Goal: Task Accomplishment & Management: Complete application form

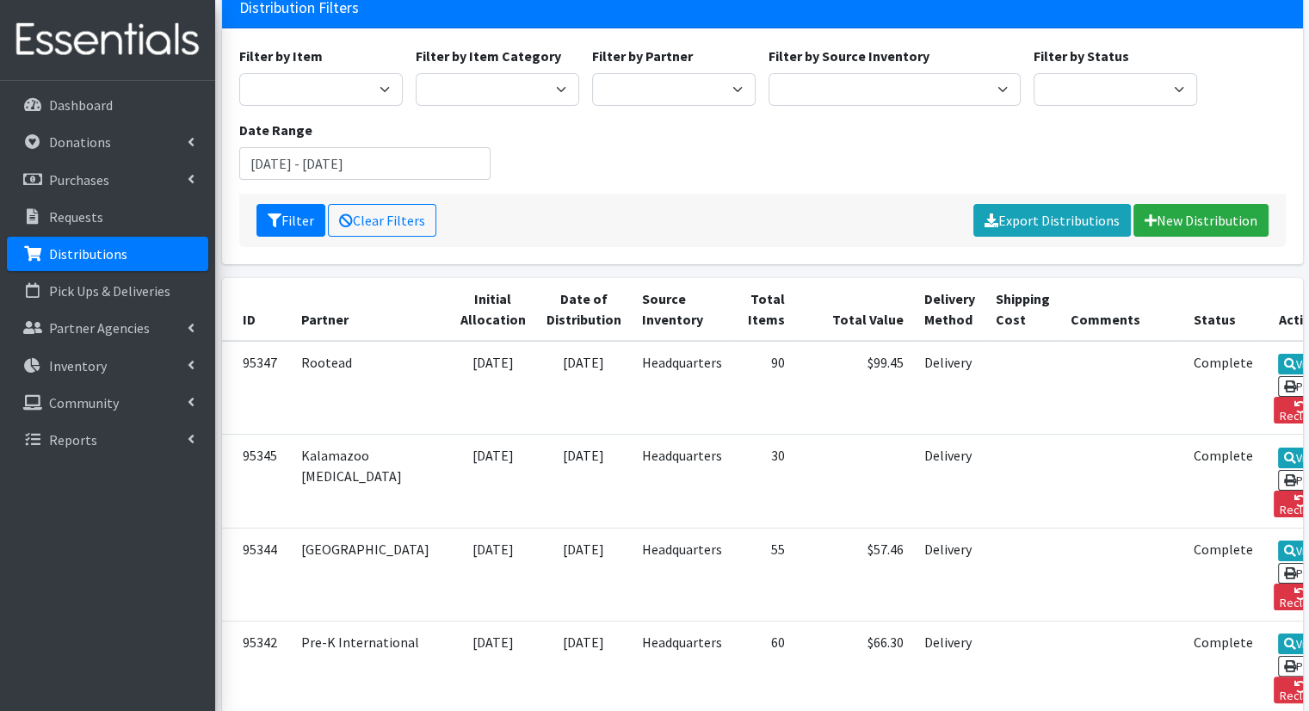
scroll to position [145, 0]
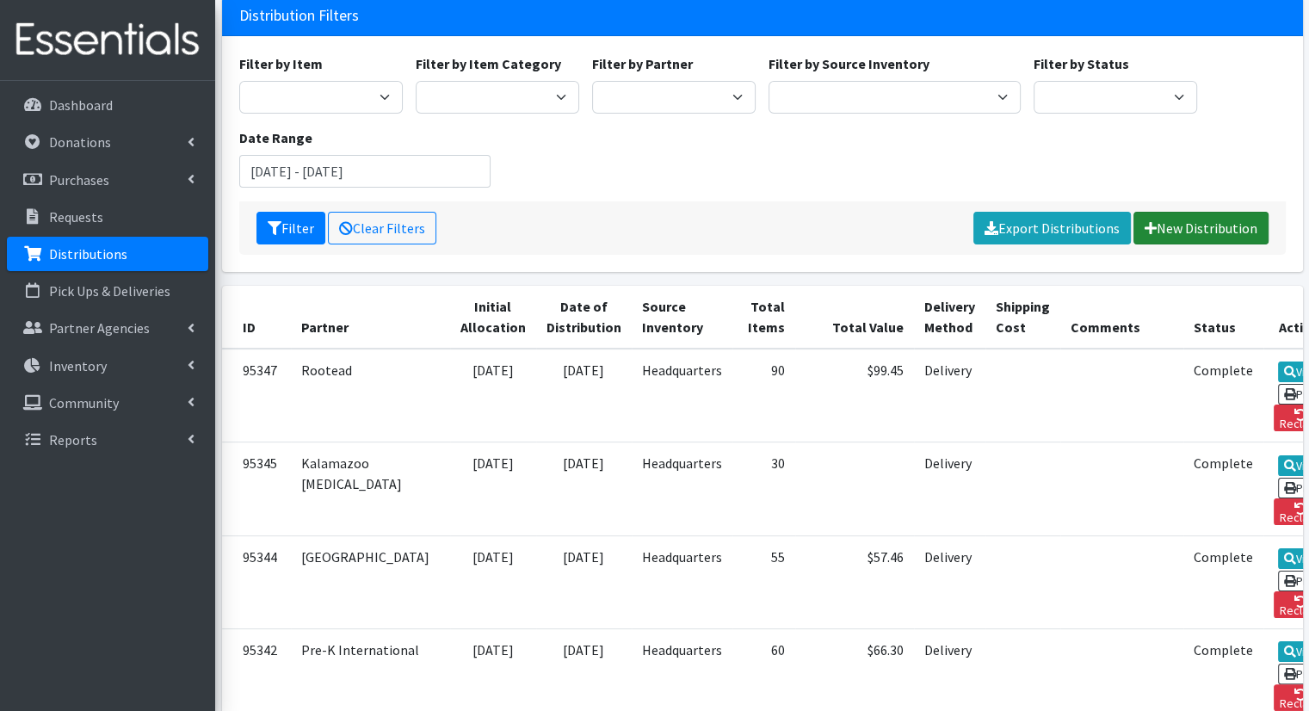
click at [1245, 212] on link "New Distribution" at bounding box center [1200, 228] width 135 height 33
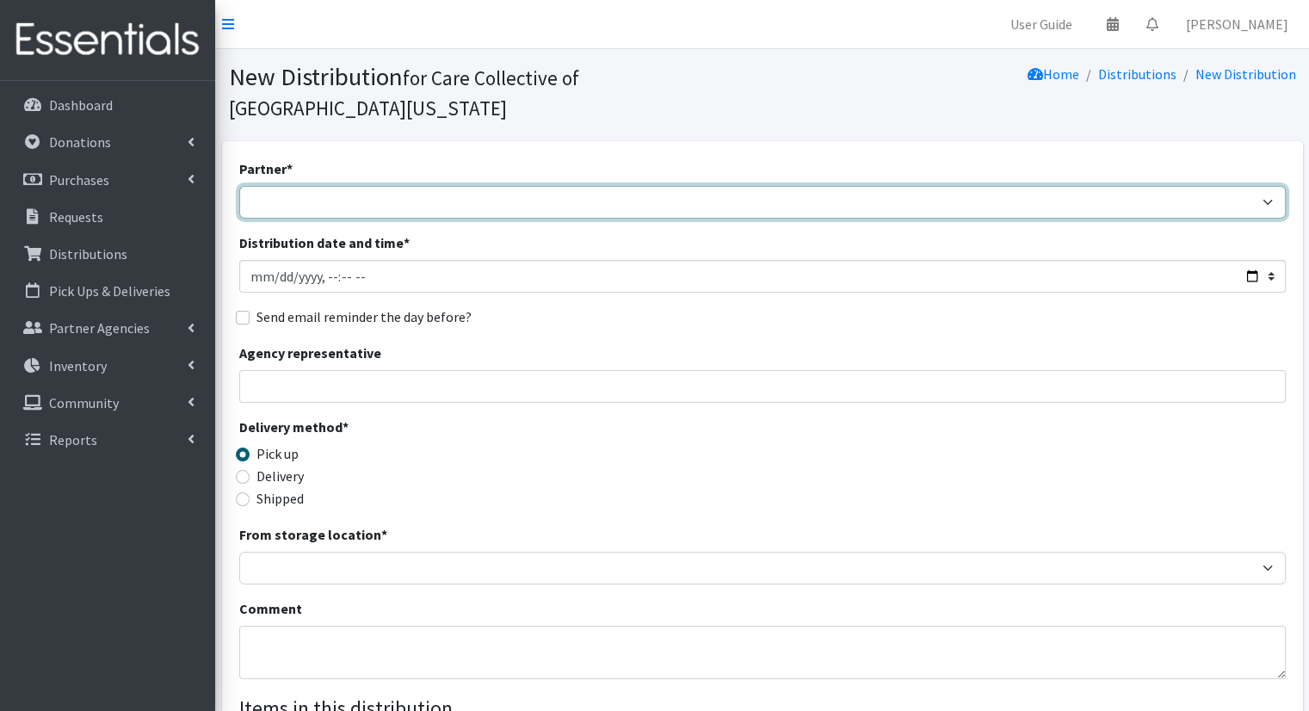
click at [479, 186] on select "African Community Kalamazoo Black Lives Matter Kzoo/[GEOGRAPHIC_DATA] Diaper Tr…" at bounding box center [762, 202] width 1047 height 33
select select "7974"
click at [239, 186] on select "African Community Kalamazoo Black Lives Matter Kzoo/[GEOGRAPHIC_DATA] Diaper Tr…" at bounding box center [762, 202] width 1047 height 33
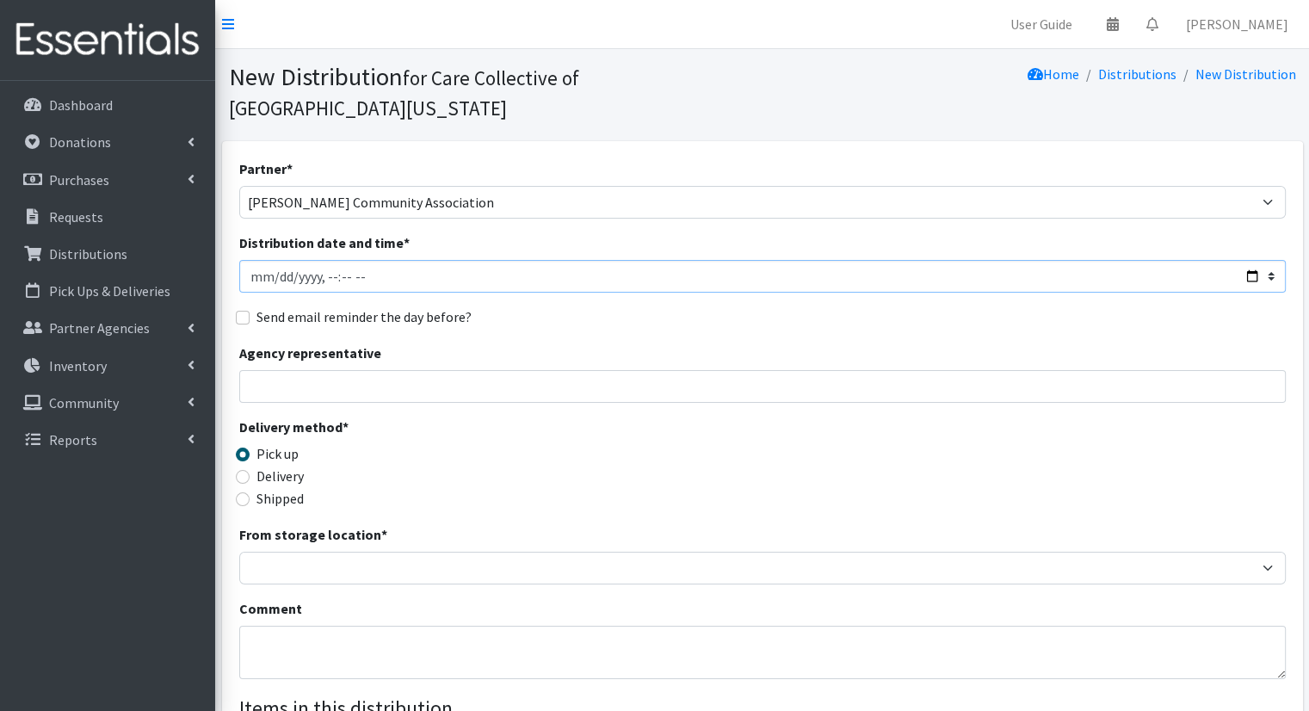
click at [1244, 260] on input "Distribution date and time *" at bounding box center [762, 276] width 1047 height 33
type input "[DATE]T10:00"
click at [675, 343] on div "Agency representative" at bounding box center [762, 373] width 1047 height 60
click at [289, 466] on label "Delivery" at bounding box center [279, 476] width 47 height 21
click at [250, 470] on input "Delivery" at bounding box center [243, 477] width 14 height 14
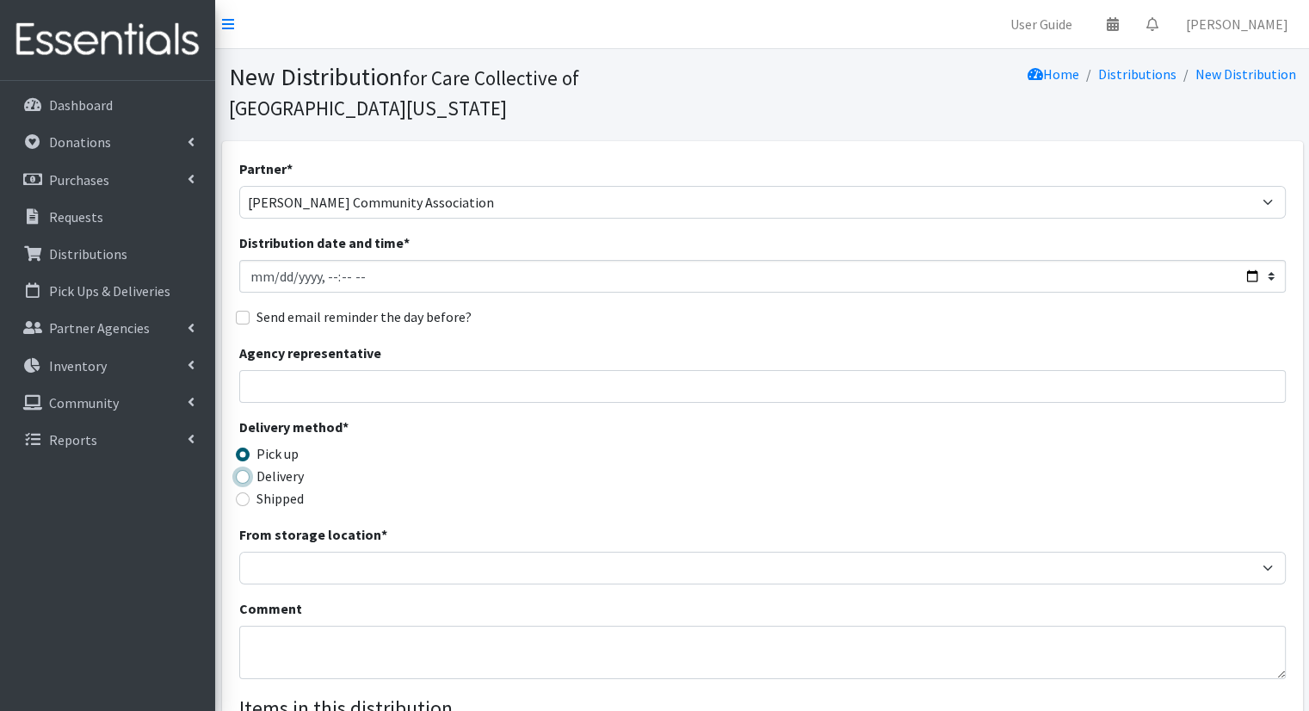
radio input "true"
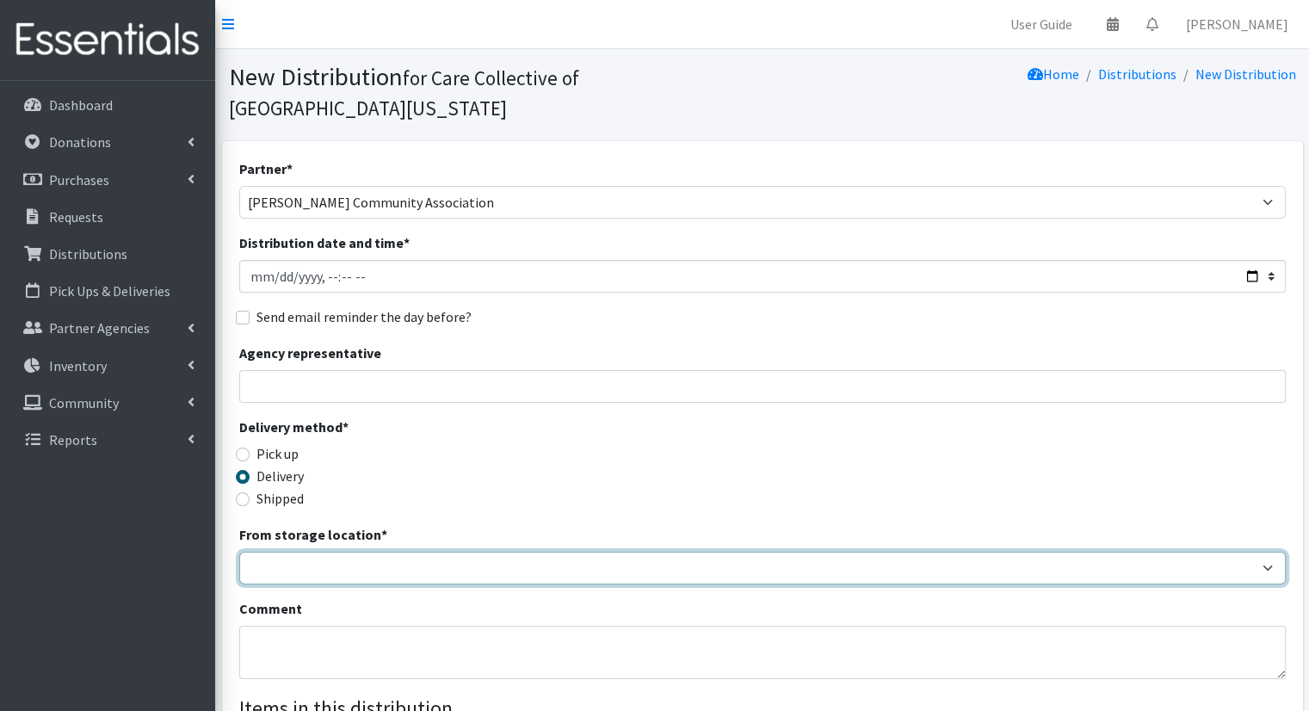
click at [335, 552] on select "Headquarters" at bounding box center [762, 568] width 1047 height 33
select select "491"
click at [239, 552] on select "Headquarters" at bounding box center [762, 568] width 1047 height 33
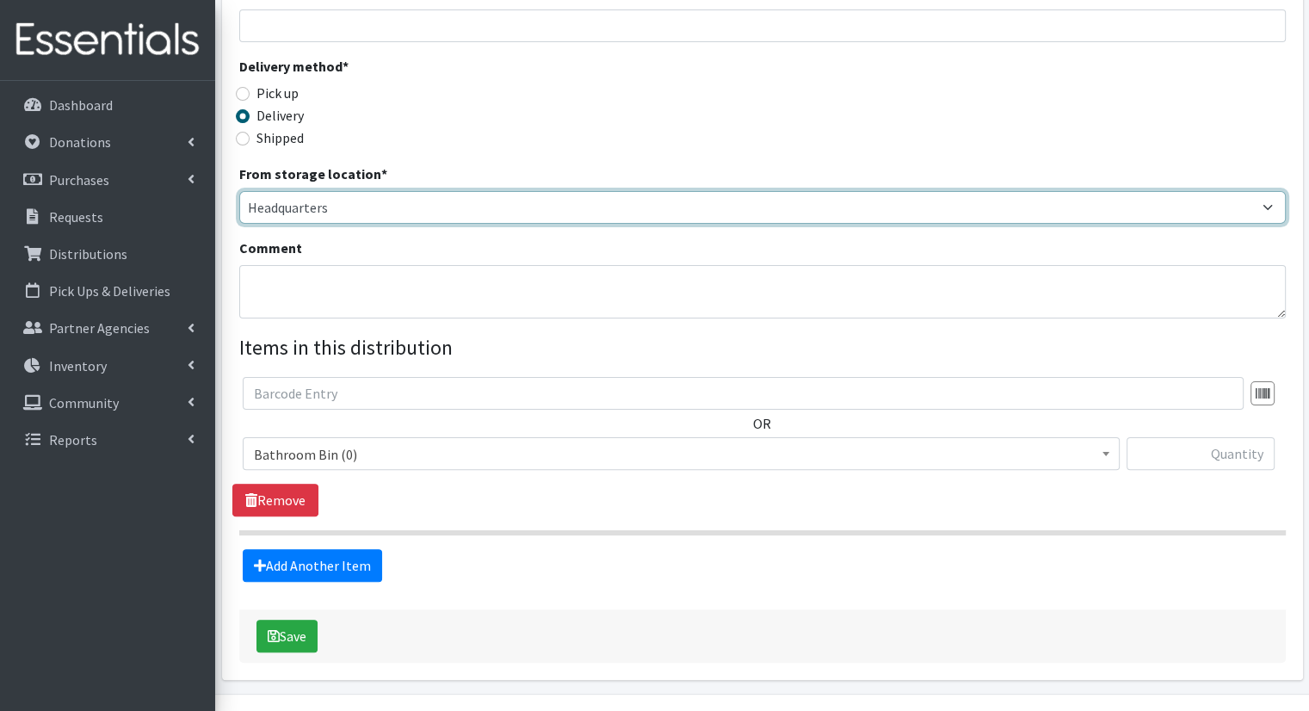
scroll to position [377, 0]
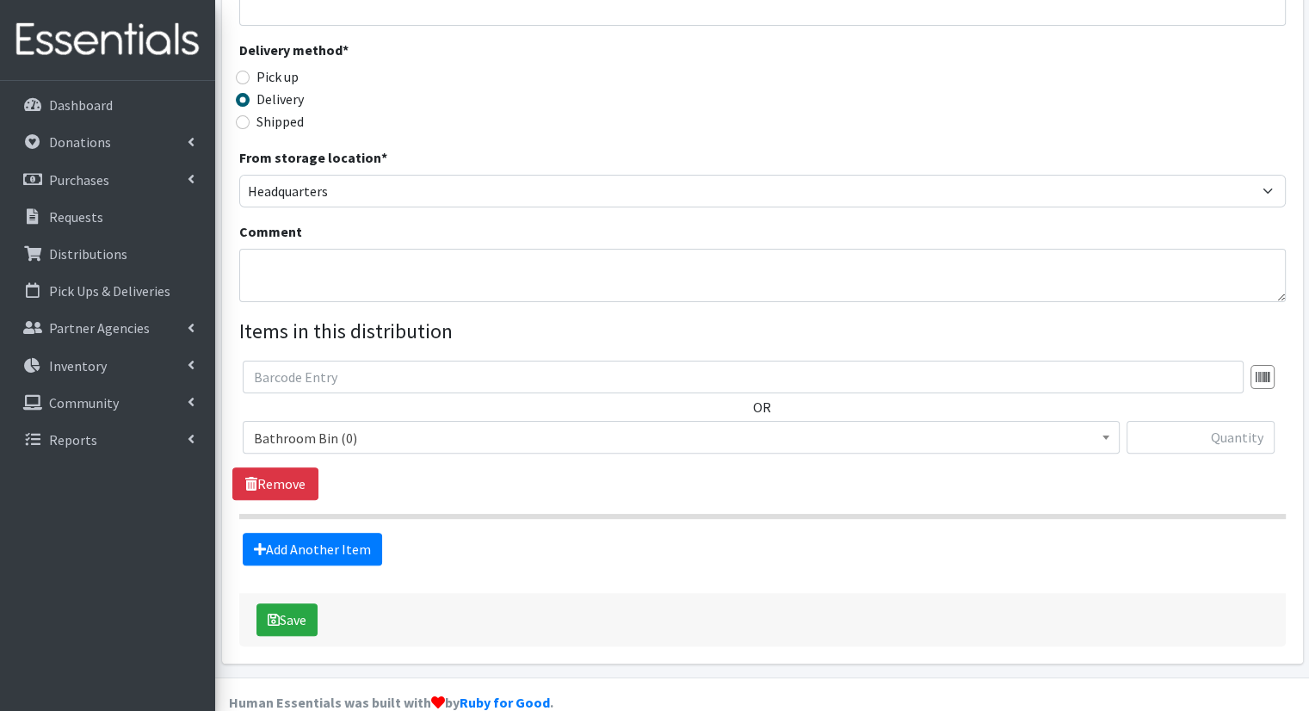
click at [540, 426] on span "Bathroom Bin (0)" at bounding box center [681, 438] width 855 height 24
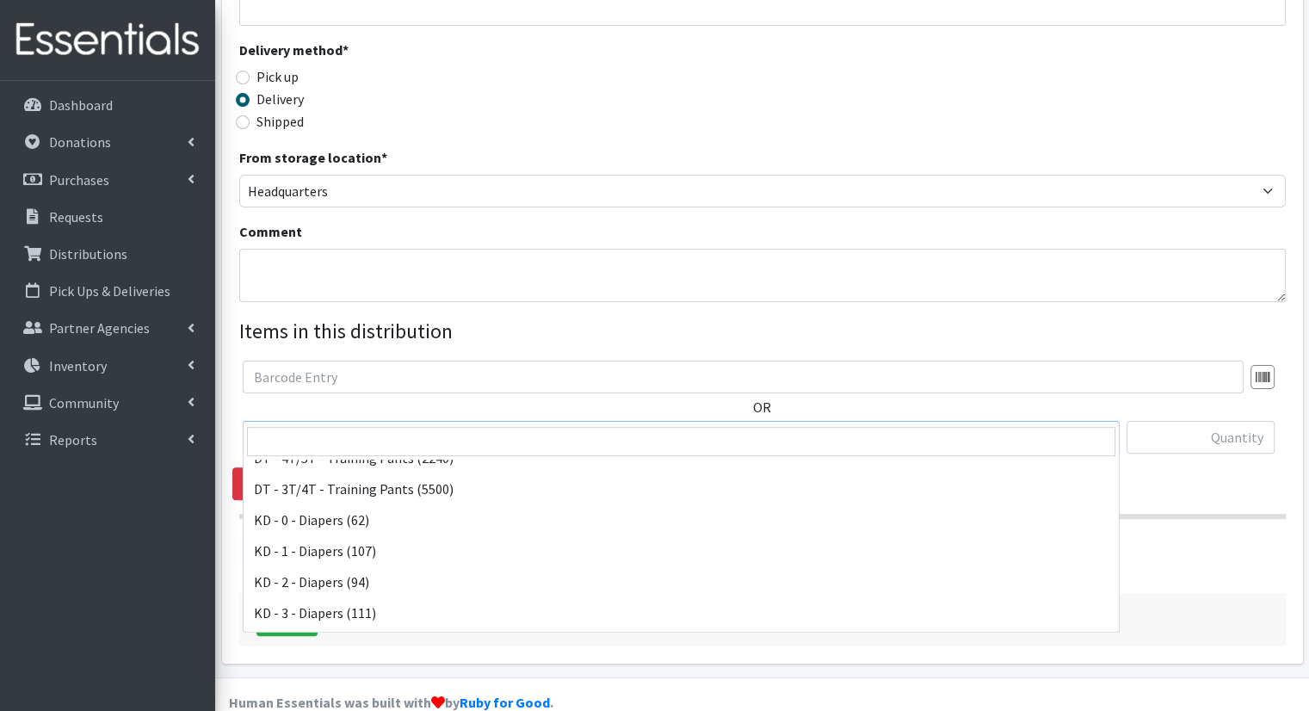
scroll to position [275, 0]
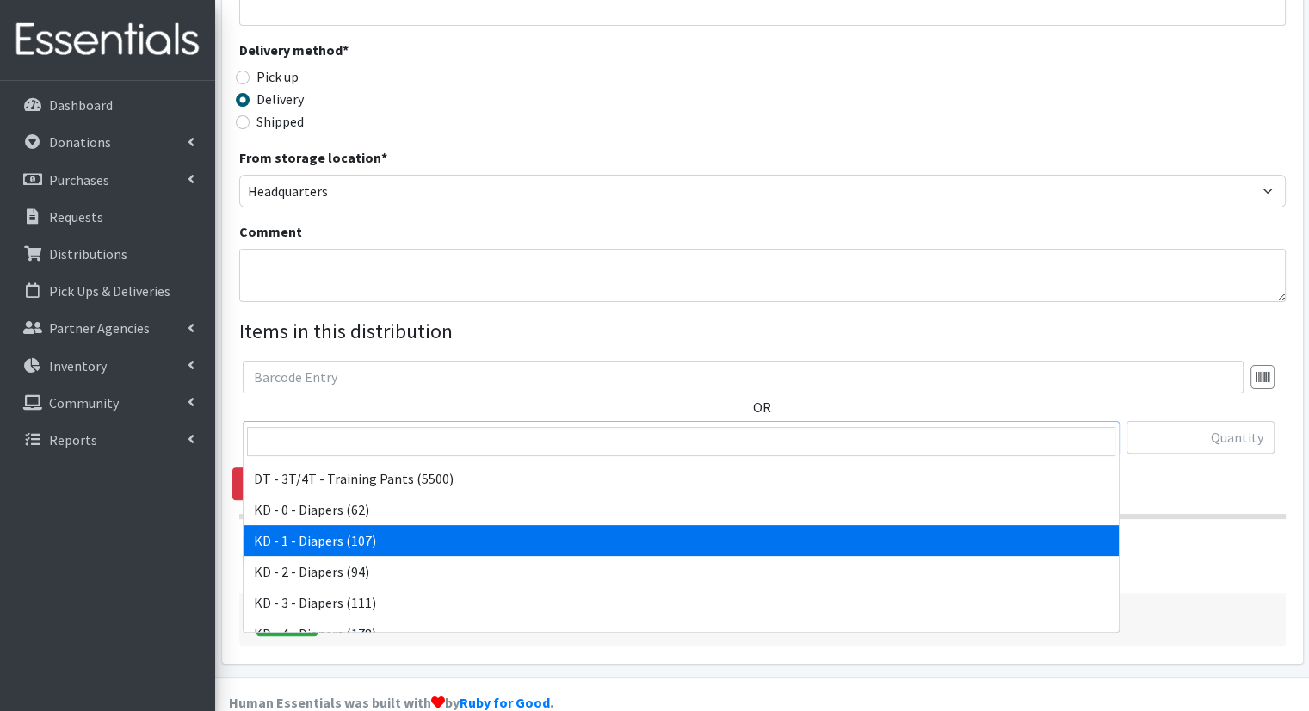
select select "15497"
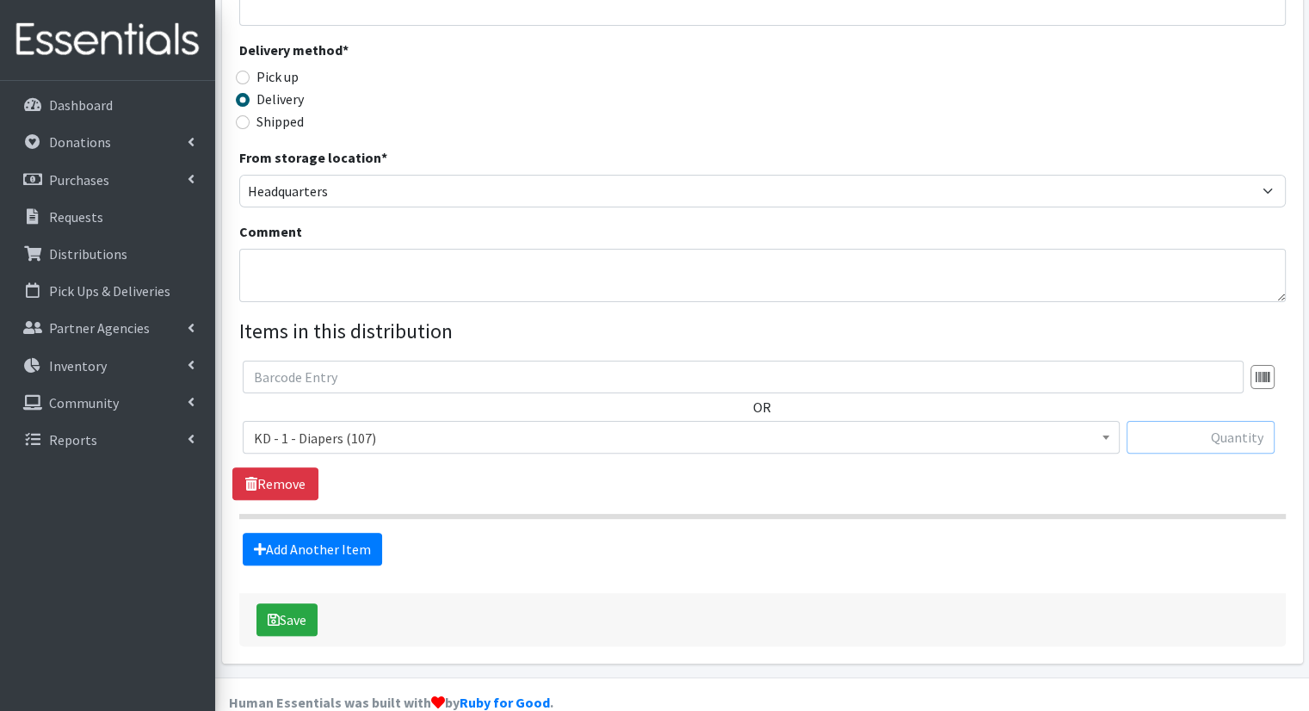
click at [1220, 421] on input "text" at bounding box center [1201, 437] width 148 height 33
type input "15"
click at [330, 533] on link "Add Another Item" at bounding box center [312, 549] width 139 height 33
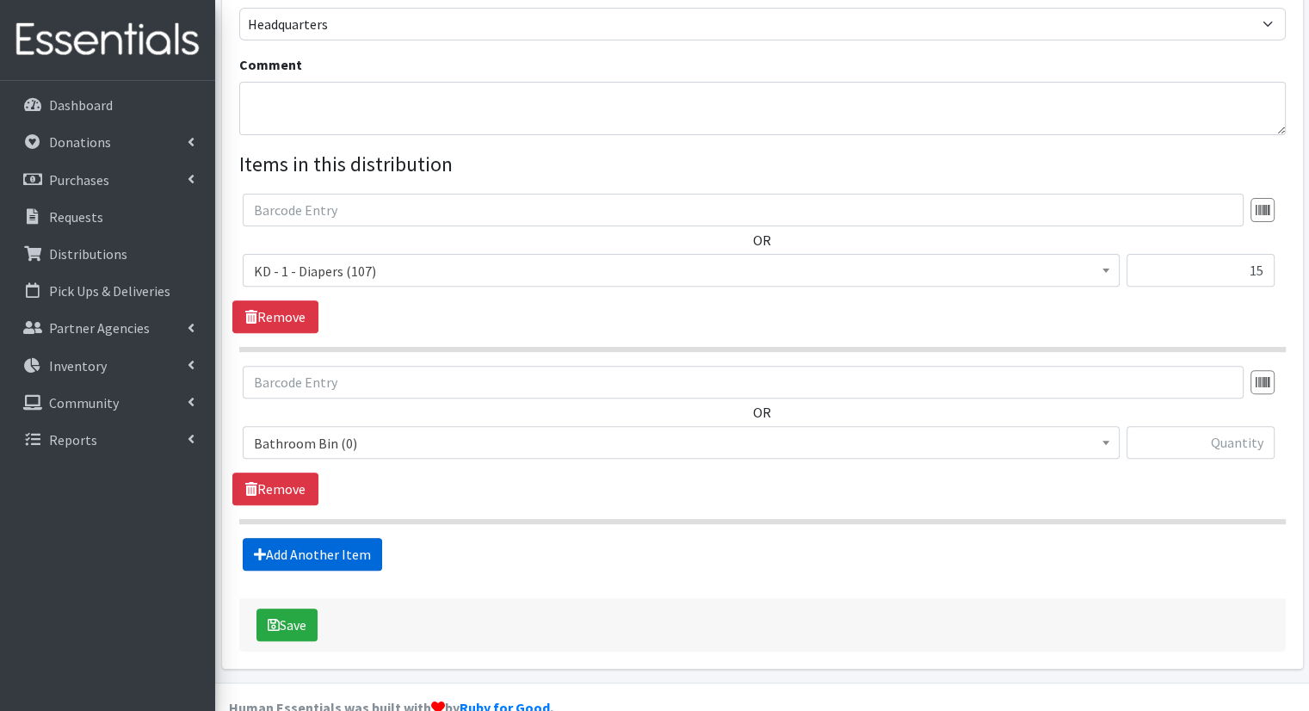
scroll to position [548, 0]
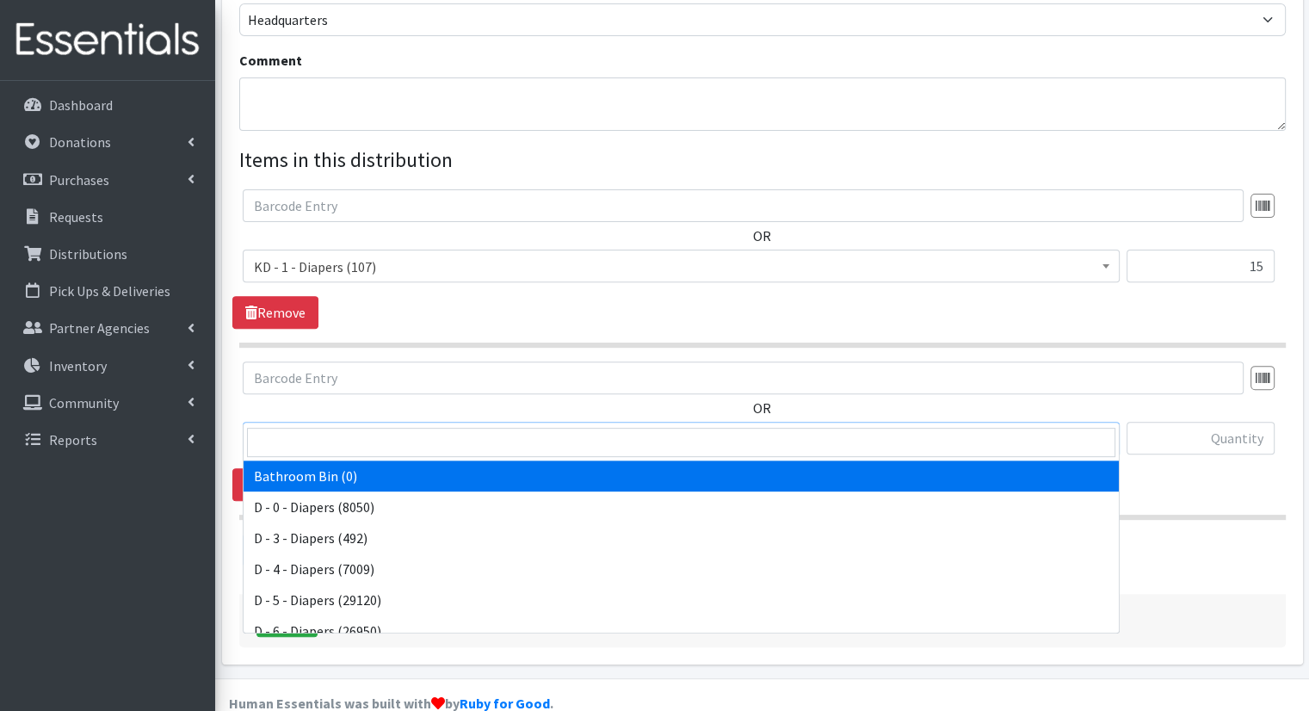
click at [465, 427] on span "Bathroom Bin (0)" at bounding box center [681, 439] width 855 height 24
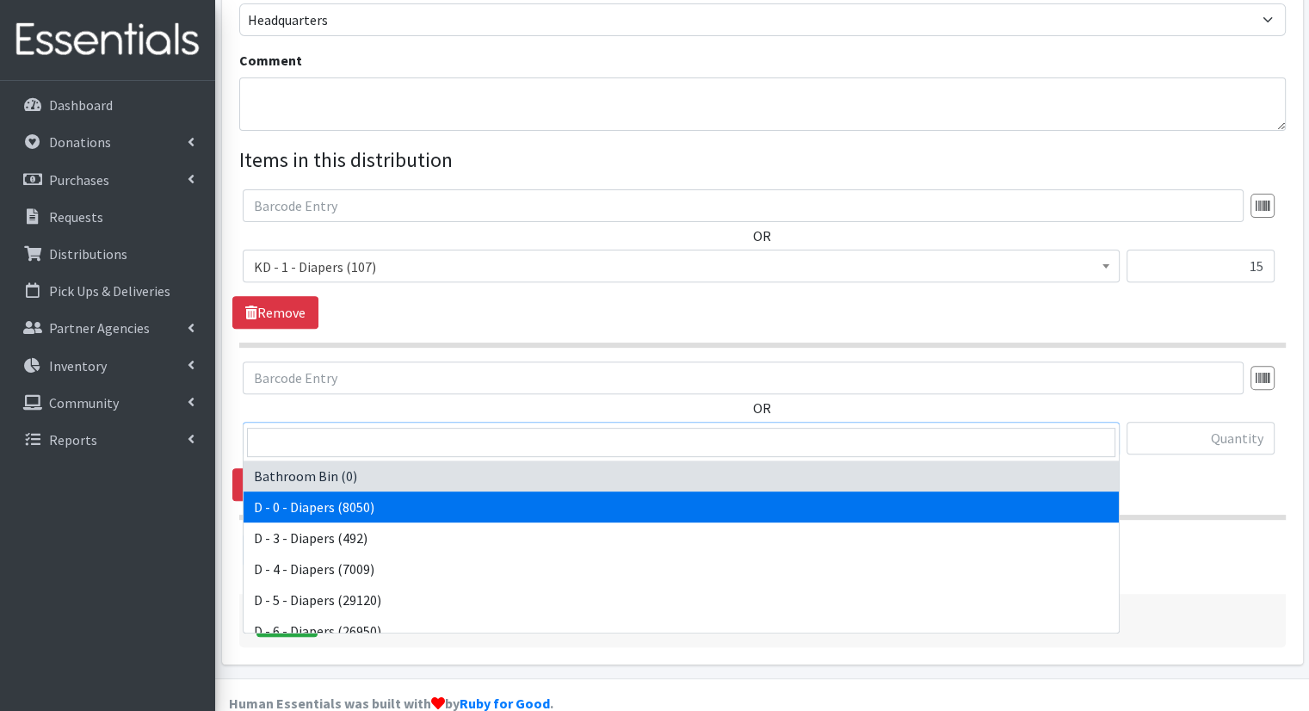
scroll to position [280, 0]
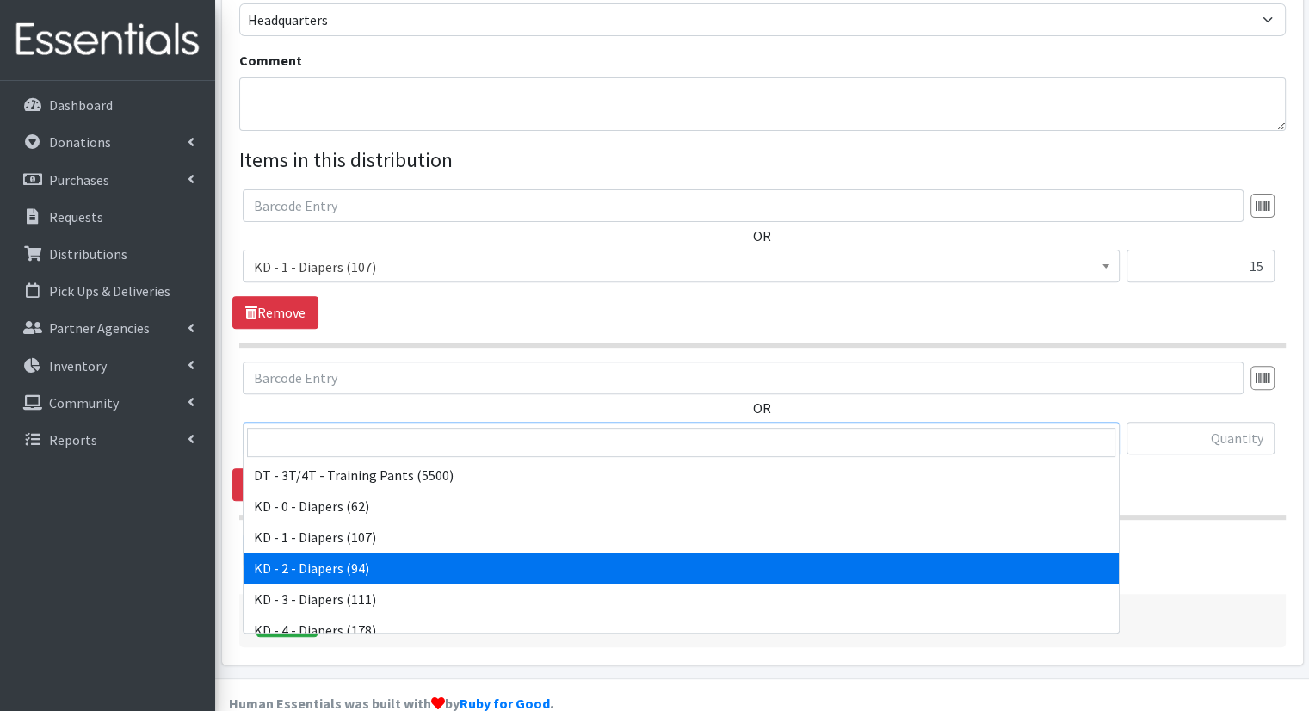
select select "15498"
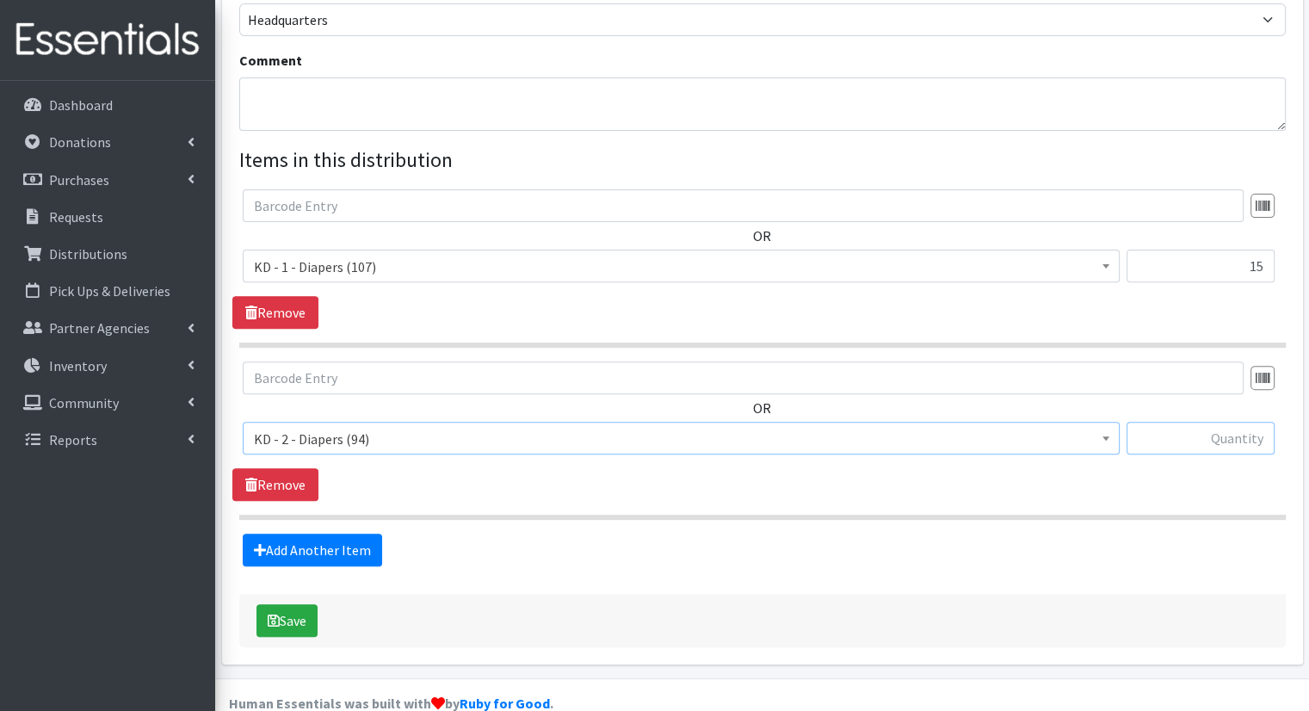
click at [1165, 422] on input "text" at bounding box center [1201, 438] width 148 height 33
type input "20"
click at [339, 534] on link "Add Another Item" at bounding box center [312, 550] width 139 height 33
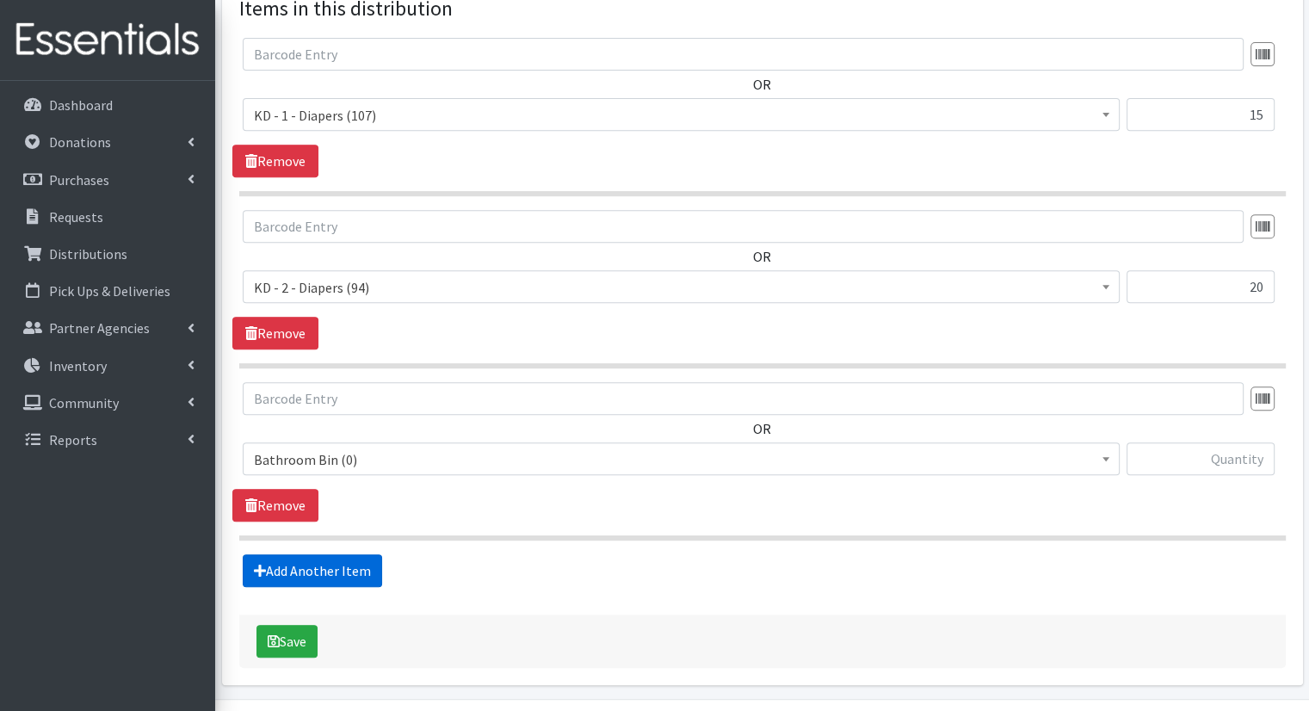
scroll to position [719, 0]
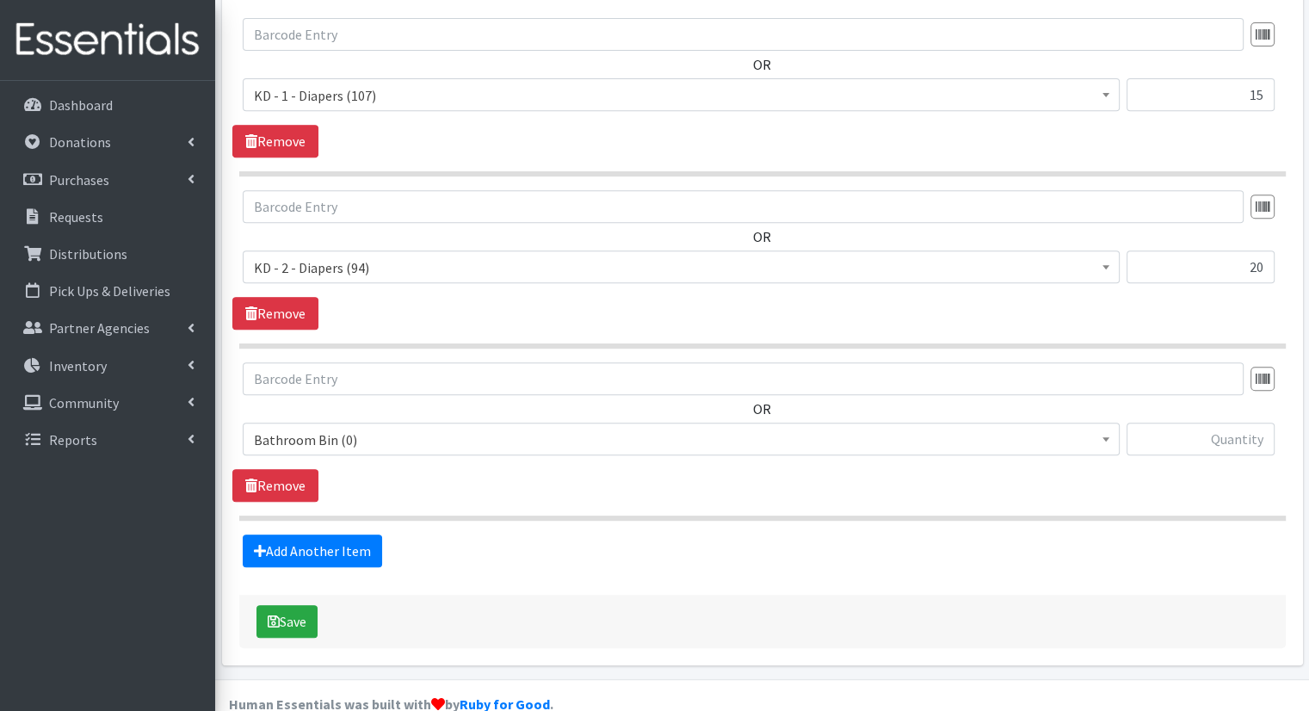
click at [339, 428] on span "Bathroom Bin (0)" at bounding box center [681, 440] width 855 height 24
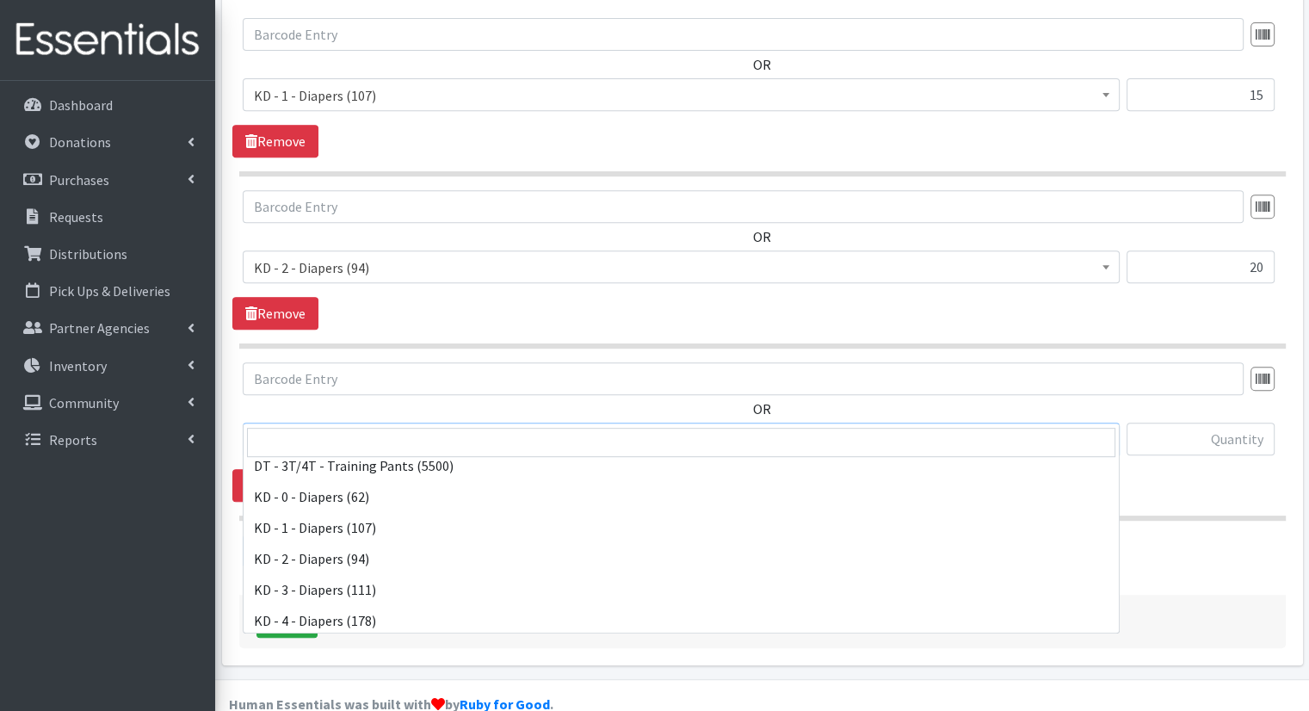
scroll to position [280, 0]
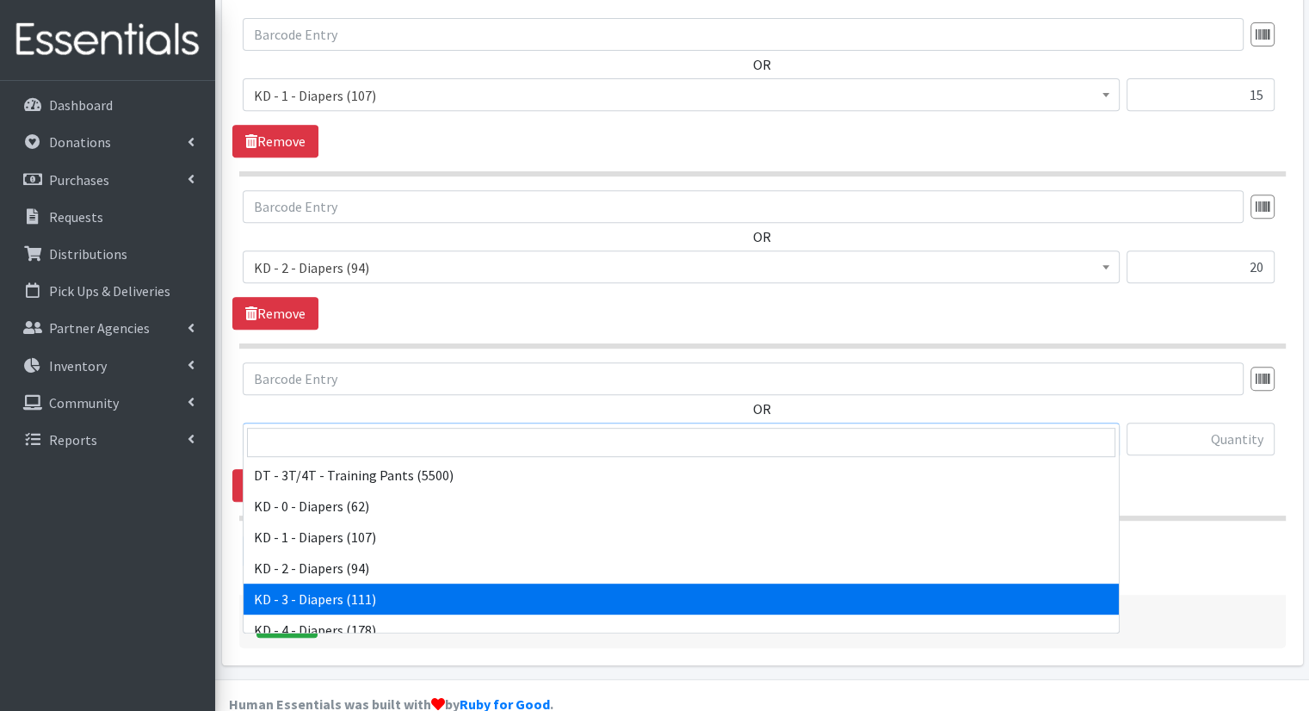
select select "15499"
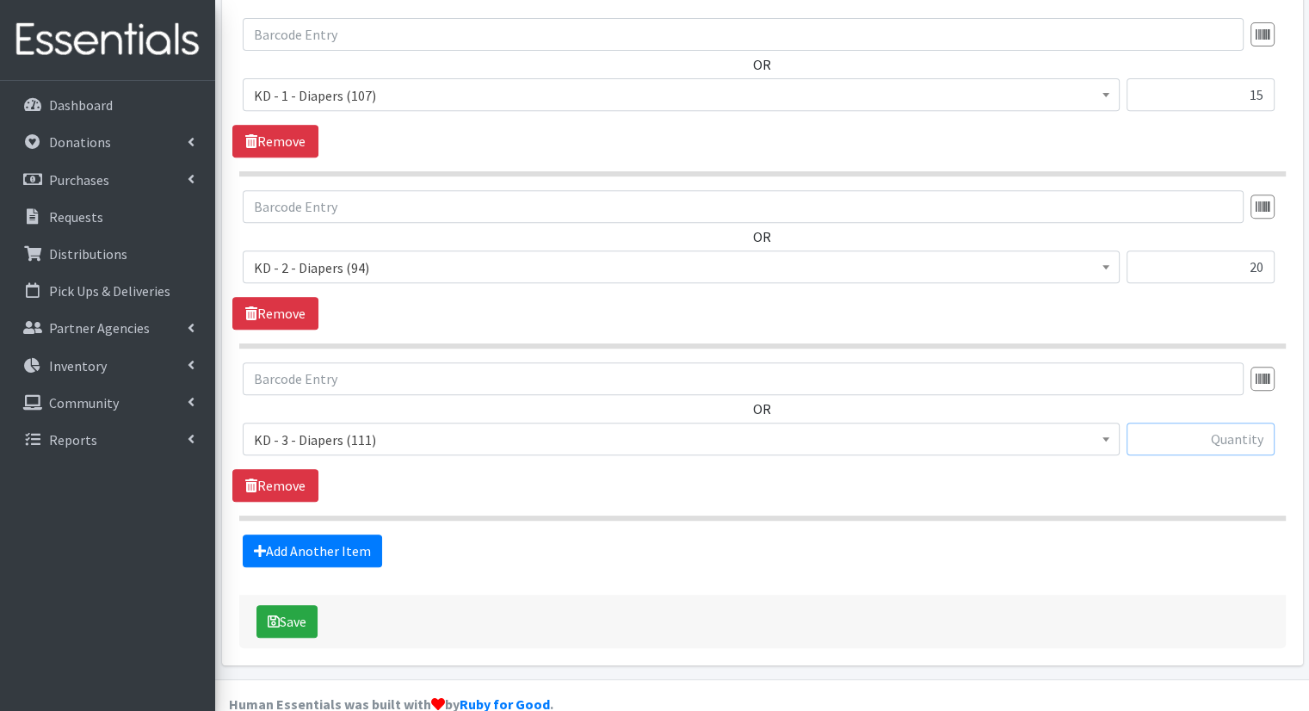
click at [1163, 423] on input "text" at bounding box center [1201, 439] width 148 height 33
type input "20"
click at [349, 534] on link "Add Another Item" at bounding box center [312, 550] width 139 height 33
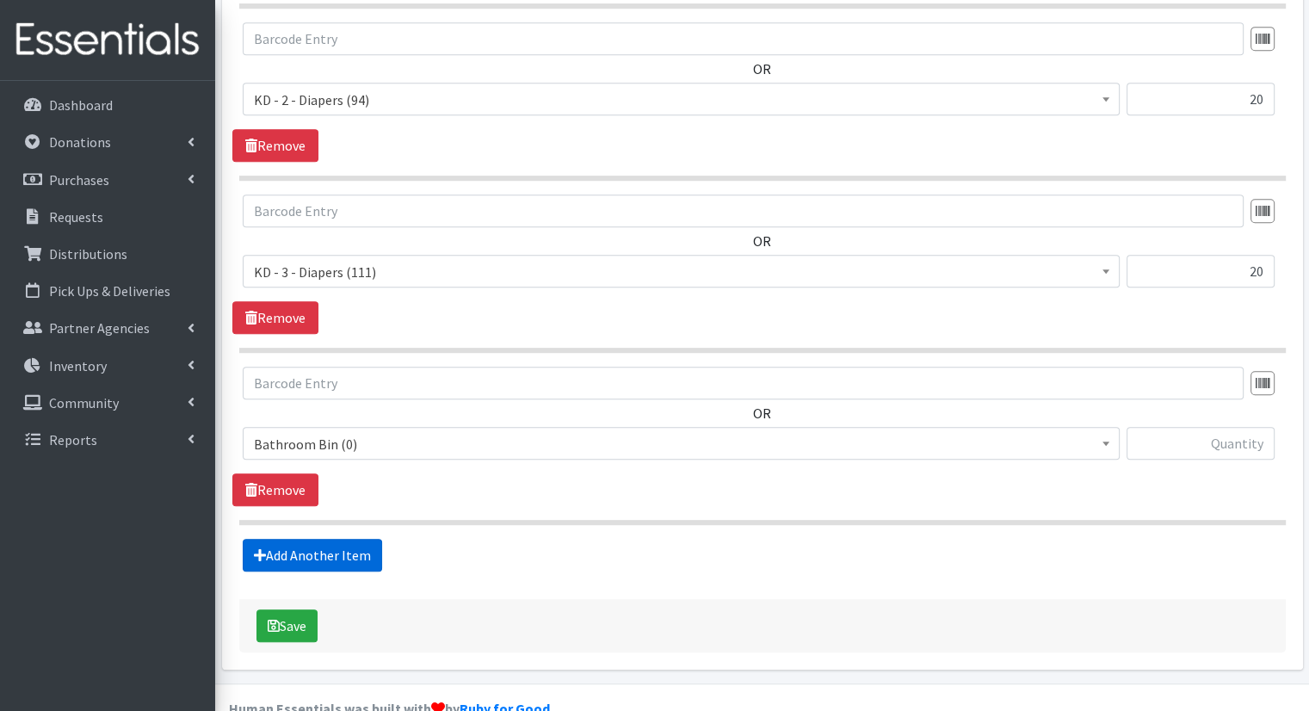
scroll to position [892, 0]
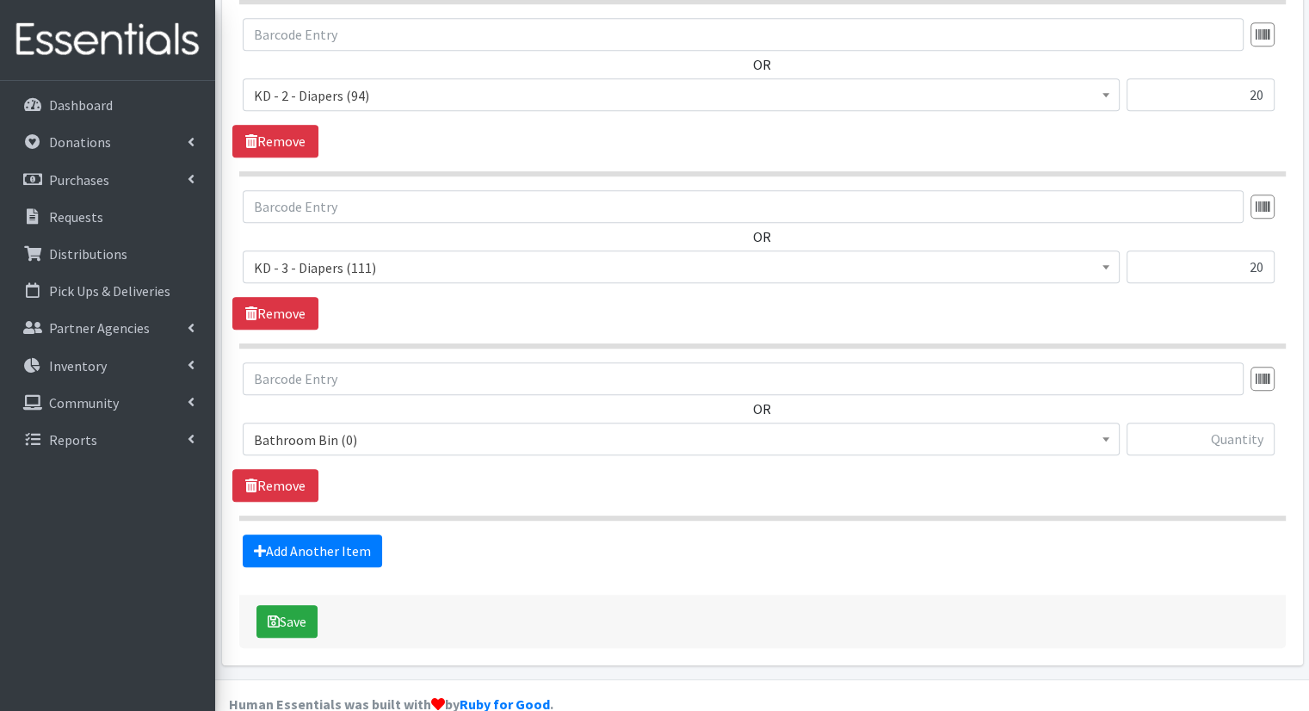
click at [366, 424] on span "Bathroom Bin (0) D - 0 - Diapers (8050) D - 3 - Diapers (492) D - 4 - Diapers (…" at bounding box center [681, 446] width 877 height 46
click at [367, 428] on span "Bathroom Bin (0)" at bounding box center [681, 440] width 855 height 24
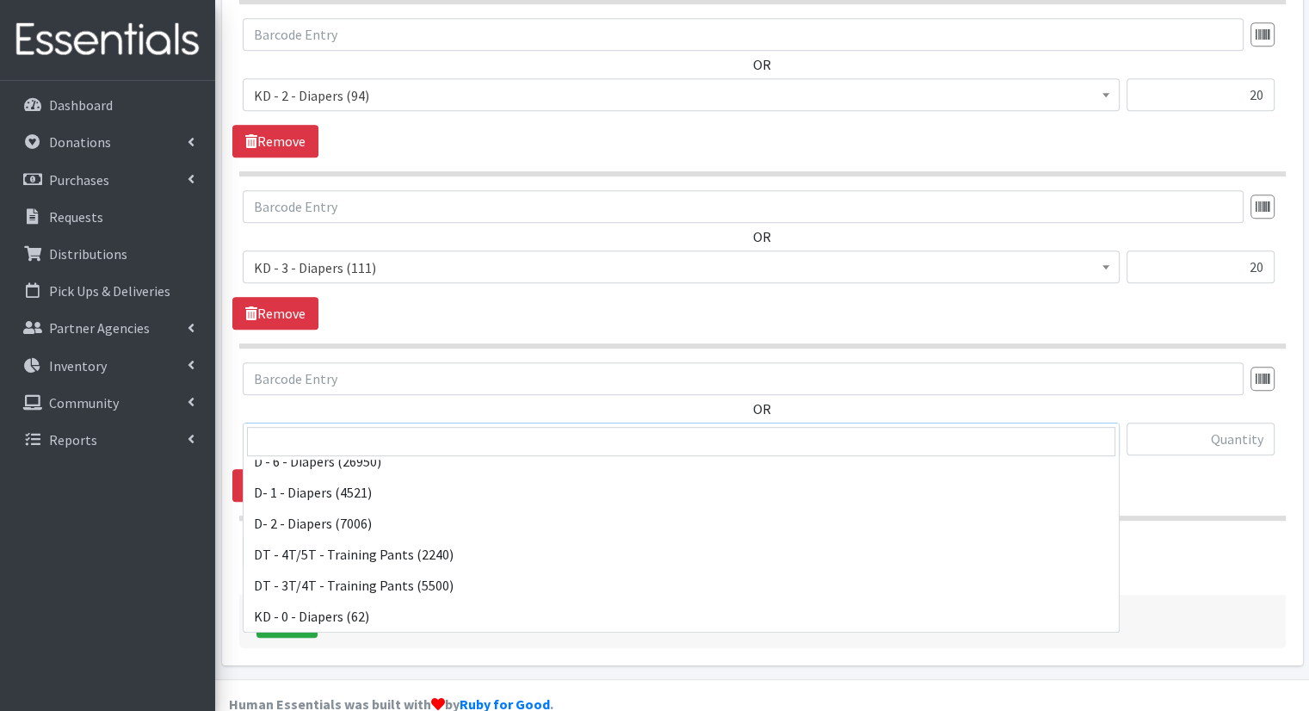
scroll to position [304, 0]
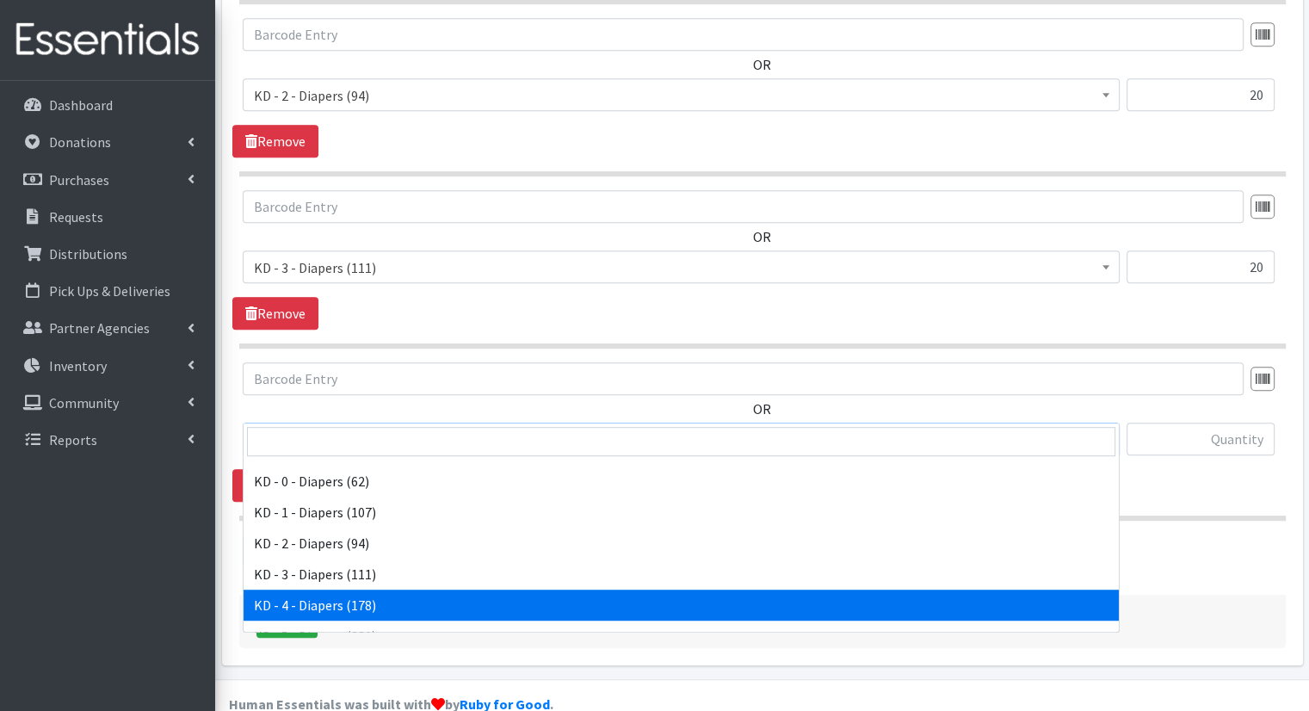
select select "15500"
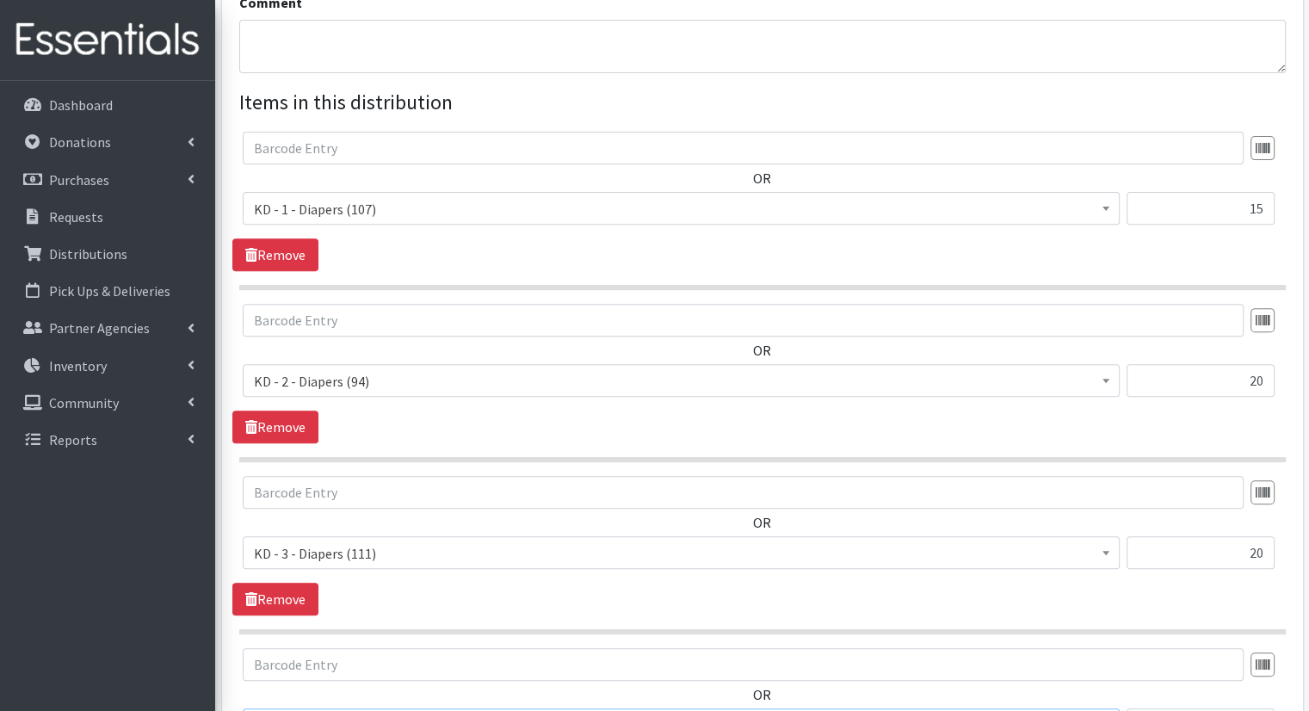
scroll to position [600, 0]
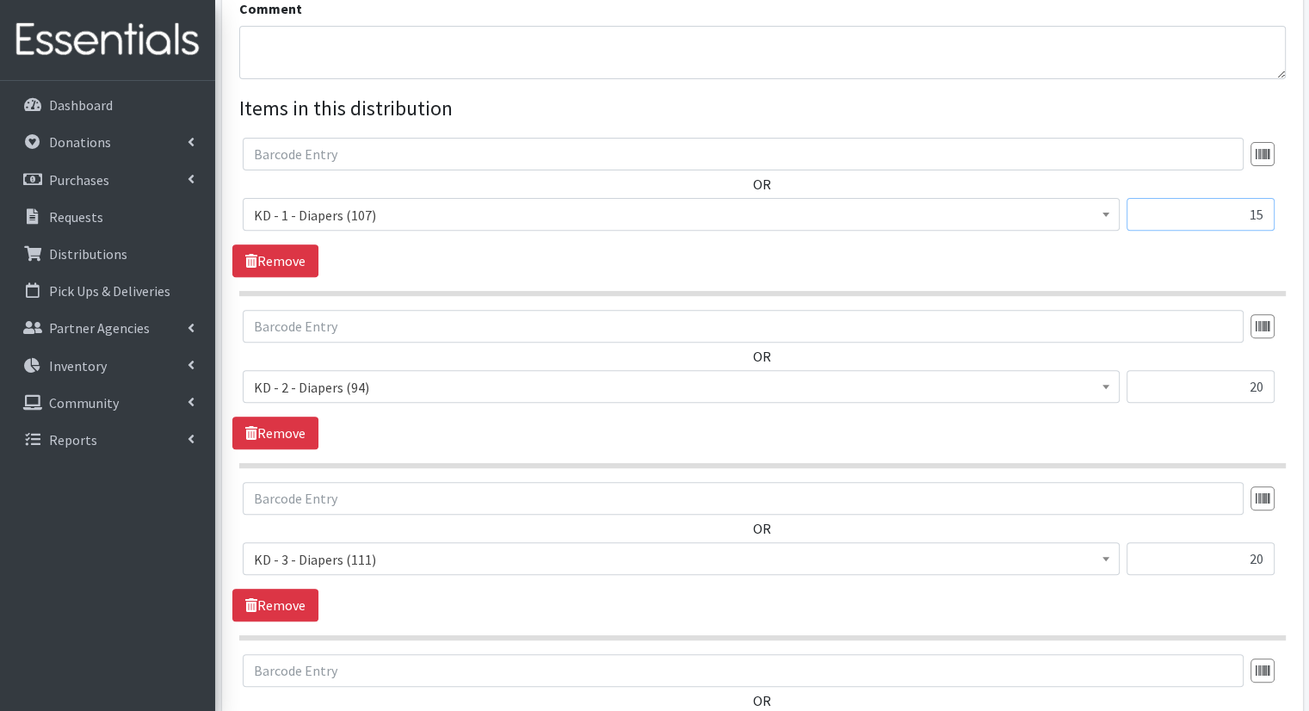
drag, startPoint x: 1247, startPoint y: 171, endPoint x: 1281, endPoint y: 189, distance: 38.1
click at [1281, 198] on div "Bathroom Bin (0) D - 0 - Diapers (8050) D - 3 - Diapers (492) D - 4 - Diapers (…" at bounding box center [762, 221] width 1039 height 46
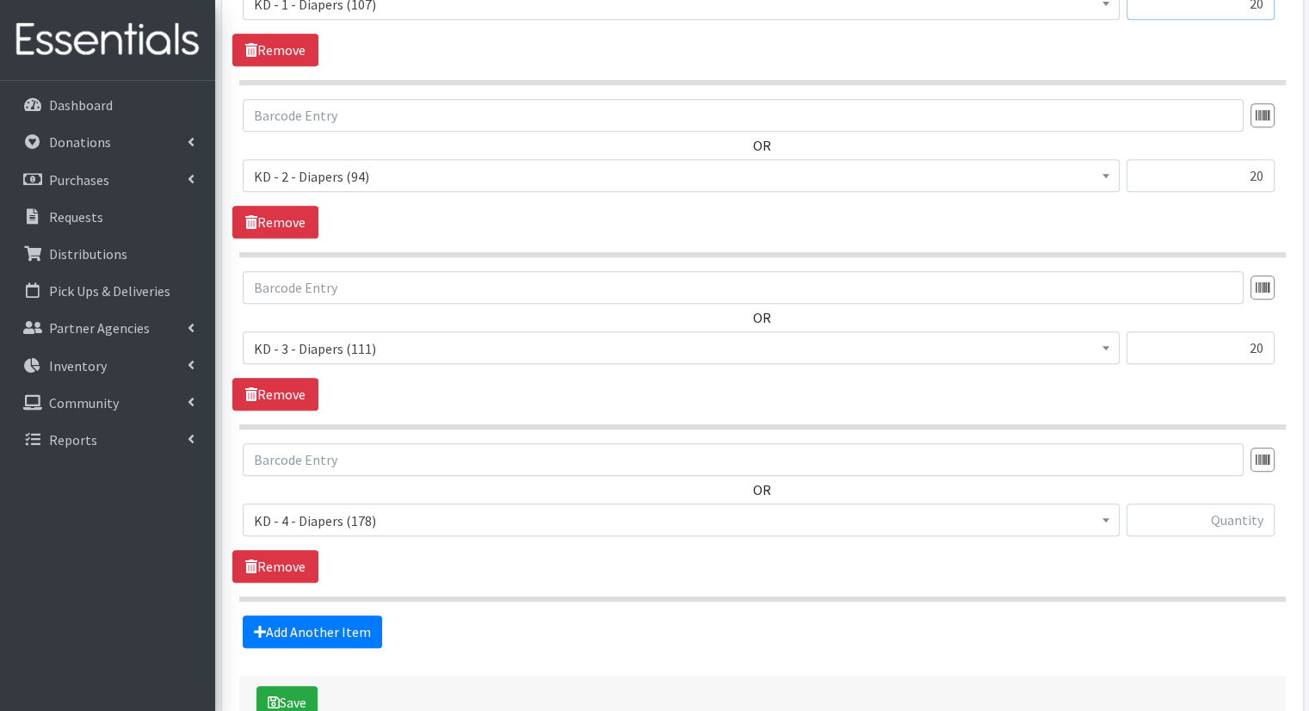
scroll to position [804, 0]
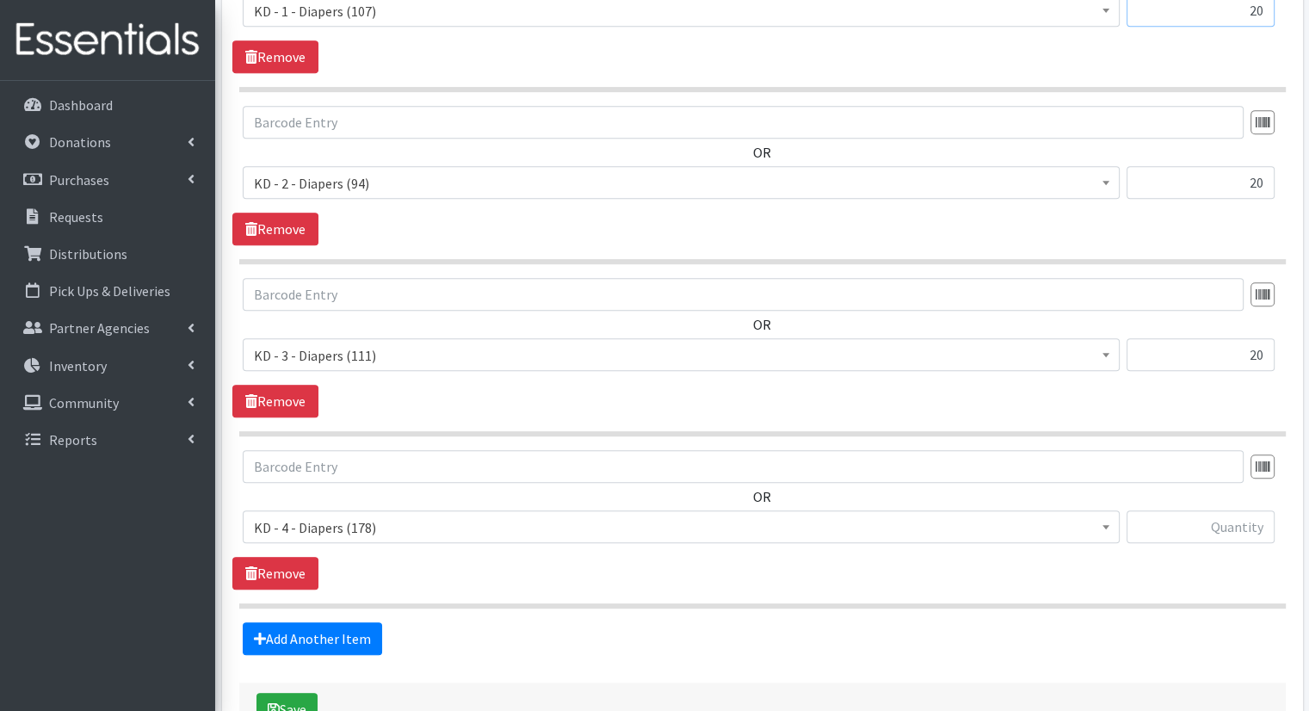
type input "20"
click at [1203, 510] on input "text" at bounding box center [1201, 526] width 148 height 33
type input "18"
click at [340, 622] on link "Add Another Item" at bounding box center [312, 638] width 139 height 33
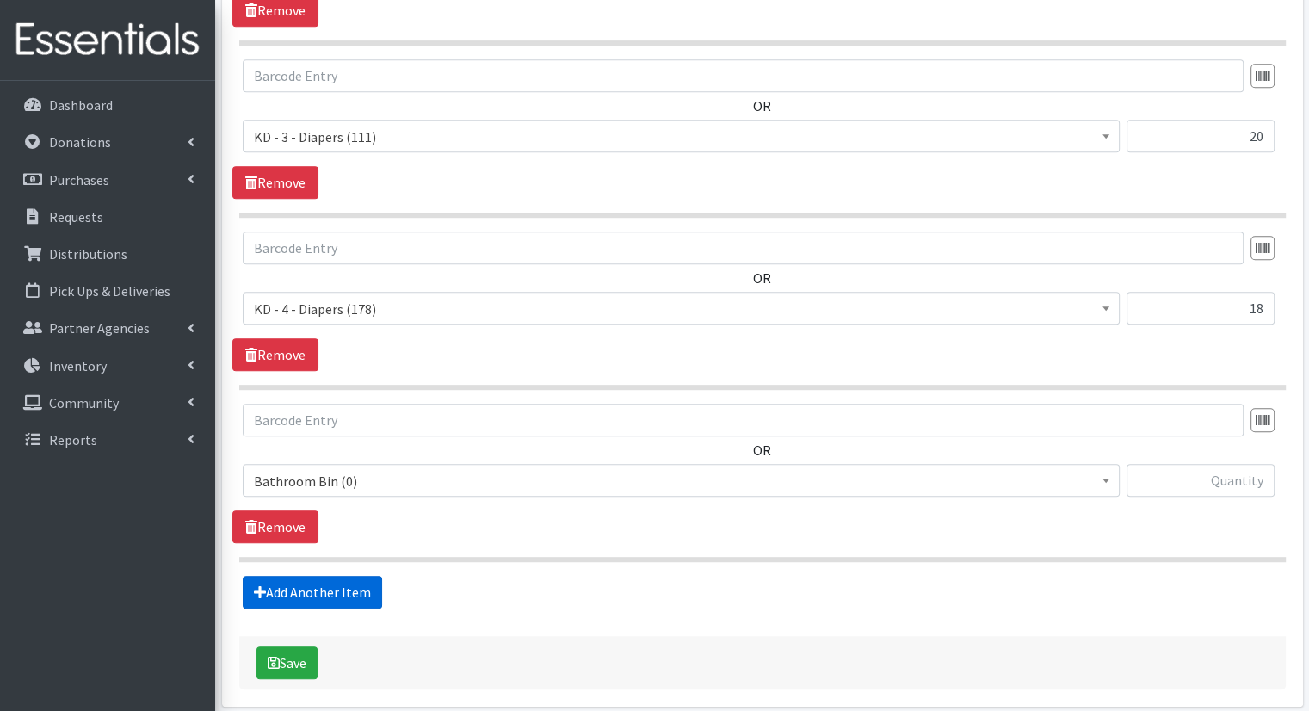
scroll to position [1064, 0]
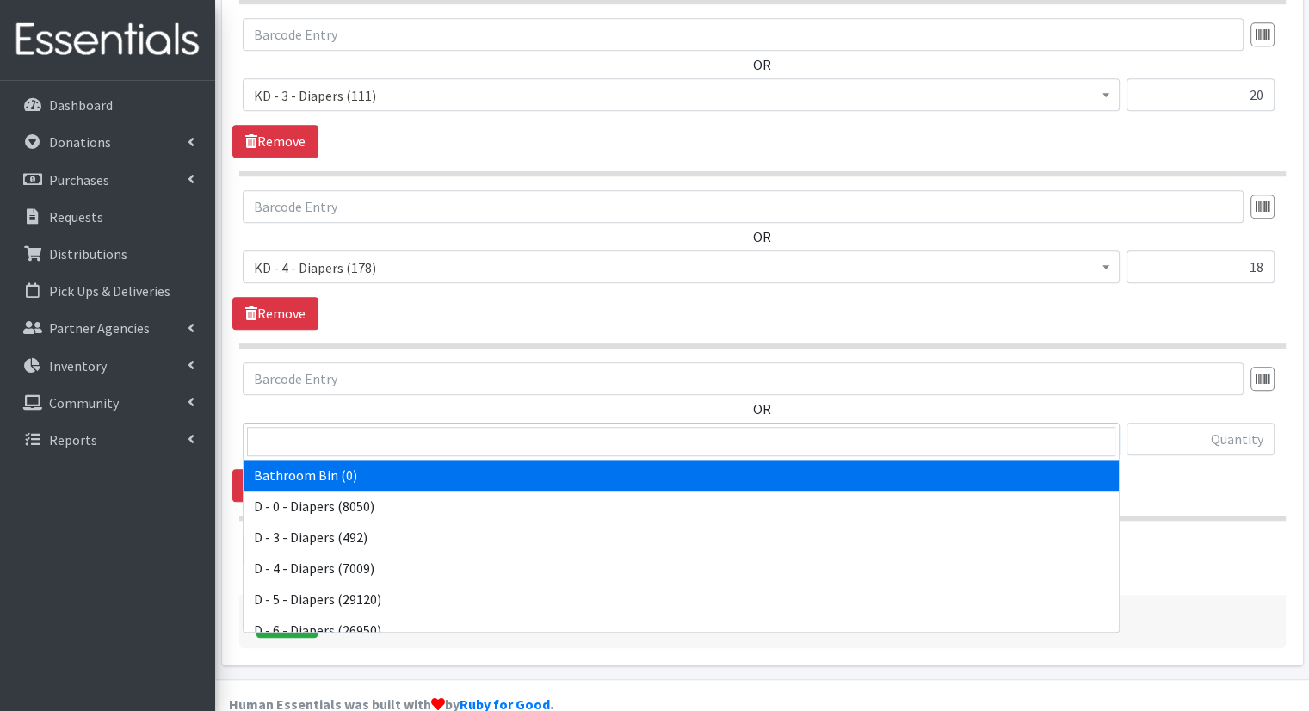
click at [383, 428] on span "Bathroom Bin (0)" at bounding box center [681, 440] width 855 height 24
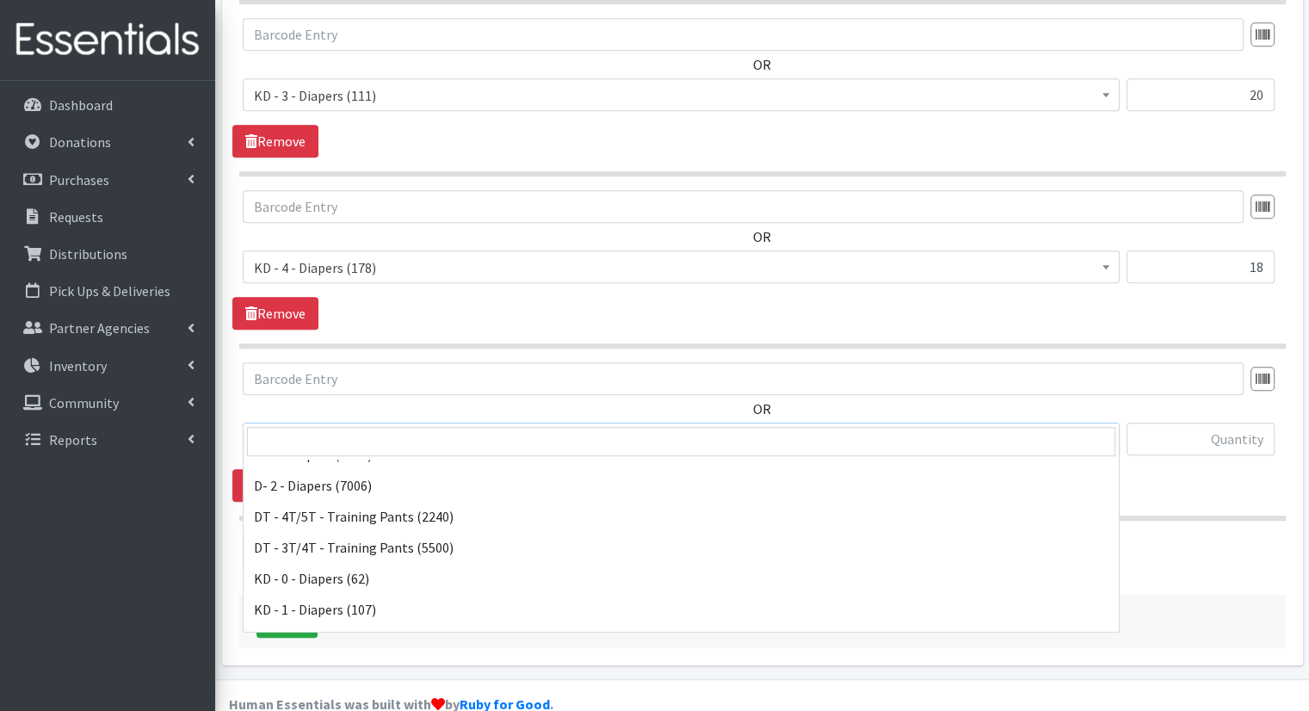
scroll to position [212, 0]
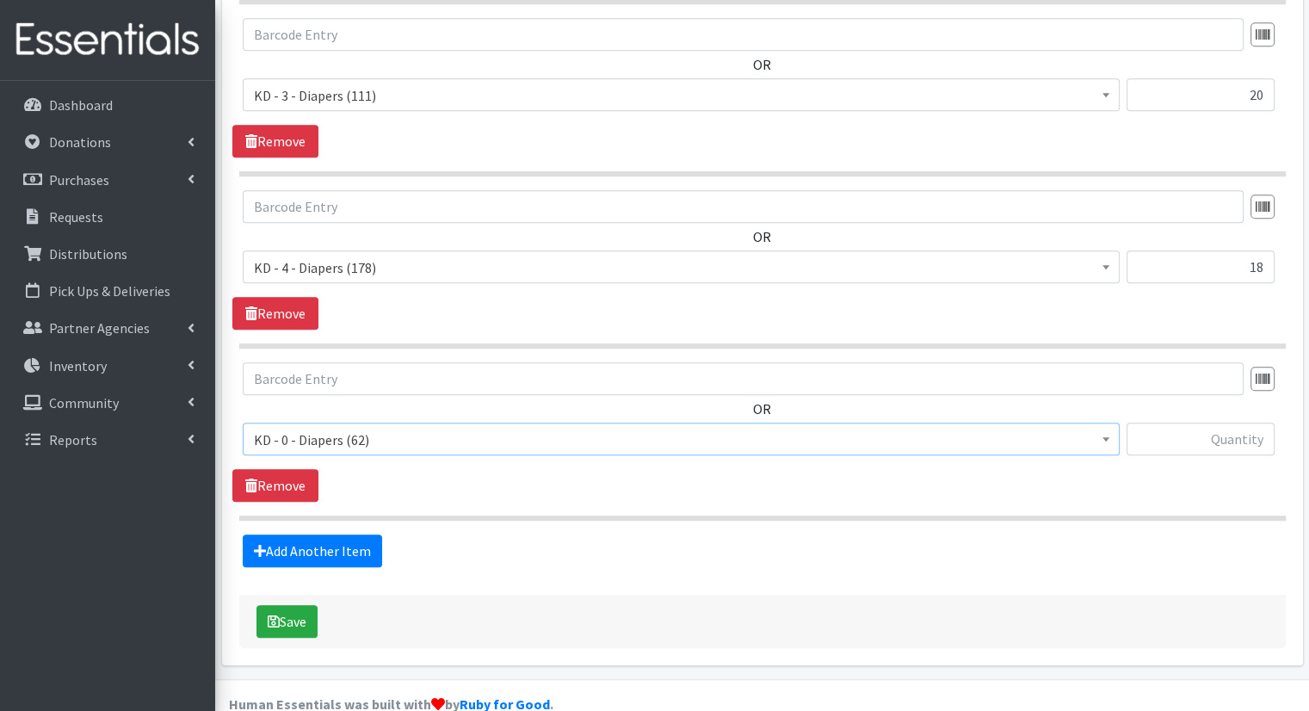
select select "15496"
click at [1189, 423] on input "text" at bounding box center [1201, 439] width 148 height 33
drag, startPoint x: 1189, startPoint y: 412, endPoint x: 1194, endPoint y: 435, distance: 23.8
click at [1194, 435] on div "51" at bounding box center [1201, 446] width 148 height 46
drag, startPoint x: 1251, startPoint y: 402, endPoint x: 1281, endPoint y: 412, distance: 31.0
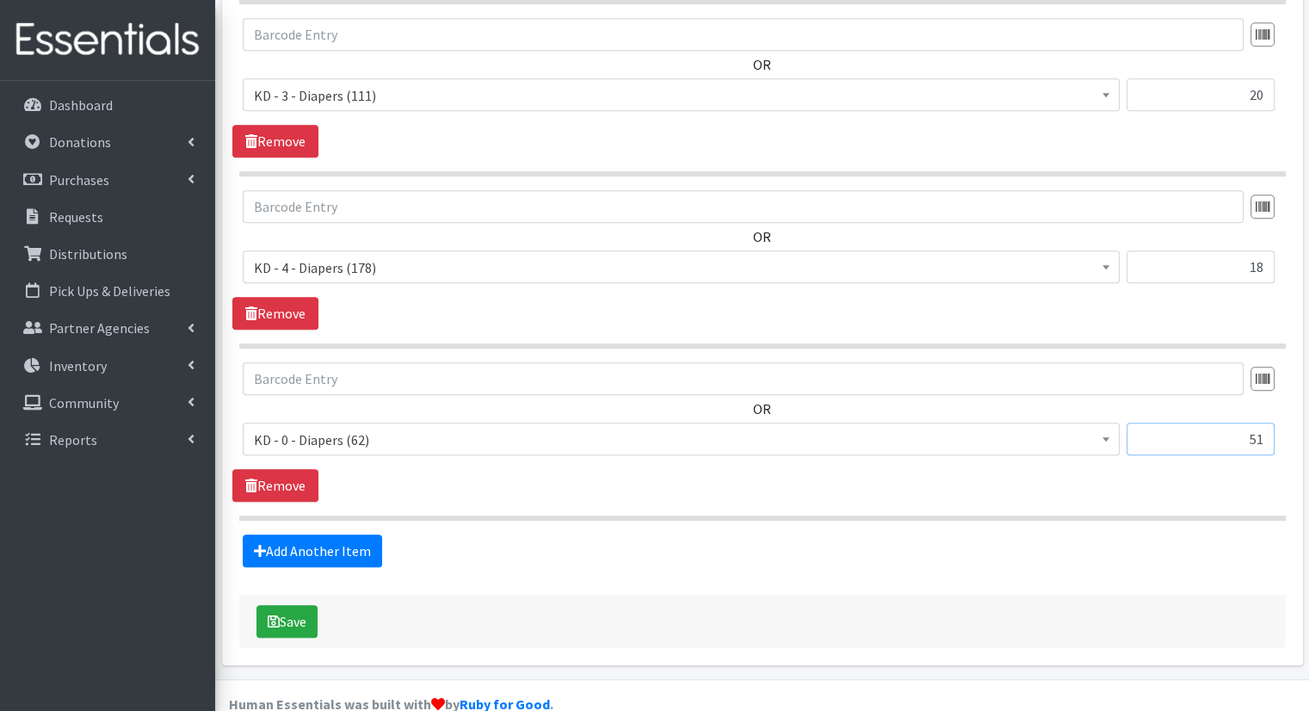
click at [1281, 423] on div "Bathroom Bin (0) D - 0 - Diapers (8050) D - 3 - Diapers (492) D - 4 - Diapers (…" at bounding box center [762, 446] width 1039 height 46
type input "15"
click at [350, 534] on link "Add Another Item" at bounding box center [312, 550] width 139 height 33
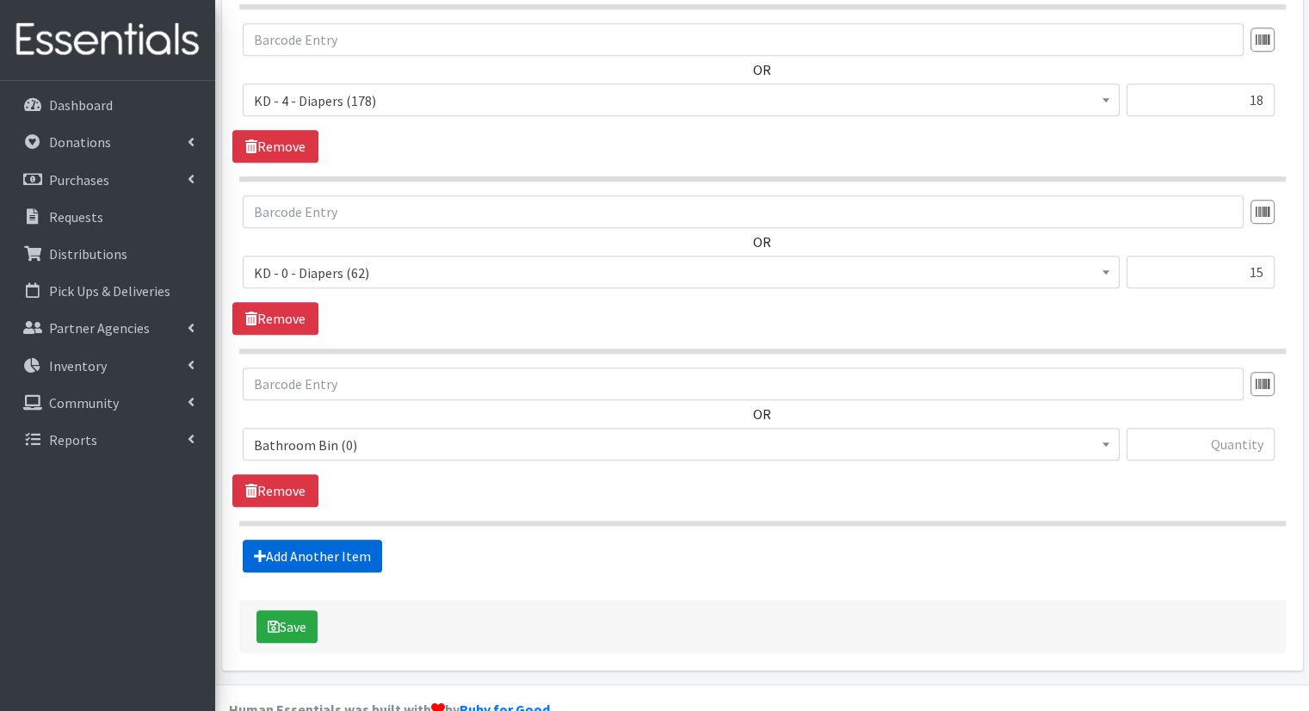
scroll to position [1235, 0]
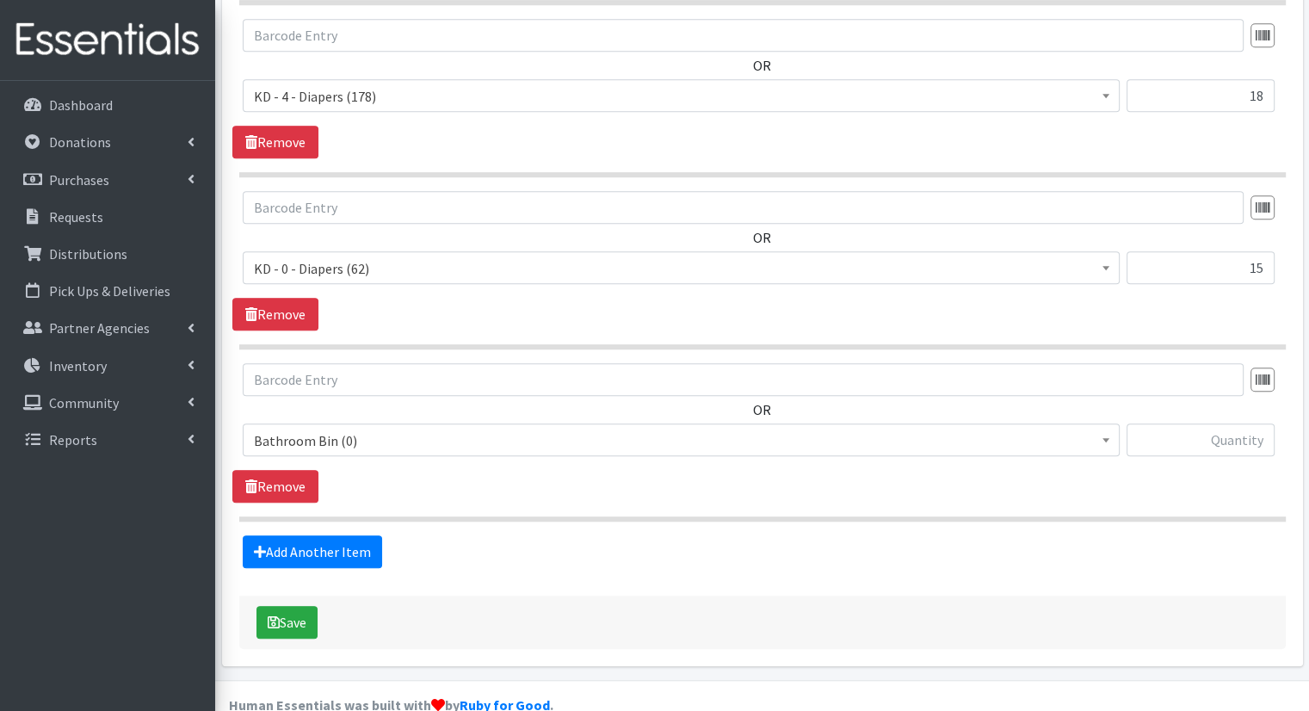
click at [591, 429] on span "Bathroom Bin (0)" at bounding box center [681, 441] width 855 height 24
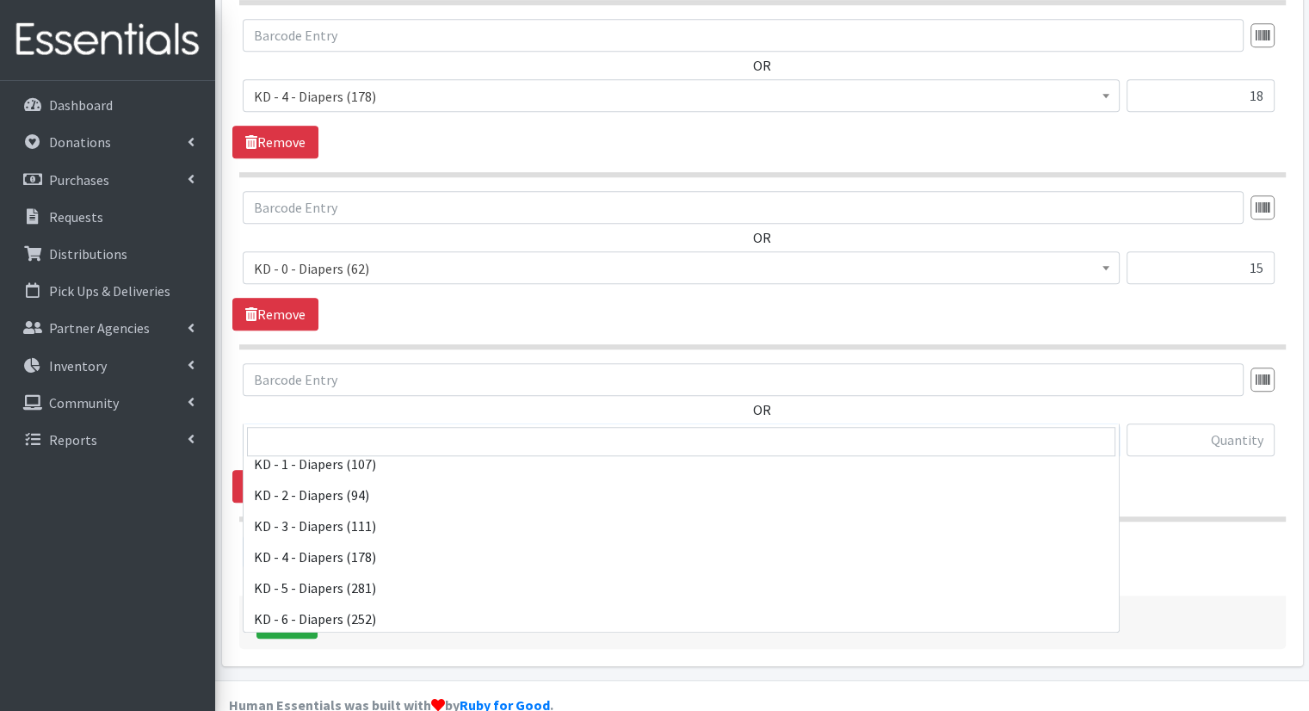
scroll to position [333, 0]
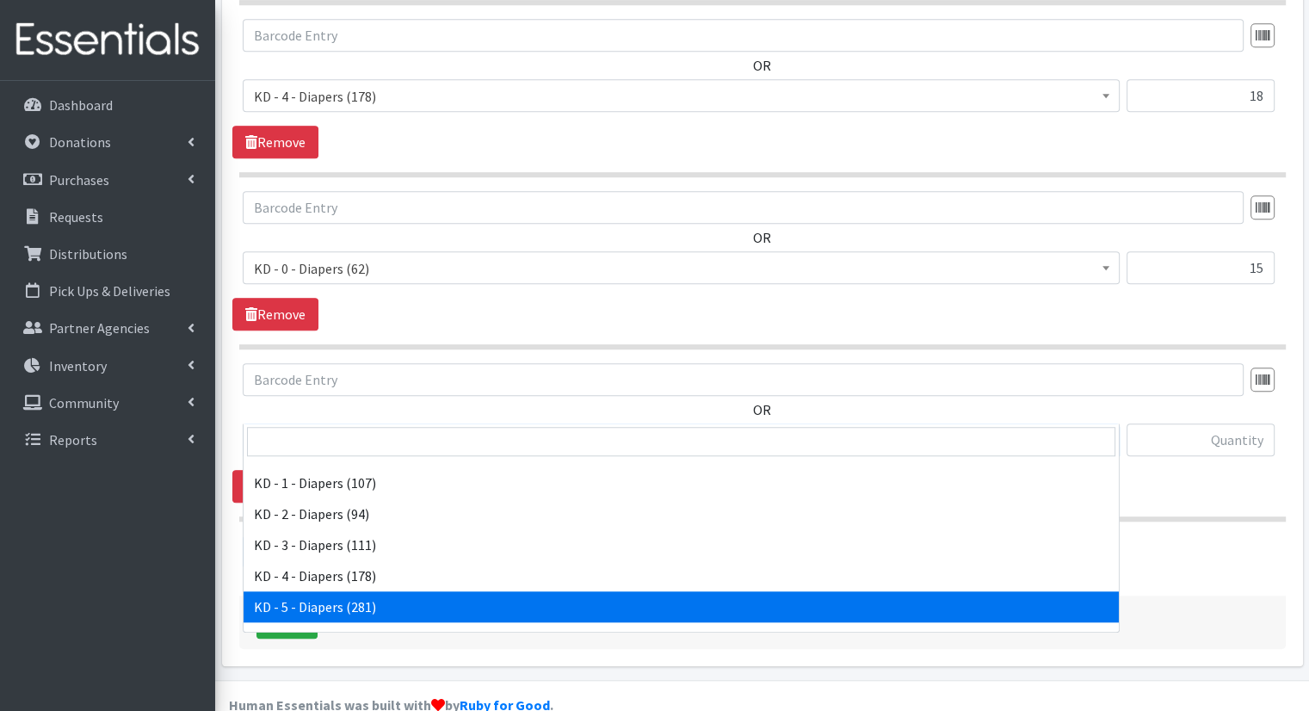
select select "15501"
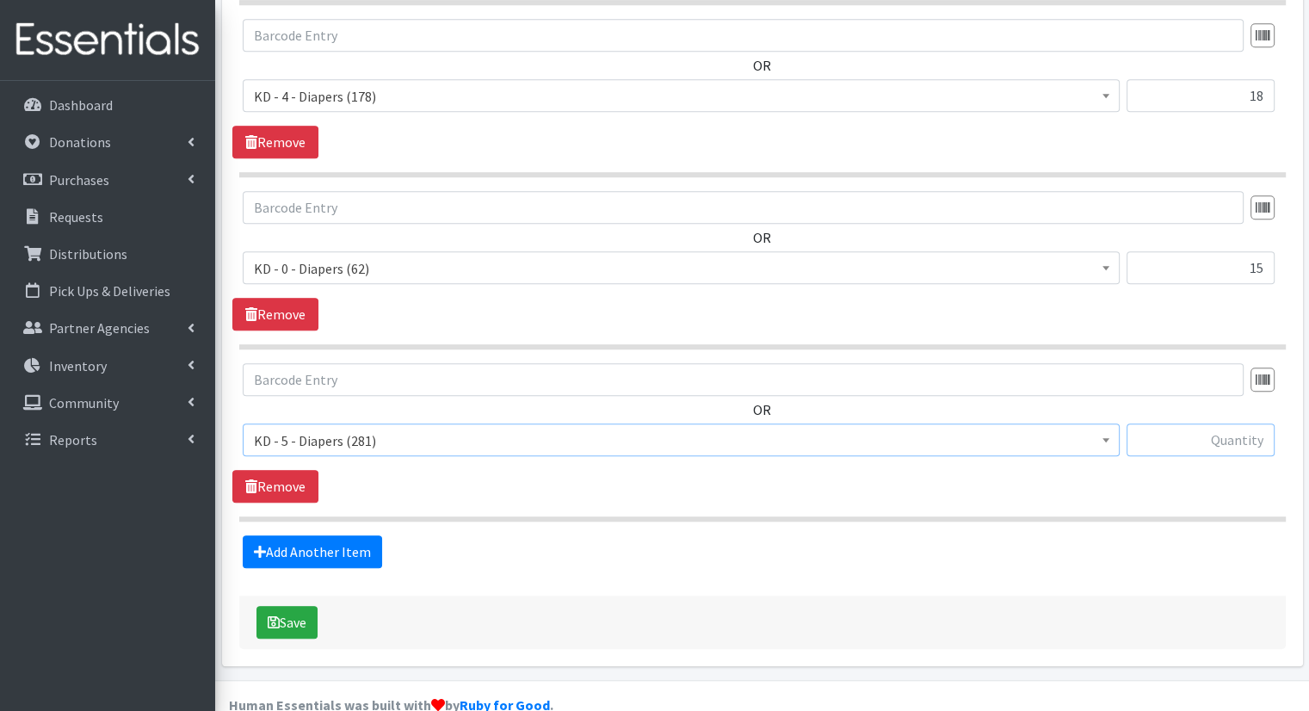
click at [1237, 423] on input "text" at bounding box center [1201, 439] width 148 height 33
type input "30"
click at [295, 497] on fieldset "Items in this distribution OR Bathroom Bin (0) D - 0 - Diapers (8050) D - 3 - D…" at bounding box center [762, 13] width 1047 height 1110
click at [300, 535] on link "Add Another Item" at bounding box center [312, 551] width 139 height 33
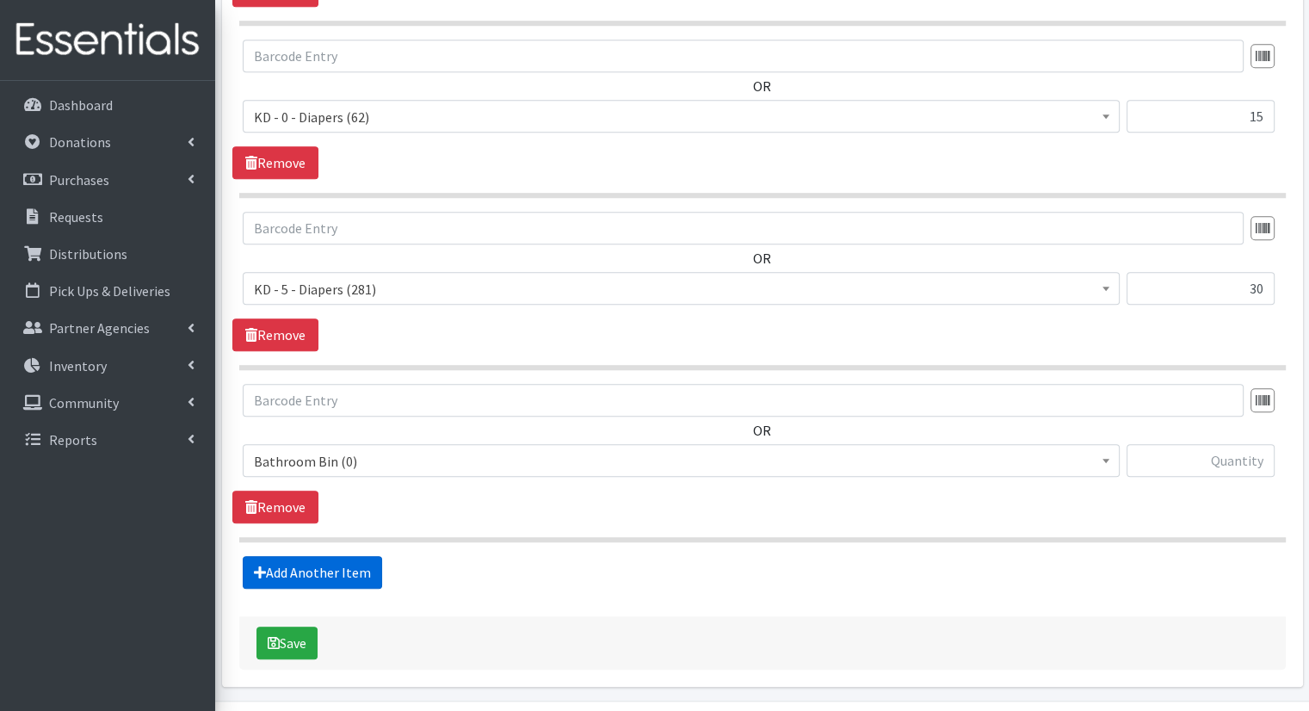
scroll to position [1406, 0]
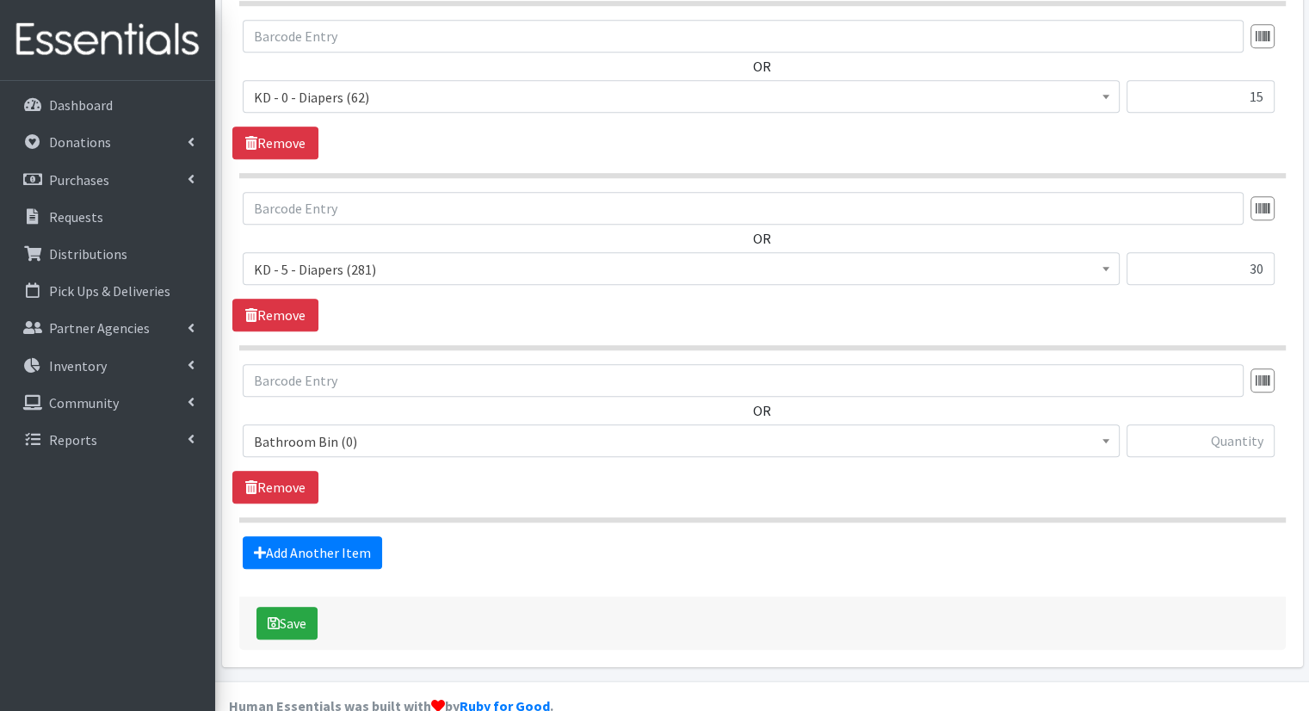
click at [916, 429] on span "Bathroom Bin (0)" at bounding box center [681, 441] width 855 height 24
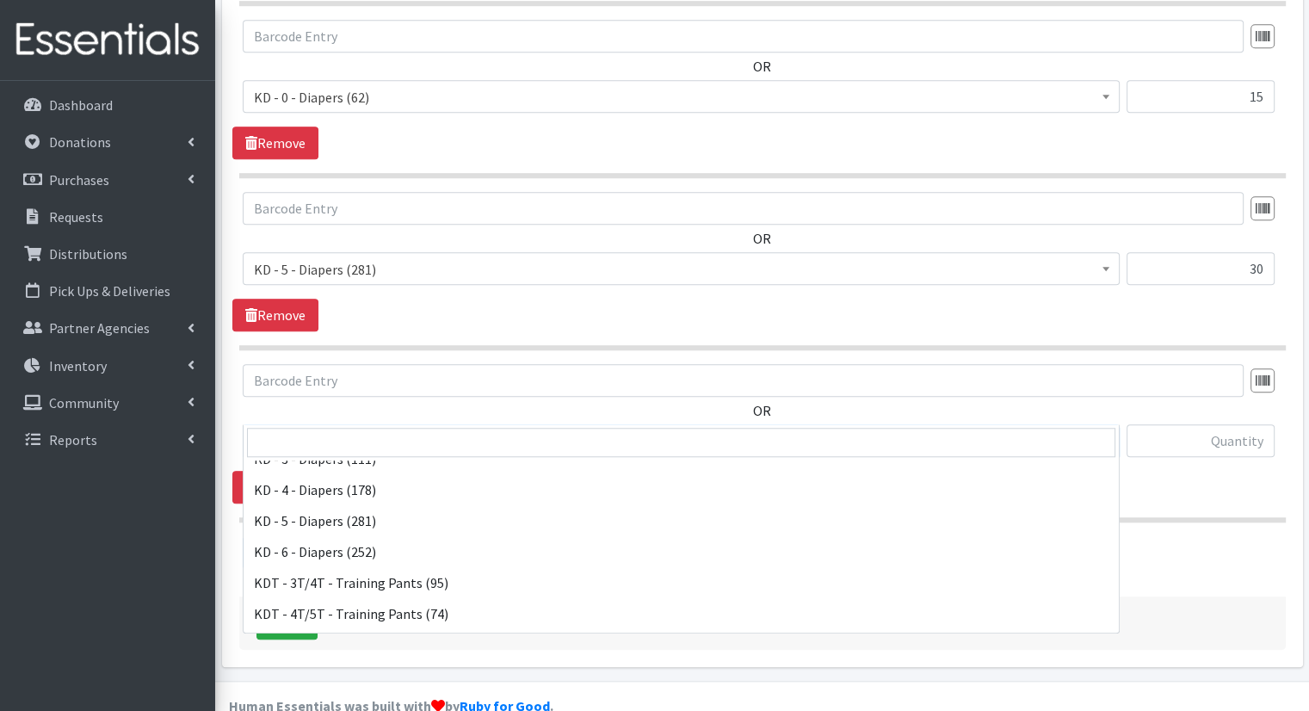
scroll to position [411, 0]
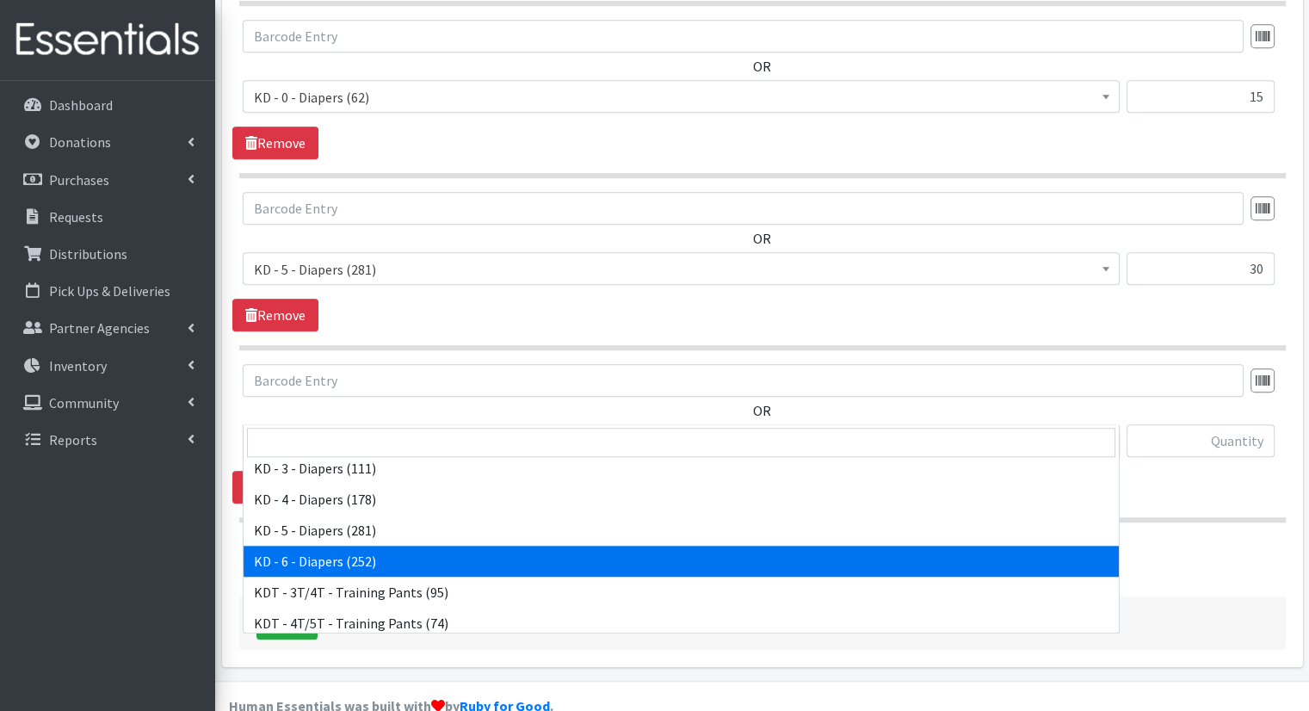
select select "15502"
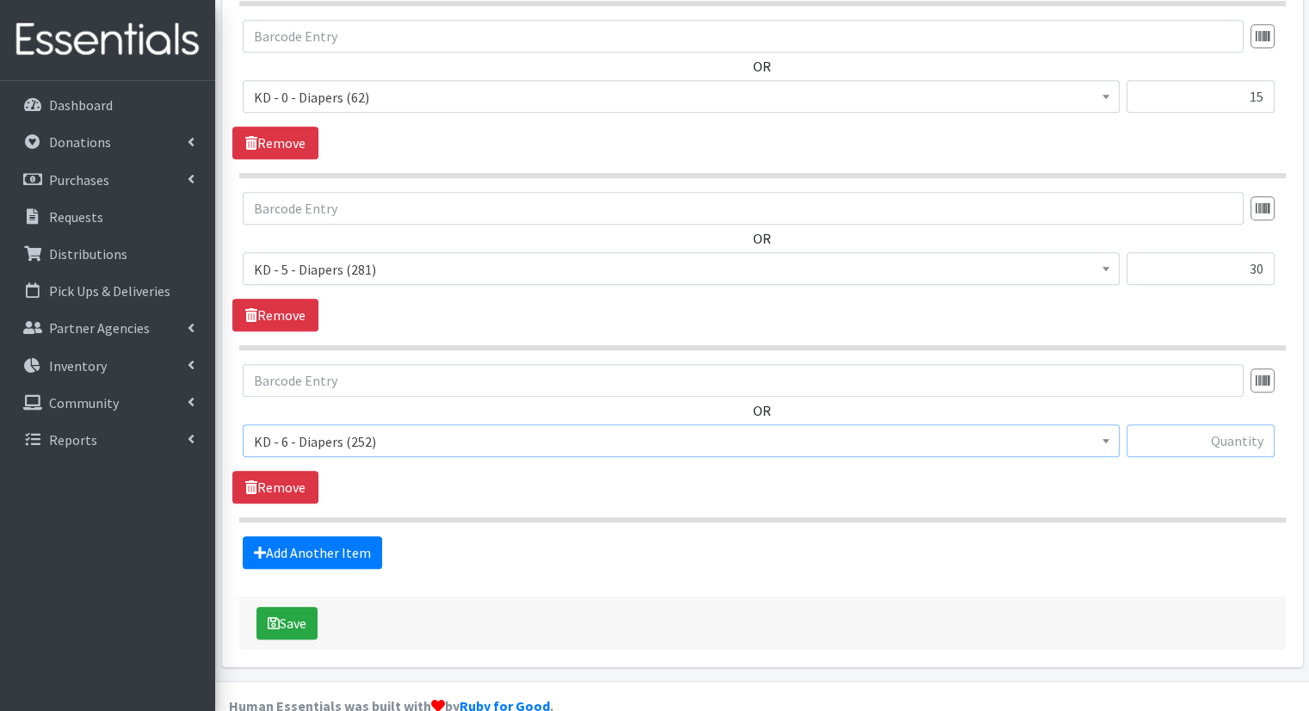
click at [1203, 424] on input "text" at bounding box center [1201, 440] width 148 height 33
type input "30"
click at [311, 536] on link "Add Another Item" at bounding box center [312, 552] width 139 height 33
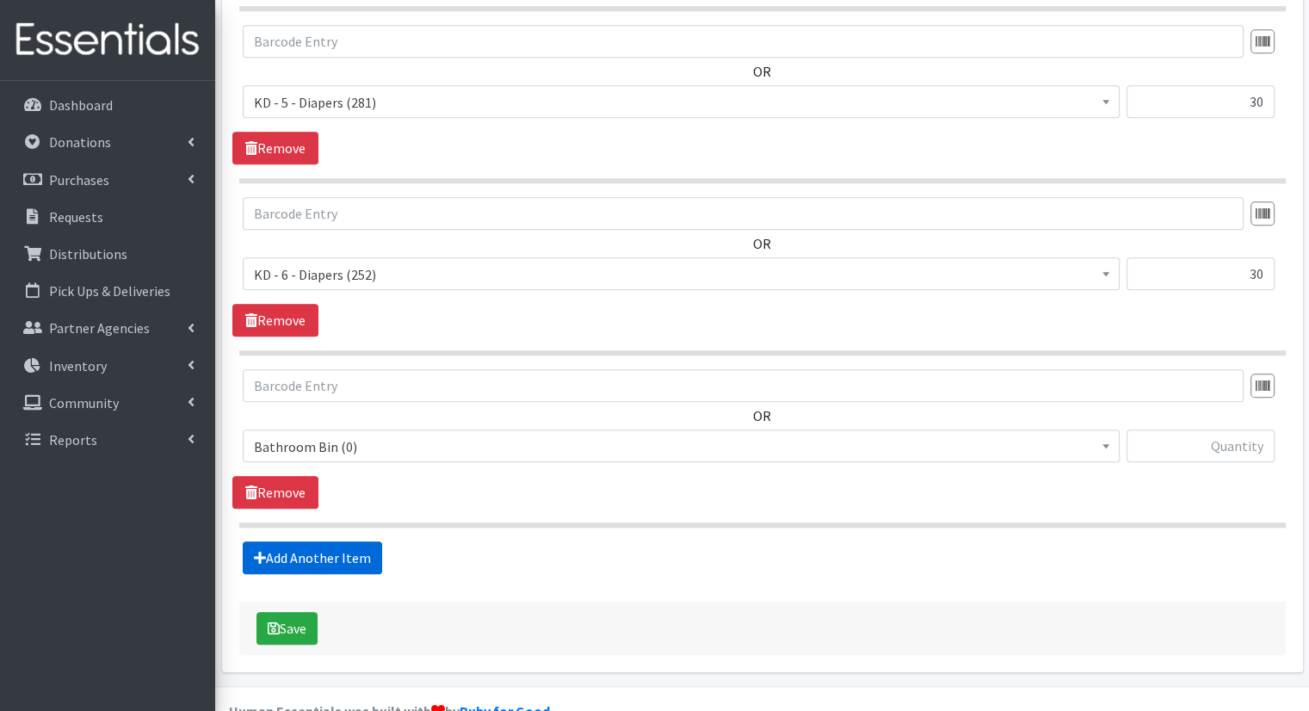
scroll to position [1578, 0]
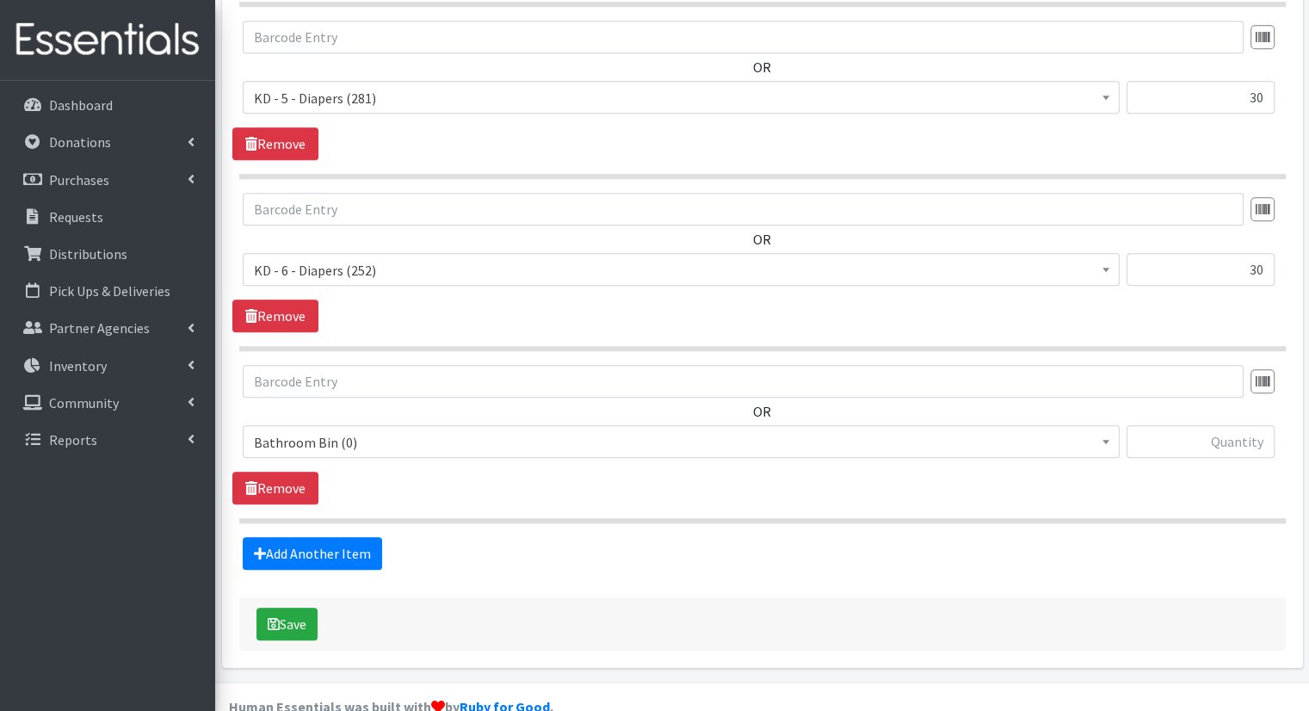
click at [931, 430] on span "Bathroom Bin (0)" at bounding box center [681, 442] width 855 height 24
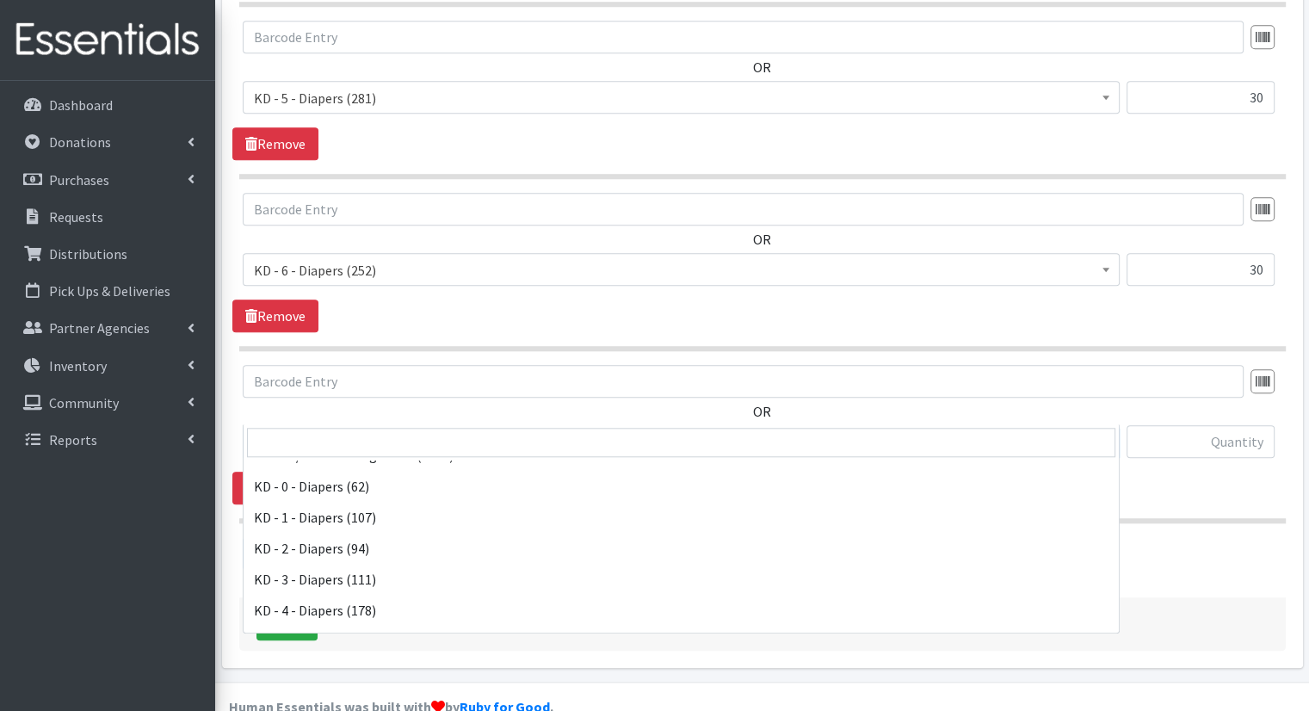
scroll to position [416, 0]
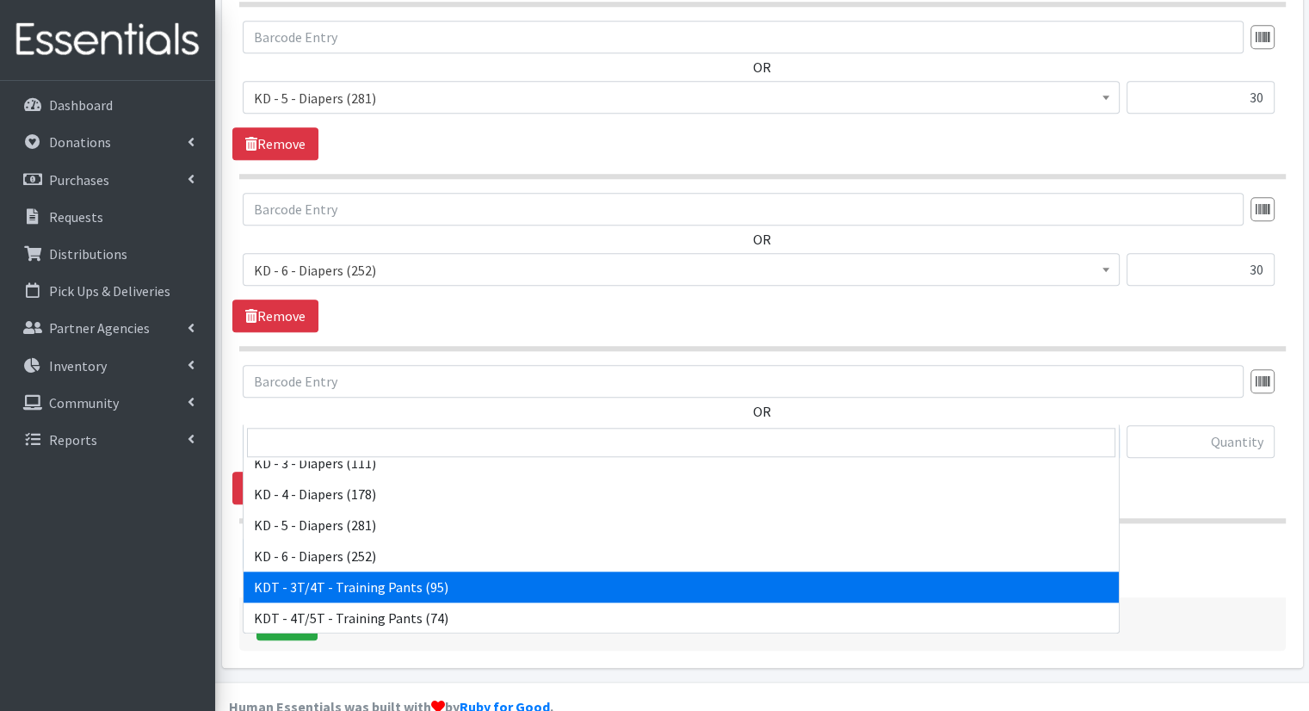
select select "15506"
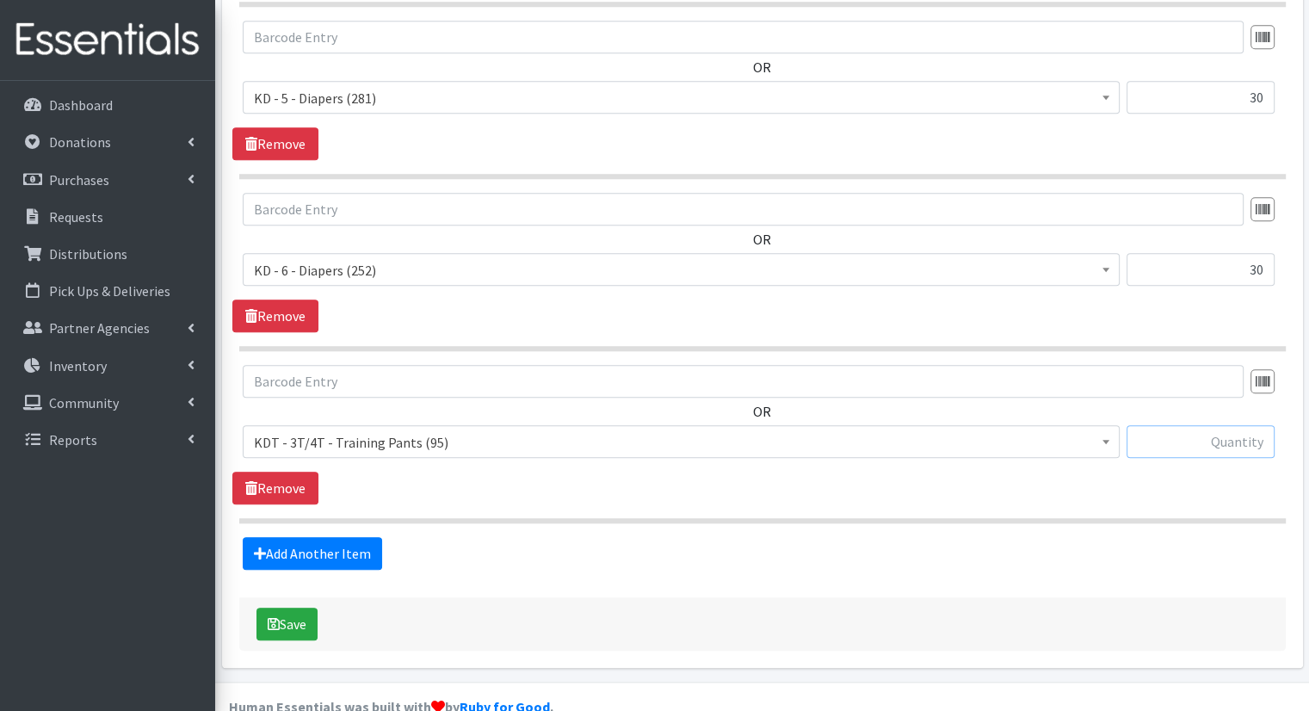
click at [1174, 425] on input "text" at bounding box center [1201, 441] width 148 height 33
type input "30"
click at [327, 537] on link "Add Another Item" at bounding box center [312, 553] width 139 height 33
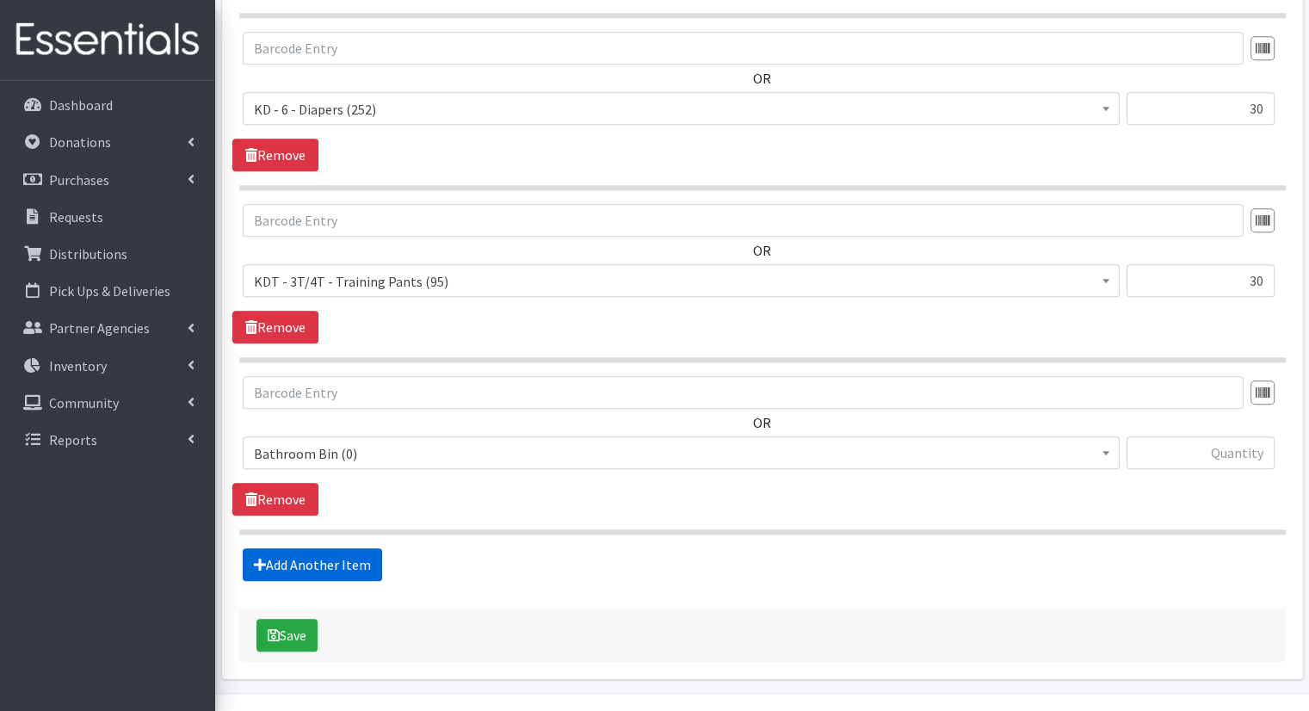
scroll to position [1750, 0]
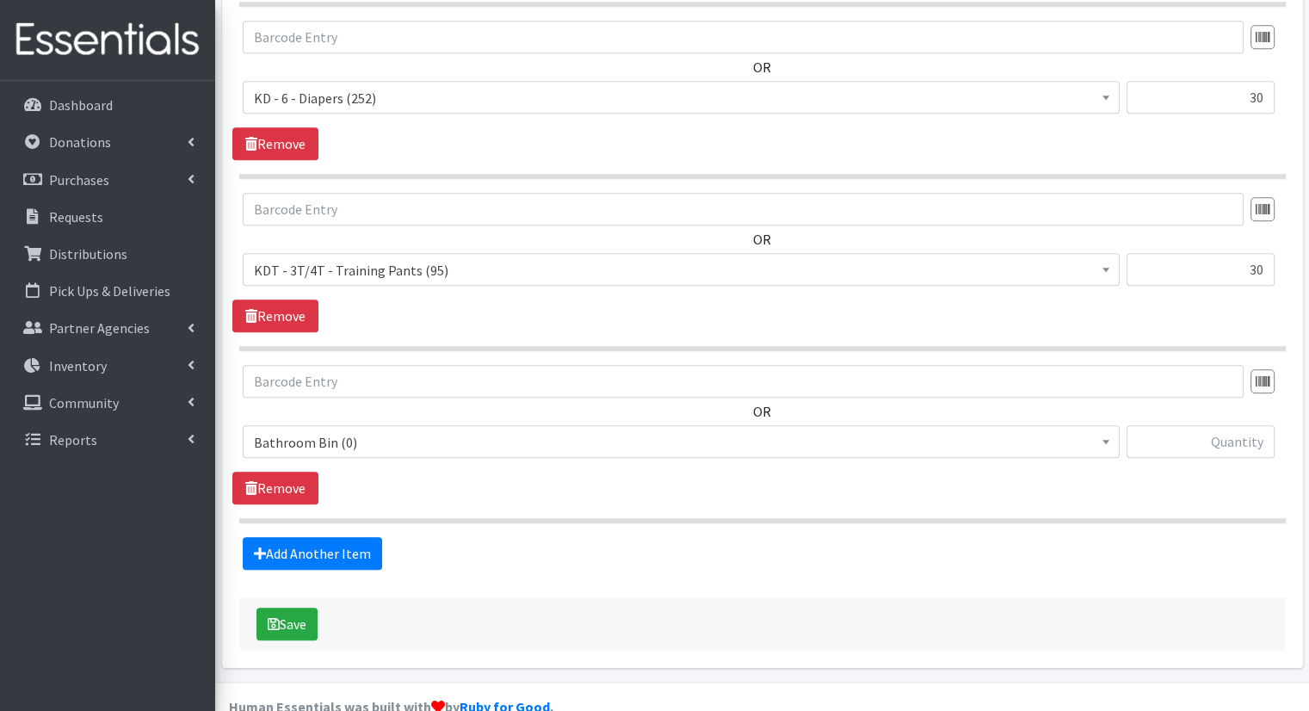
click at [460, 430] on span "Bathroom Bin (0)" at bounding box center [681, 442] width 855 height 24
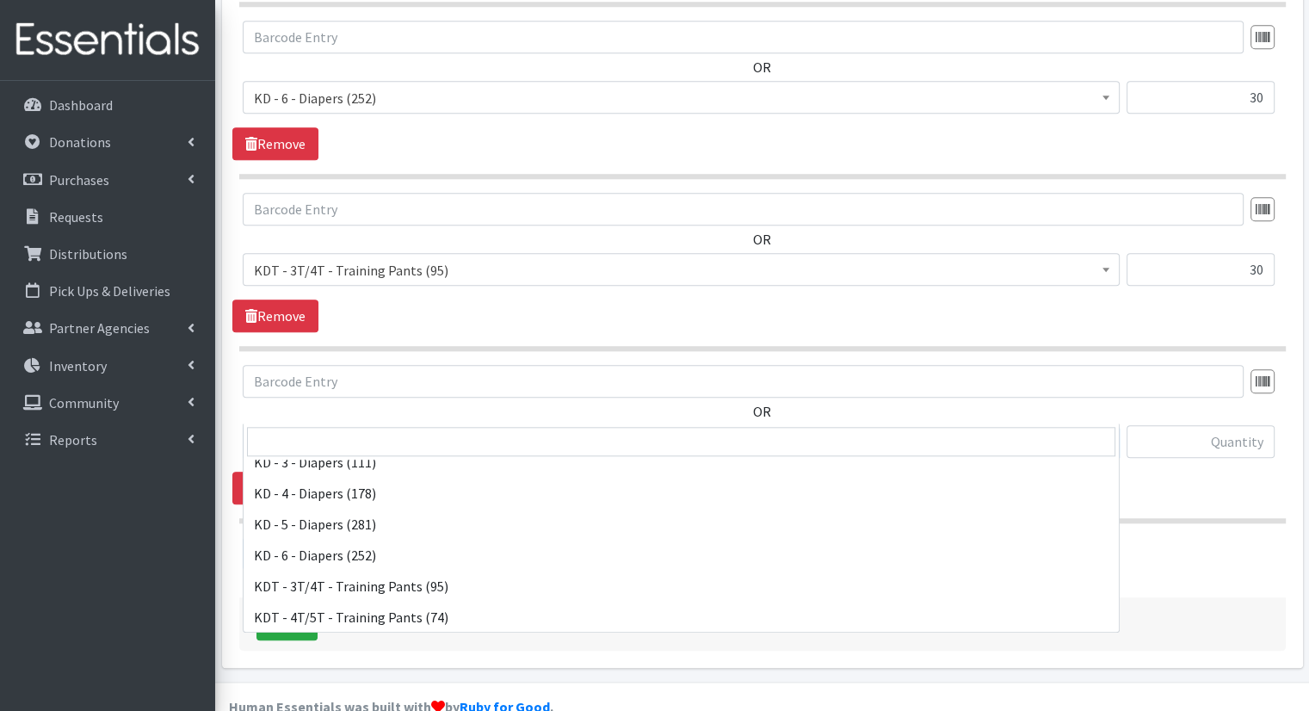
scroll to position [503, 0]
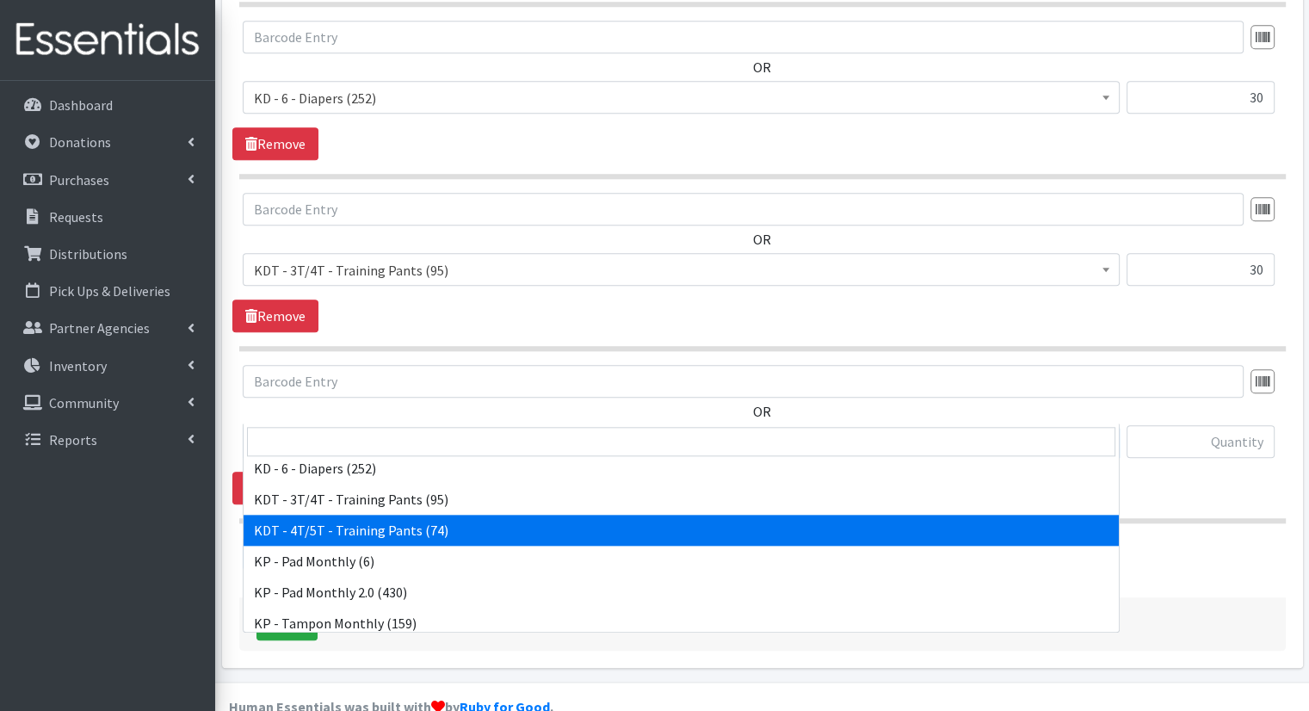
select select "15507"
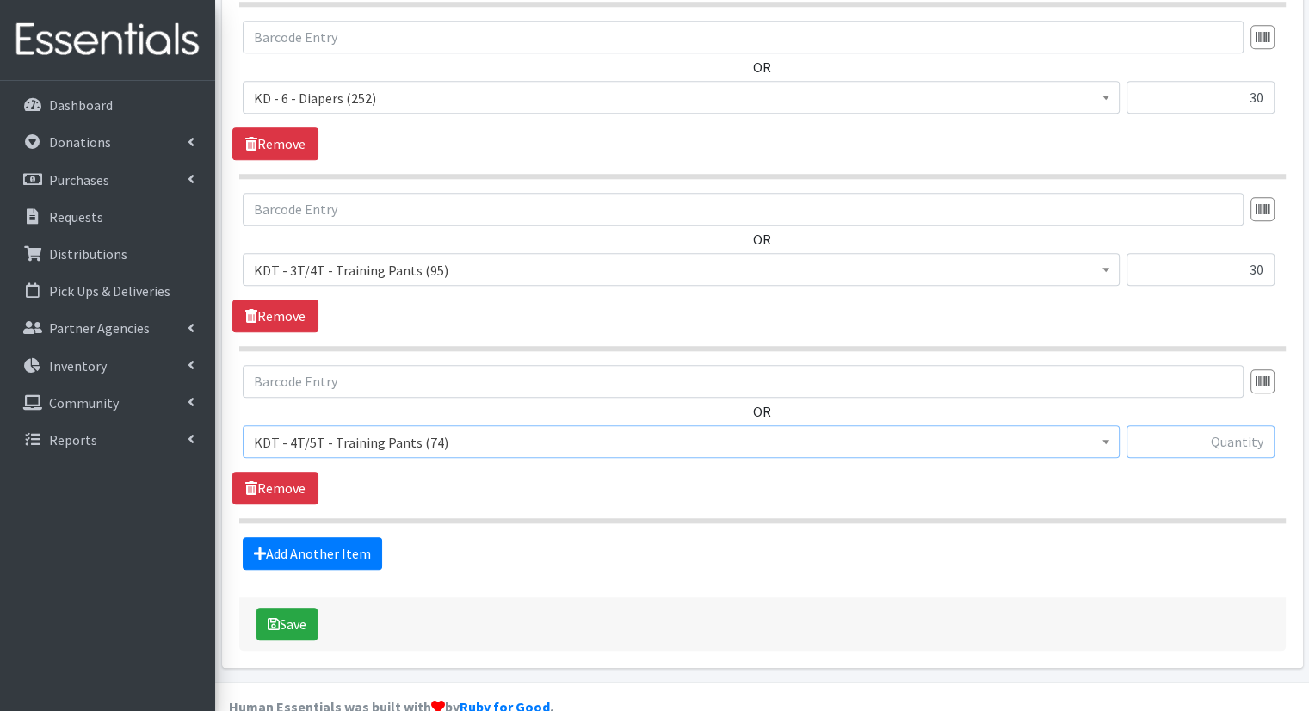
click at [1263, 425] on input "text" at bounding box center [1201, 441] width 148 height 33
type input "30"
click at [380, 537] on link "Add Another Item" at bounding box center [312, 553] width 139 height 33
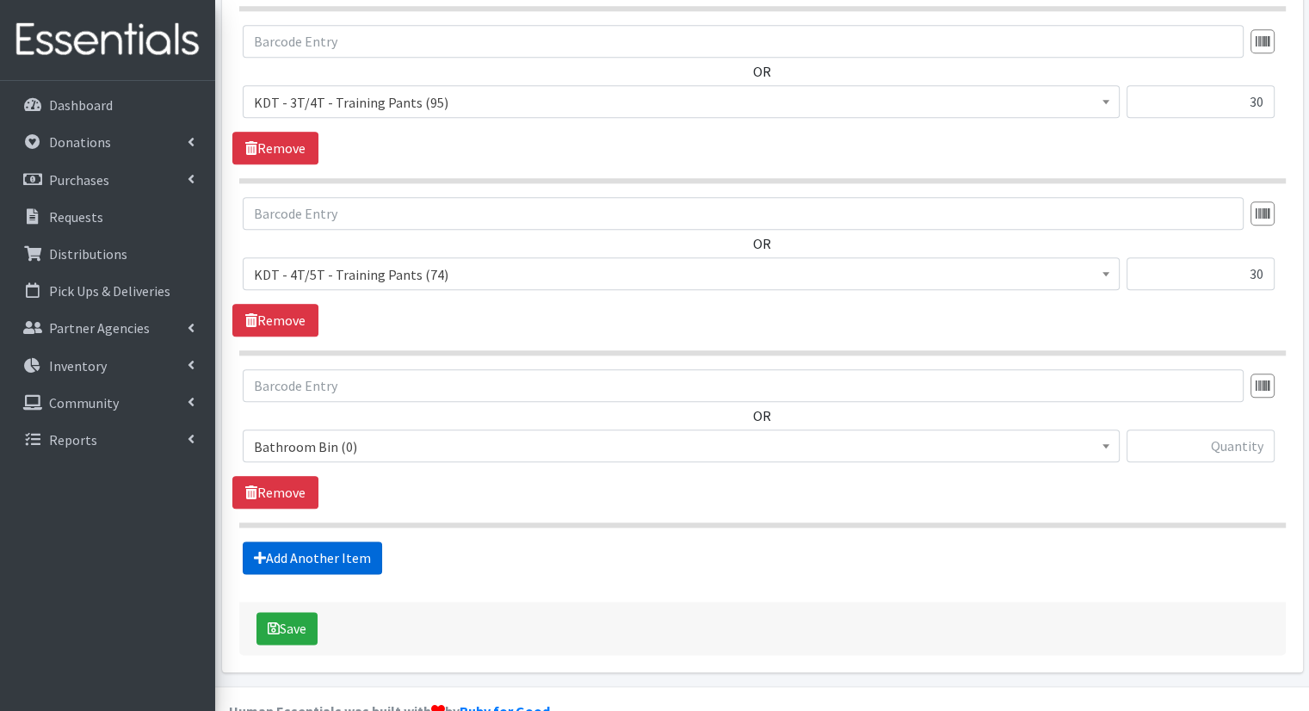
scroll to position [1921, 0]
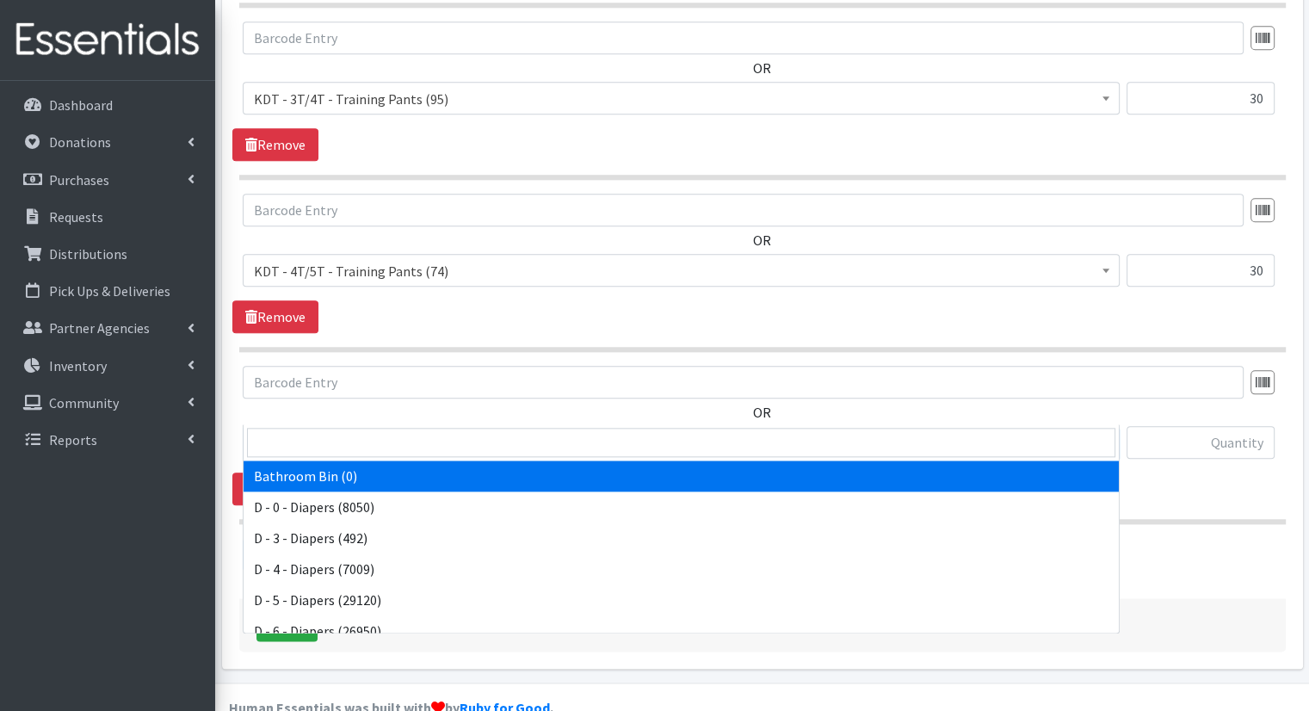
click at [571, 431] on span "Bathroom Bin (0)" at bounding box center [681, 443] width 855 height 24
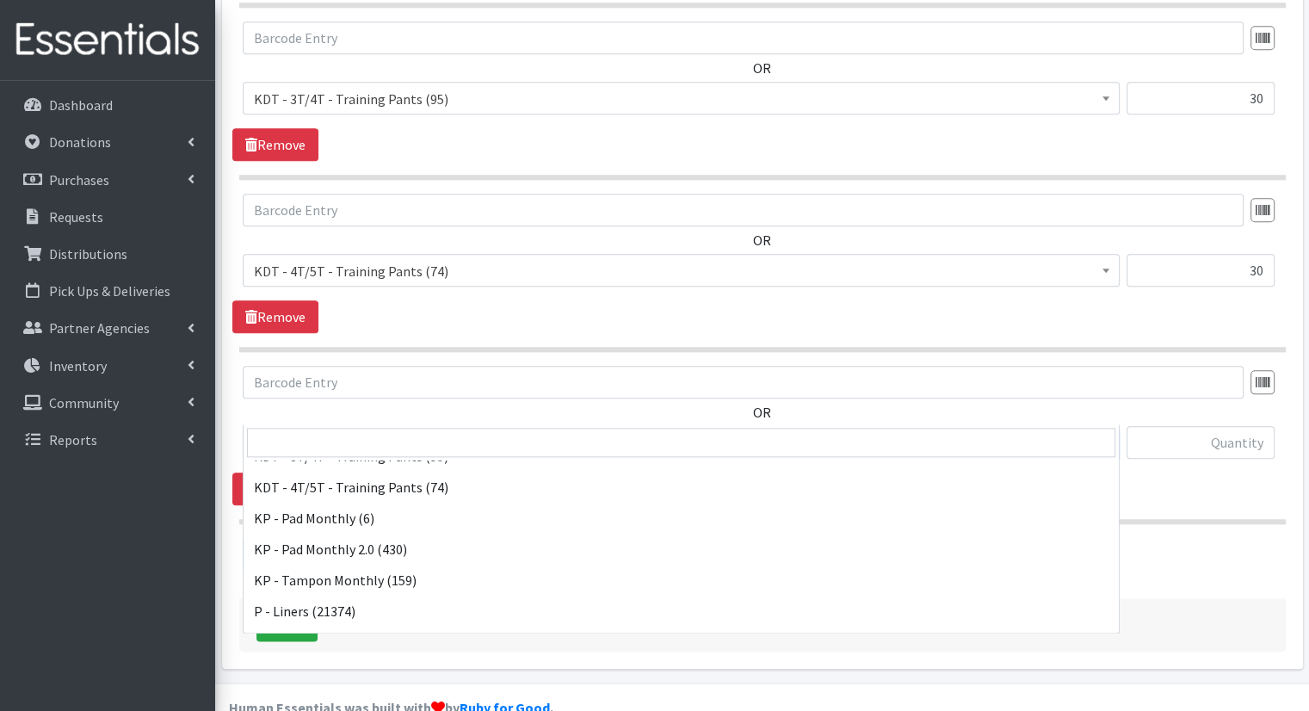
scroll to position [537, 0]
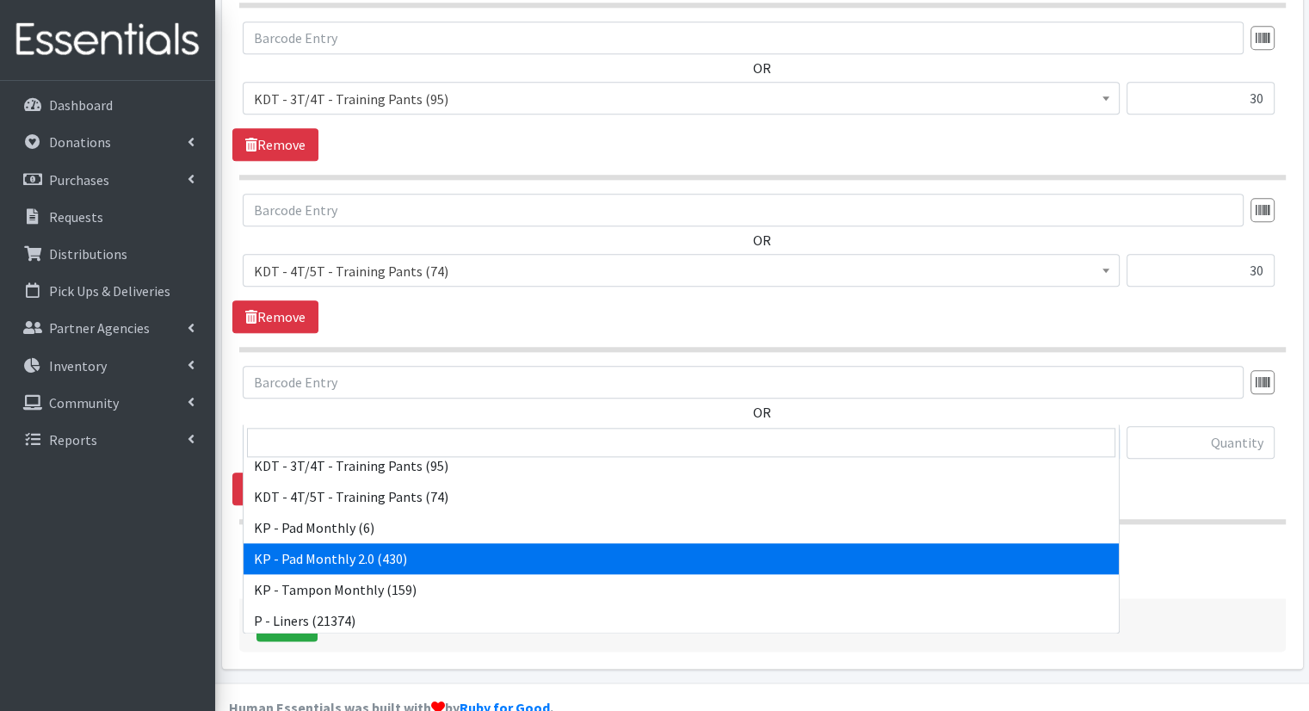
select select "15566"
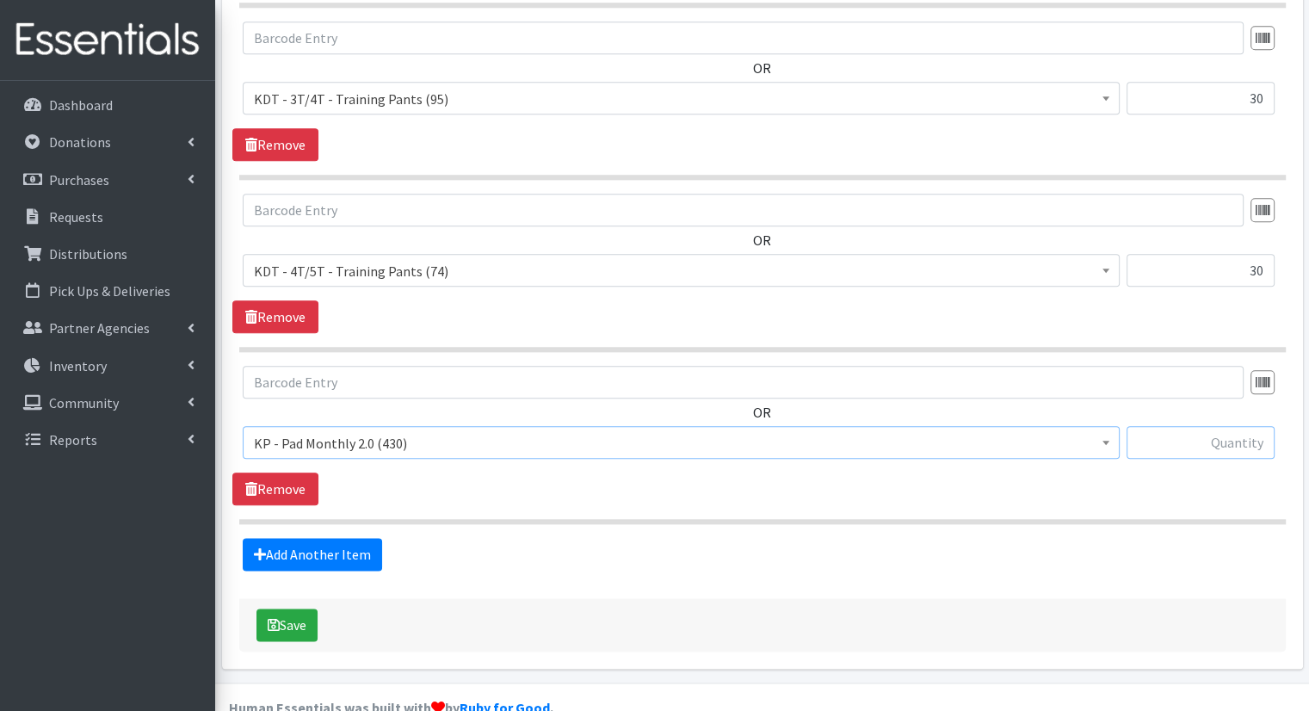
click at [1268, 426] on input "text" at bounding box center [1201, 442] width 148 height 33
type input "50"
click at [351, 538] on link "Add Another Item" at bounding box center [312, 554] width 139 height 33
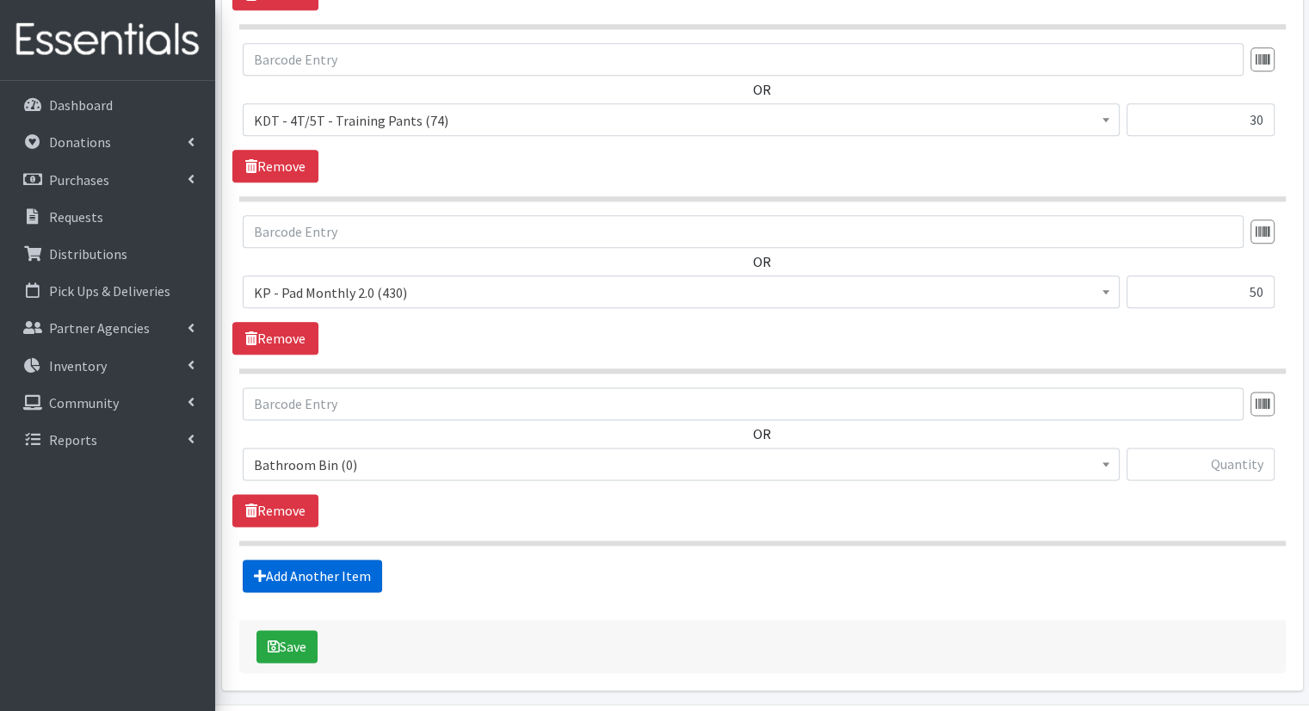
scroll to position [2093, 0]
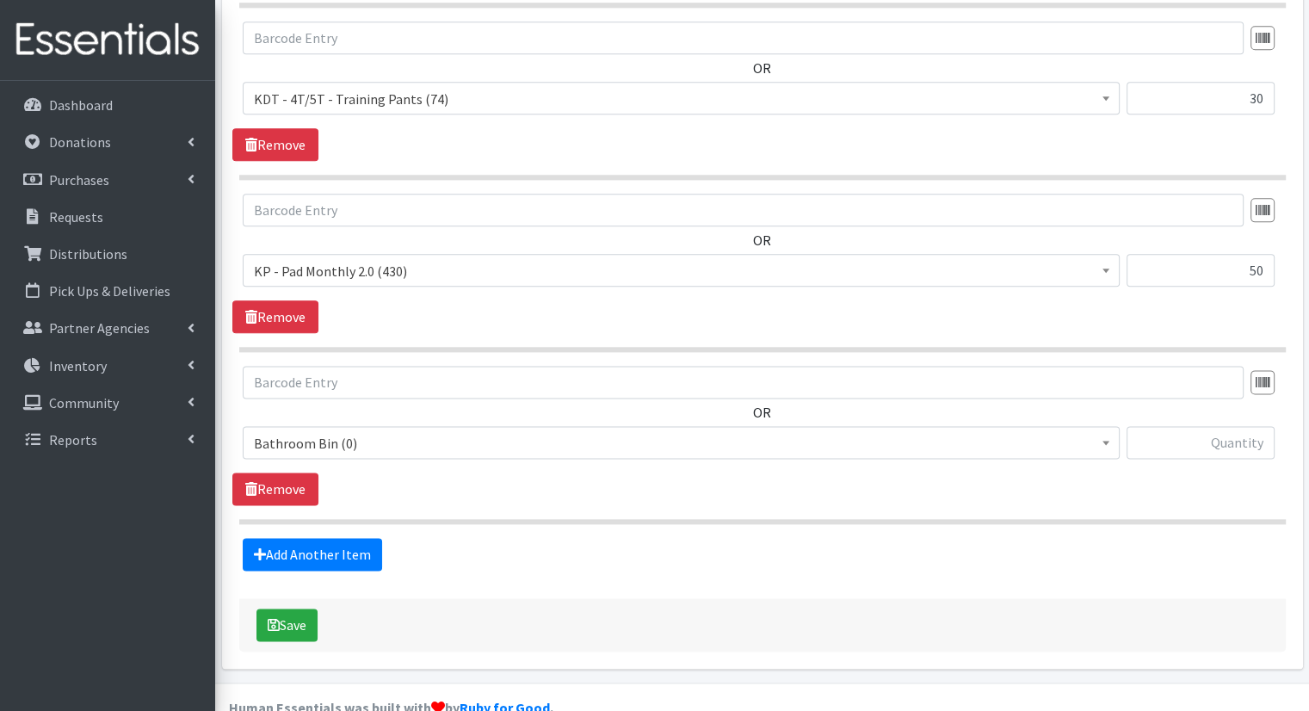
click at [692, 426] on span "Bathroom Bin (0)" at bounding box center [681, 442] width 877 height 33
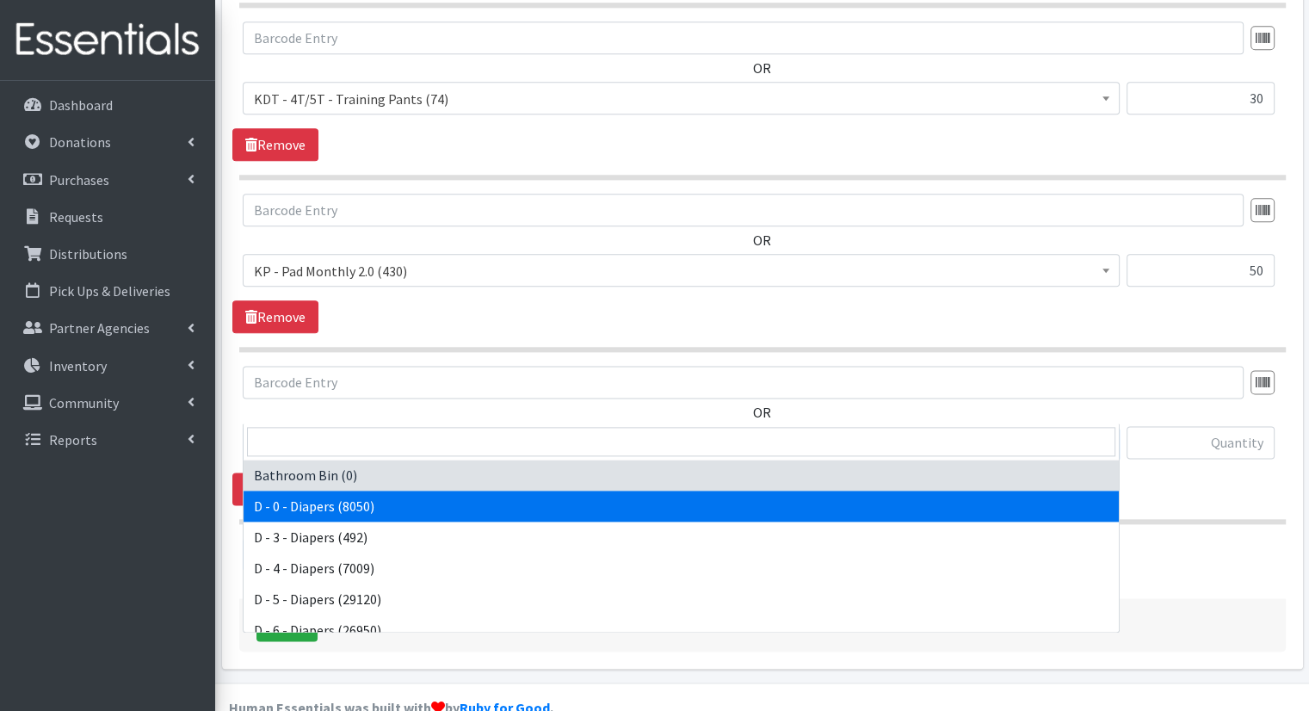
scroll to position [629, 0]
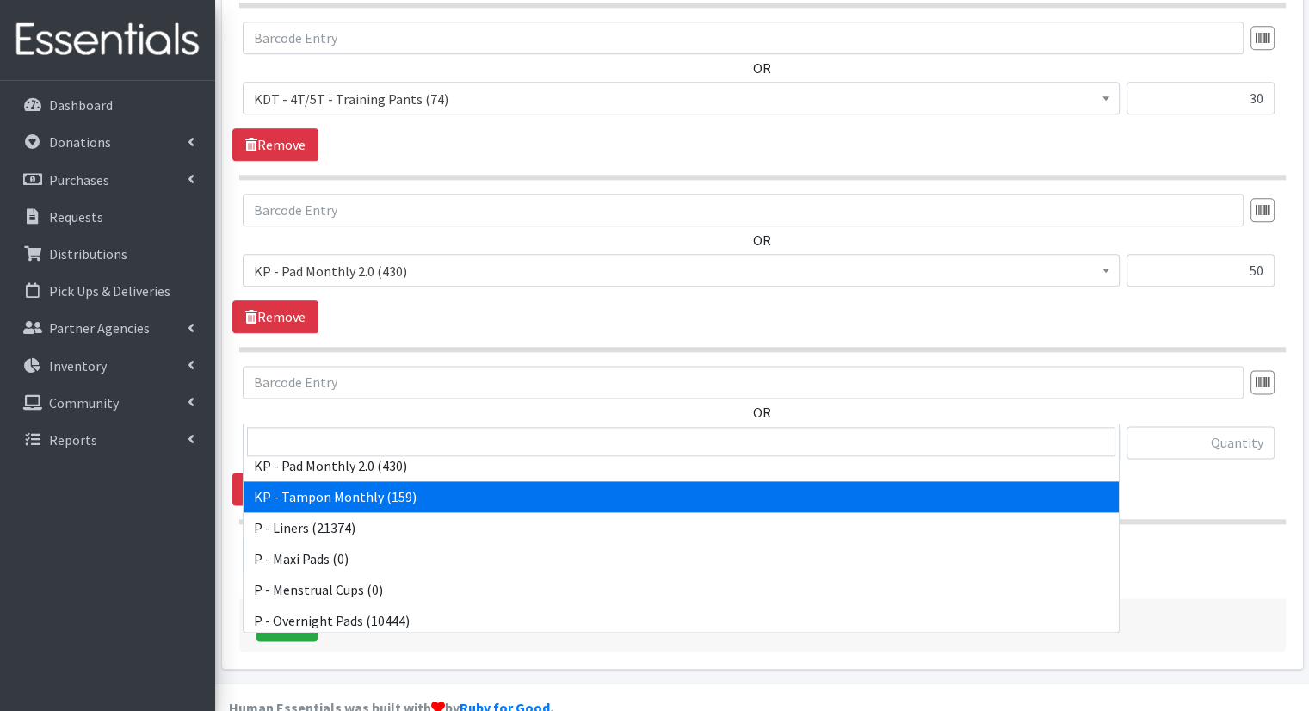
select select "15504"
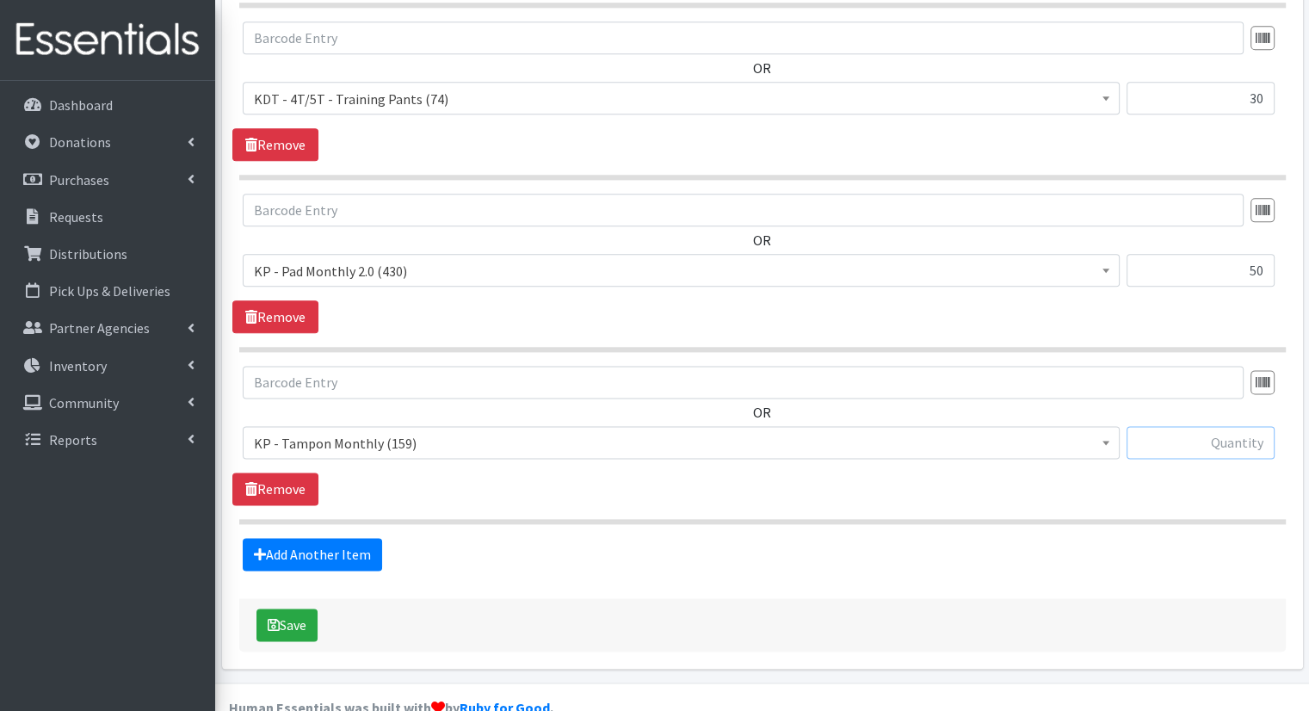
click at [1209, 426] on input "text" at bounding box center [1201, 442] width 148 height 33
type input "25"
click at [367, 538] on link "Add Another Item" at bounding box center [312, 554] width 139 height 33
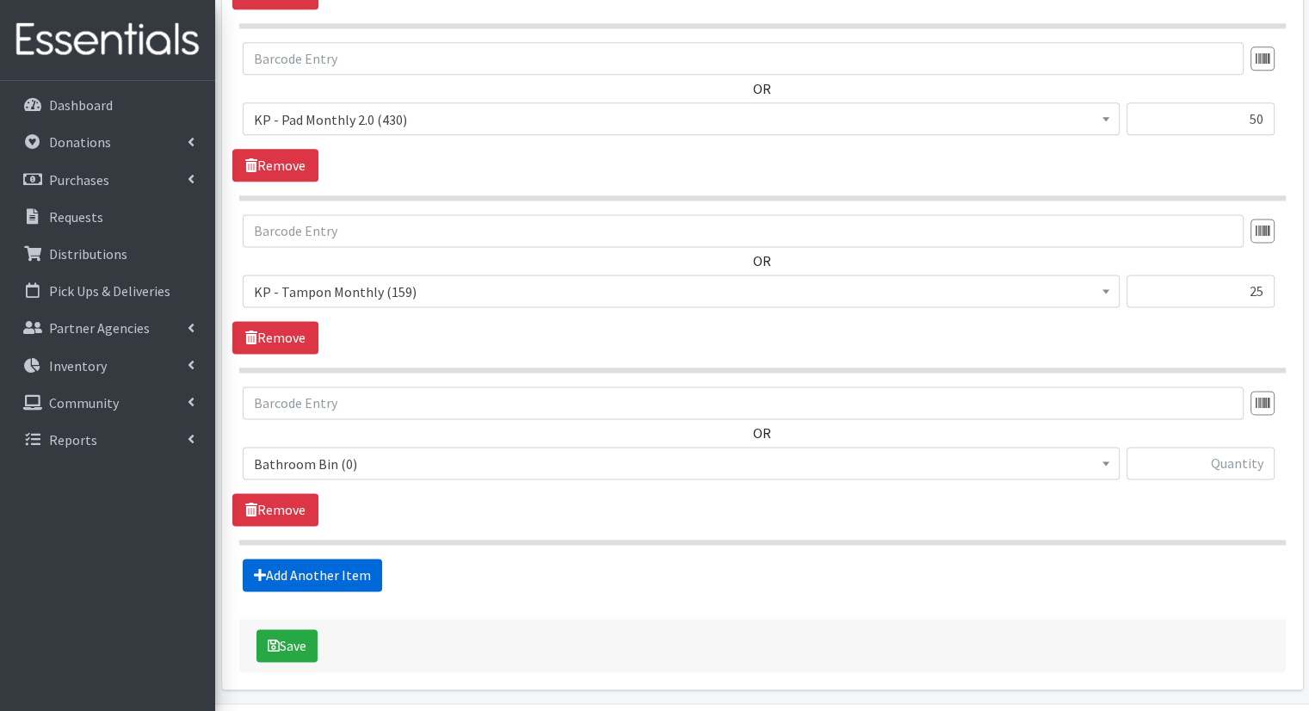
scroll to position [2264, 0]
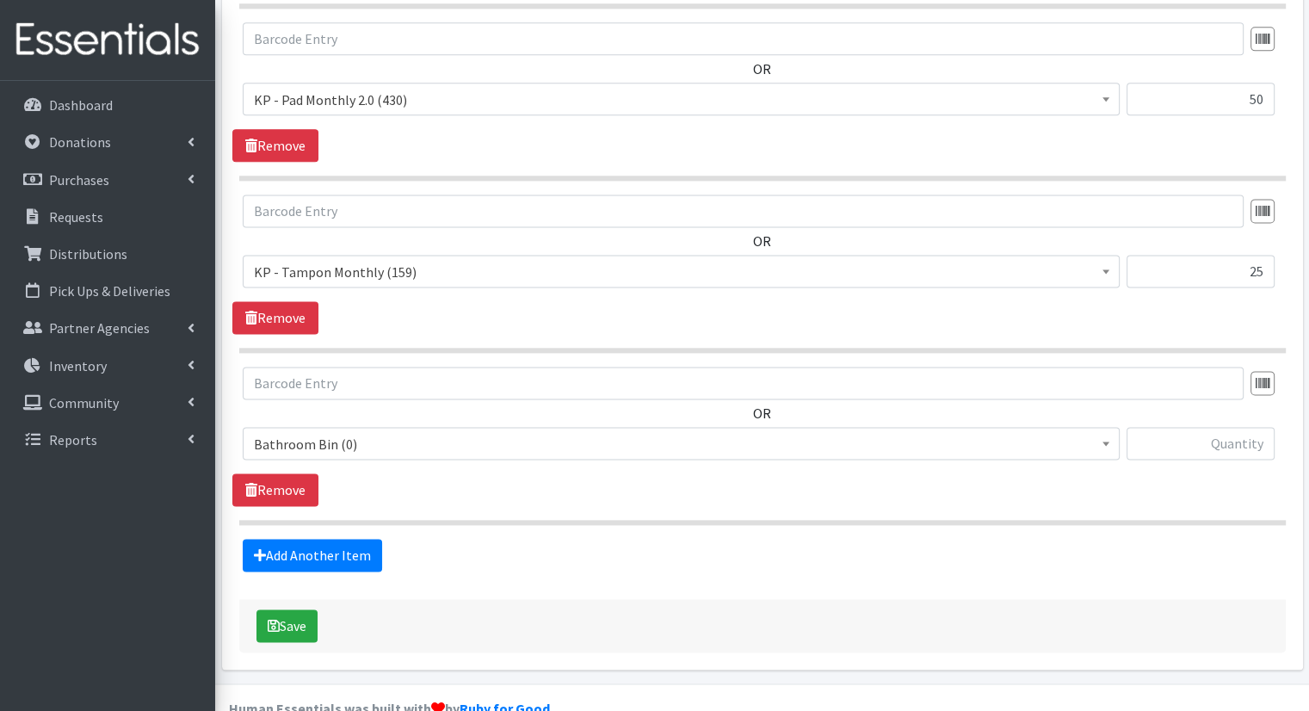
drag, startPoint x: 499, startPoint y: 411, endPoint x: 497, endPoint y: 429, distance: 19.0
click at [497, 429] on span "Bathroom Bin (0) D - 0 - Diapers (8050) D - 3 - Diapers (492) D - 4 - Diapers (…" at bounding box center [681, 450] width 877 height 46
click at [499, 427] on span "Bathroom Bin (0) D - 0 - Diapers (8050) D - 3 - Diapers (492) D - 4 - Diapers (…" at bounding box center [681, 450] width 877 height 46
click at [499, 427] on span "Bathroom Bin (0)" at bounding box center [681, 443] width 877 height 33
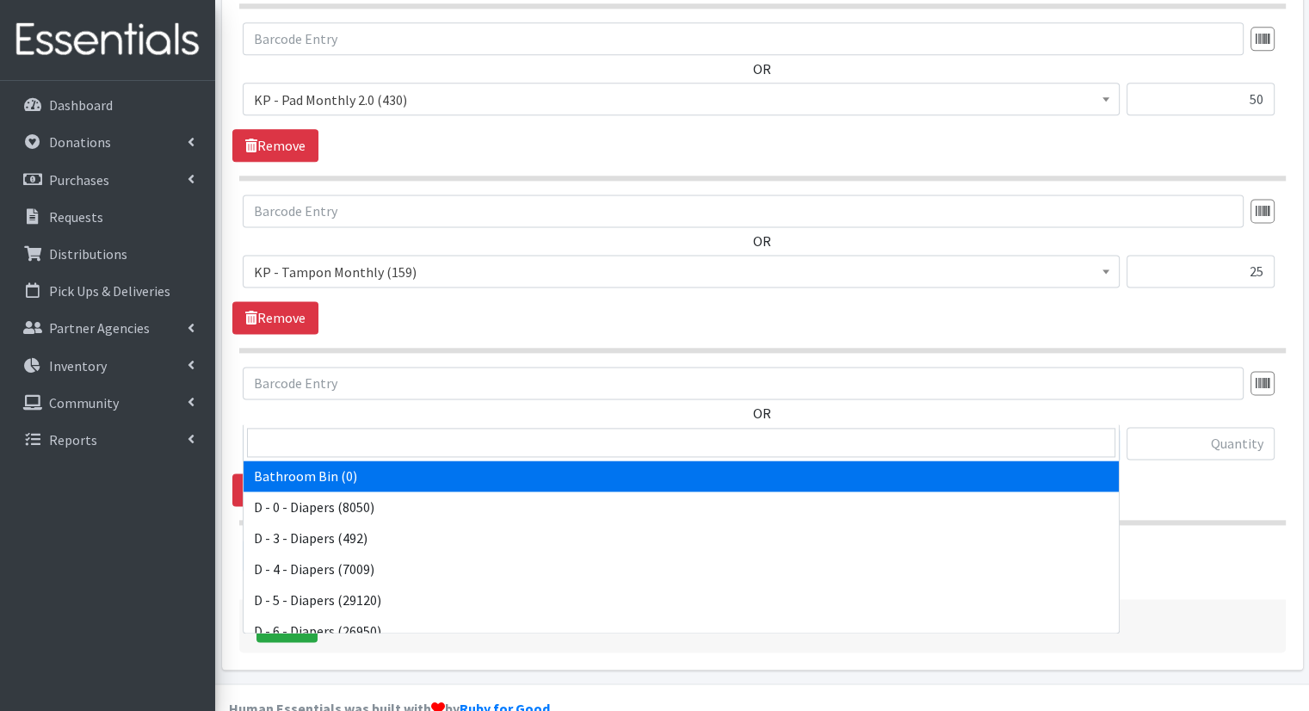
click at [499, 427] on span "Bathroom Bin (0)" at bounding box center [681, 443] width 877 height 33
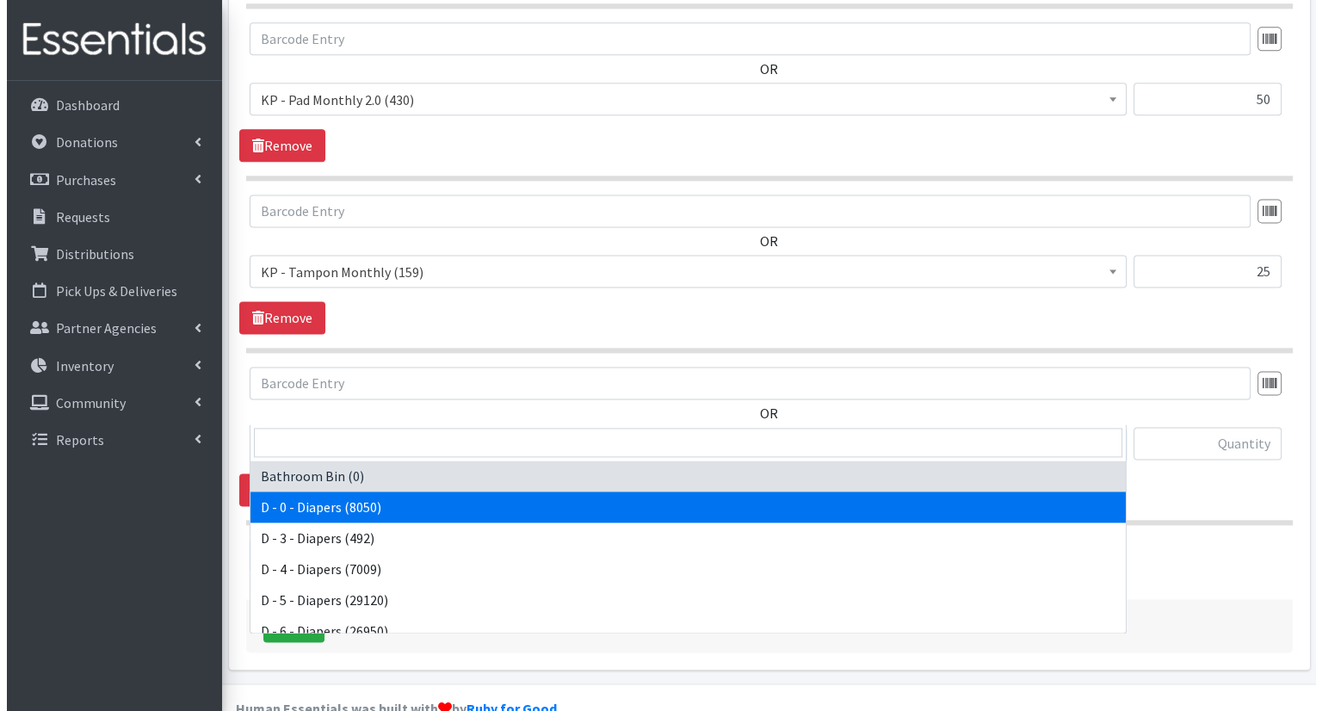
scroll to position [819, 0]
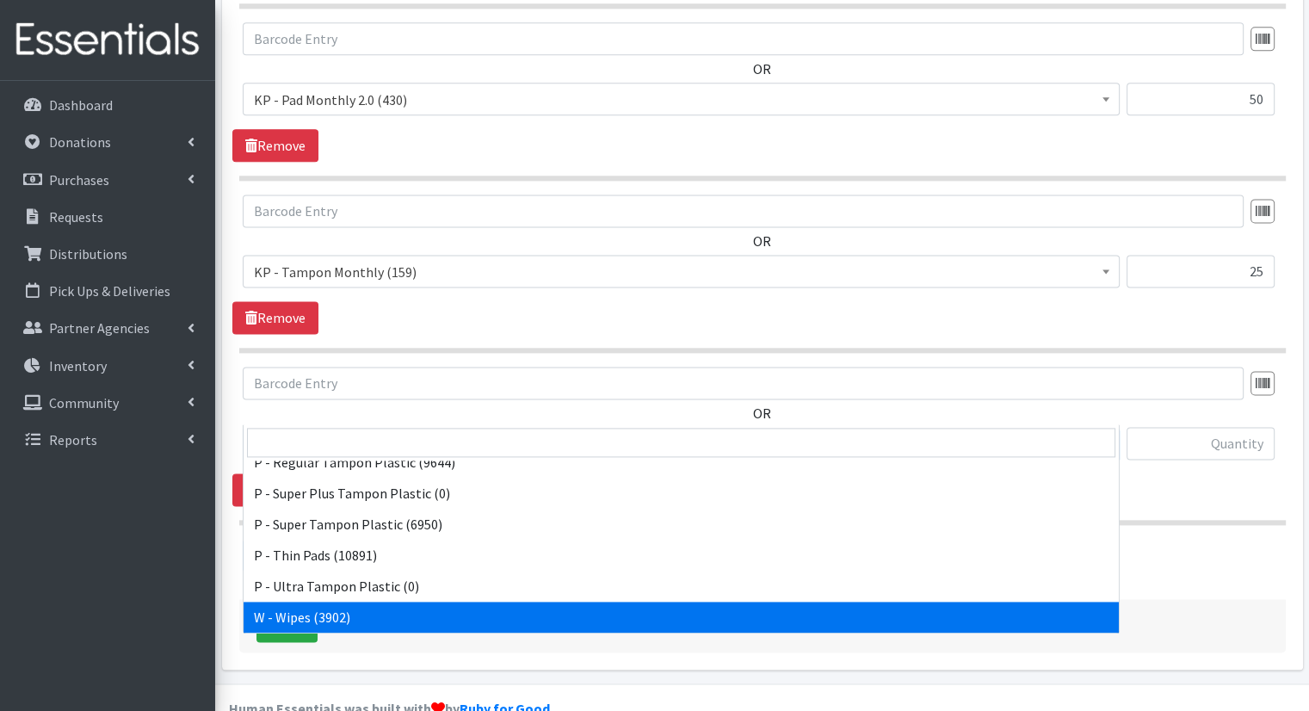
select select "15495"
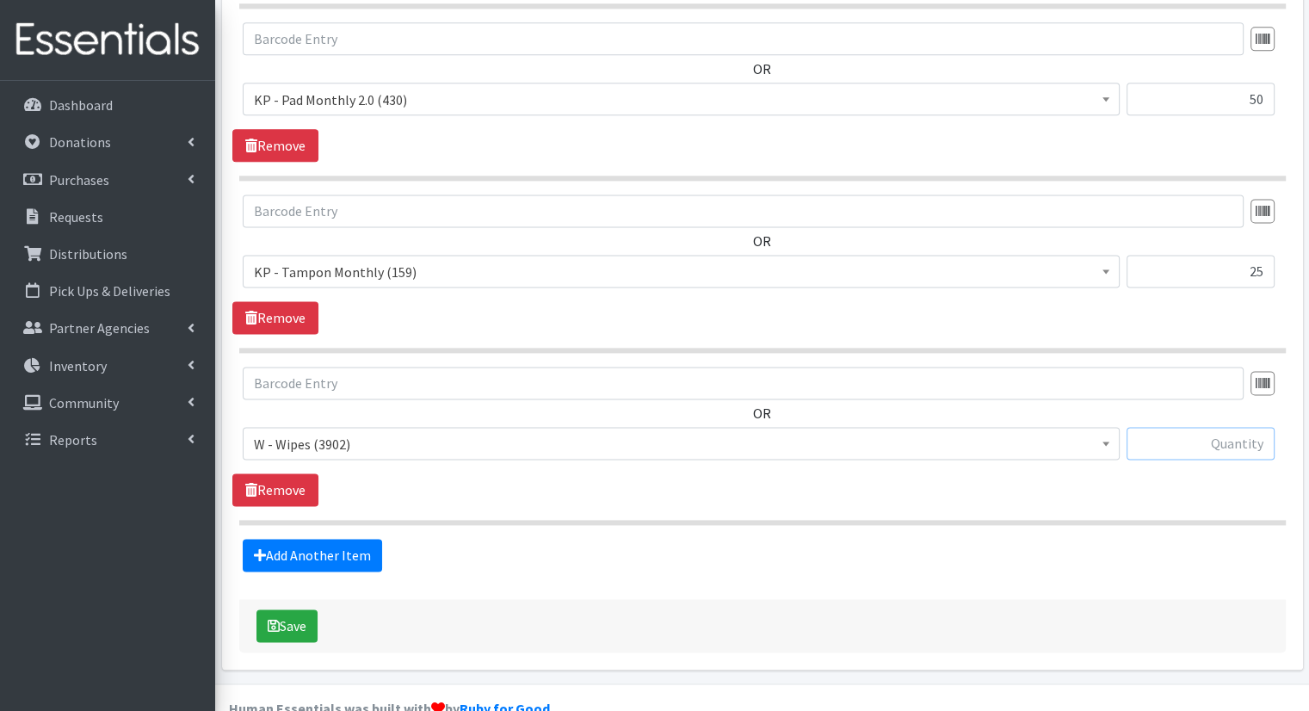
click at [1164, 427] on input "text" at bounding box center [1201, 443] width 148 height 33
type input "213"
click at [268, 619] on icon "submit" at bounding box center [274, 626] width 12 height 14
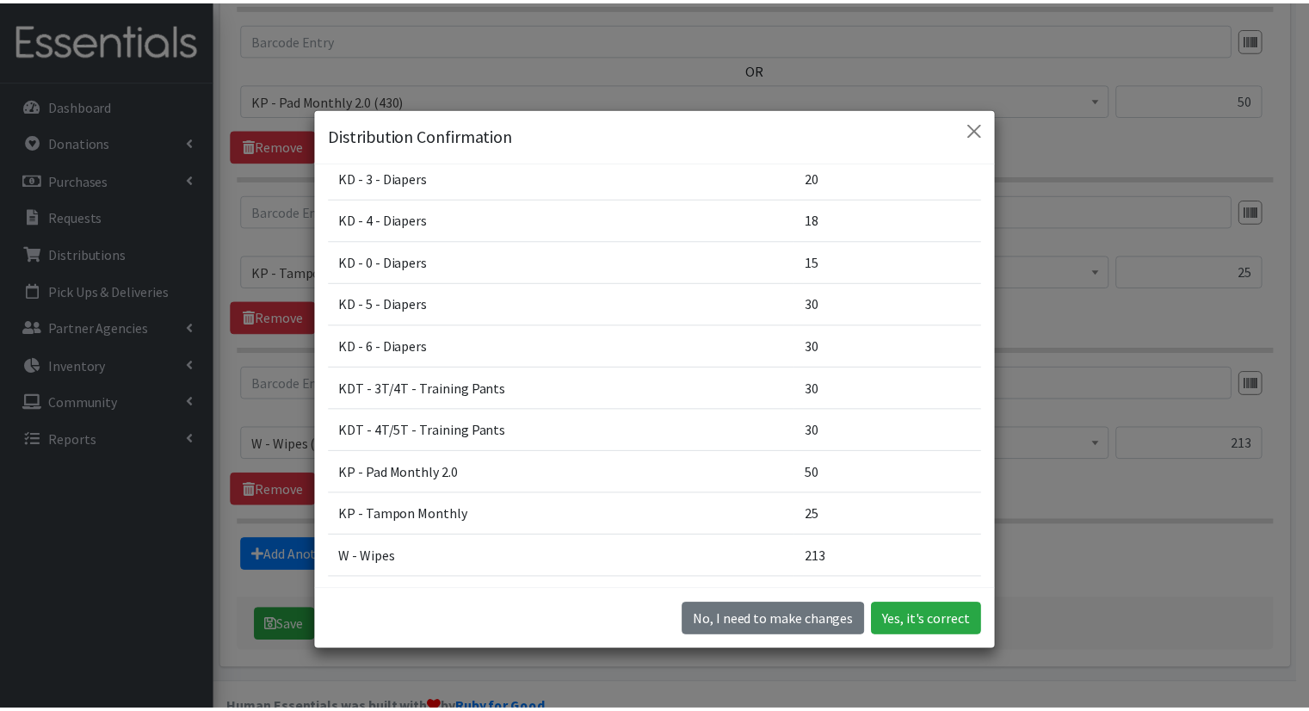
scroll to position [287, 0]
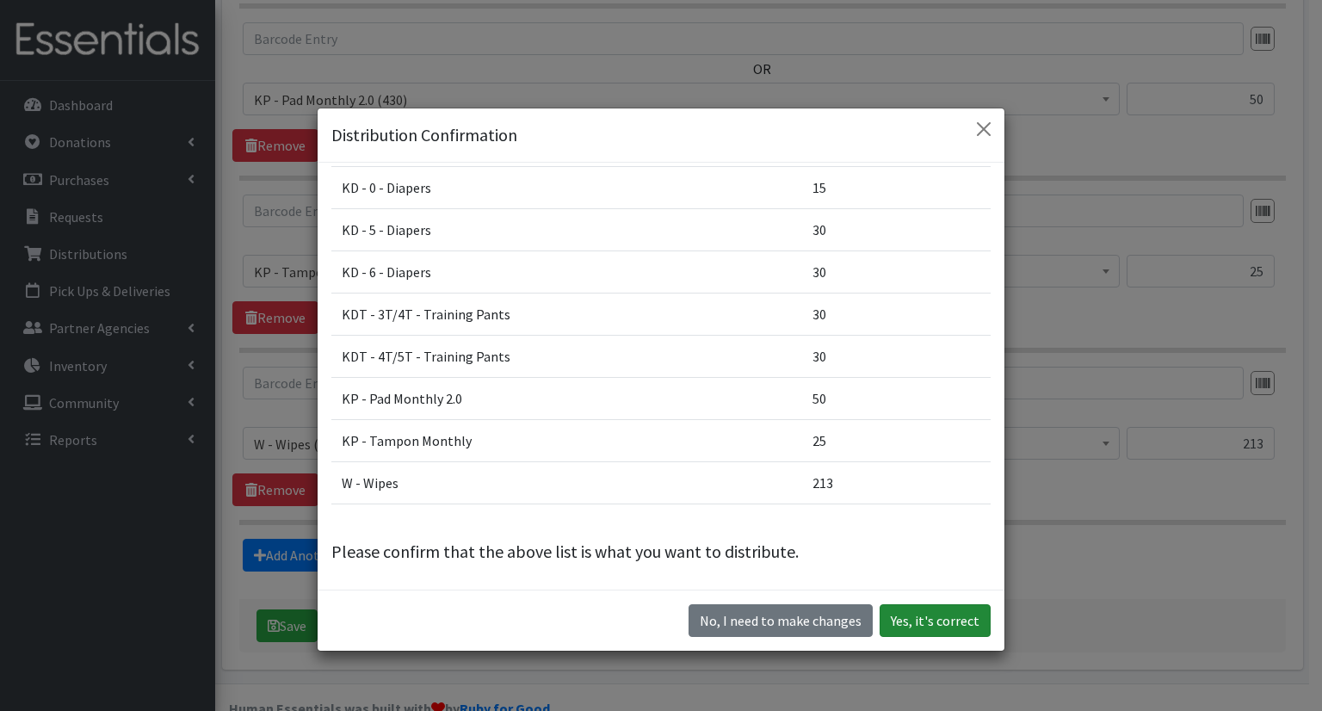
click at [948, 627] on button "Yes, it's correct" at bounding box center [935, 620] width 111 height 33
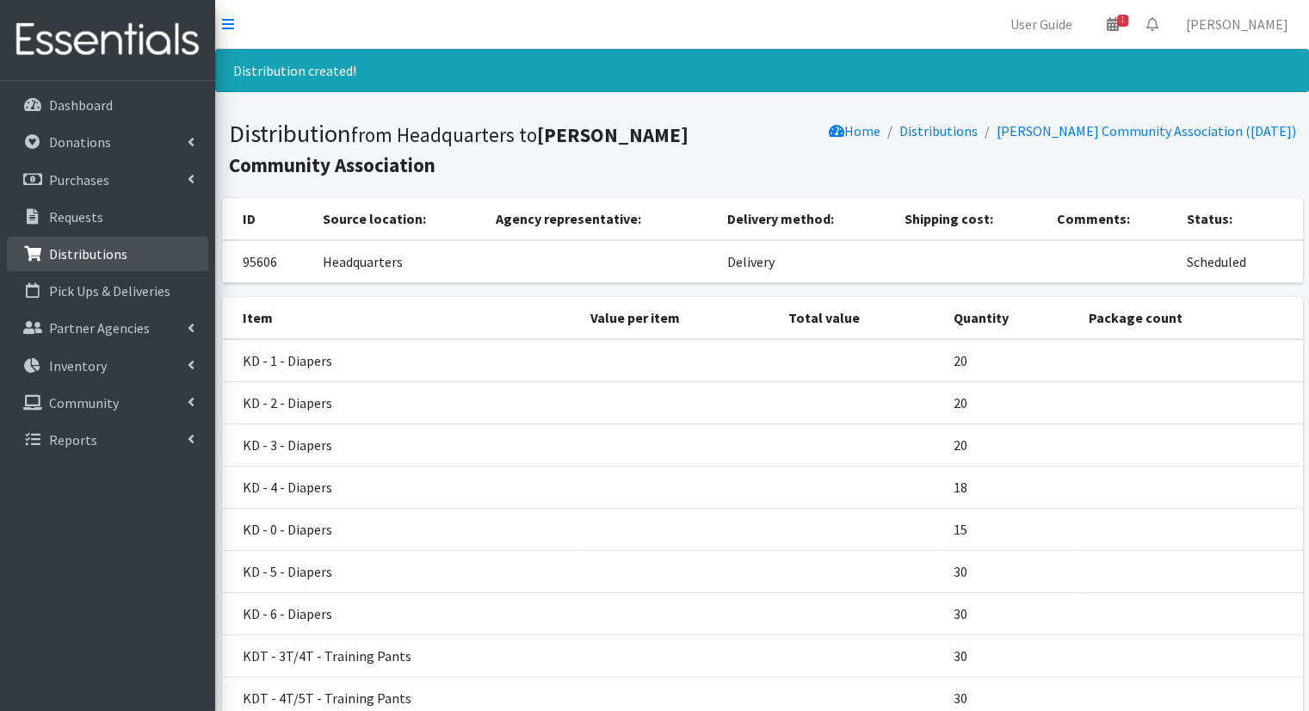
click at [61, 245] on p "Distributions" at bounding box center [88, 253] width 78 height 17
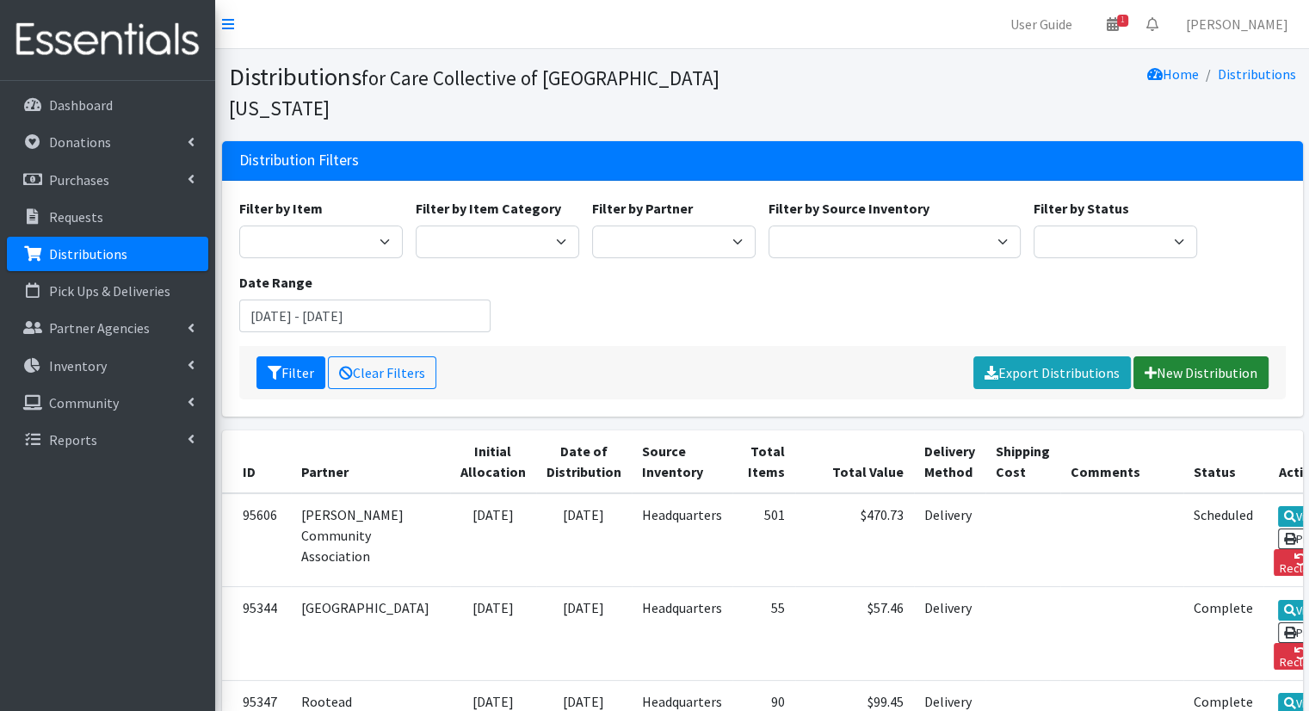
click at [1186, 356] on link "New Distribution" at bounding box center [1200, 372] width 135 height 33
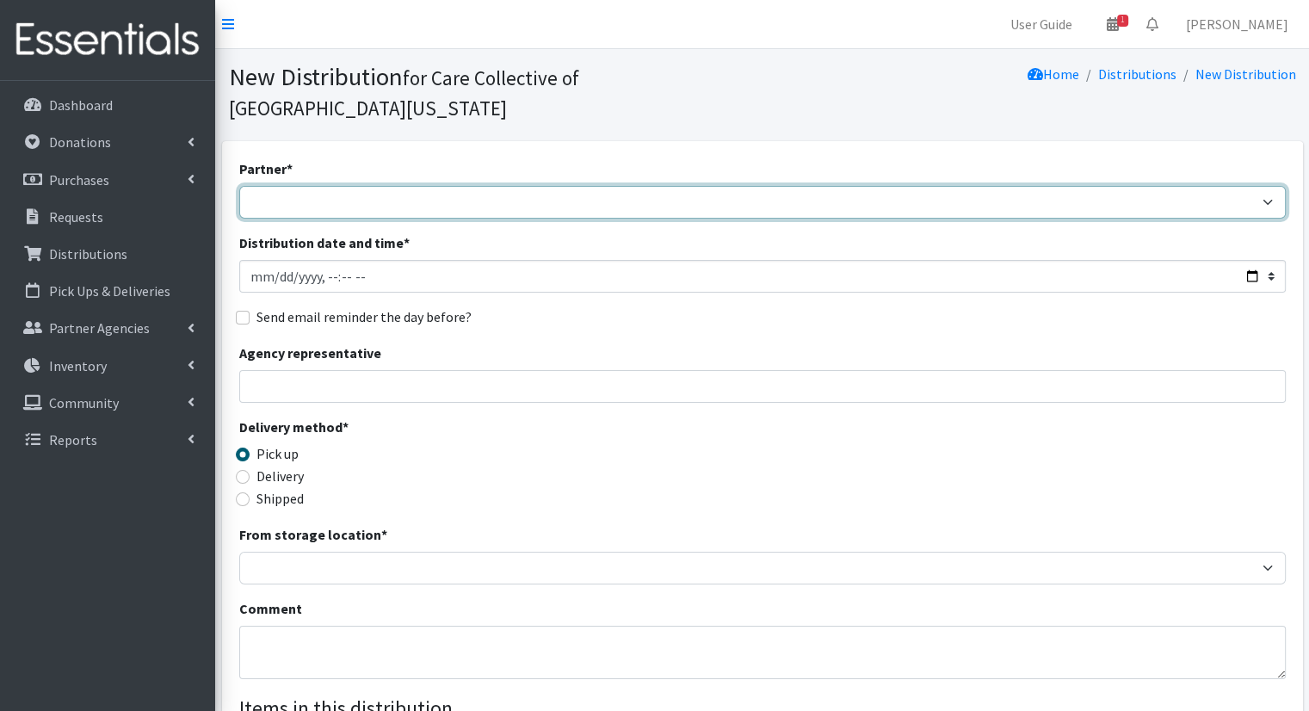
click at [468, 186] on select "African Community Kalamazoo Black Lives Matter Kzoo/[GEOGRAPHIC_DATA] Diaper Tr…" at bounding box center [762, 202] width 1047 height 33
select select "7973"
click at [239, 186] on select "African Community Kalamazoo Black Lives Matter Kzoo/[GEOGRAPHIC_DATA] Diaper Tr…" at bounding box center [762, 202] width 1047 height 33
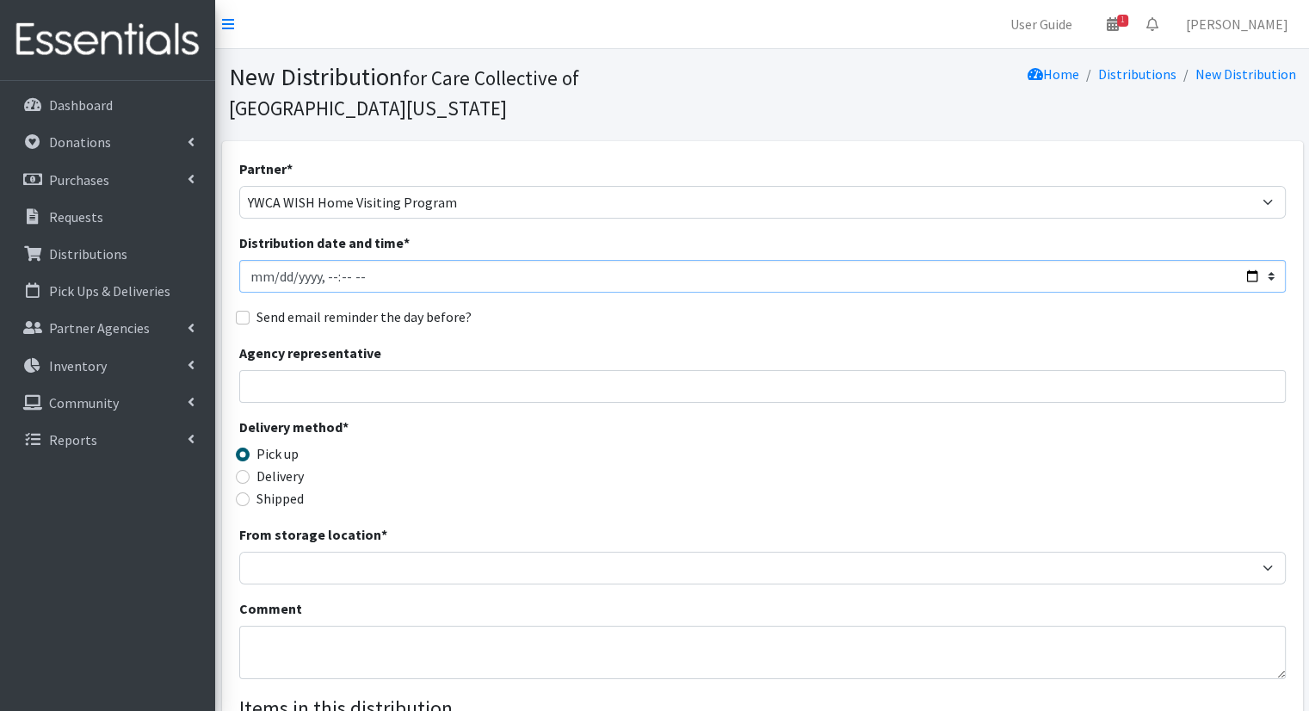
click at [479, 260] on input "Distribution date and time *" at bounding box center [762, 276] width 1047 height 33
click at [1283, 260] on input "Distribution date and time *" at bounding box center [762, 276] width 1047 height 33
click at [1247, 260] on input "Distribution date and time *" at bounding box center [762, 276] width 1047 height 33
type input "2025-08-27T10:00"
click at [704, 306] on div "Partner * African Community Kalamazoo Black Lives Matter Kzoo/BC Diaper Train C…" at bounding box center [762, 550] width 1047 height 784
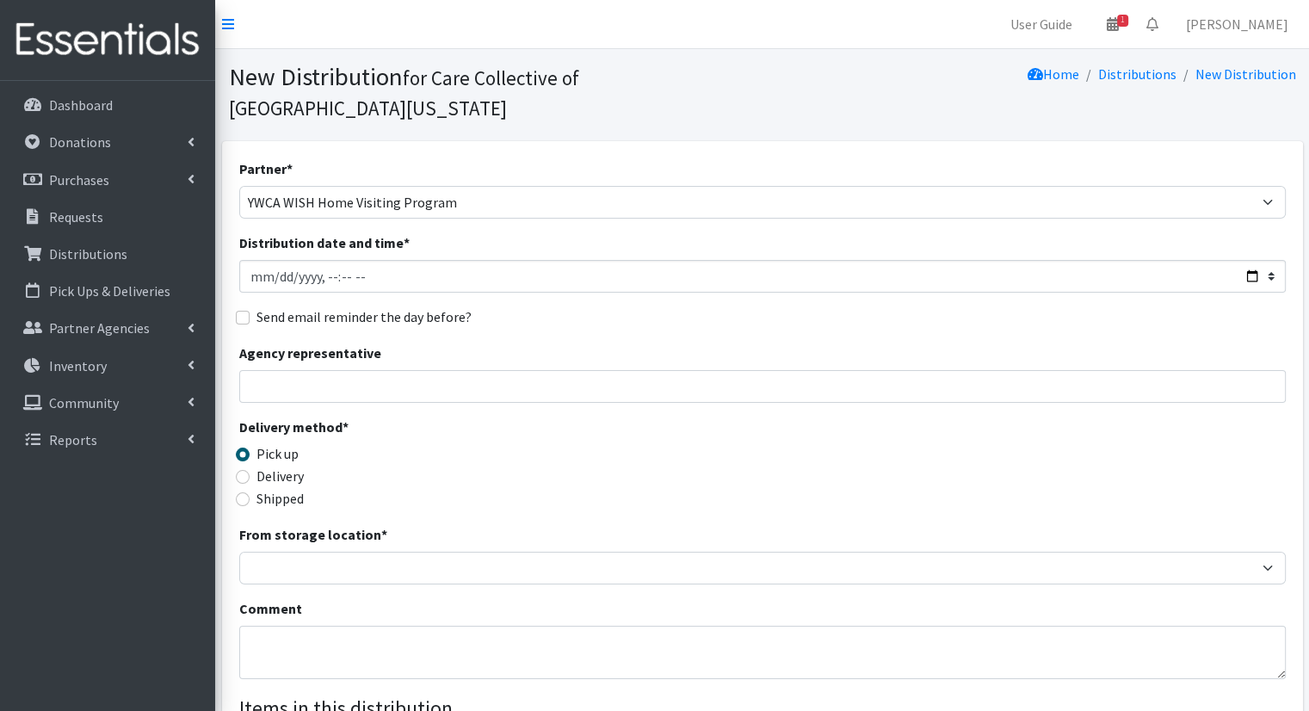
click at [302, 466] on label "Delivery" at bounding box center [279, 476] width 47 height 21
click at [250, 470] on input "Delivery" at bounding box center [243, 477] width 14 height 14
radio input "true"
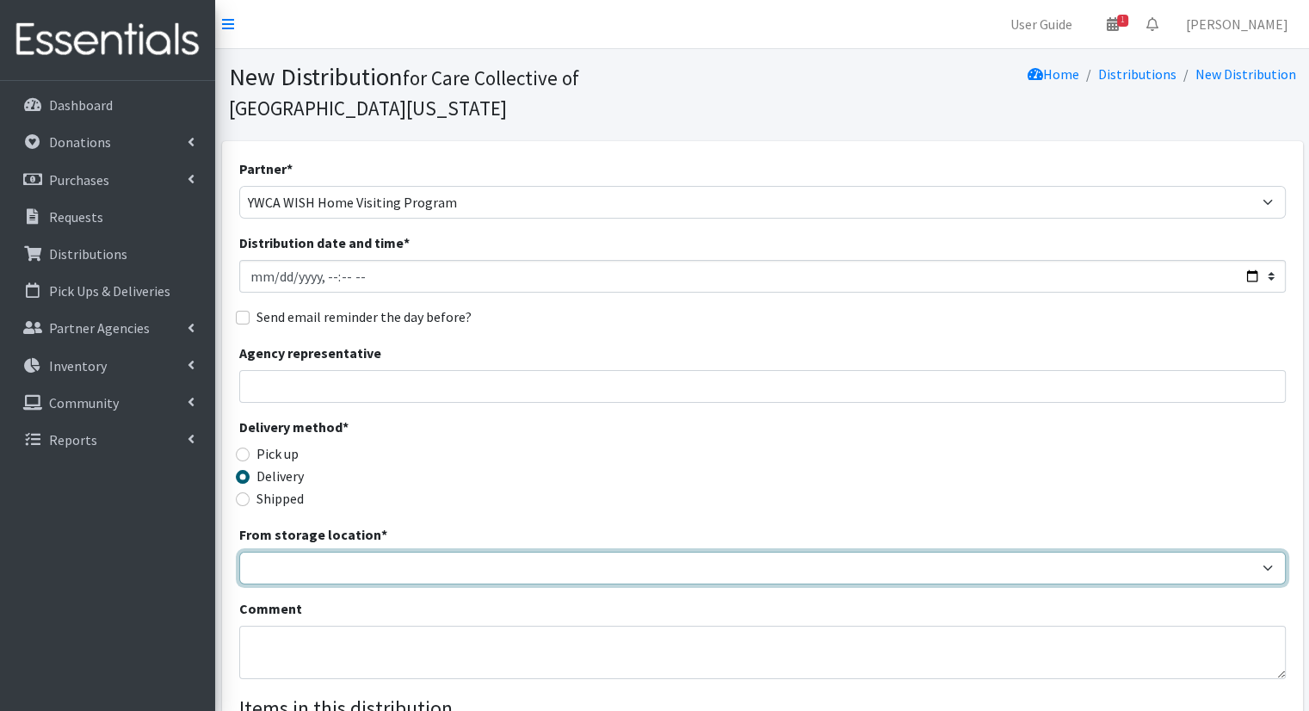
click at [432, 552] on select "Headquarters" at bounding box center [762, 568] width 1047 height 33
select select "491"
click at [239, 552] on select "Headquarters" at bounding box center [762, 568] width 1047 height 33
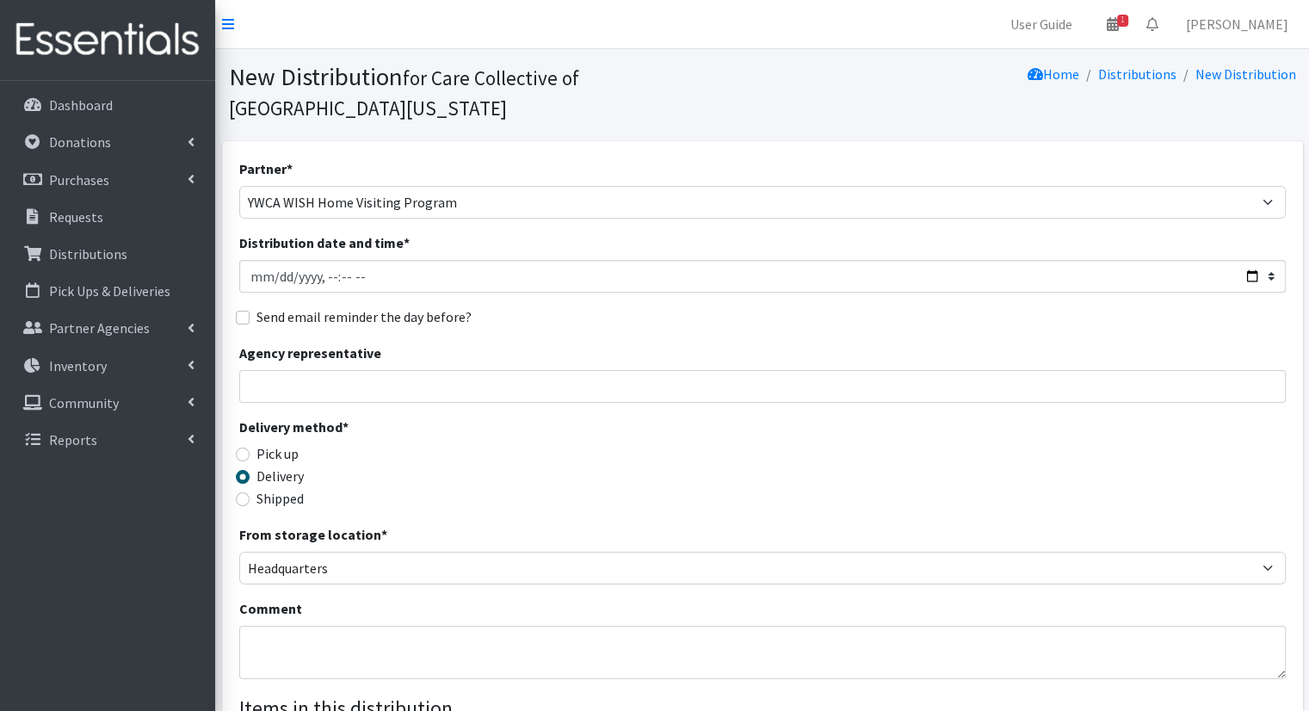
click at [633, 459] on div "Delivery method * Pick up Delivery Shipped Shipping cost" at bounding box center [762, 471] width 1047 height 108
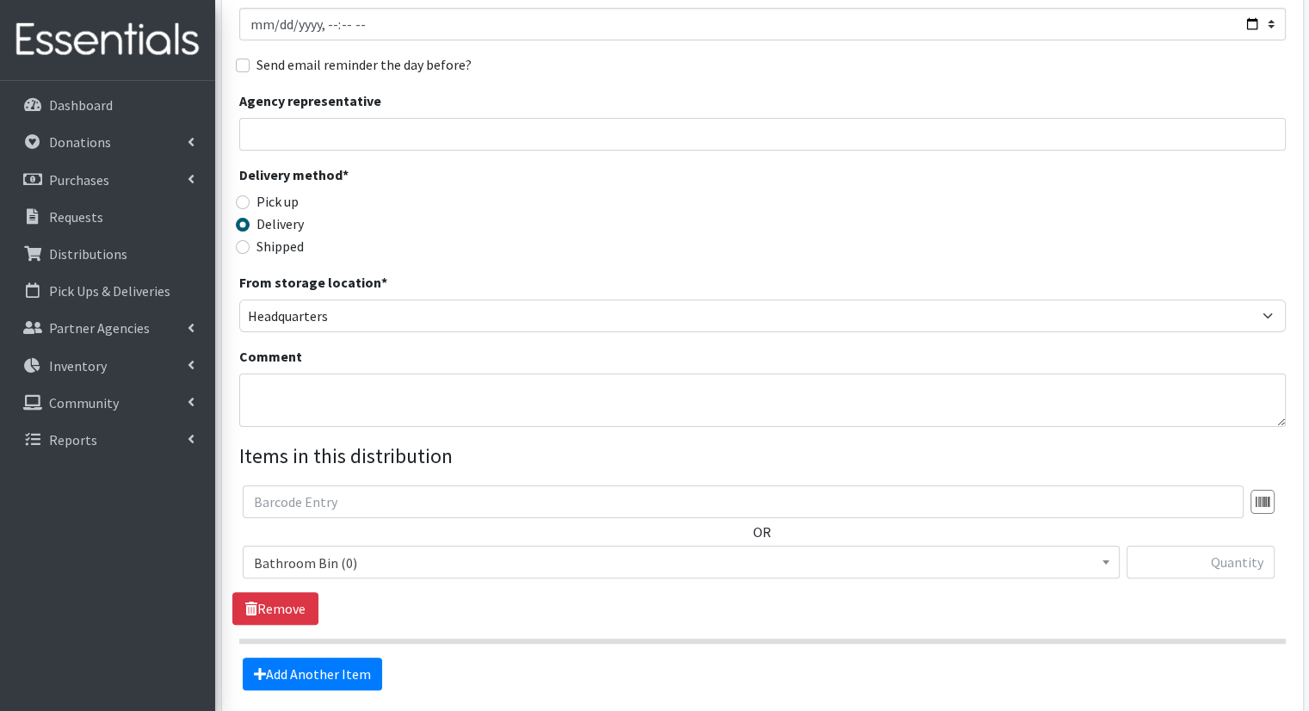
scroll to position [339, 0]
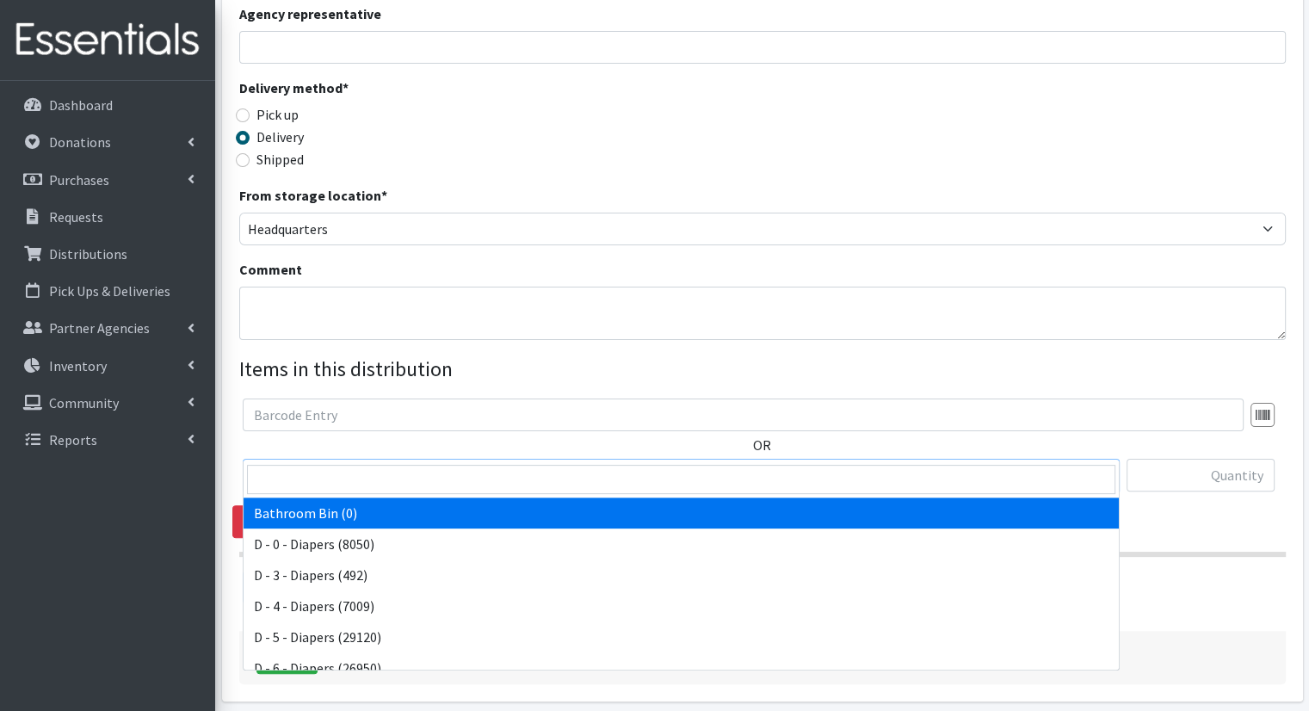
click at [1058, 464] on span "Bathroom Bin (0)" at bounding box center [681, 476] width 855 height 24
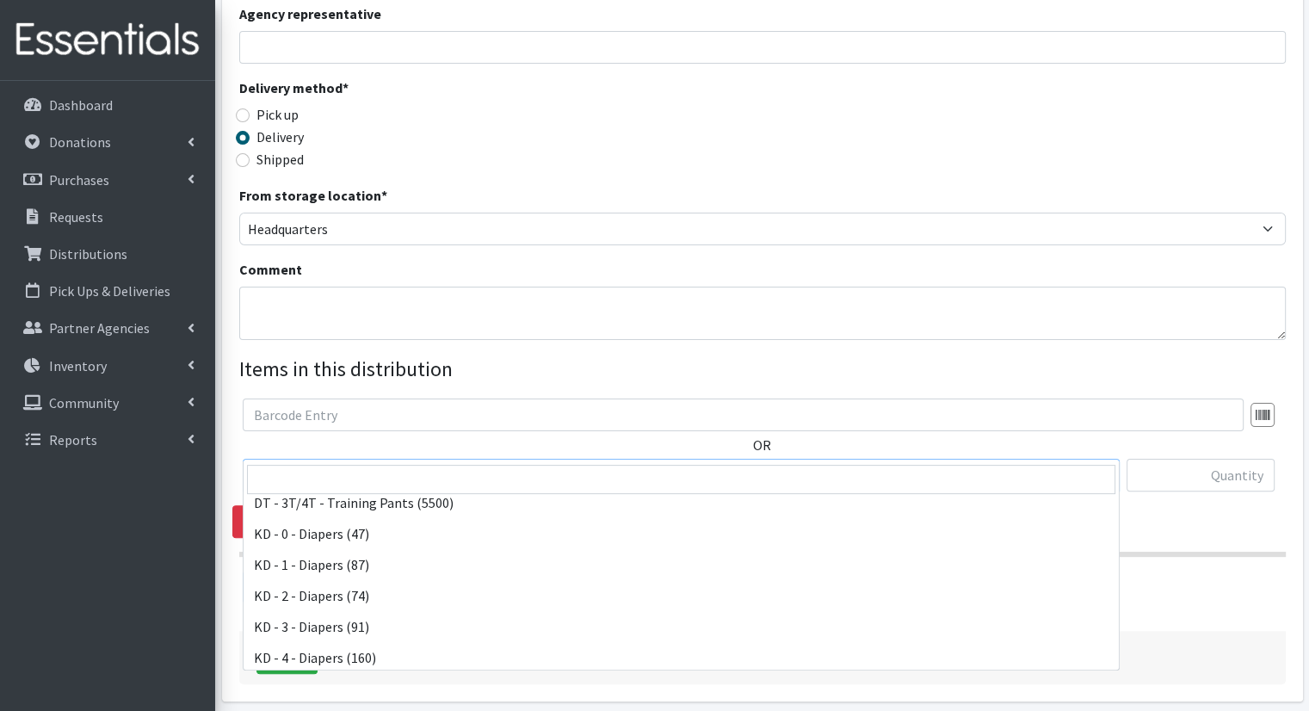
scroll to position [294, 0]
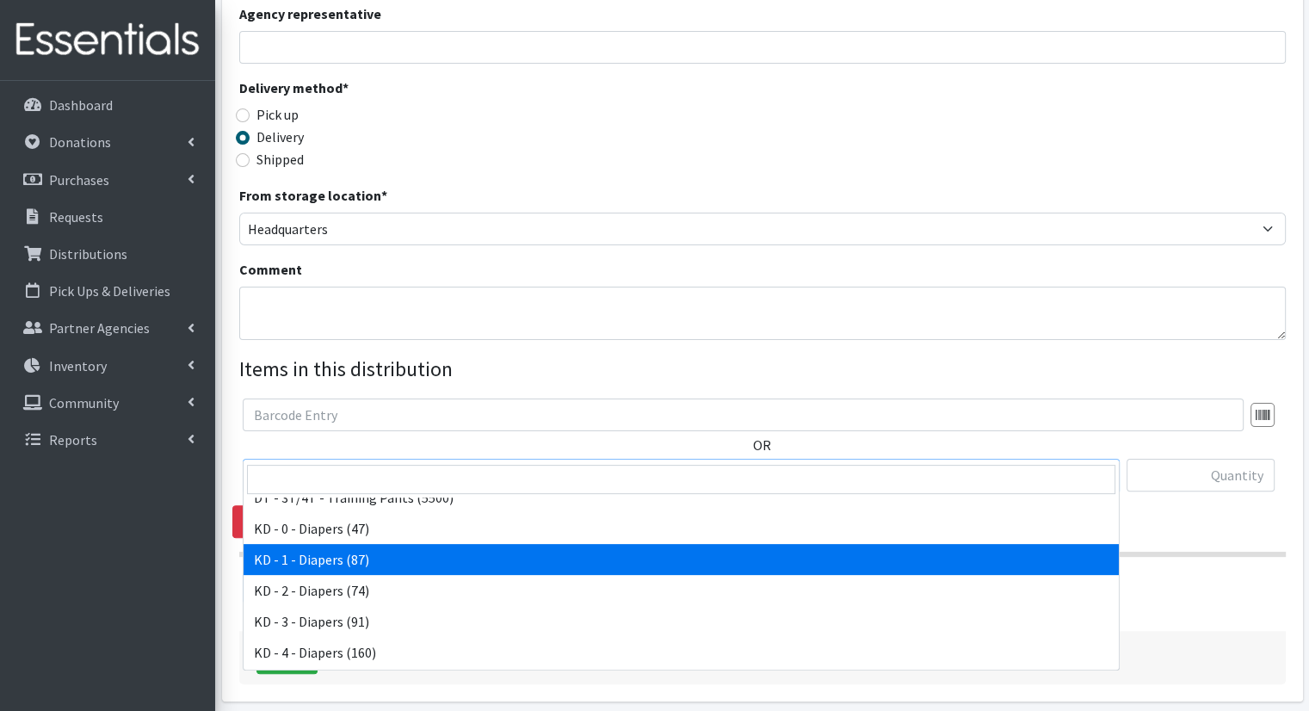
select select "15497"
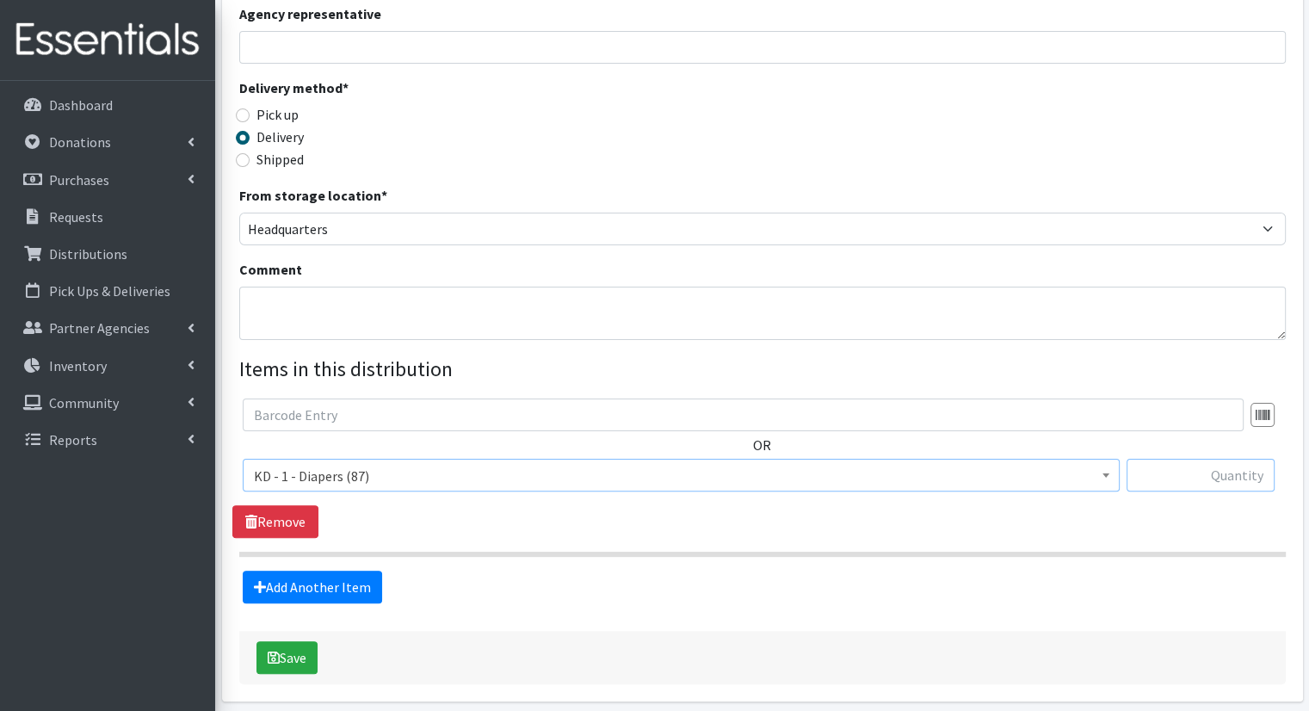
click at [1230, 459] on input "text" at bounding box center [1201, 475] width 148 height 33
type input "12"
click at [287, 571] on link "Add Another Item" at bounding box center [312, 587] width 139 height 33
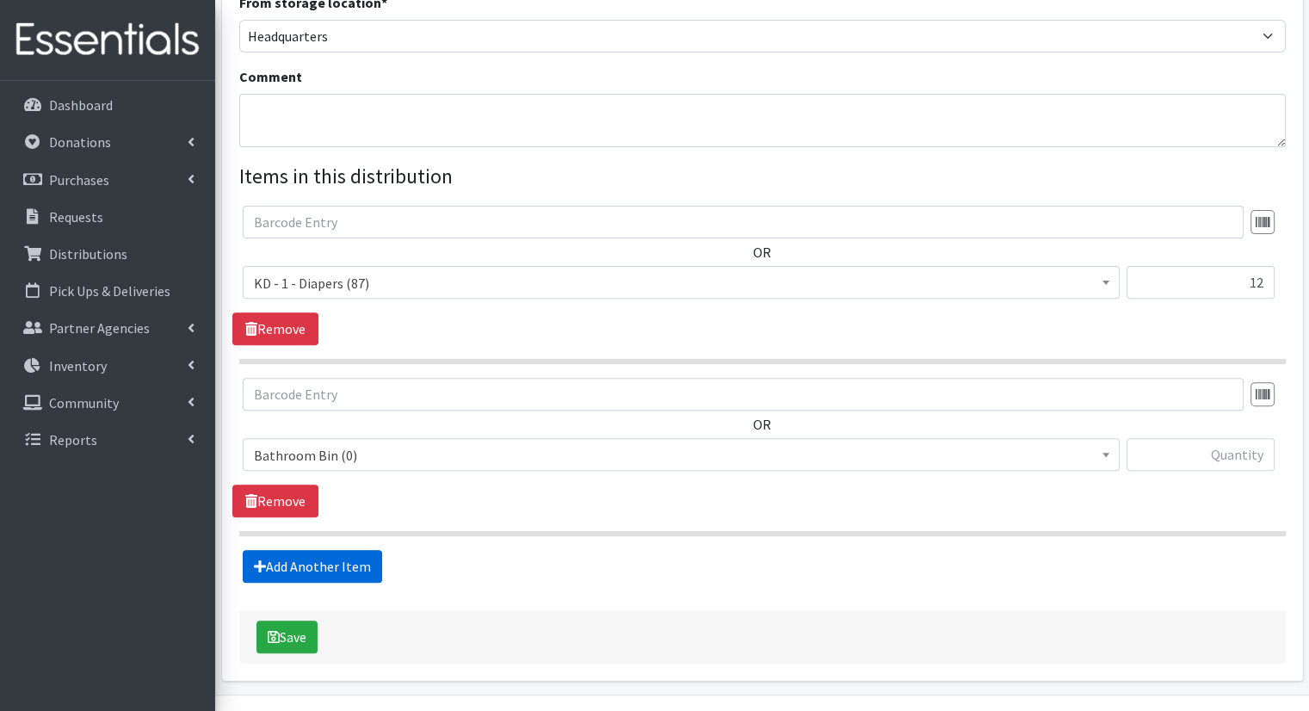
scroll to position [548, 0]
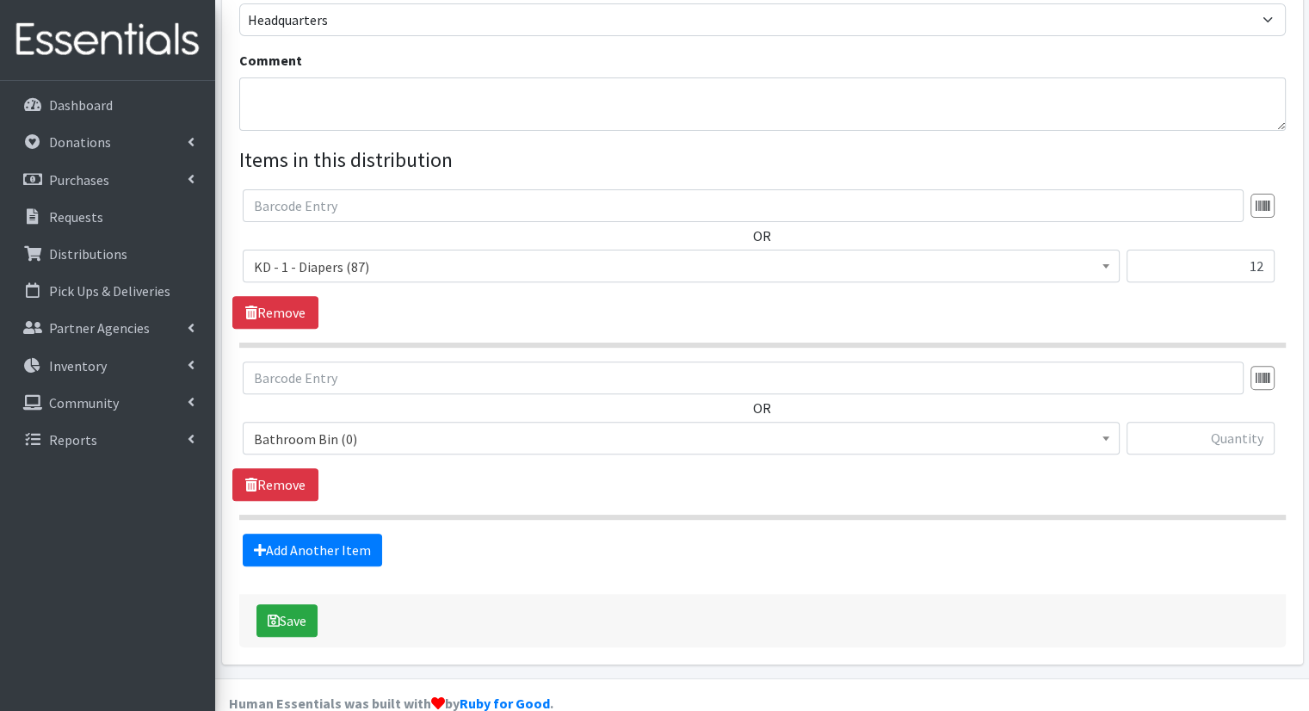
click at [413, 427] on span "Bathroom Bin (0)" at bounding box center [681, 439] width 855 height 24
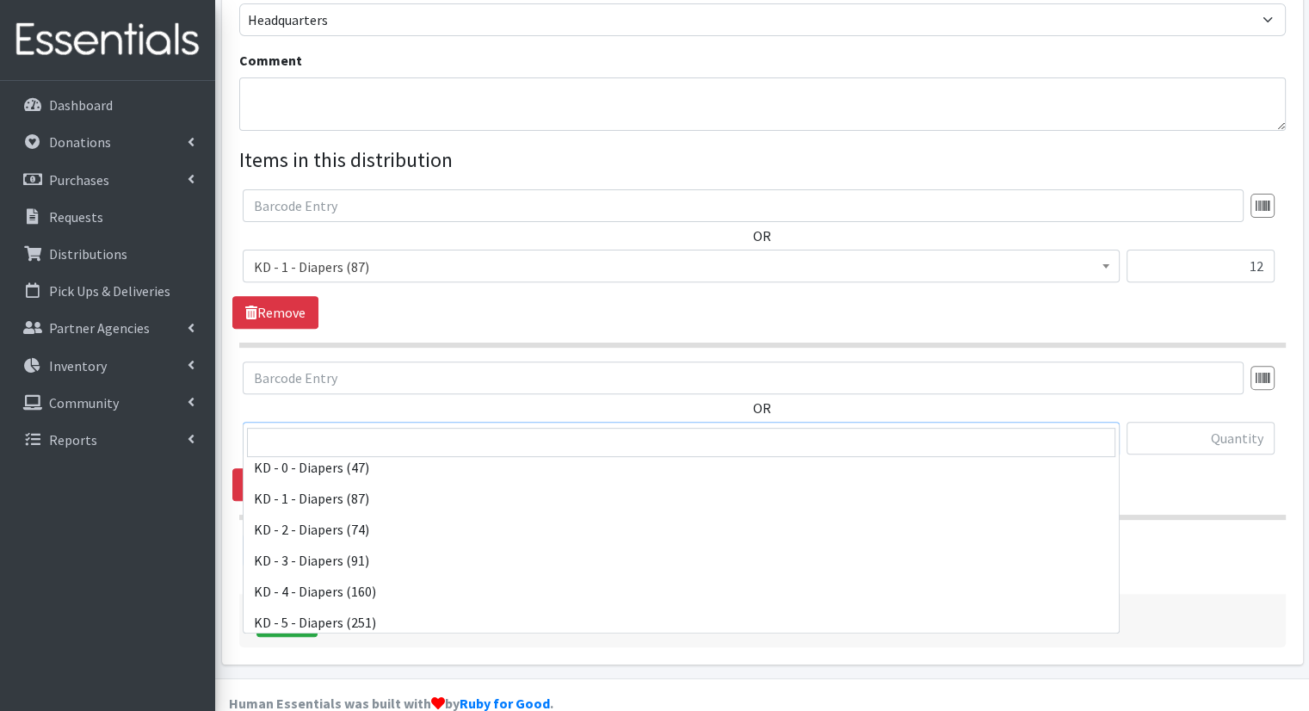
scroll to position [313, 0]
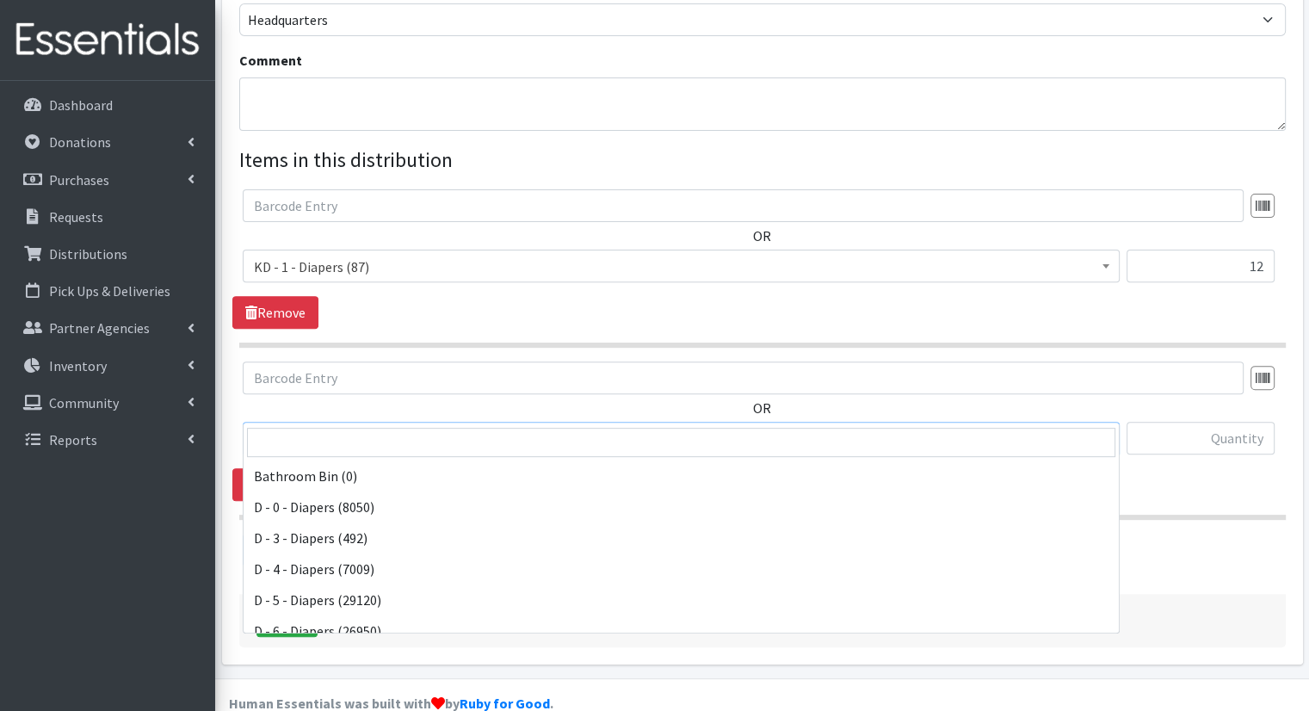
click at [744, 427] on span "KD - 2 - Diapers (74)" at bounding box center [681, 439] width 855 height 24
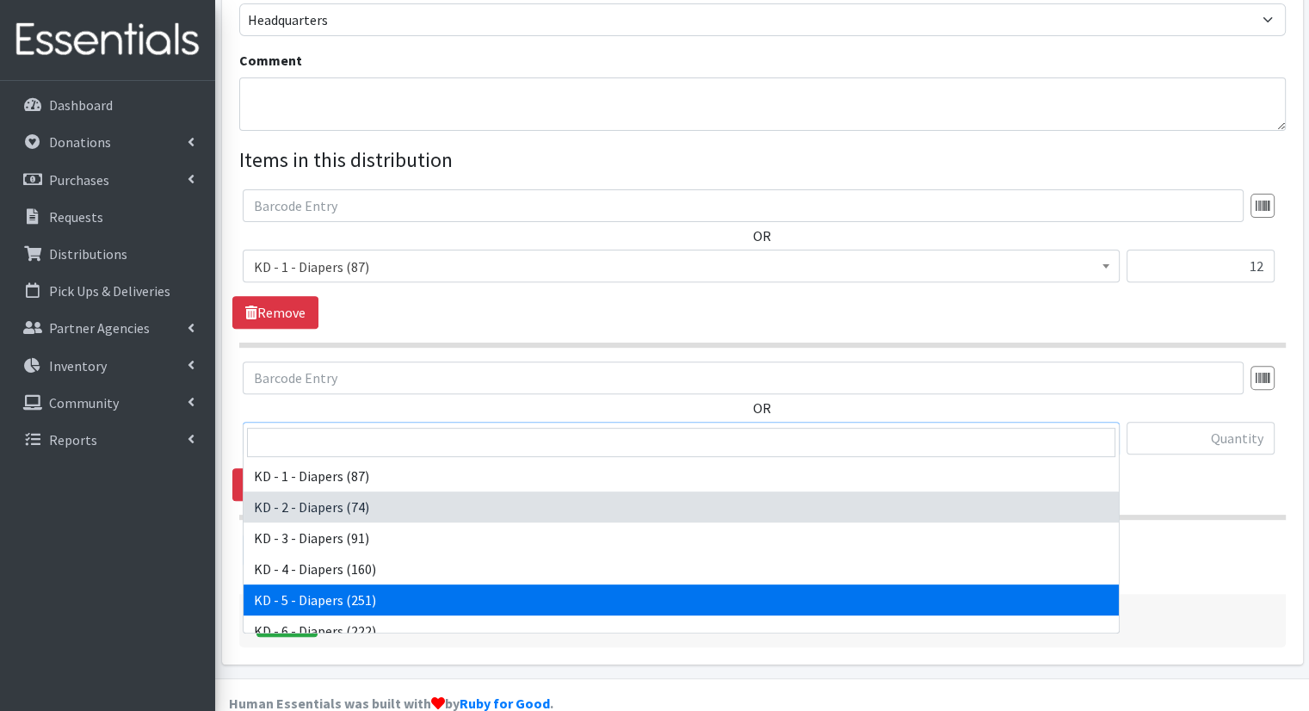
select select "15501"
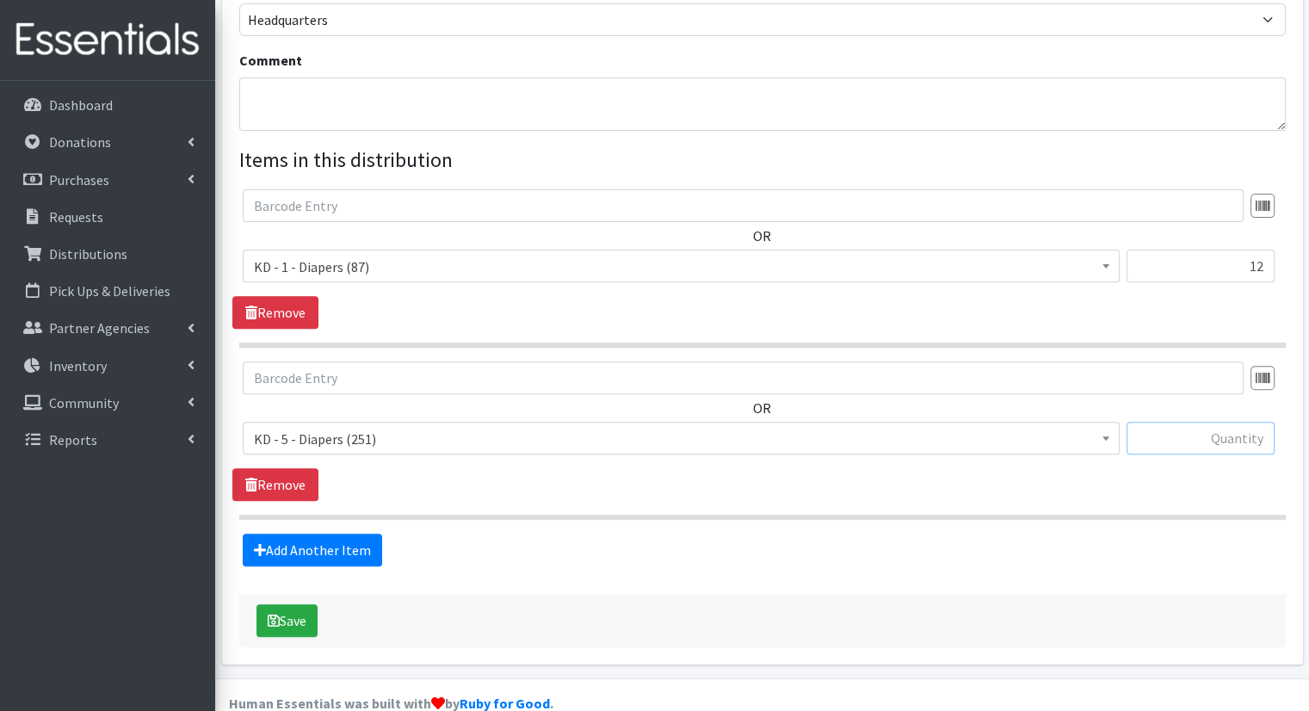
click at [1160, 422] on input "text" at bounding box center [1201, 438] width 148 height 33
type input "10"
click at [349, 534] on link "Add Another Item" at bounding box center [312, 550] width 139 height 33
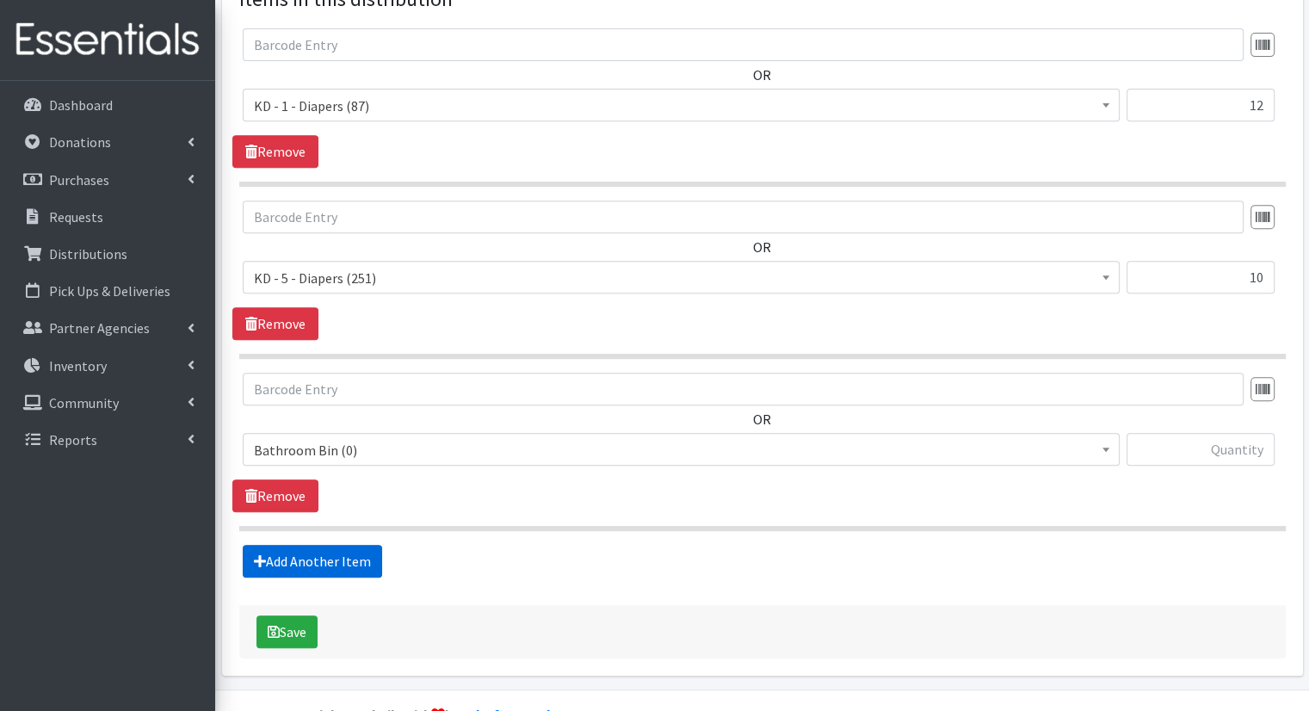
scroll to position [719, 0]
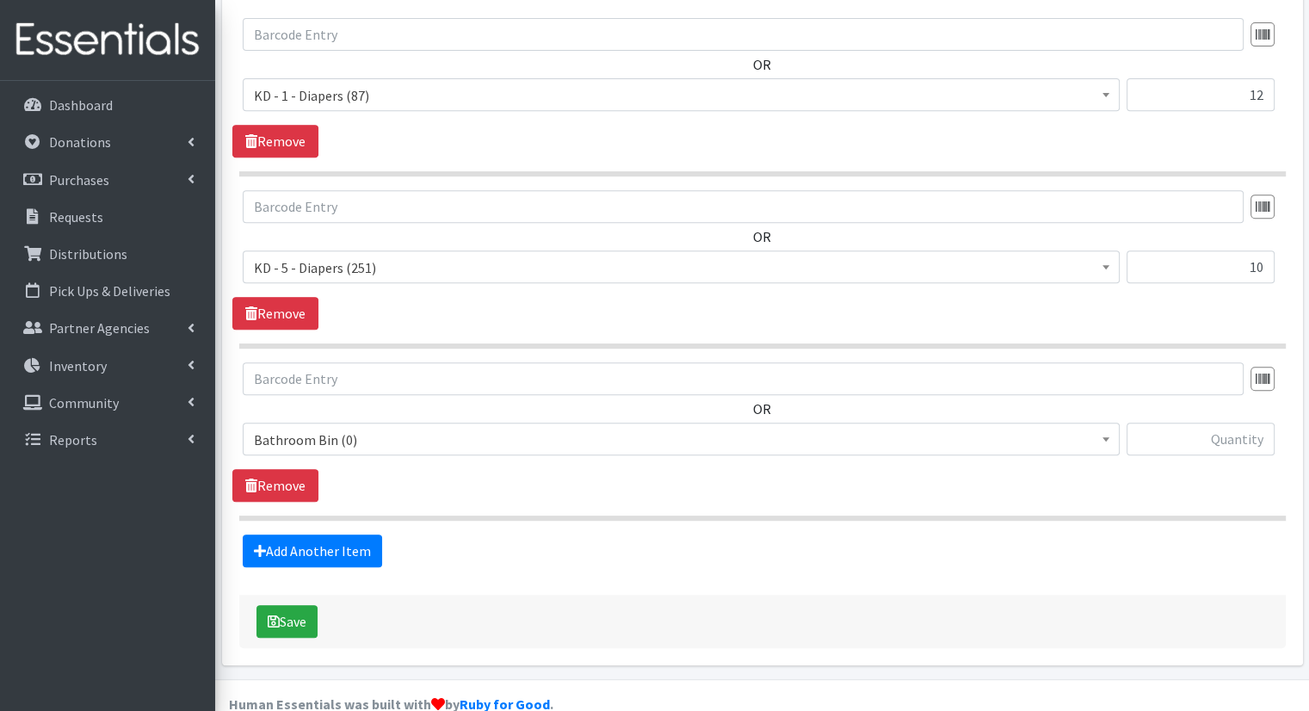
click at [399, 433] on span "Bathroom Bin (0) D - 0 - Diapers (8050) D - 3 - Diapers (492) D - 4 - Diapers (…" at bounding box center [681, 446] width 877 height 46
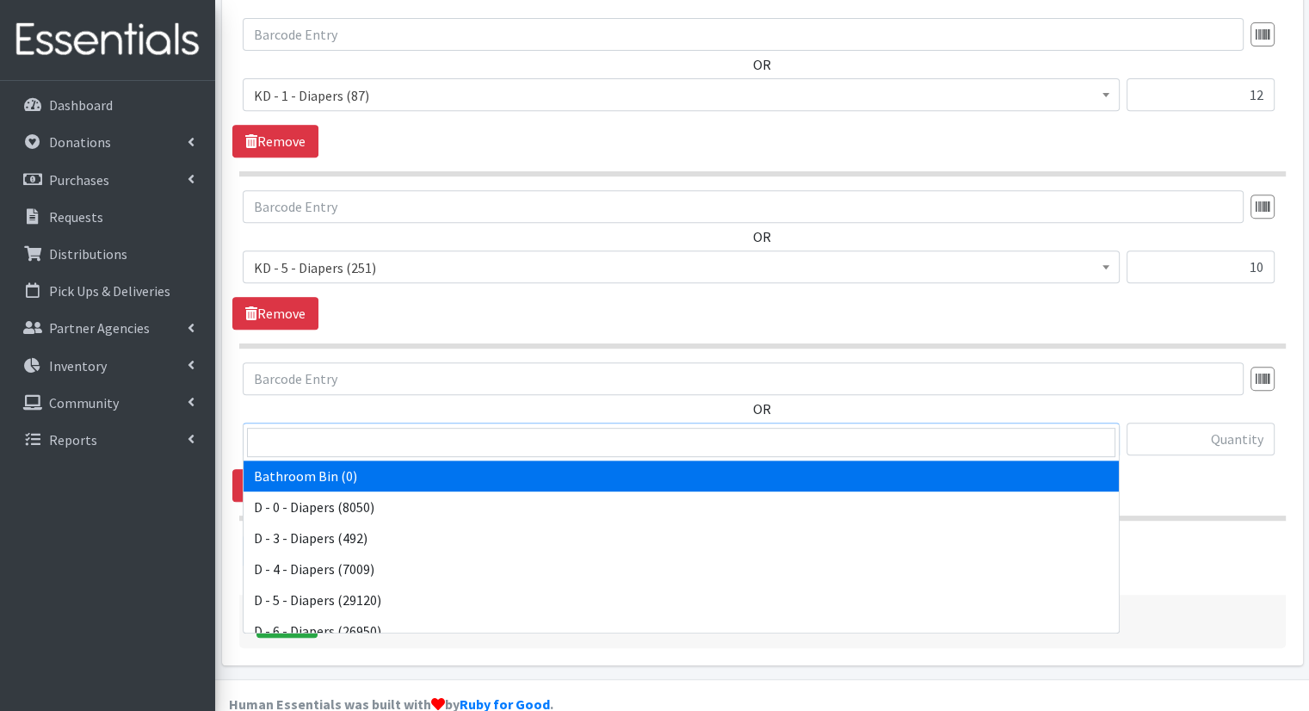
click at [397, 428] on span "Bathroom Bin (0)" at bounding box center [681, 440] width 855 height 24
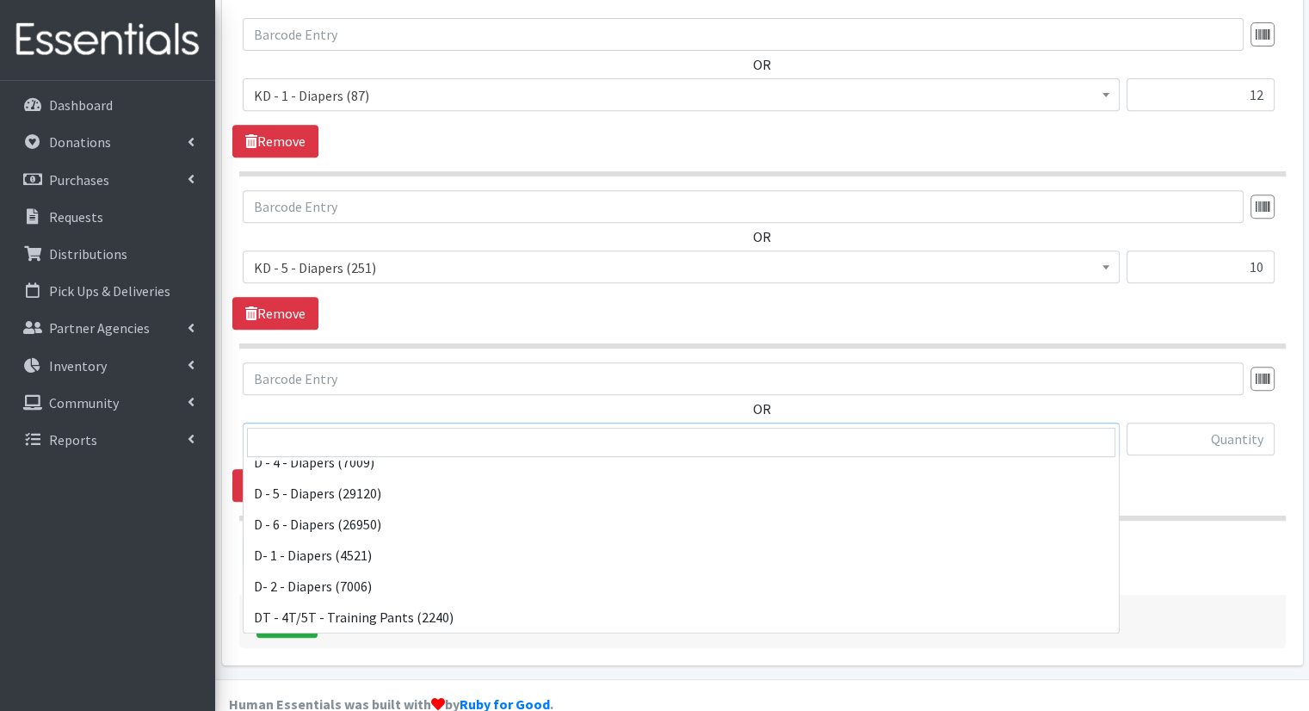
scroll to position [150, 0]
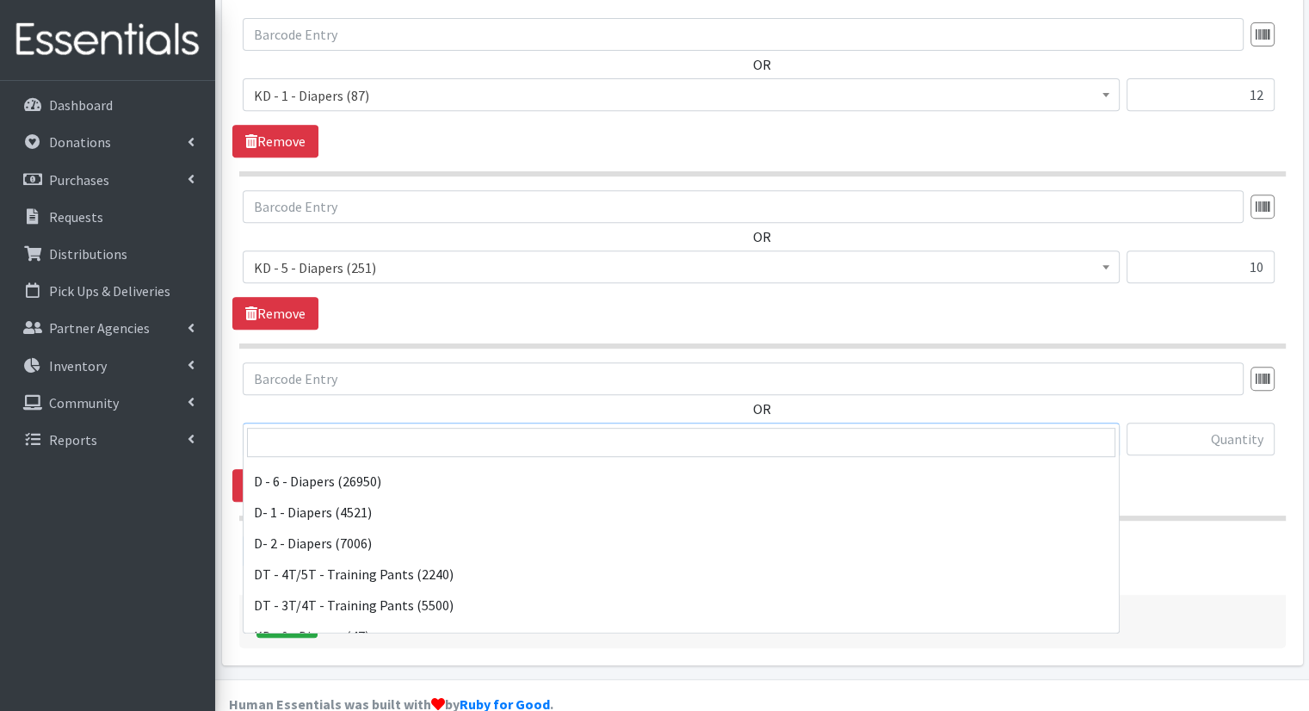
click at [1119, 523] on span "Bathroom Bin (0) D - 0 - Diapers (8050) D - 3 - Diapers (492) D - 4 - Diapers (…" at bounding box center [681, 528] width 877 height 209
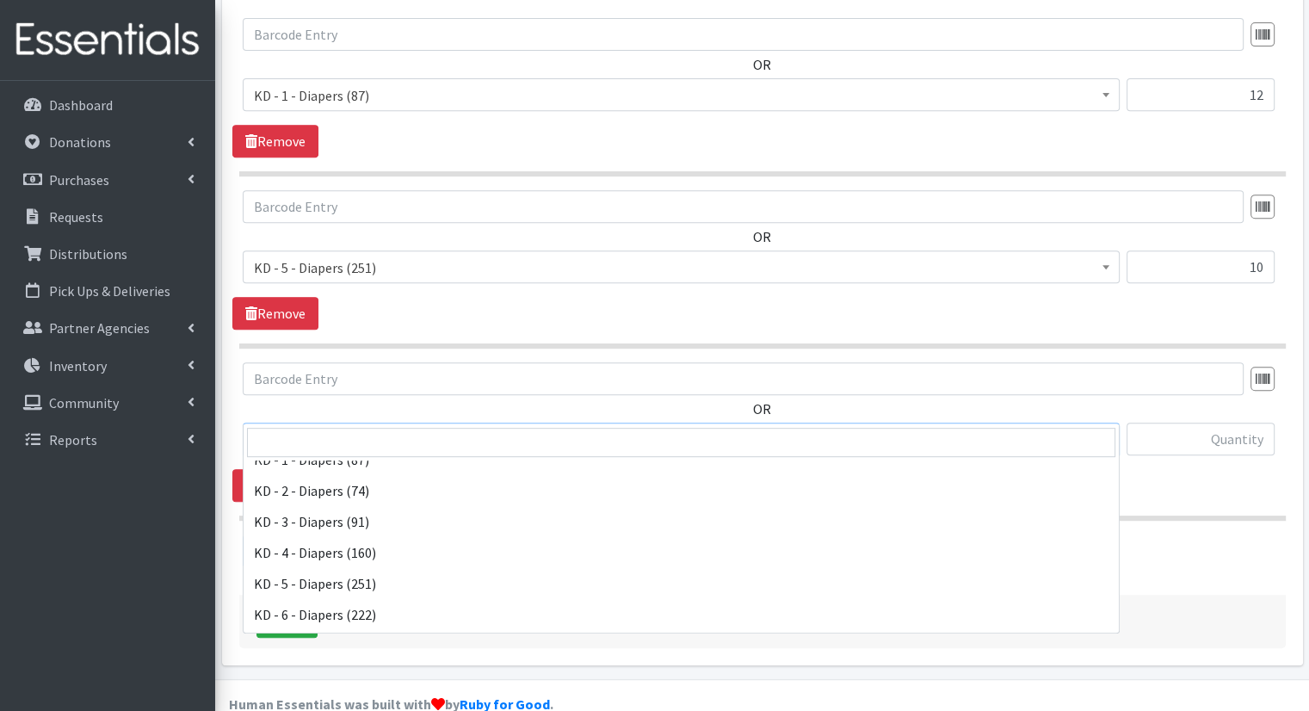
scroll to position [352, 0]
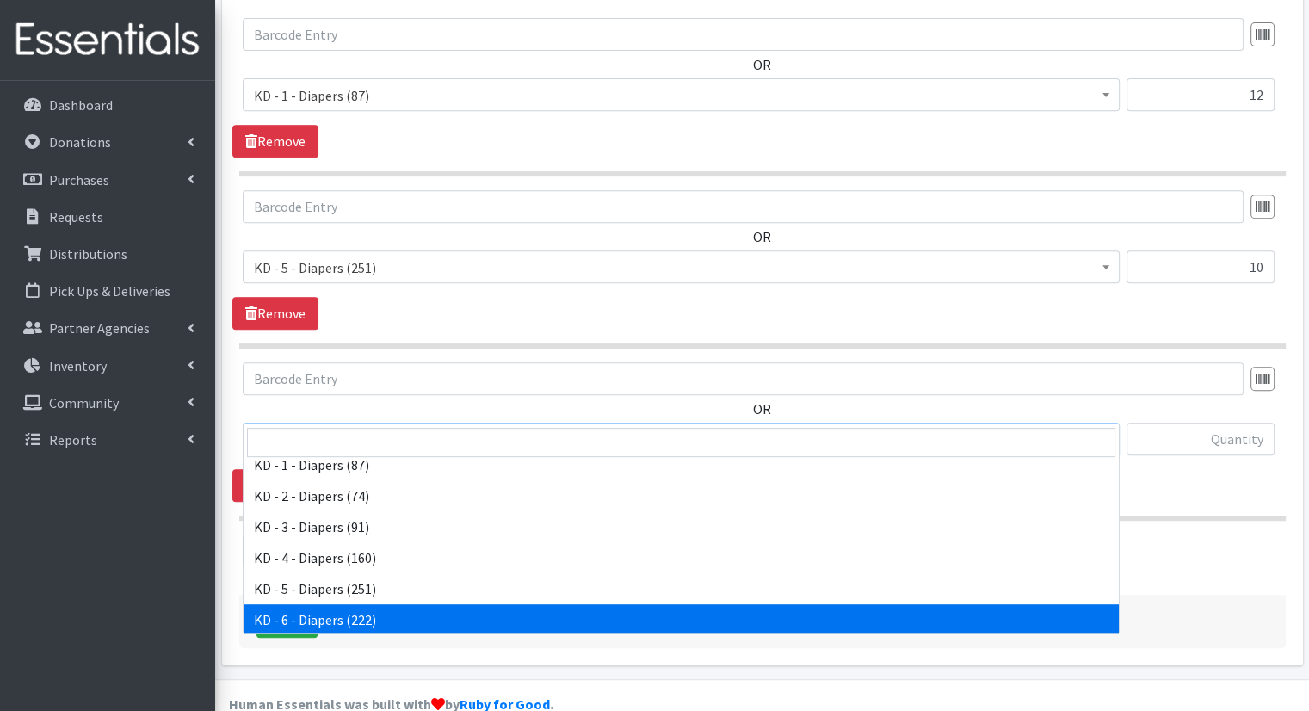
select select "15502"
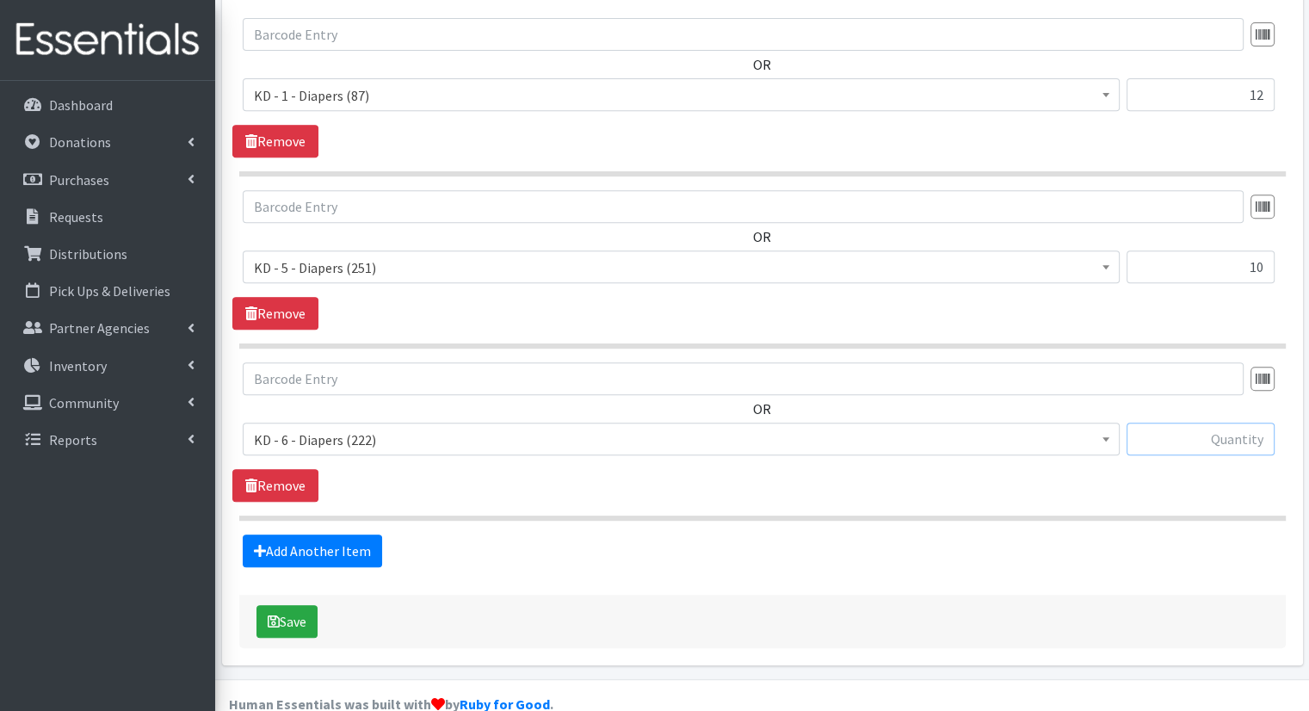
click at [1177, 423] on input "text" at bounding box center [1201, 439] width 148 height 33
type input "16"
click at [345, 534] on link "Add Another Item" at bounding box center [312, 550] width 139 height 33
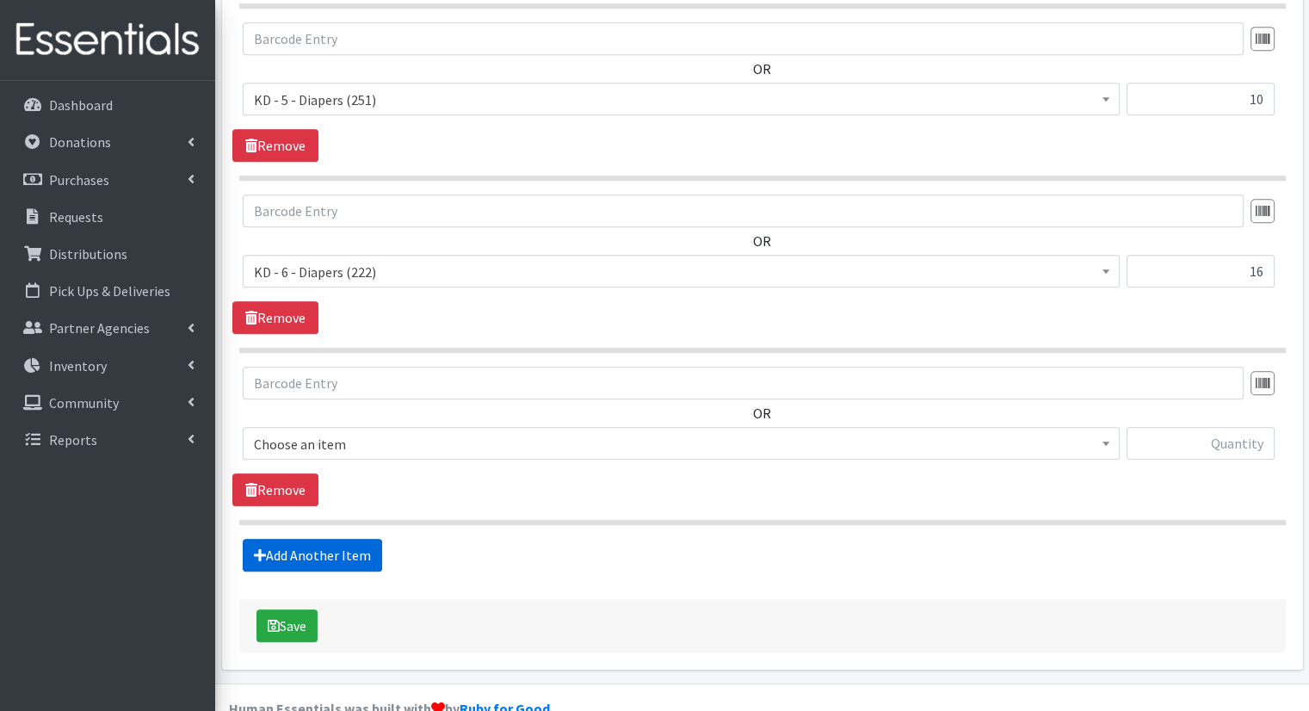
scroll to position [892, 0]
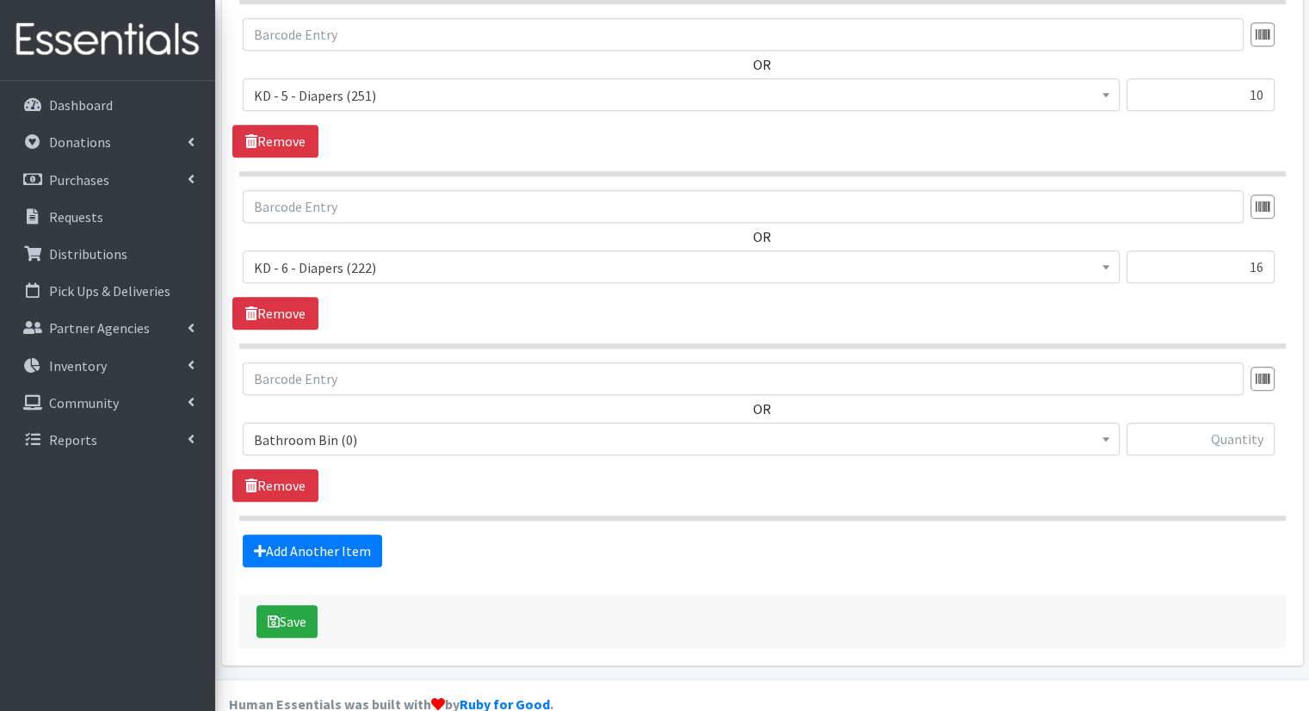
click at [499, 423] on span "Bathroom Bin (0)" at bounding box center [681, 439] width 877 height 33
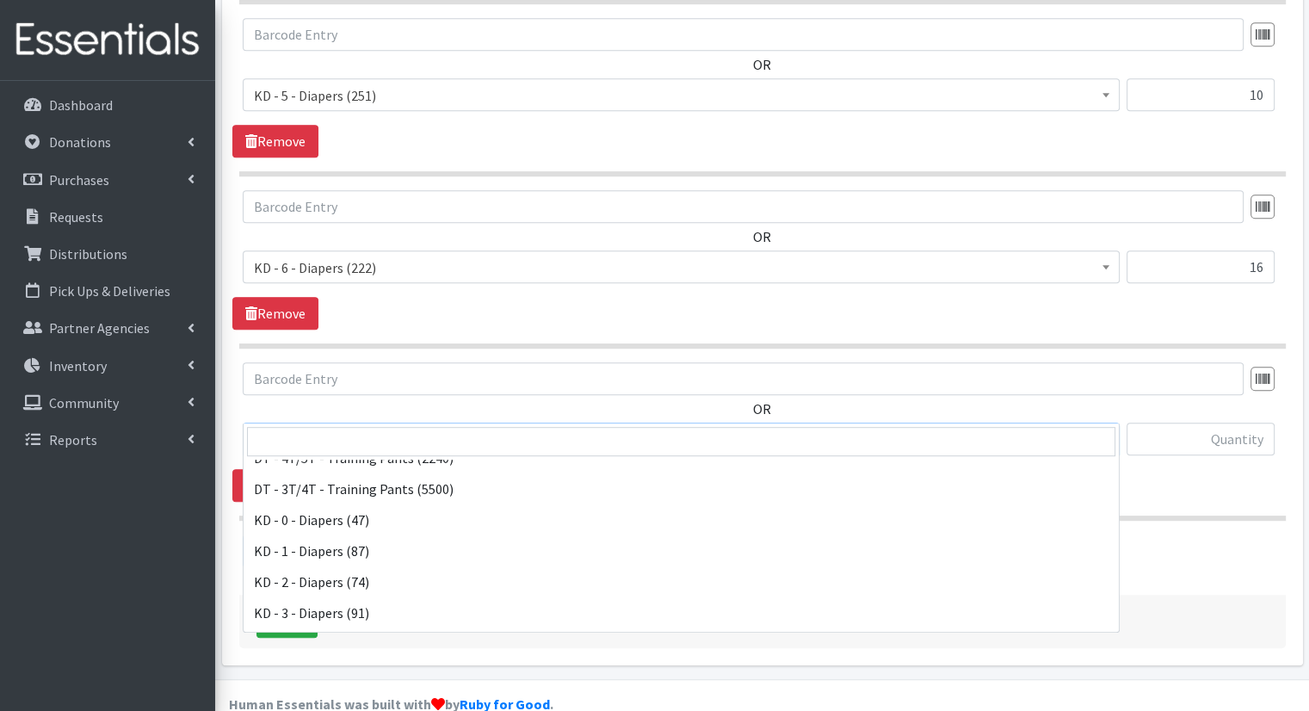
scroll to position [231, 0]
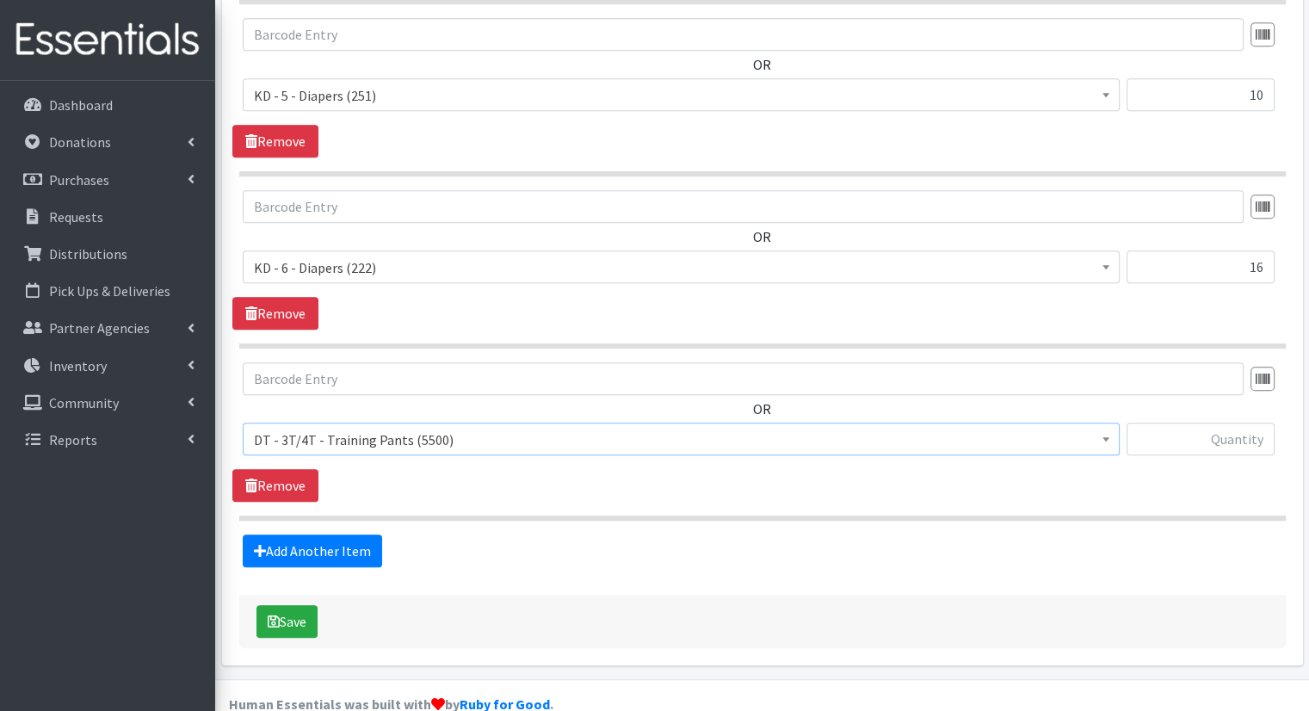
click at [565, 428] on span "DT - 3T/4T - Training Pants (5500)" at bounding box center [681, 440] width 855 height 24
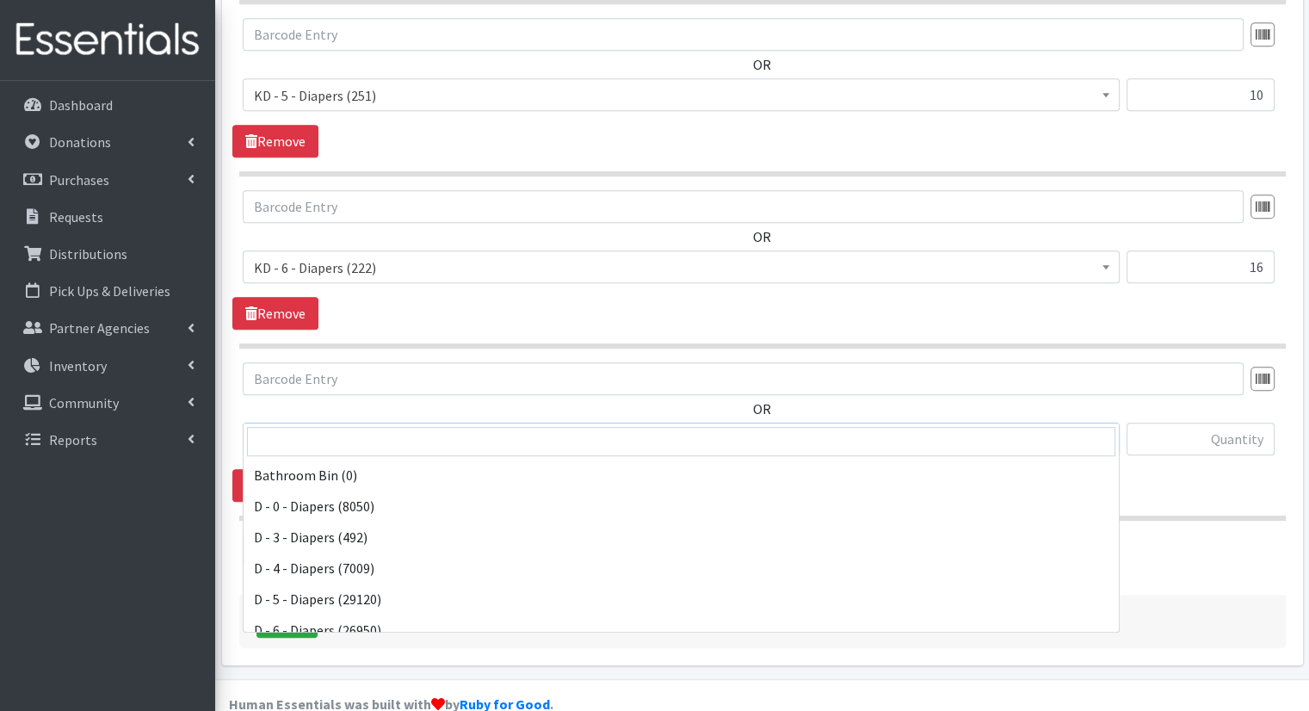
scroll to position [248, 0]
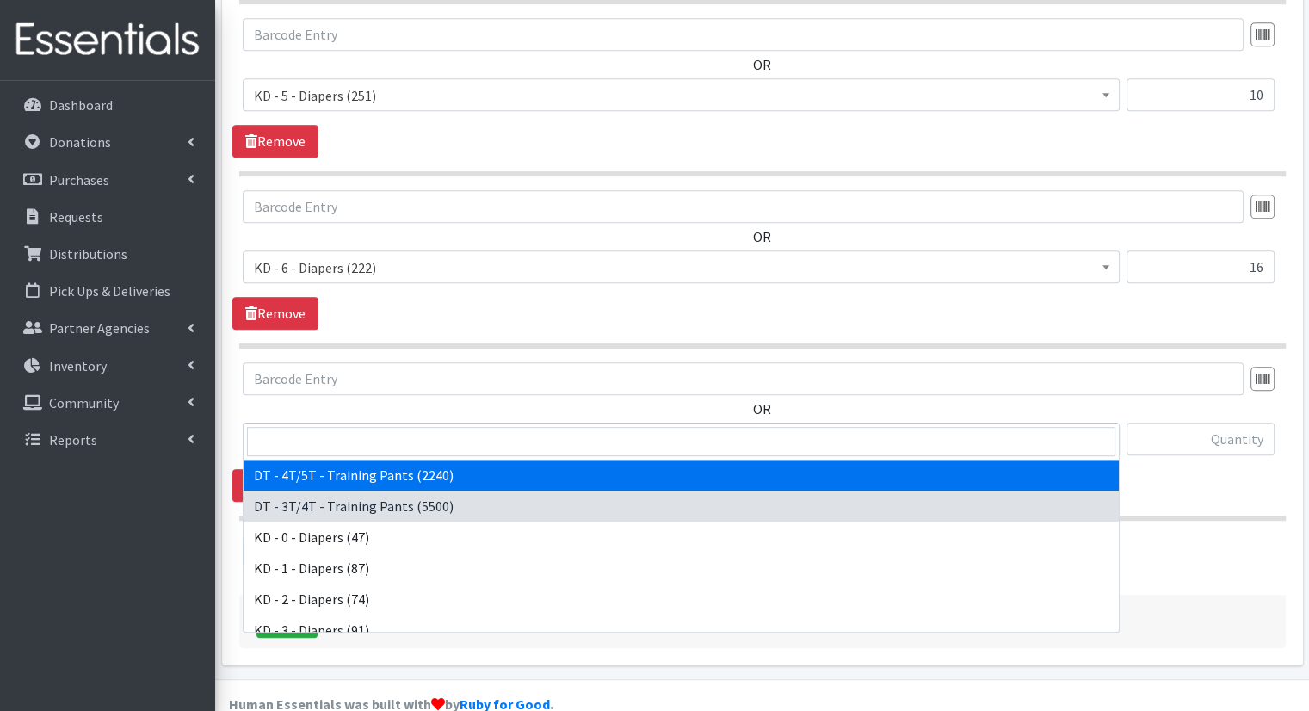
select select "15489"
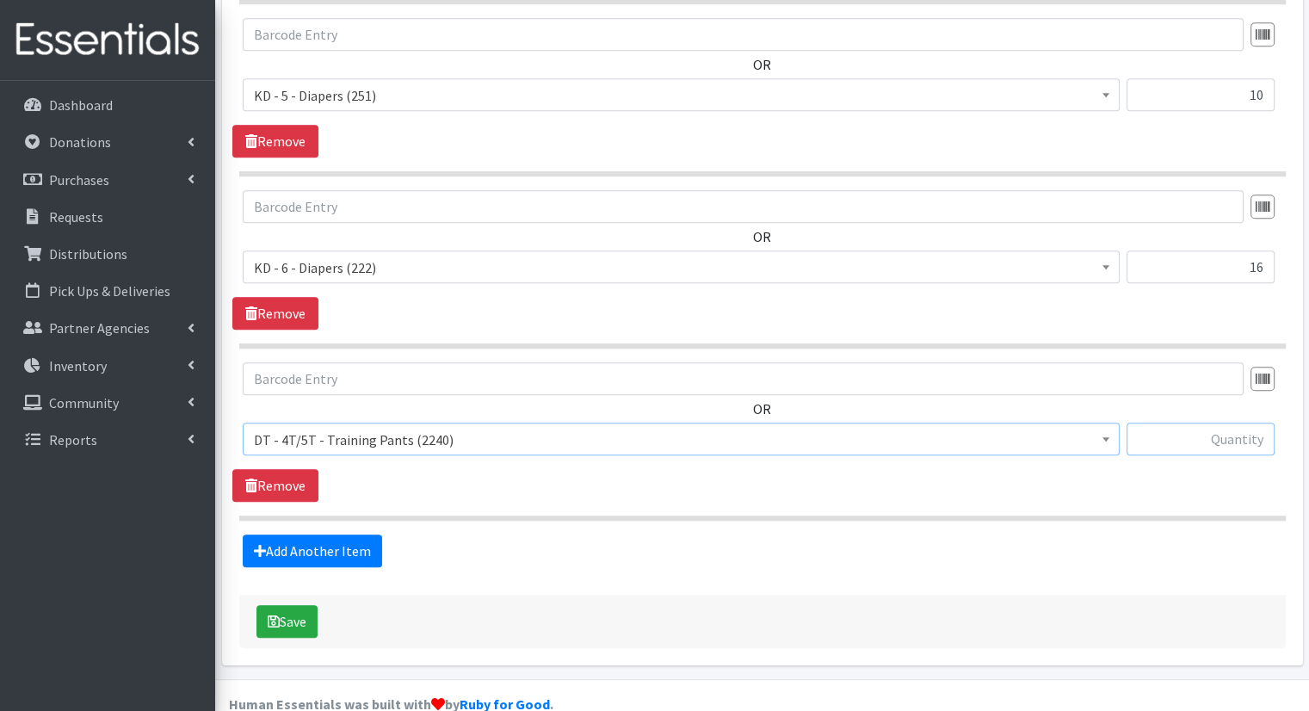
click at [1198, 423] on input "text" at bounding box center [1201, 439] width 148 height 33
type input "7"
click at [340, 534] on link "Add Another Item" at bounding box center [312, 550] width 139 height 33
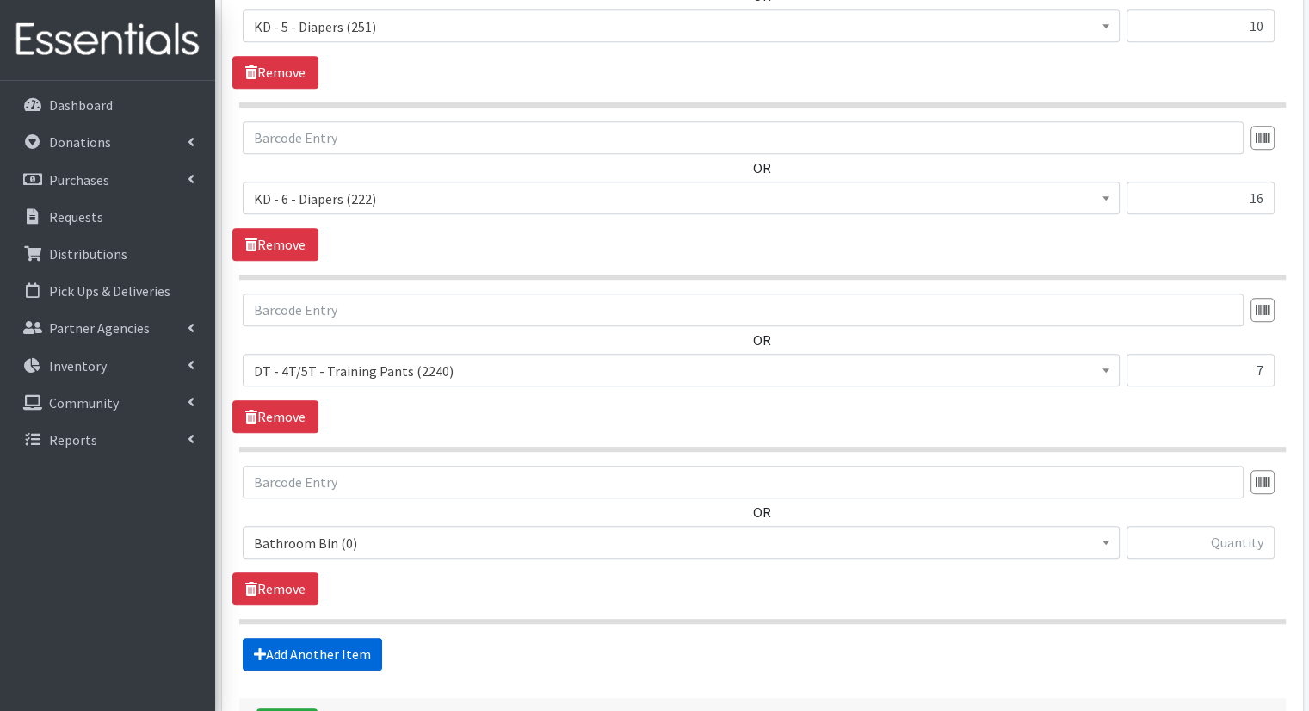
scroll to position [1064, 0]
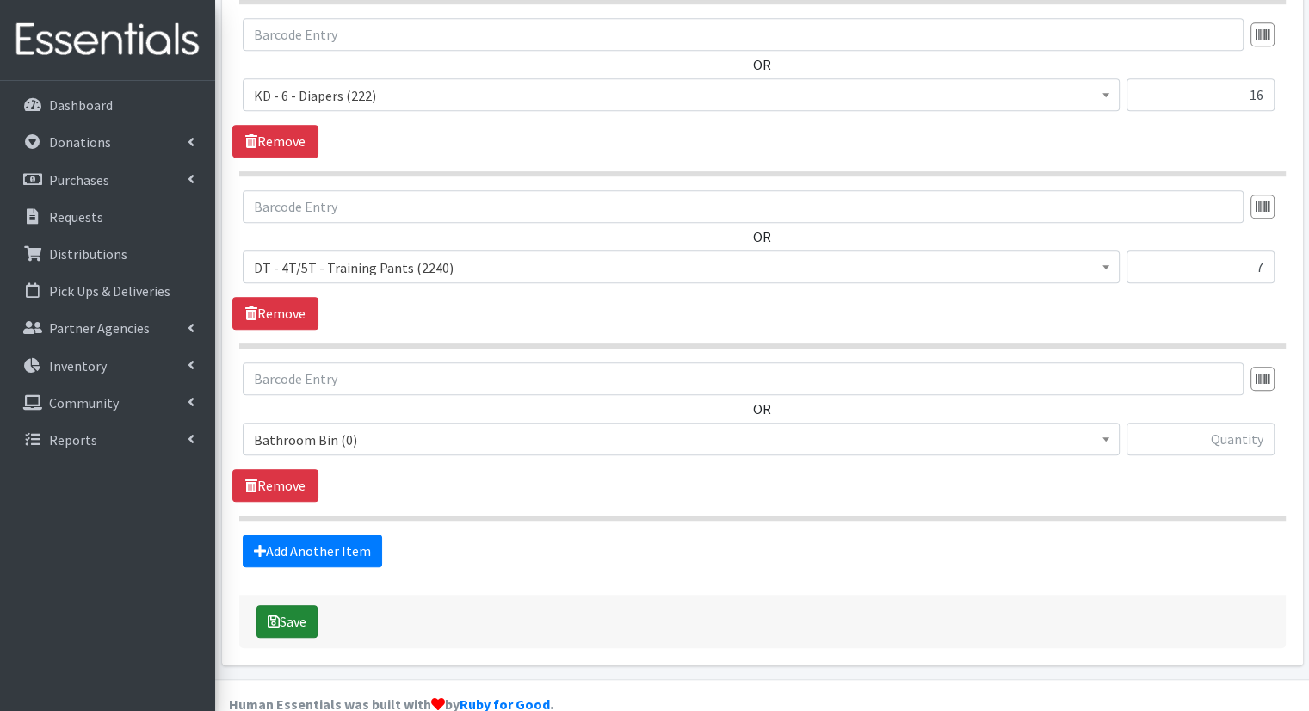
click at [303, 605] on button "Save" at bounding box center [286, 621] width 61 height 33
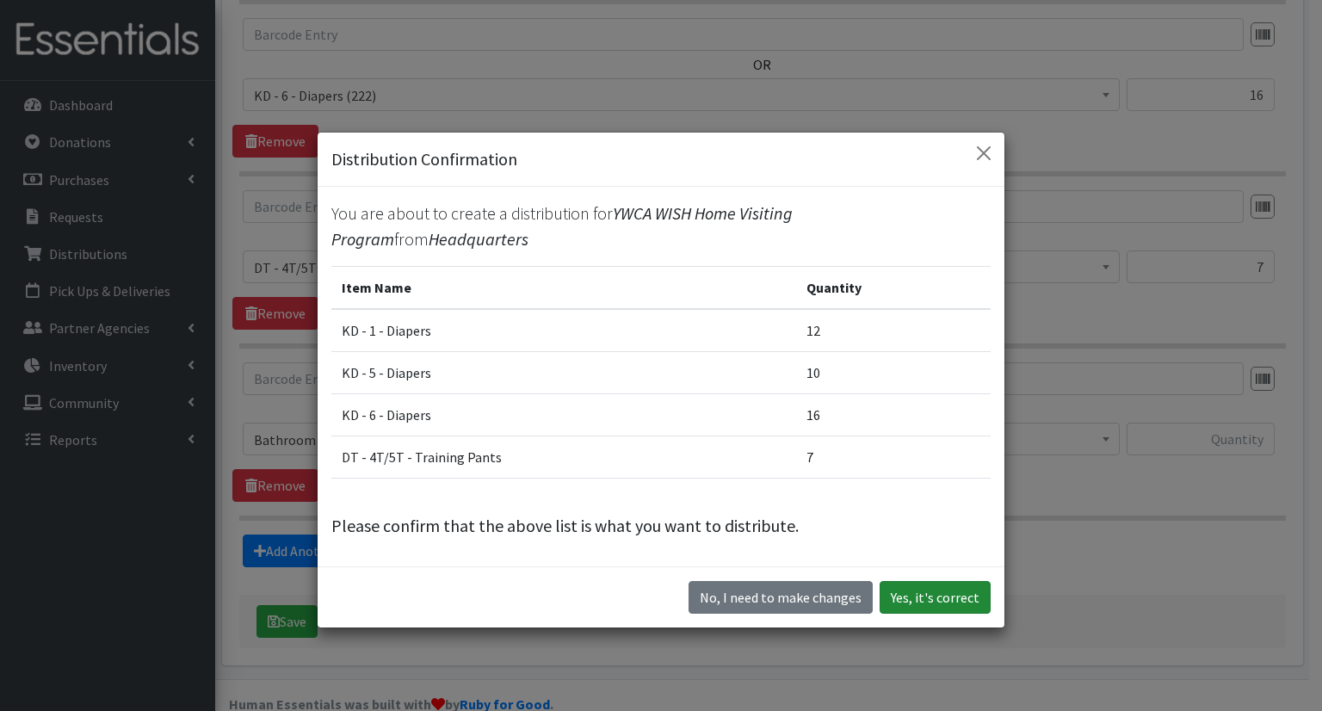
click at [919, 596] on button "Yes, it's correct" at bounding box center [935, 597] width 111 height 33
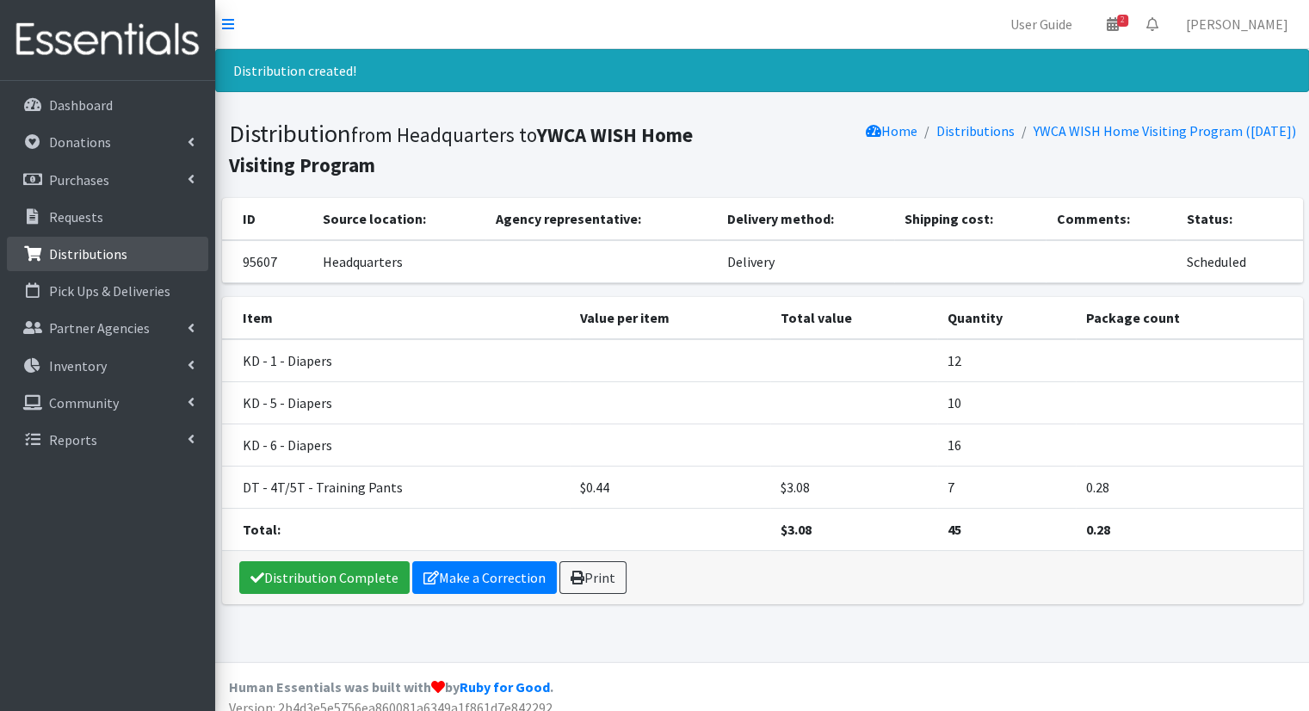
click at [132, 269] on link "Distributions" at bounding box center [107, 254] width 201 height 34
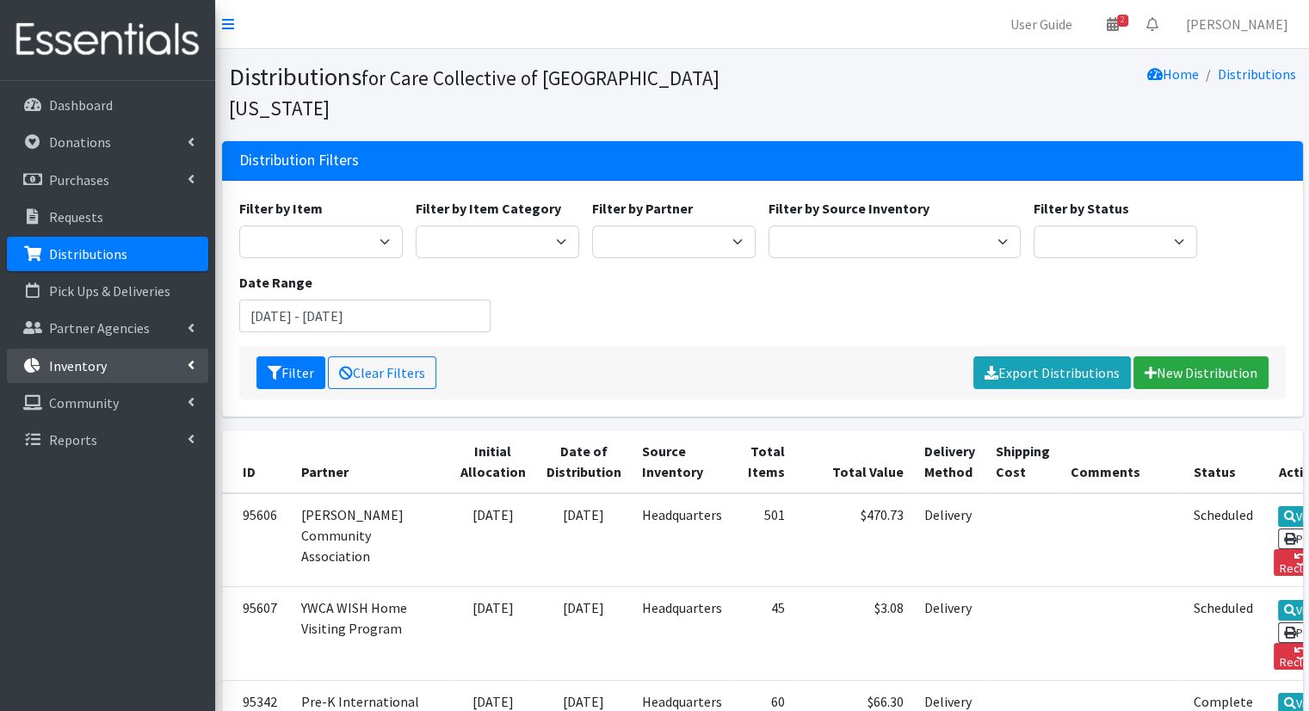
click at [193, 359] on icon at bounding box center [191, 365] width 7 height 14
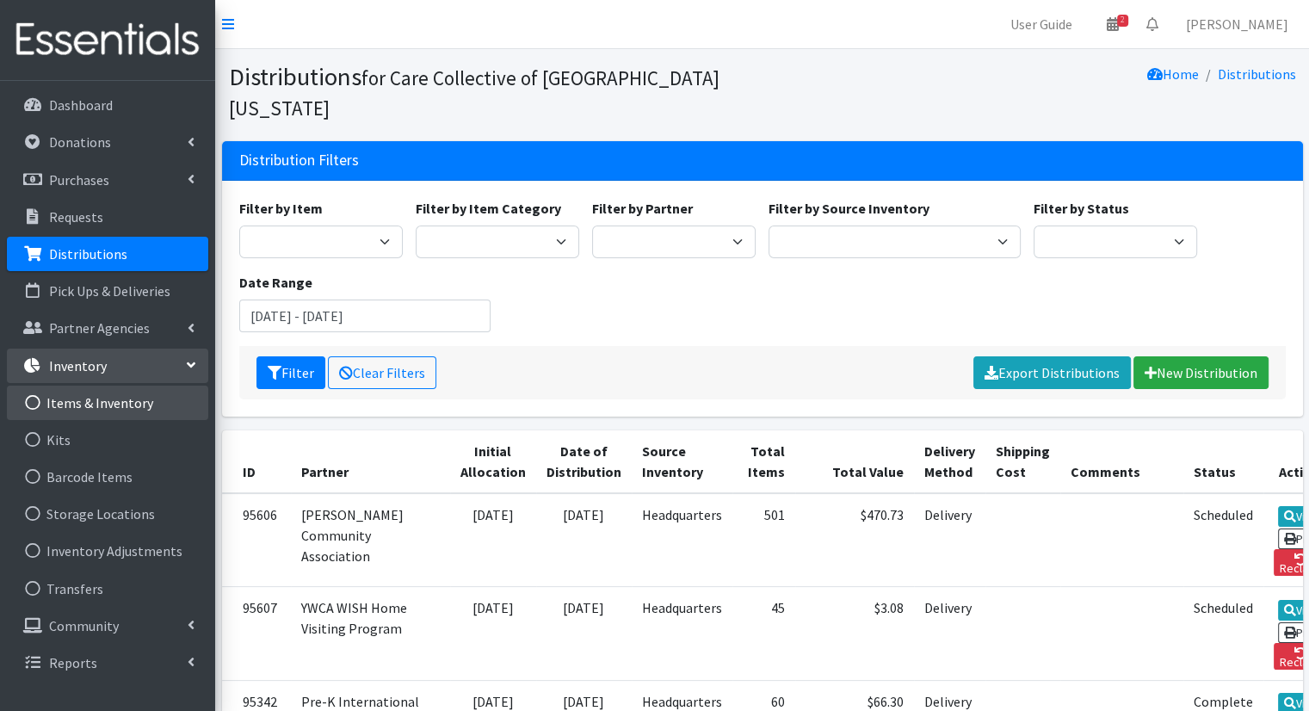
click at [153, 400] on link "Items & Inventory" at bounding box center [107, 403] width 201 height 34
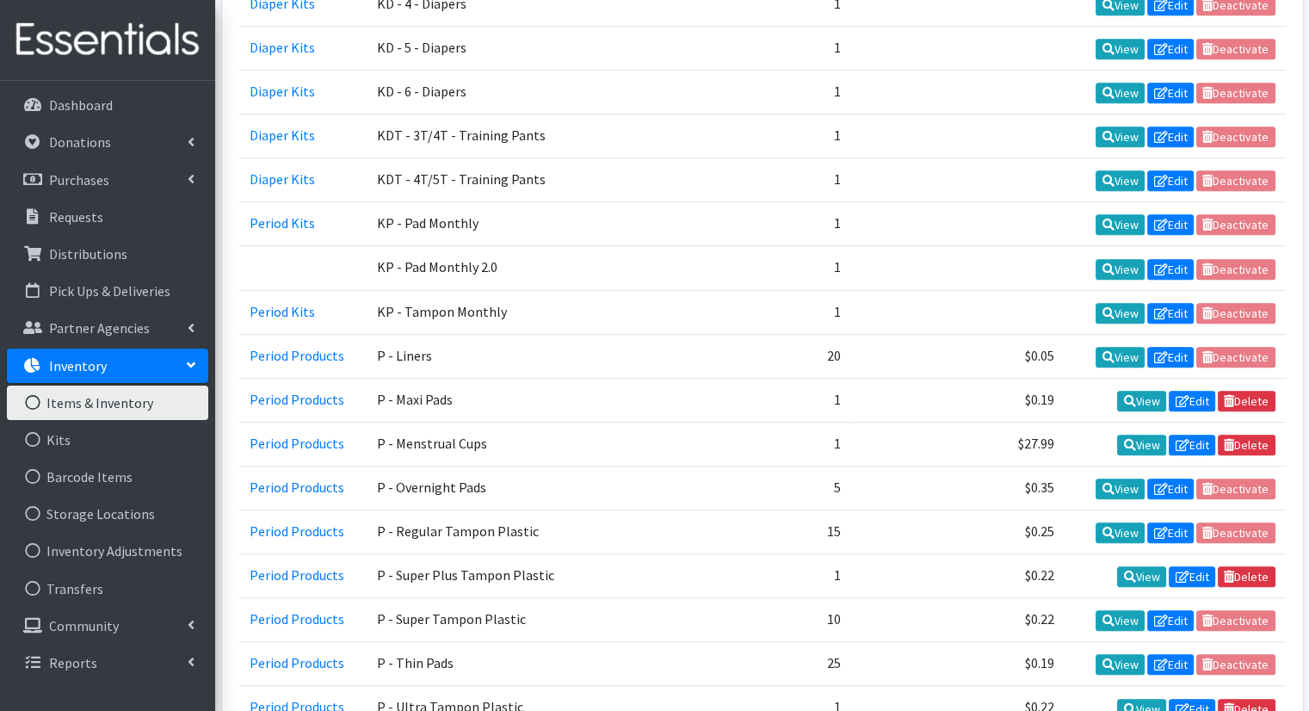
scroll to position [407, 0]
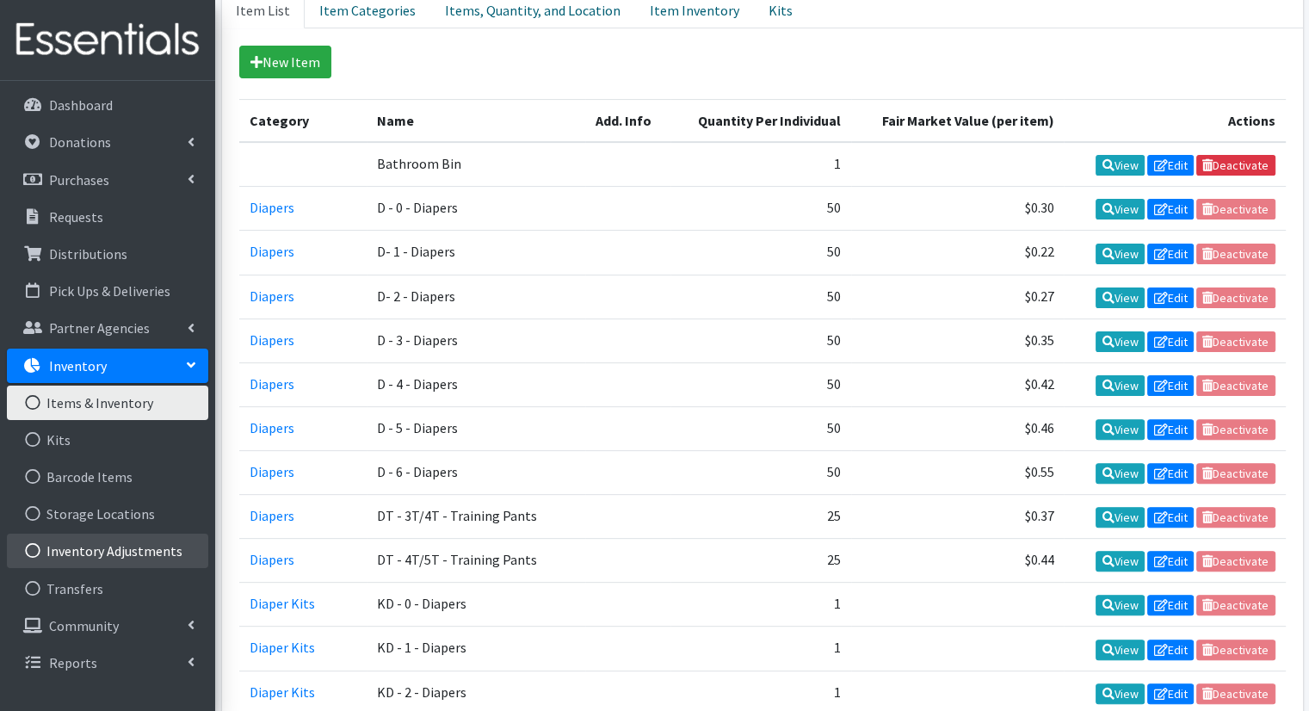
click at [165, 565] on link "Inventory Adjustments" at bounding box center [107, 551] width 201 height 34
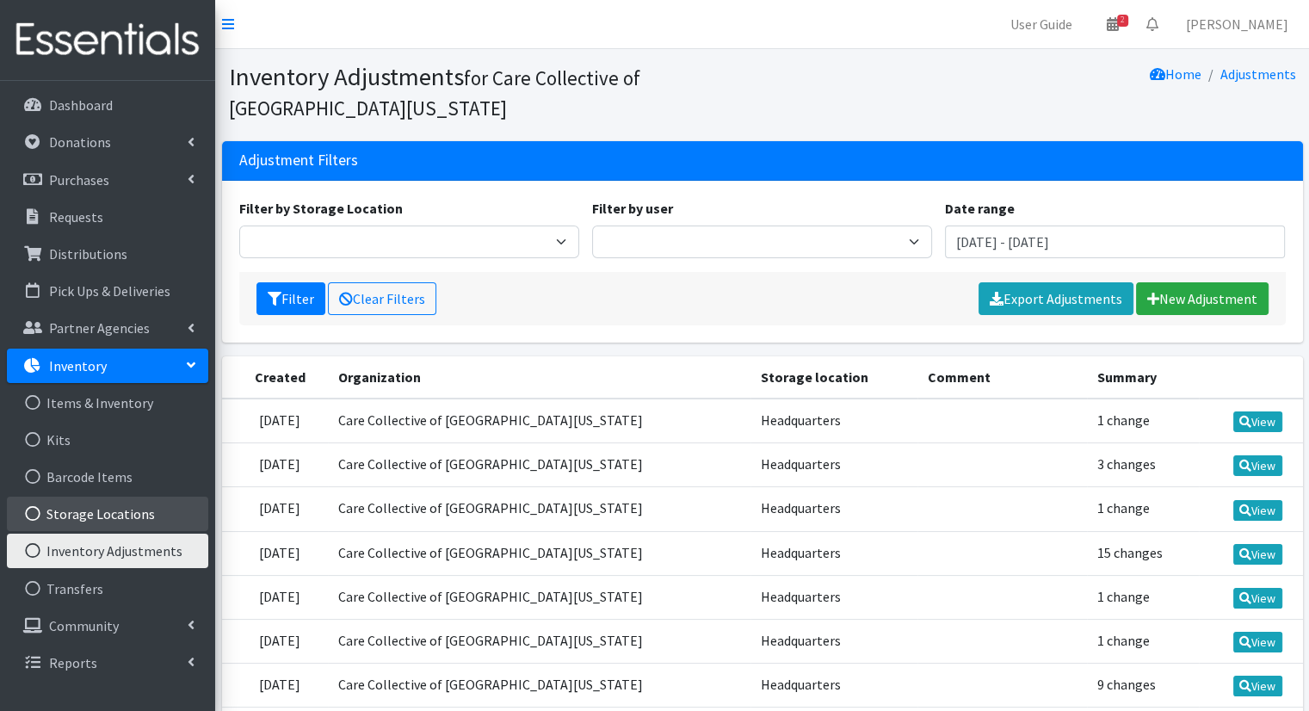
drag, startPoint x: 157, startPoint y: 521, endPoint x: 120, endPoint y: 516, distance: 36.5
click at [120, 516] on link "Storage Locations" at bounding box center [107, 514] width 201 height 34
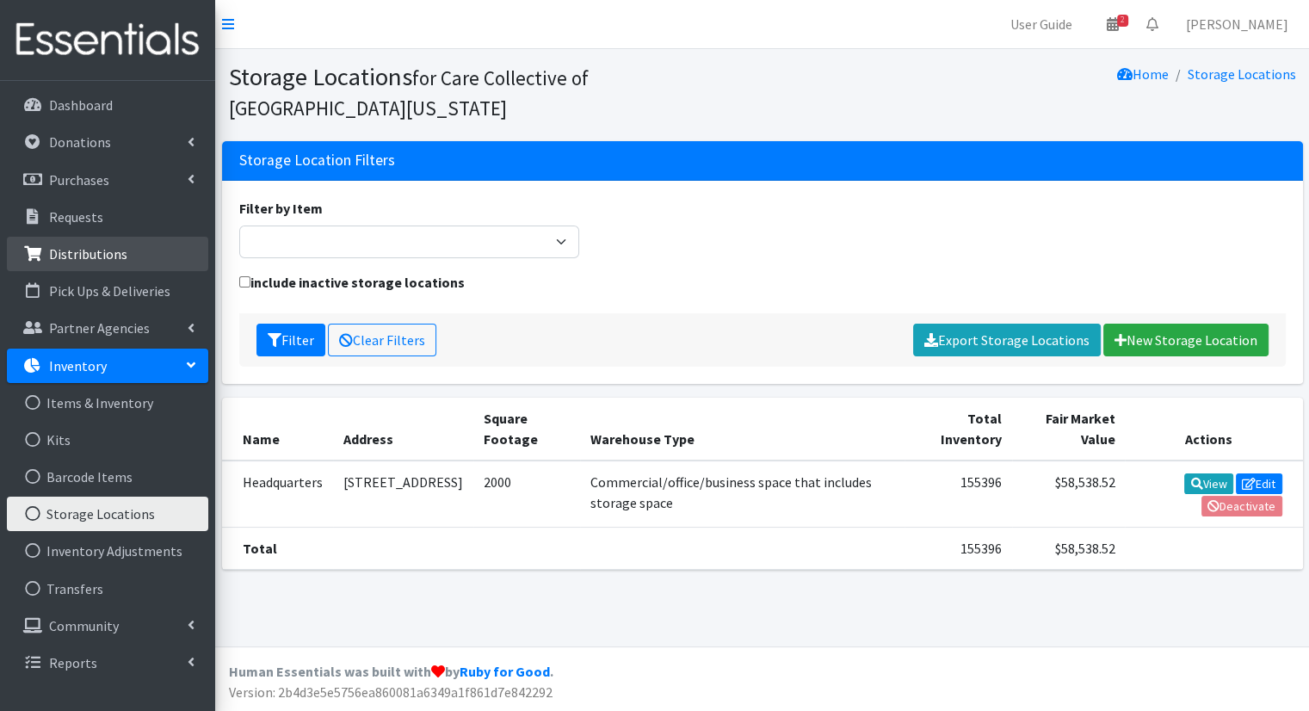
click at [163, 256] on link "Distributions" at bounding box center [107, 254] width 201 height 34
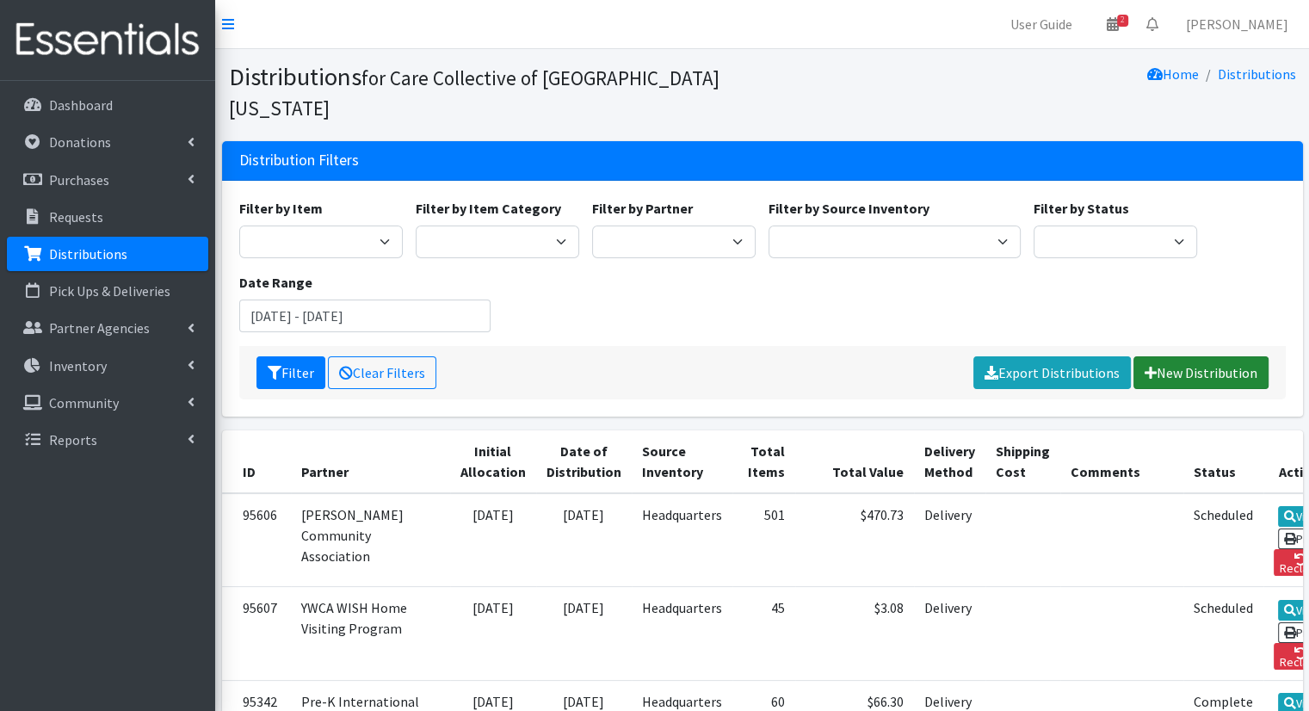
click at [1158, 356] on link "New Distribution" at bounding box center [1200, 372] width 135 height 33
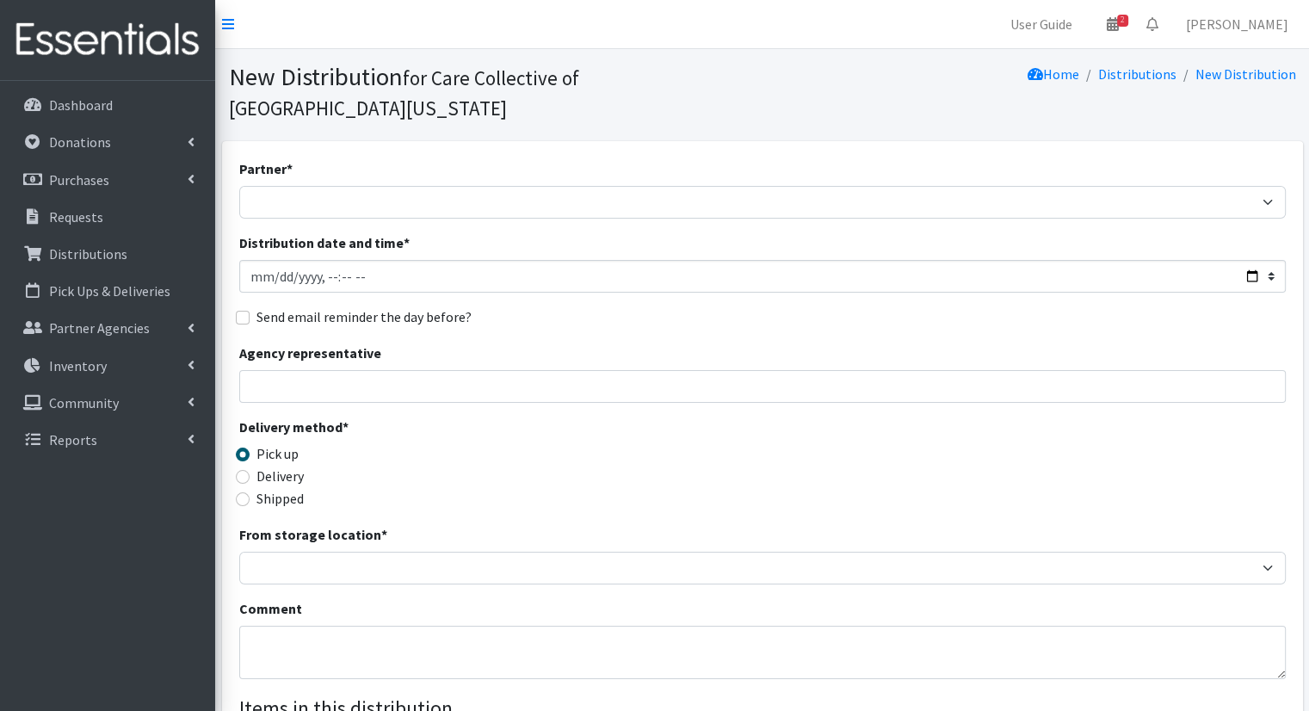
click at [749, 343] on div "Agency representative" at bounding box center [762, 373] width 1047 height 60
click at [753, 370] on input "Agency representative" at bounding box center [762, 386] width 1047 height 33
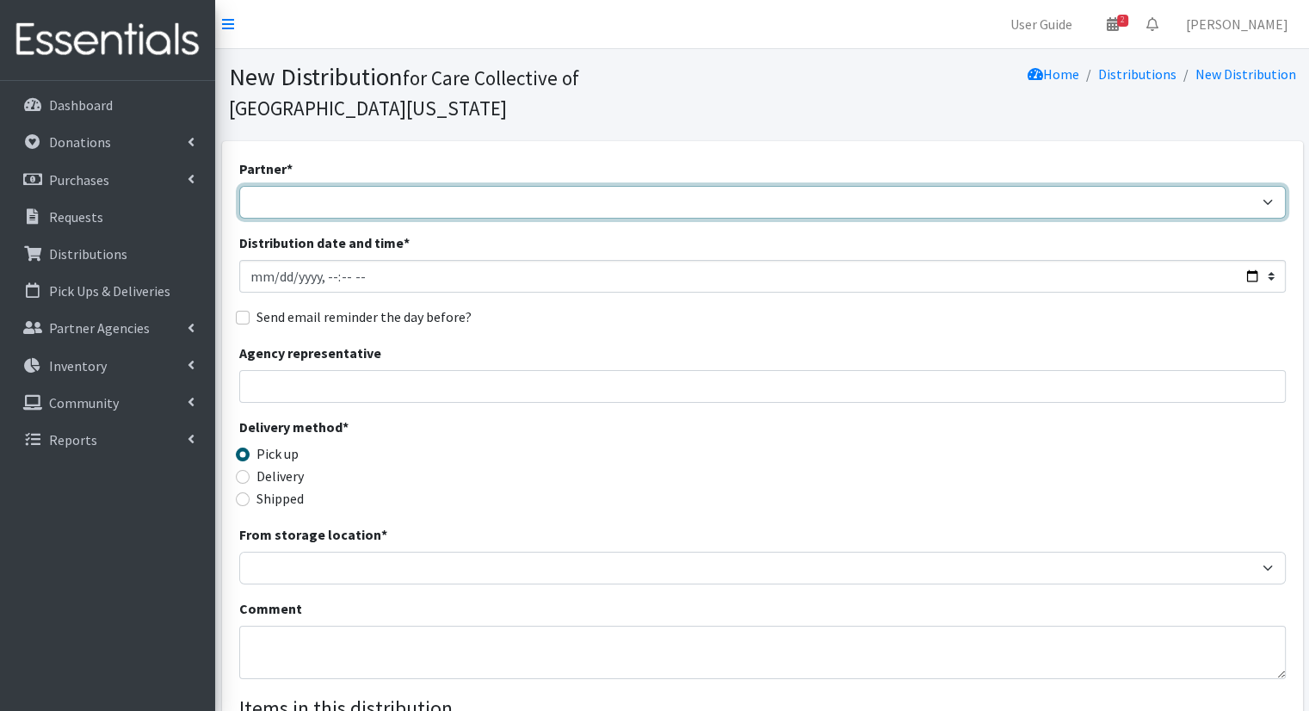
click at [733, 186] on select "African Community Kalamazoo Black Lives Matter Kzoo/[GEOGRAPHIC_DATA] Diaper Tr…" at bounding box center [762, 202] width 1047 height 33
select select "8043"
click at [239, 186] on select "African Community Kalamazoo Black Lives Matter Kzoo/[GEOGRAPHIC_DATA] Diaper Tr…" at bounding box center [762, 202] width 1047 height 33
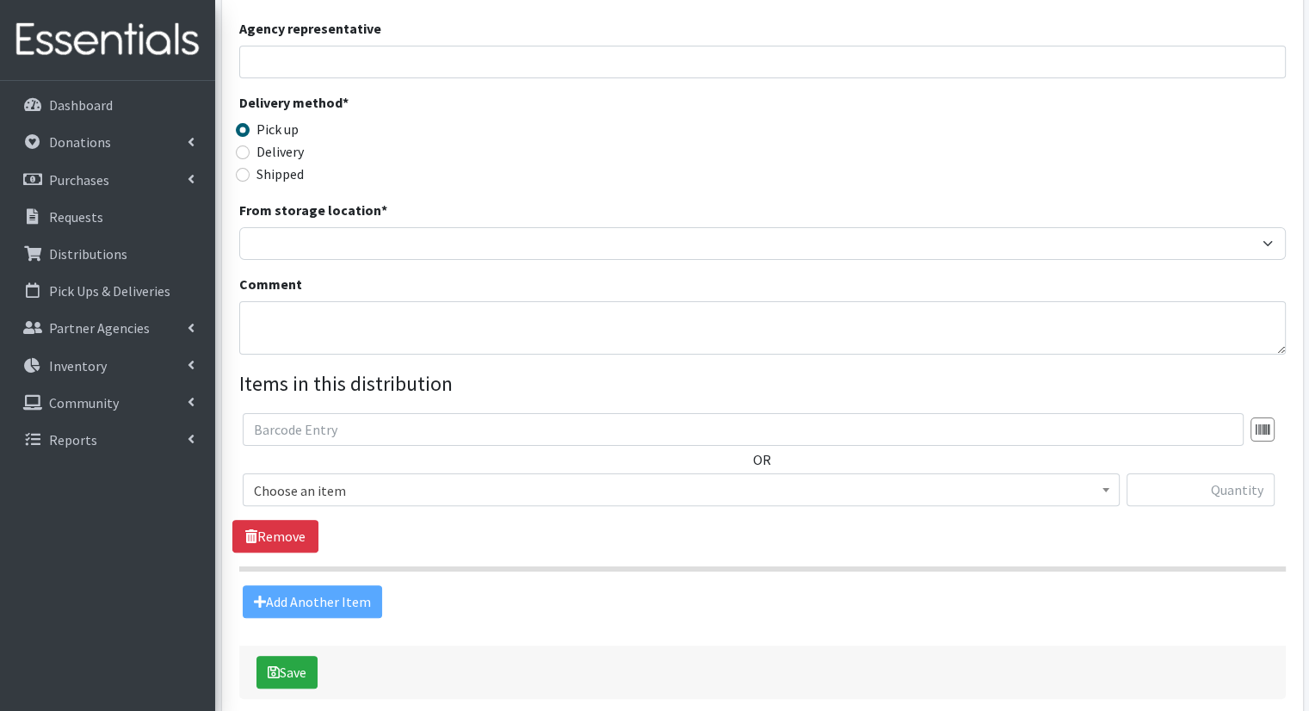
scroll to position [335, 0]
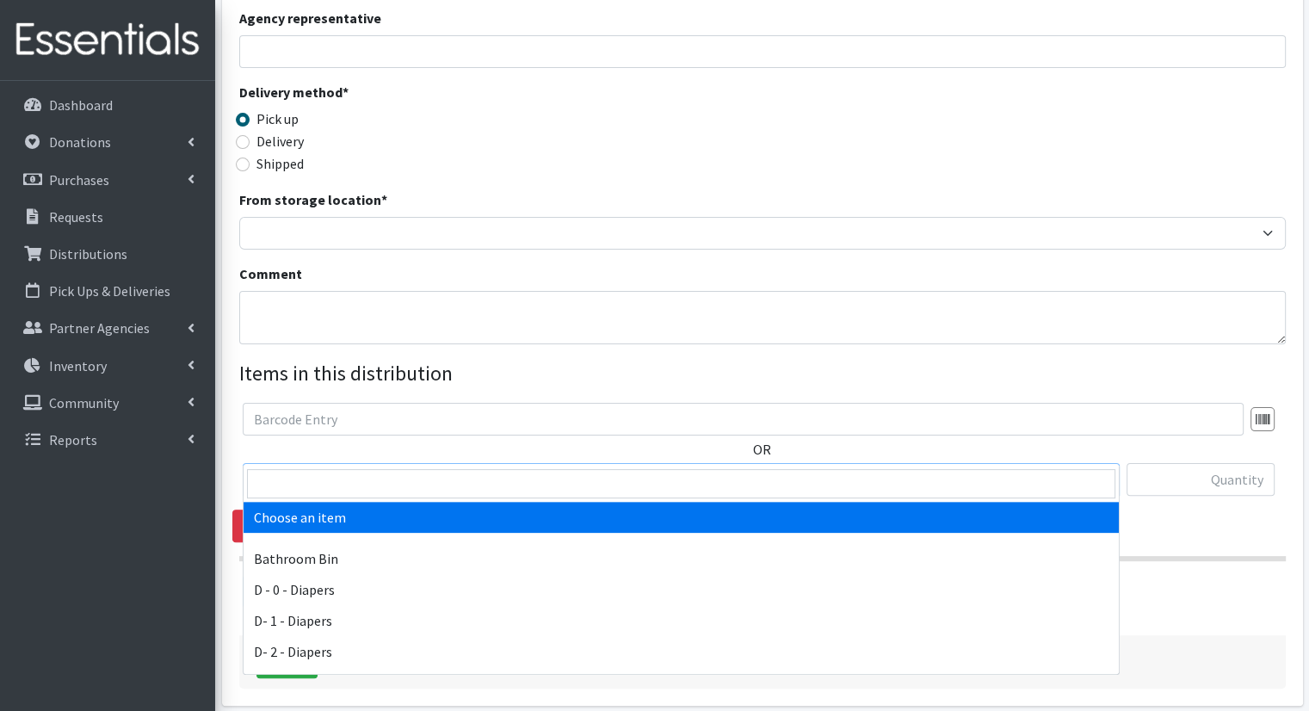
click at [742, 468] on span "Choose an item" at bounding box center [681, 480] width 855 height 24
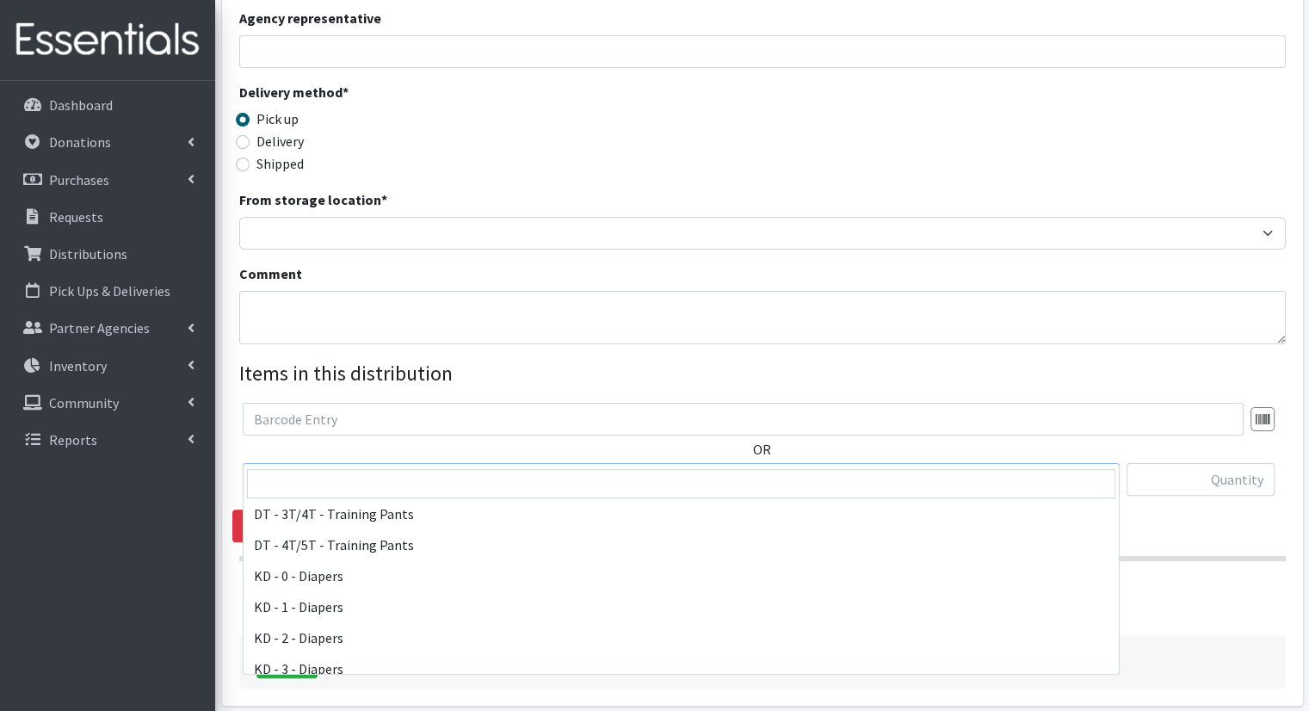
scroll to position [312, 0]
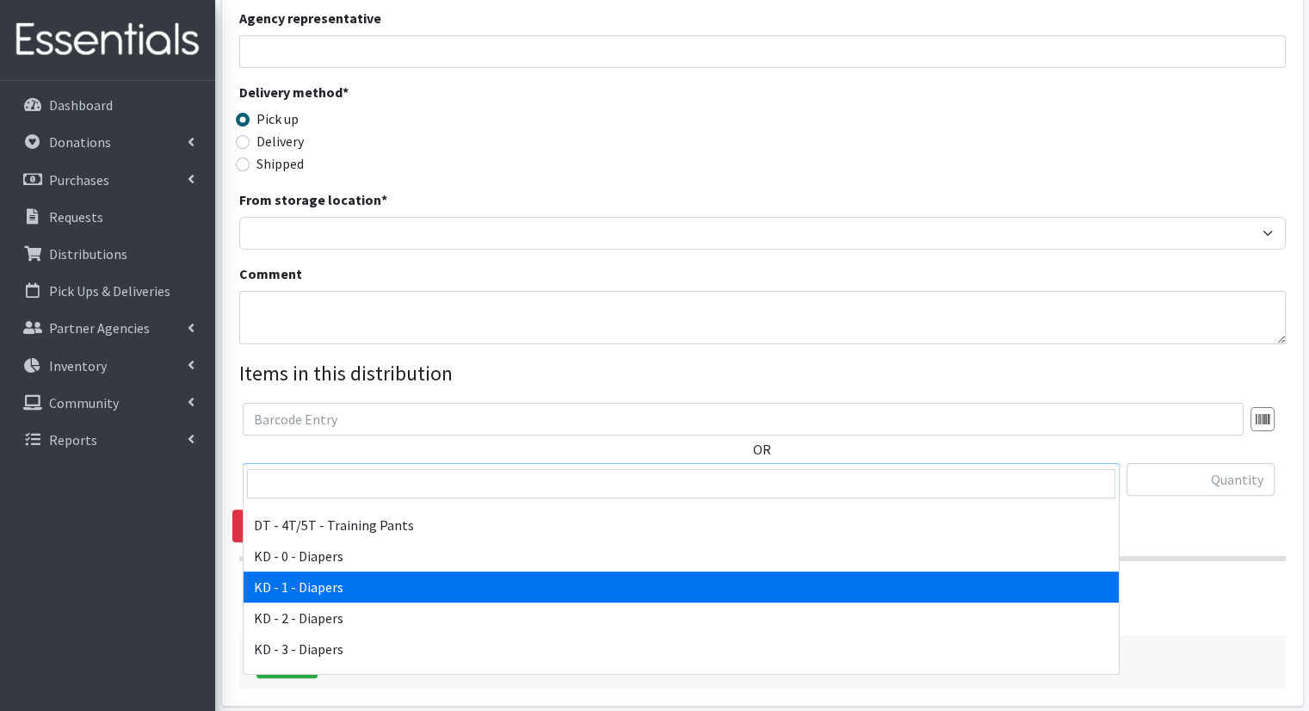
select select "15497"
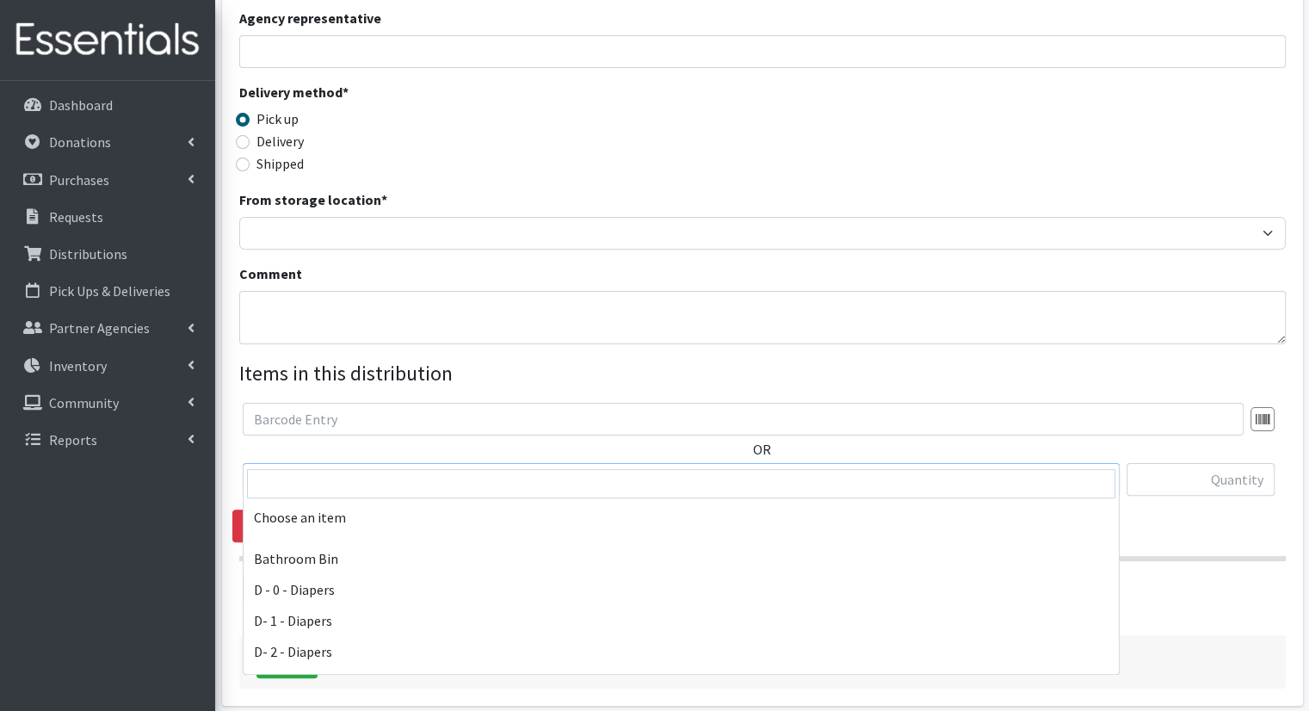
click at [1102, 464] on span at bounding box center [1105, 477] width 17 height 27
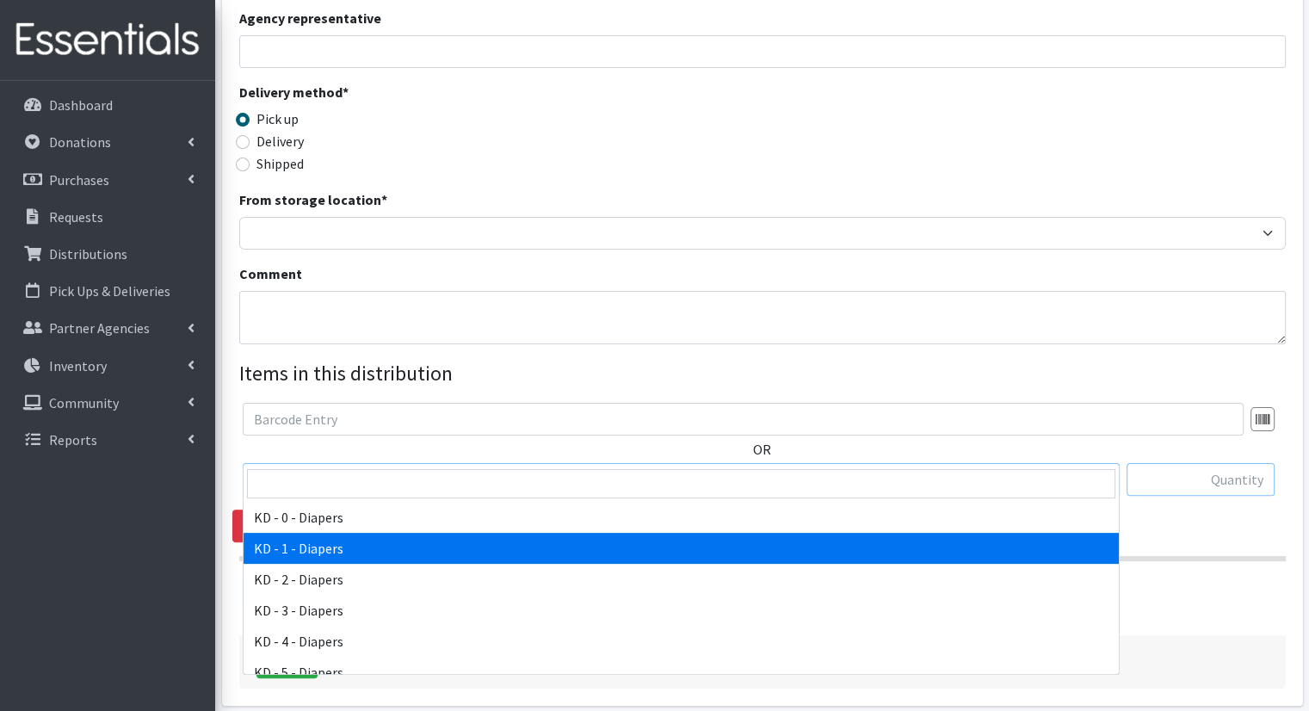
click at [1222, 463] on input "text" at bounding box center [1201, 479] width 148 height 33
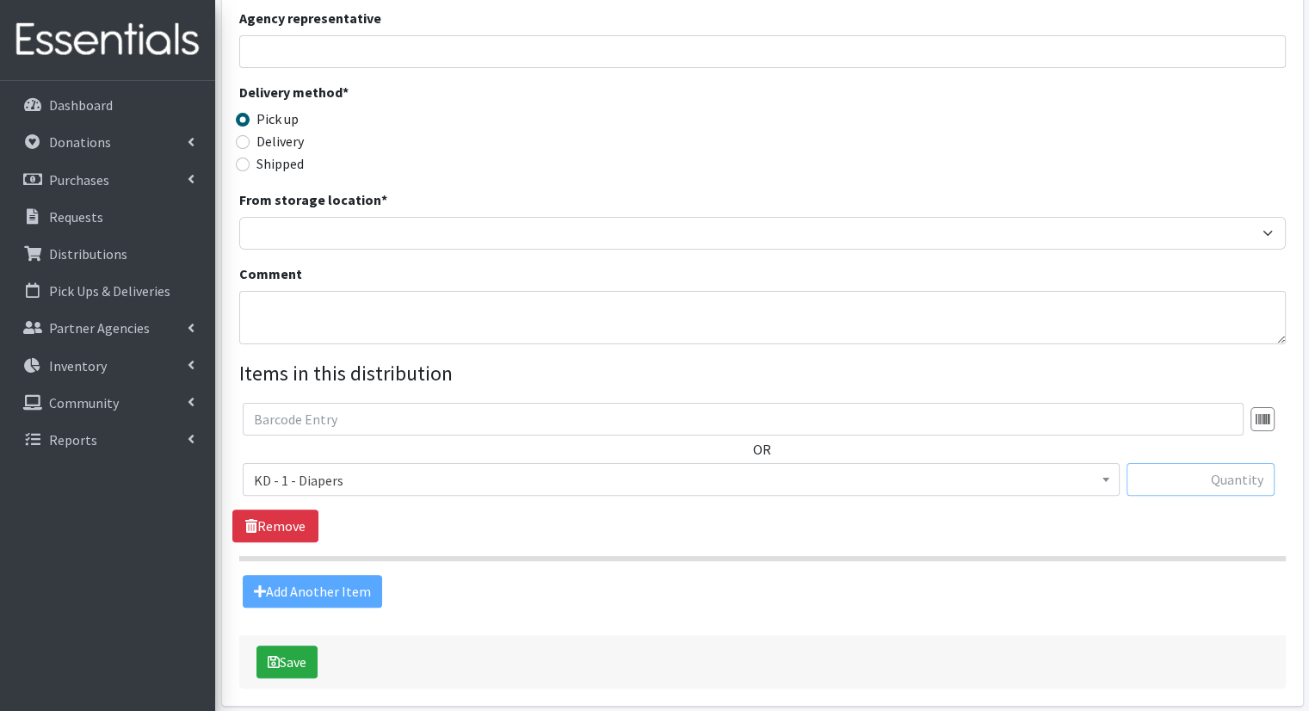
type input "2"
click at [1084, 468] on span "KD - 1 - Diapers" at bounding box center [681, 480] width 855 height 24
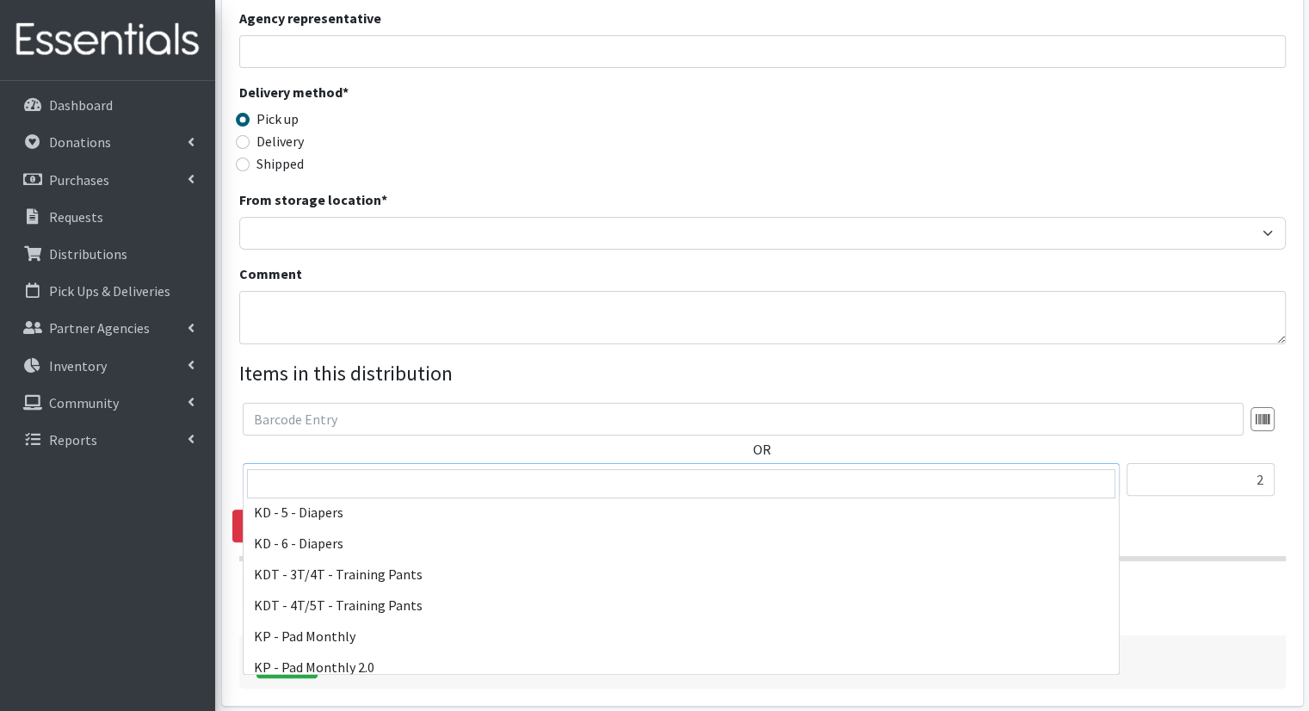
scroll to position [522, 0]
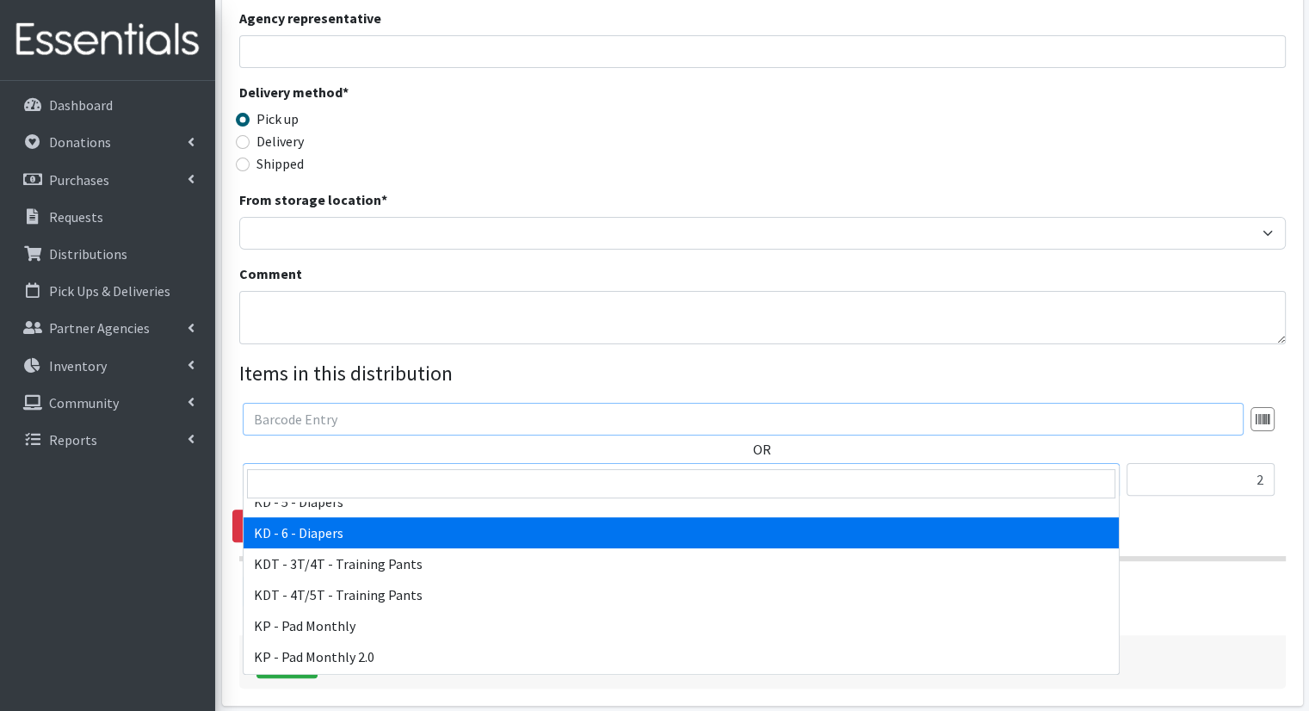
click at [1041, 404] on input "text" at bounding box center [743, 419] width 1001 height 33
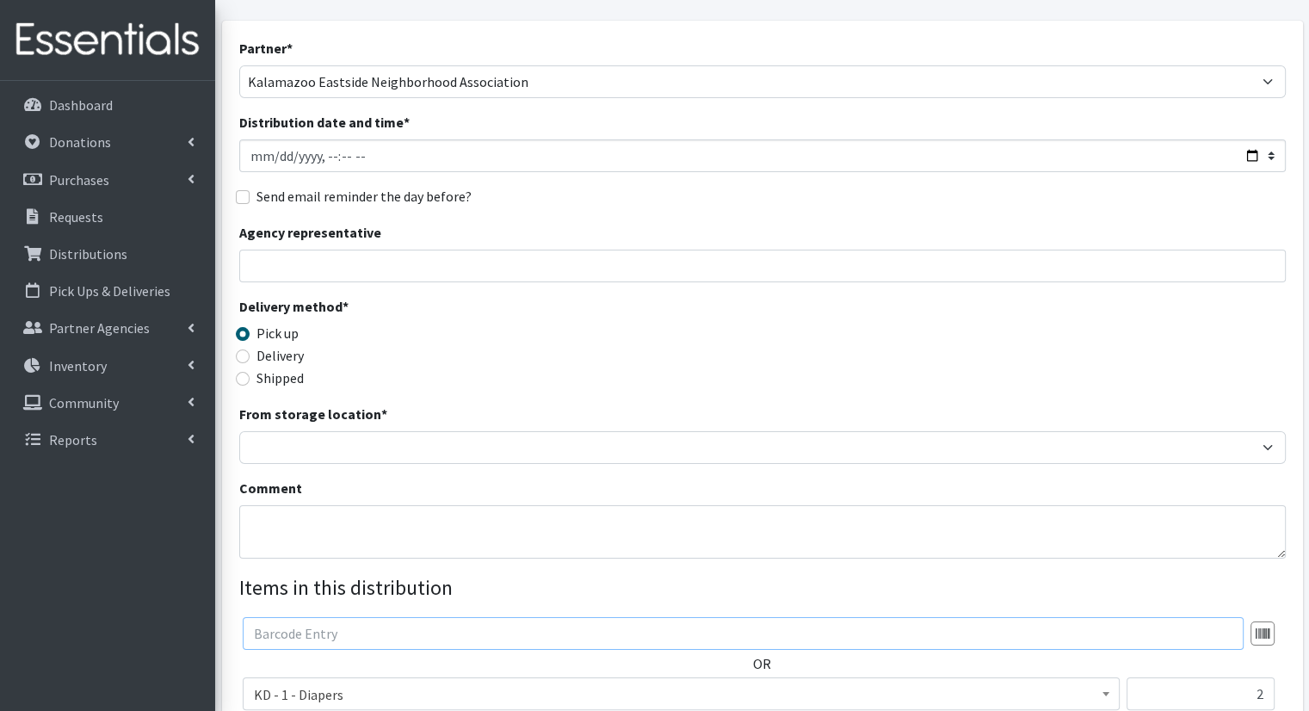
scroll to position [0, 0]
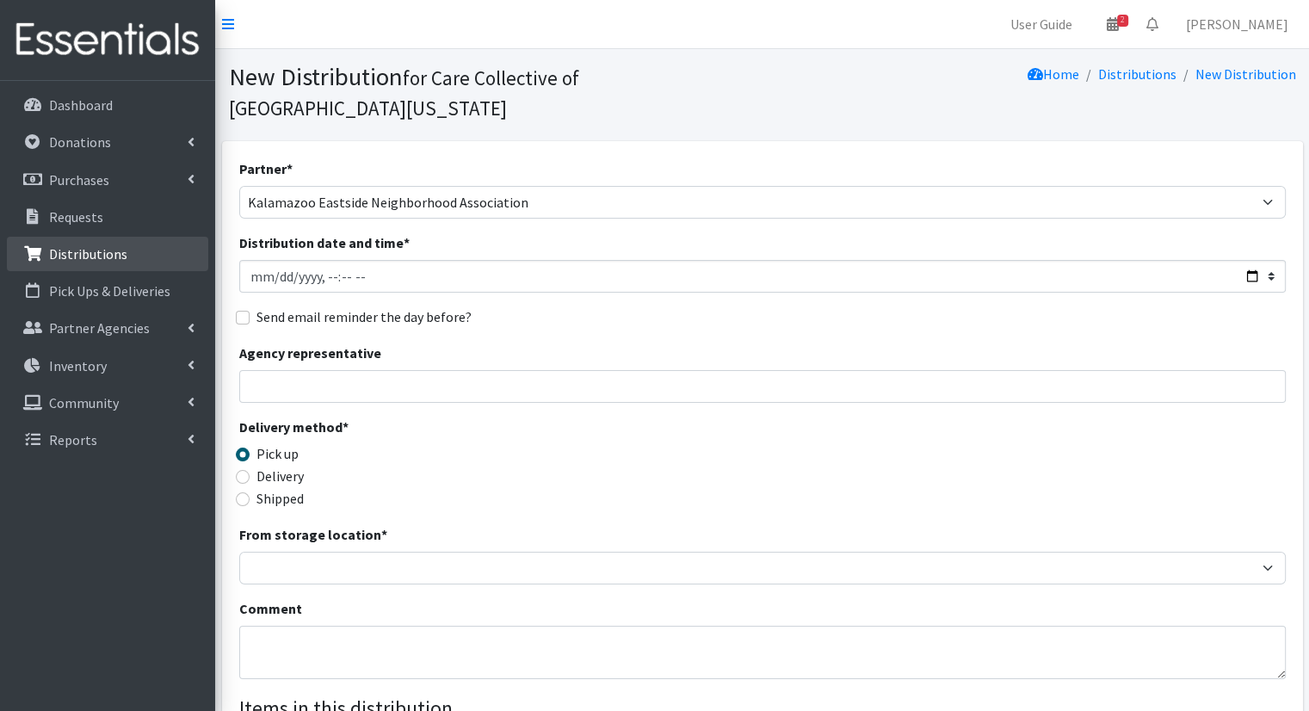
click at [103, 242] on link "Distributions" at bounding box center [107, 254] width 201 height 34
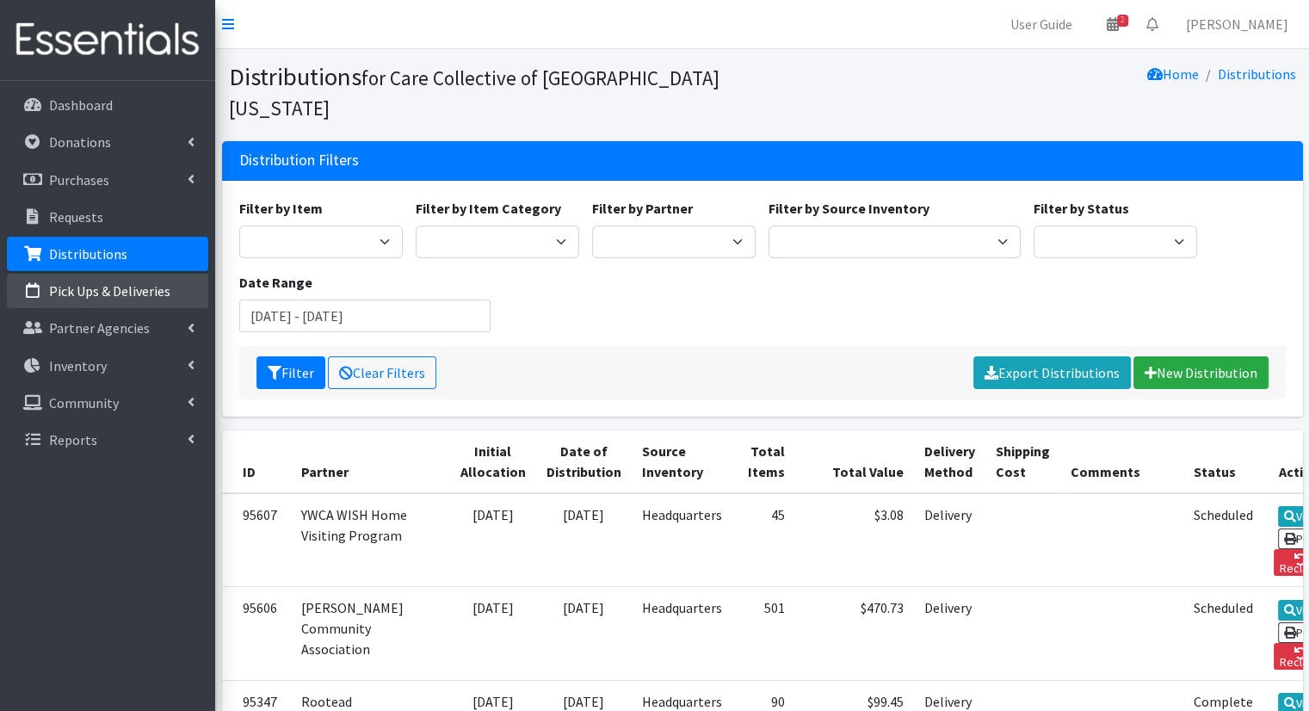
click at [121, 291] on p "Pick Ups & Deliveries" at bounding box center [109, 290] width 121 height 17
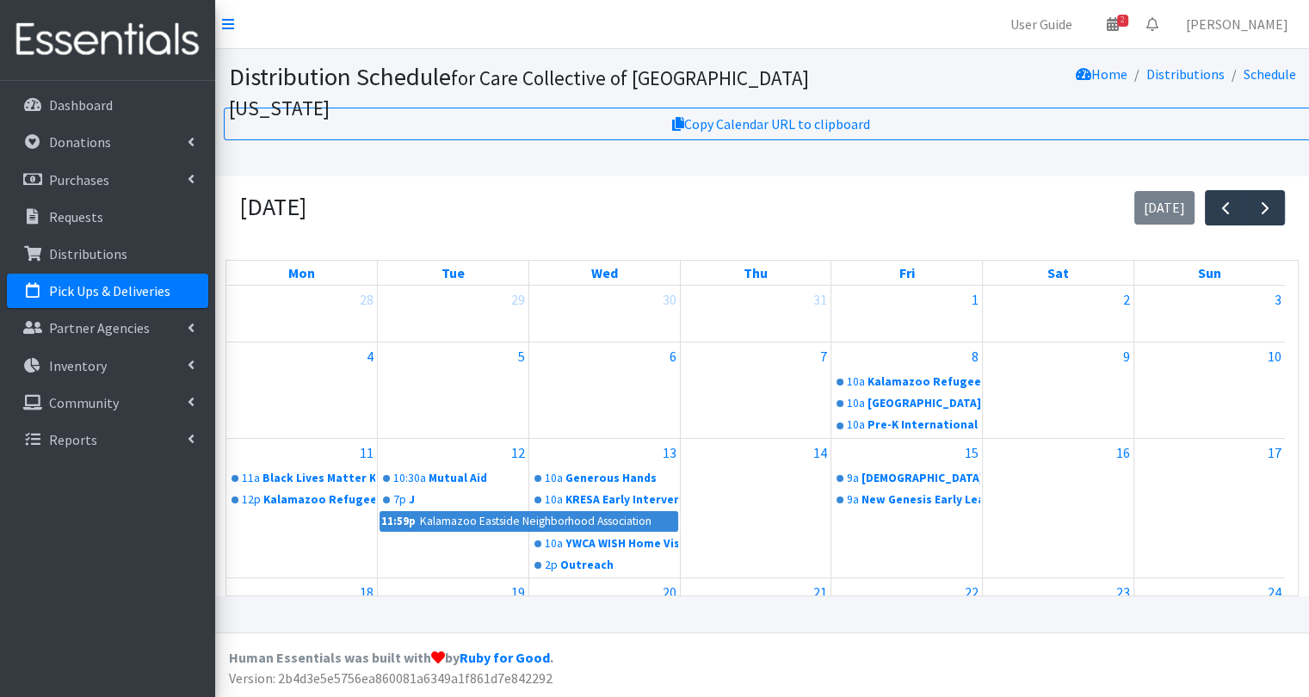
click at [124, 256] on link "Distributions" at bounding box center [107, 254] width 201 height 34
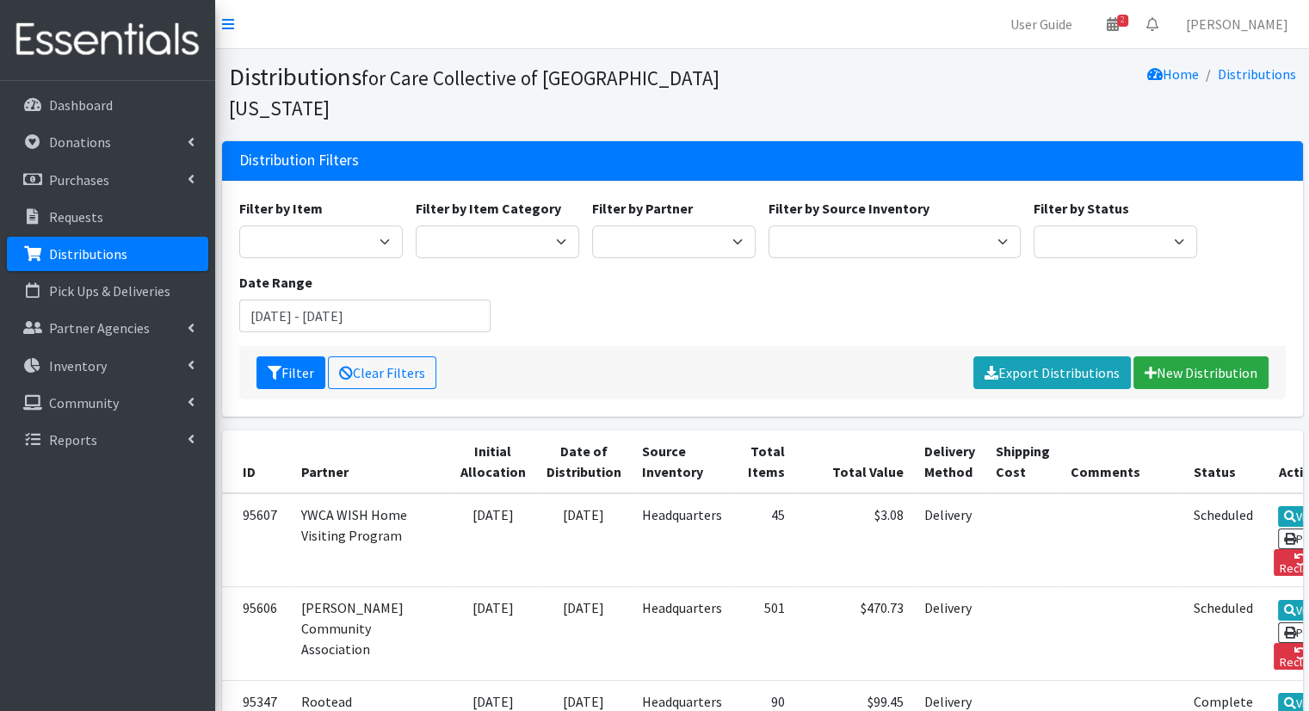
scroll to position [217, 0]
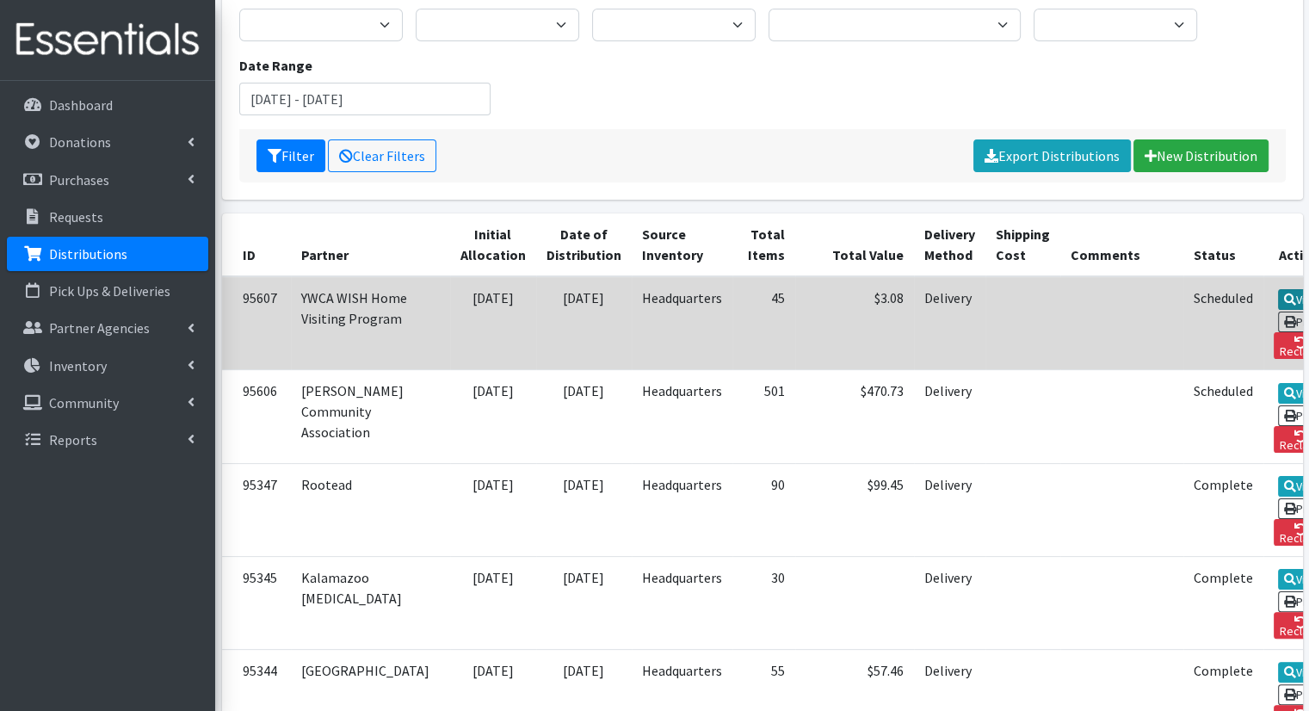
click at [1278, 289] on link "View" at bounding box center [1302, 299] width 49 height 21
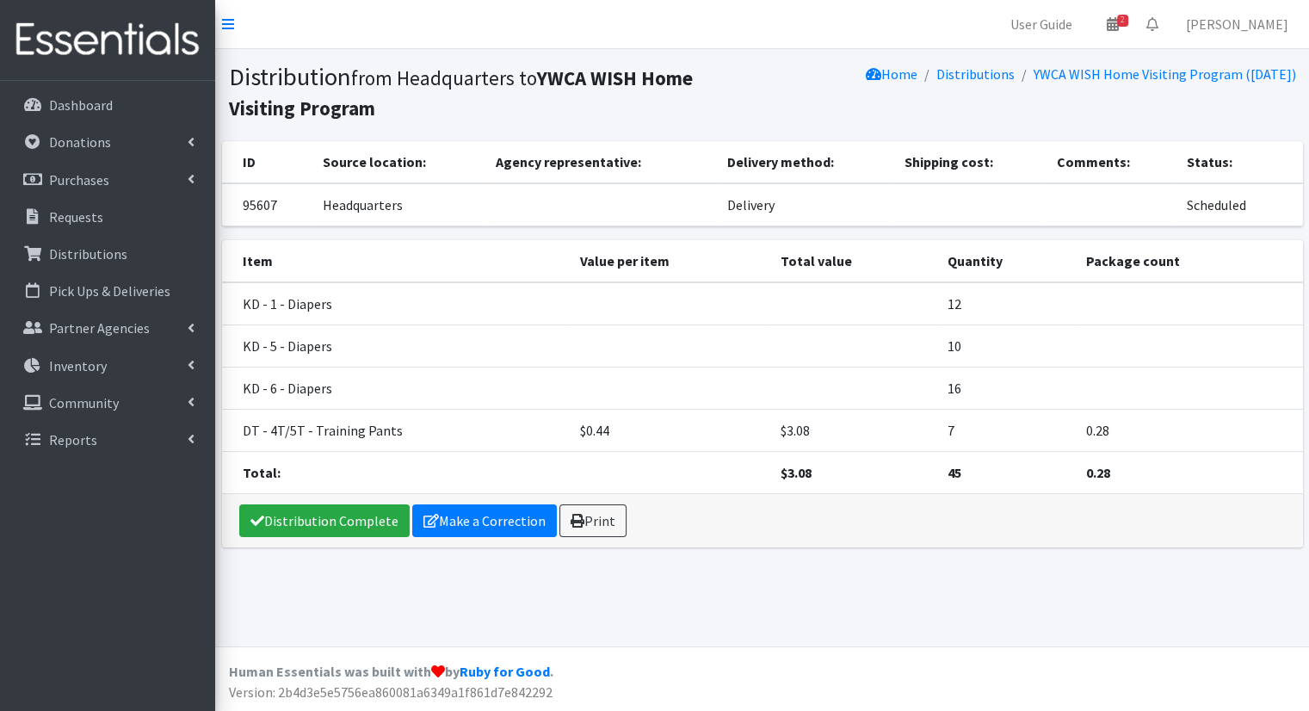
click at [301, 304] on td "KD - 1 - Diapers" at bounding box center [396, 303] width 348 height 43
click at [103, 252] on p "Distributions" at bounding box center [88, 253] width 78 height 17
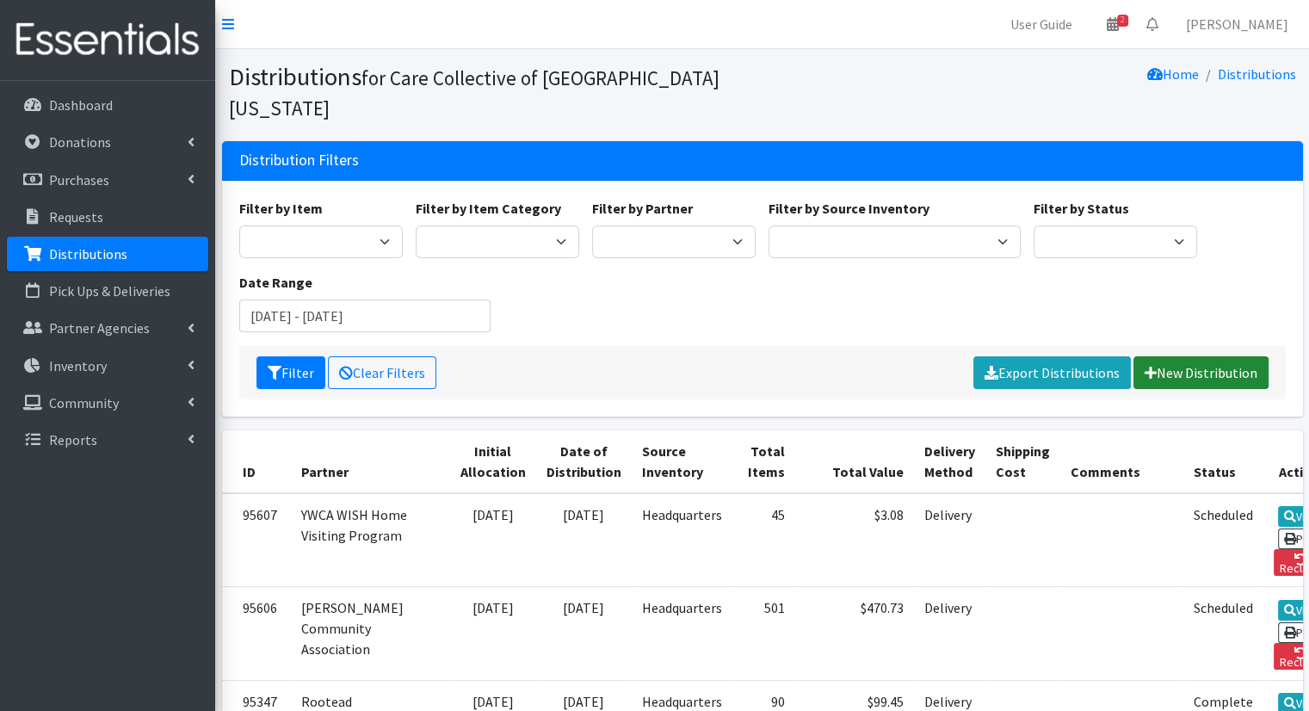
click at [1223, 356] on link "New Distribution" at bounding box center [1200, 372] width 135 height 33
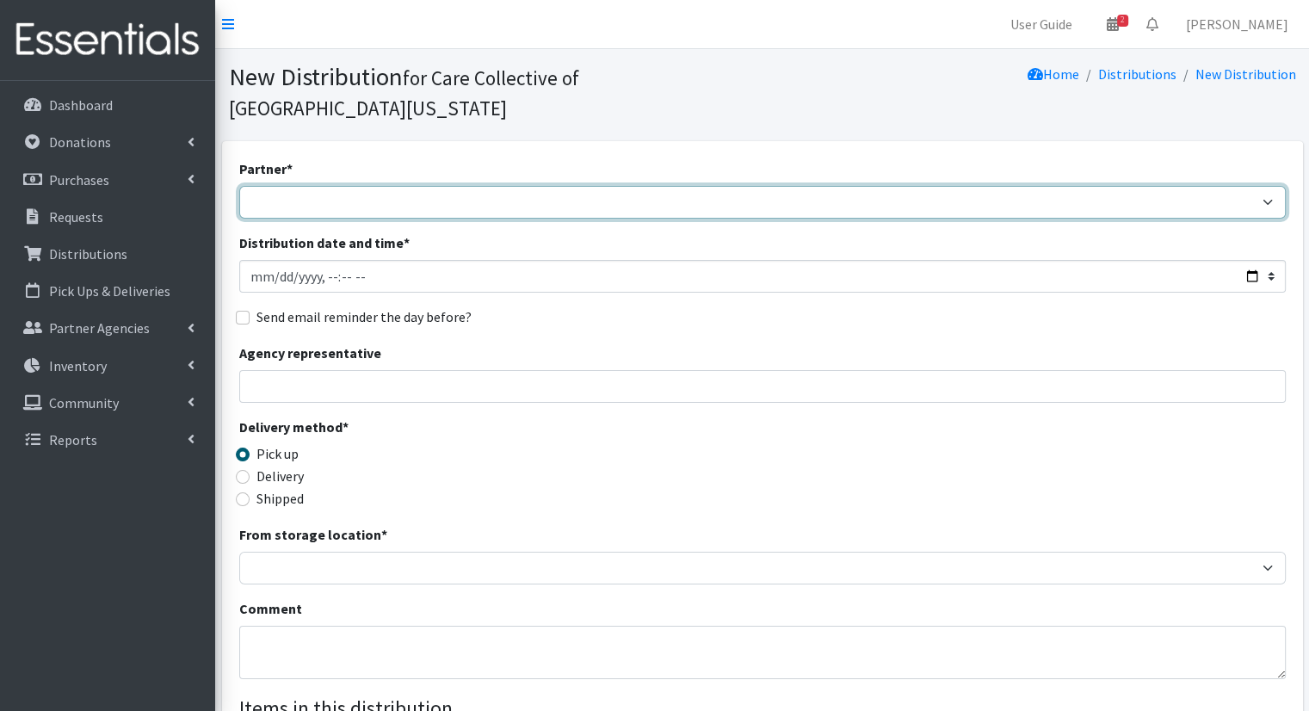
click at [710, 186] on select "African Community Kalamazoo Black Lives Matter Kzoo/[GEOGRAPHIC_DATA] Diaper Tr…" at bounding box center [762, 202] width 1047 height 33
select select "8043"
click at [239, 186] on select "African Community Kalamazoo Black Lives Matter Kzoo/BC Diaper Train Cares Sexua…" at bounding box center [762, 202] width 1047 height 33
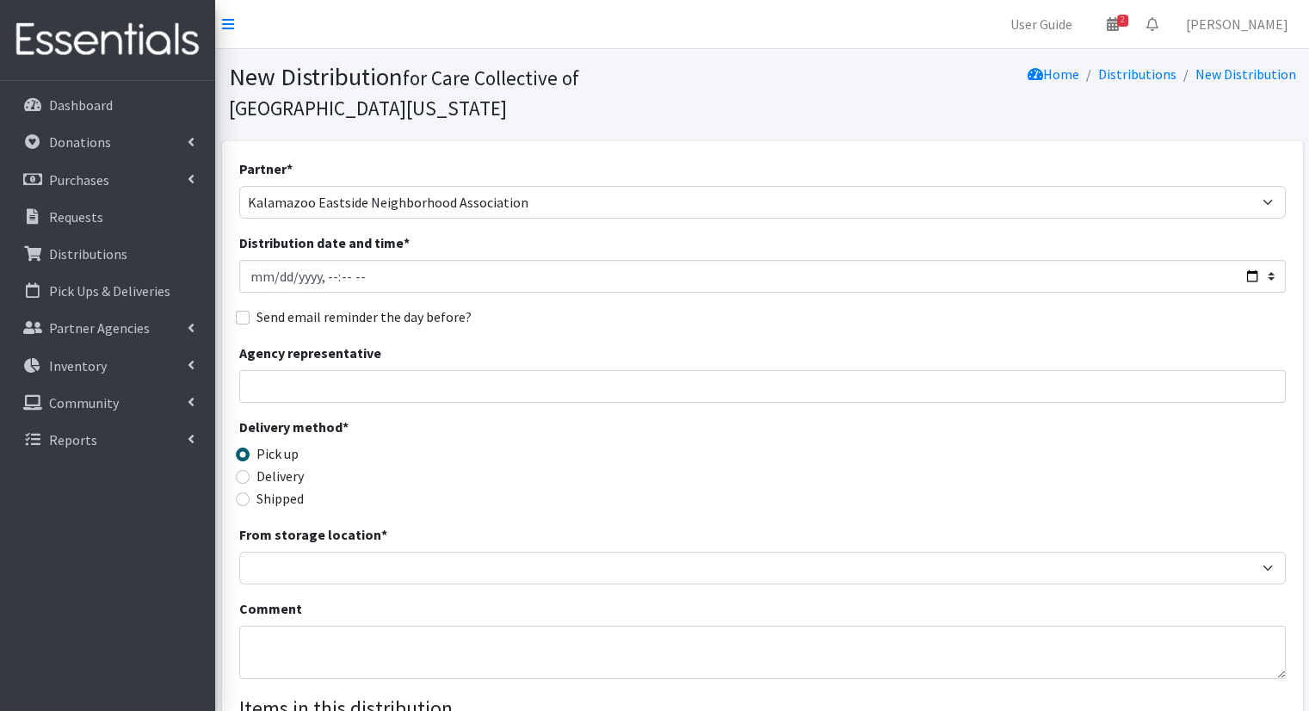
click at [297, 466] on label "Delivery" at bounding box center [279, 476] width 47 height 21
click at [250, 470] on input "Delivery" at bounding box center [243, 477] width 14 height 14
radio input "true"
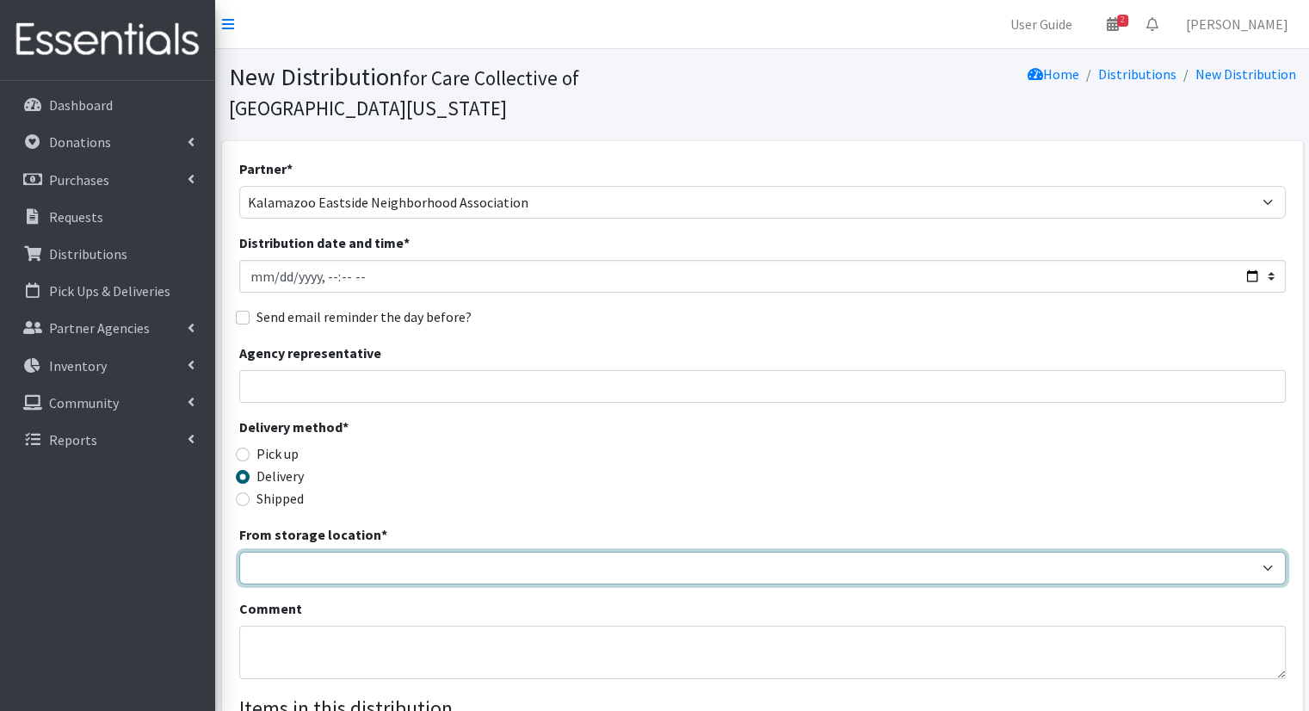
click at [324, 552] on select "Headquarters" at bounding box center [762, 568] width 1047 height 33
select select "491"
click at [239, 552] on select "Headquarters" at bounding box center [762, 568] width 1047 height 33
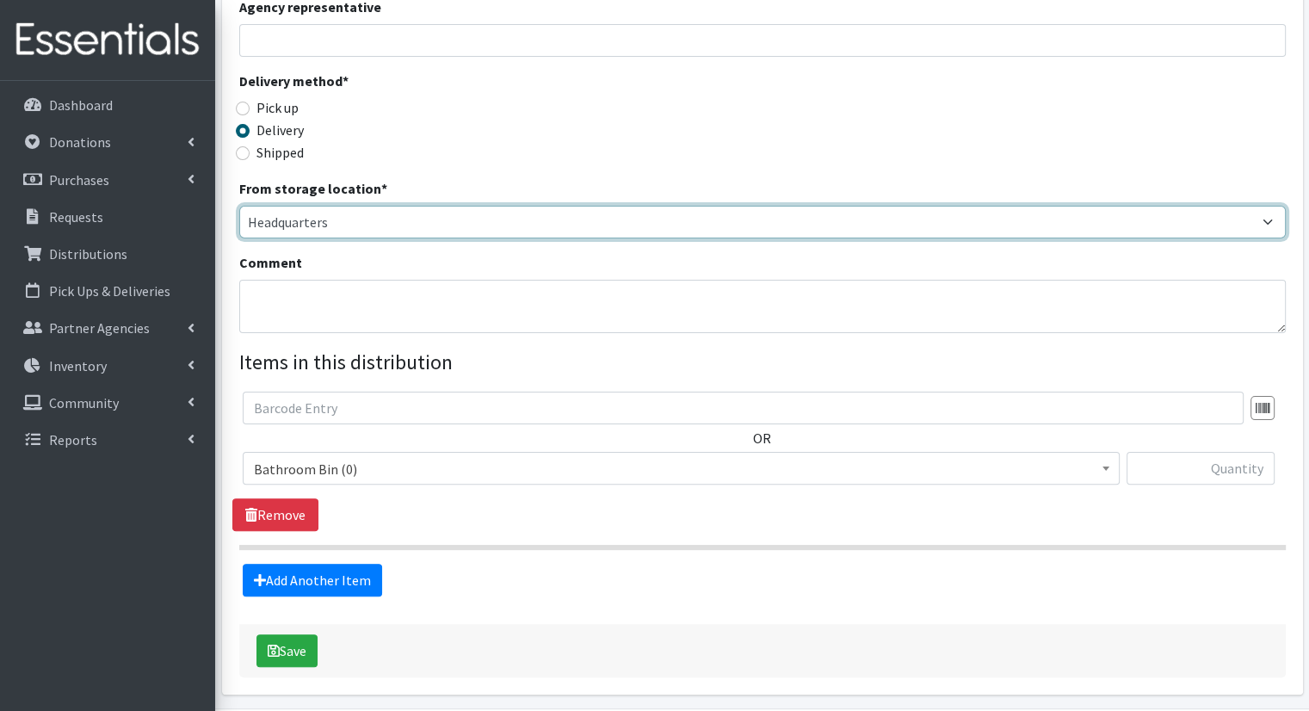
scroll to position [357, 0]
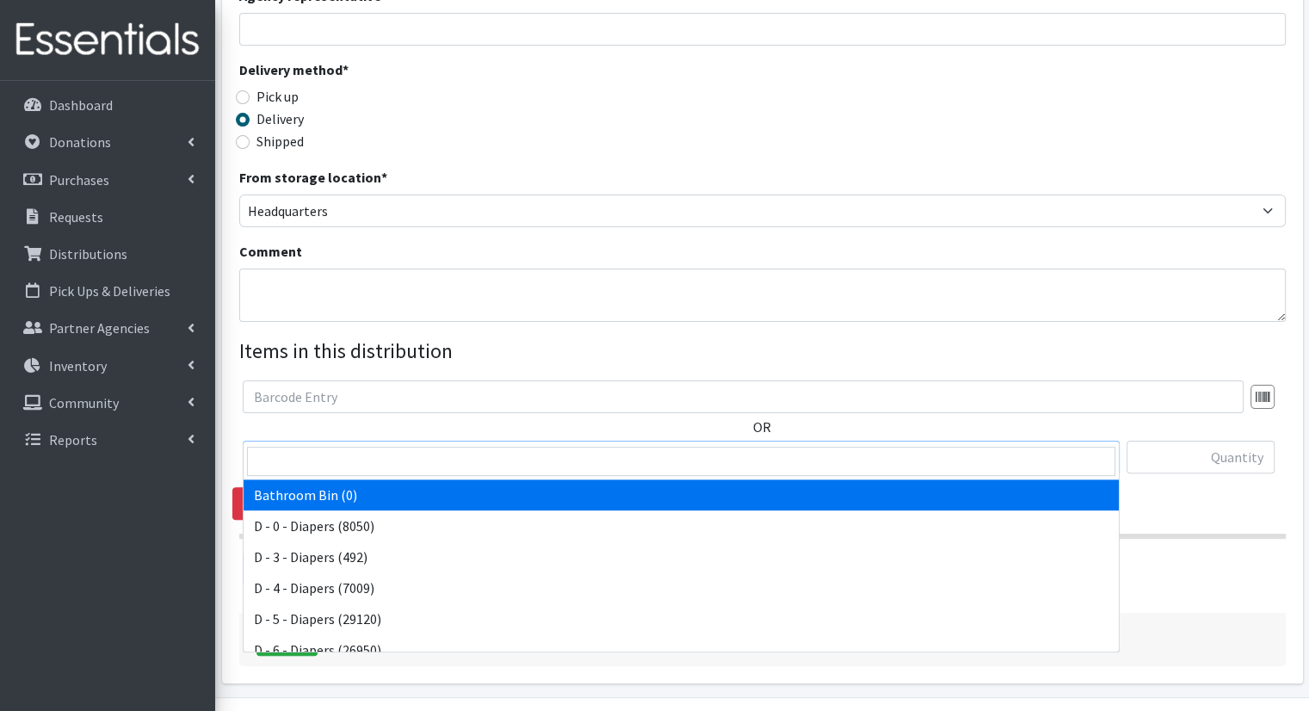
click at [659, 446] on span "Bathroom Bin (0)" at bounding box center [681, 458] width 855 height 24
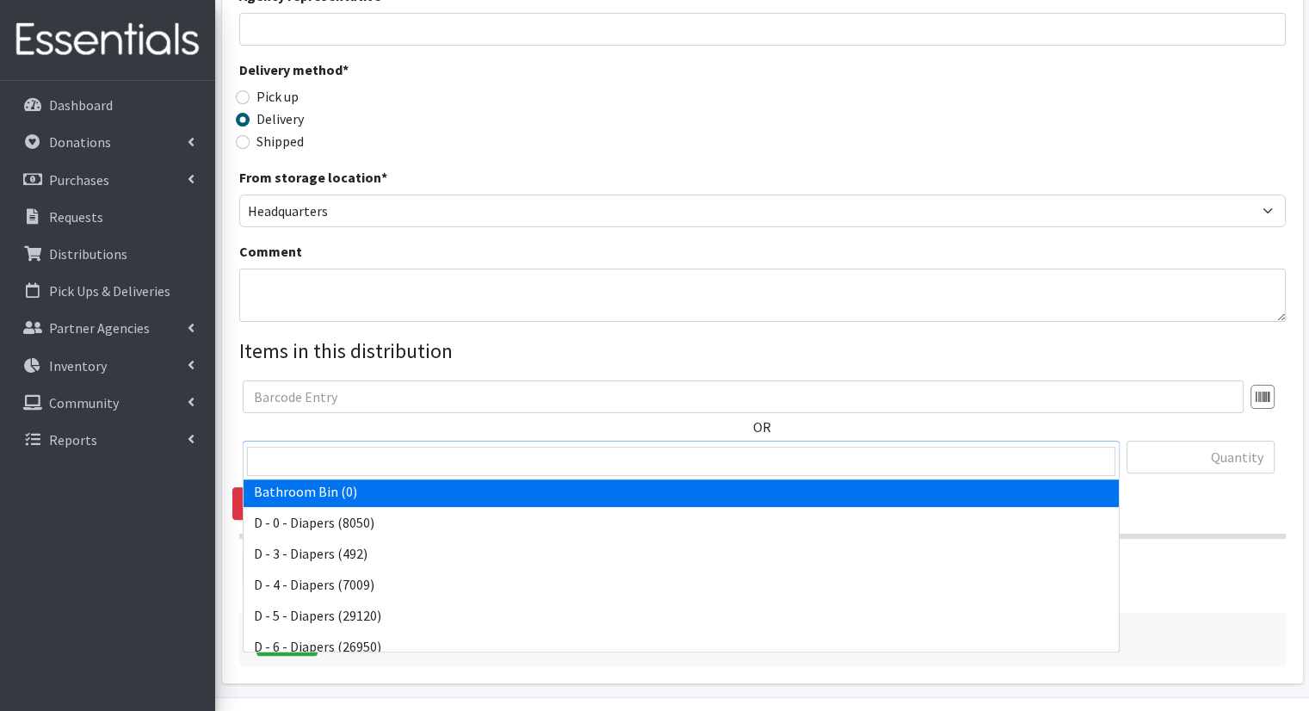
scroll to position [8, 0]
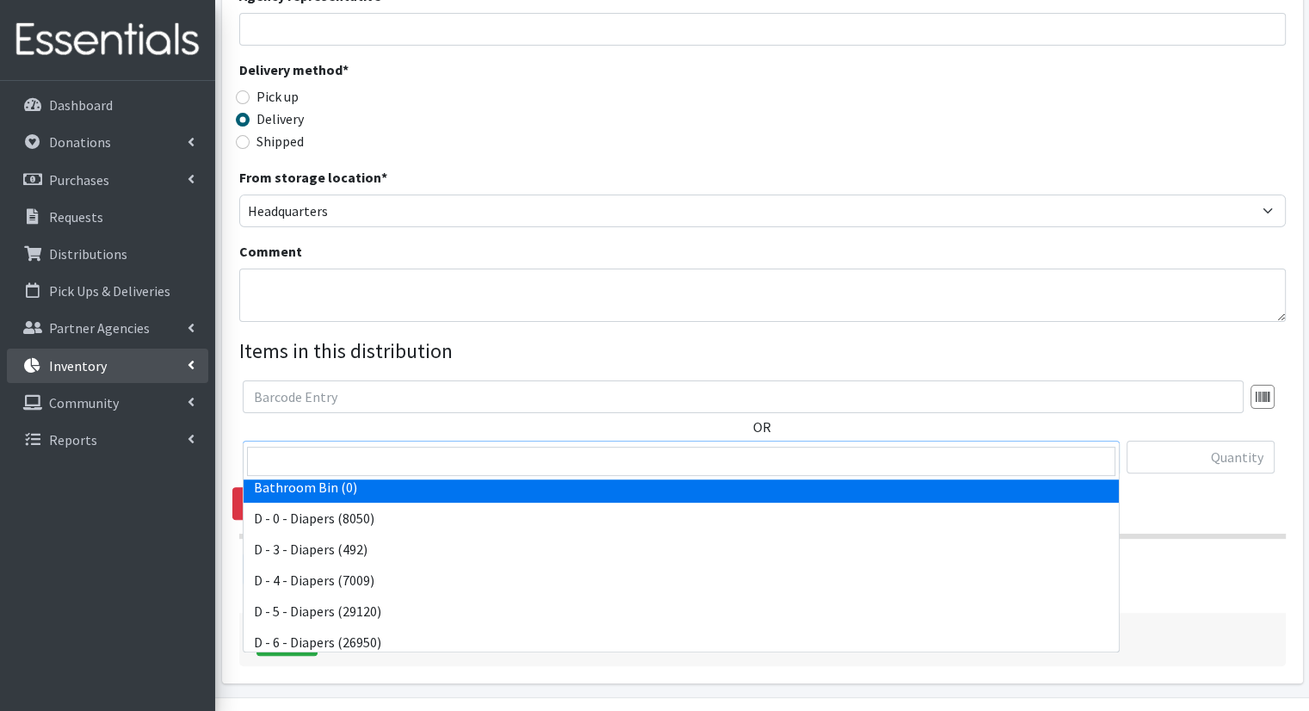
click at [178, 382] on link "Inventory" at bounding box center [107, 366] width 201 height 34
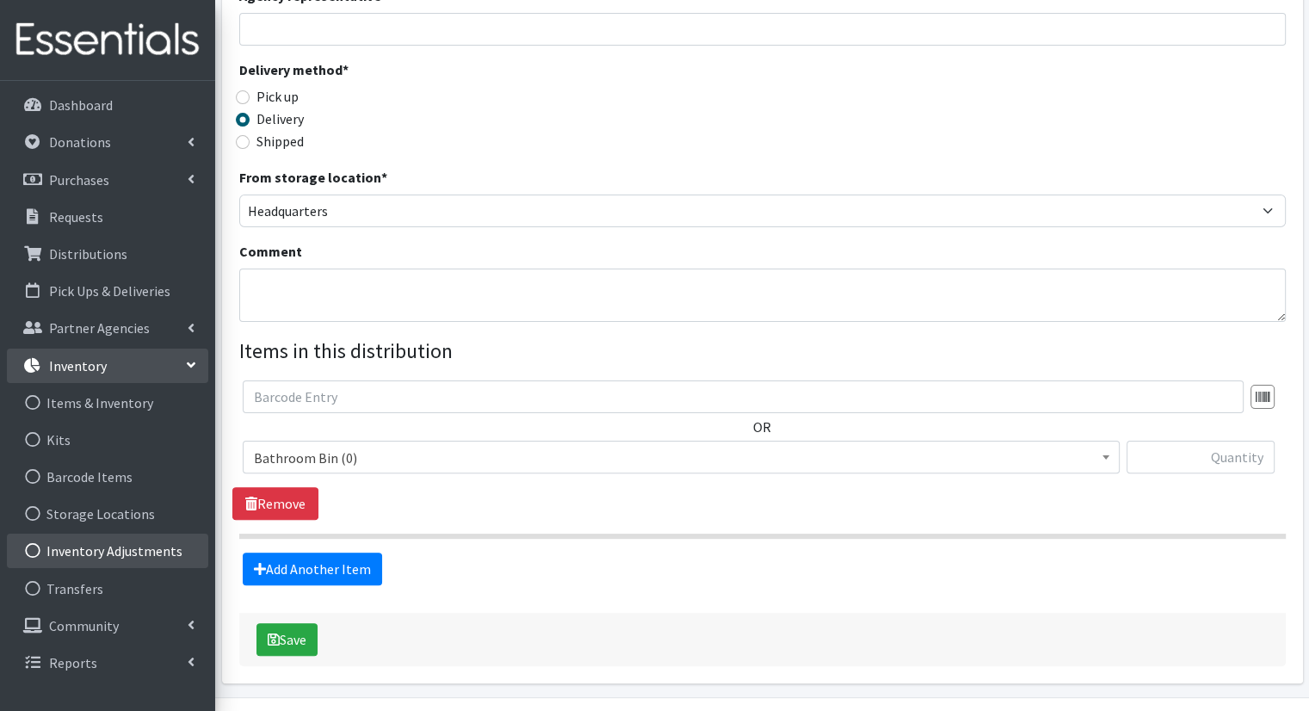
click at [141, 564] on link "Inventory Adjustments" at bounding box center [107, 551] width 201 height 34
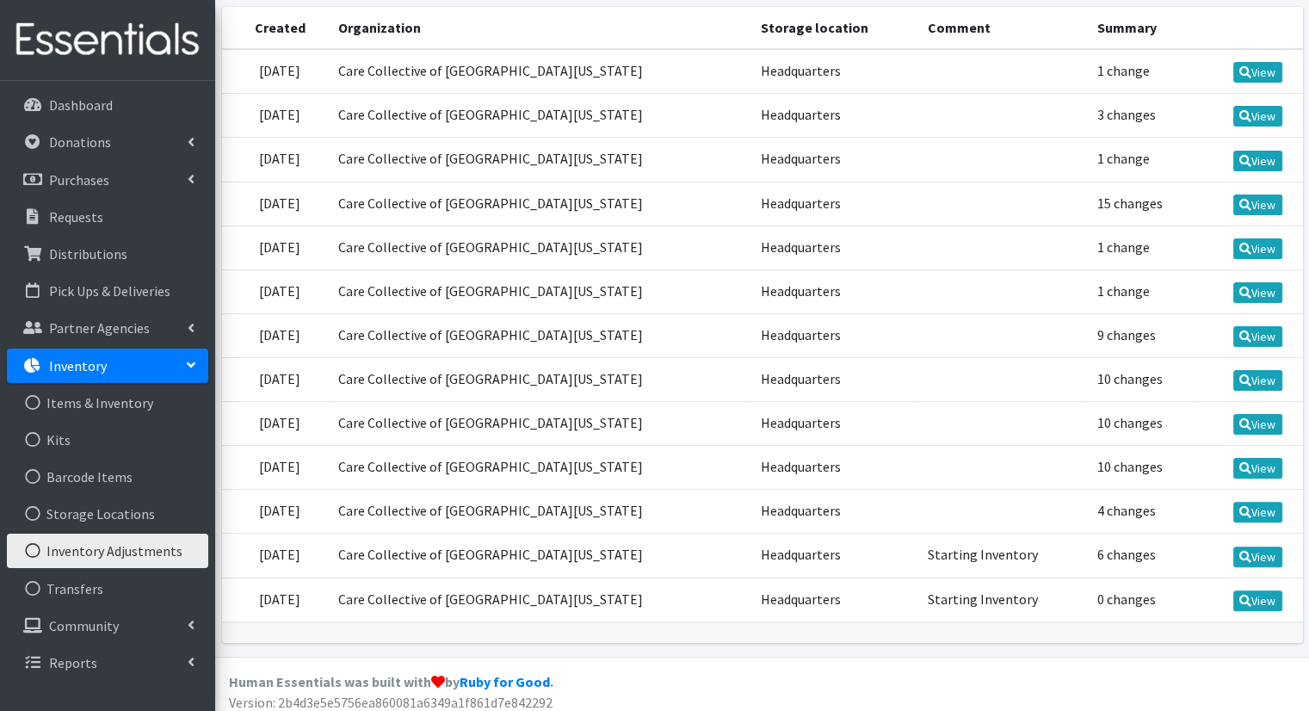
scroll to position [213, 0]
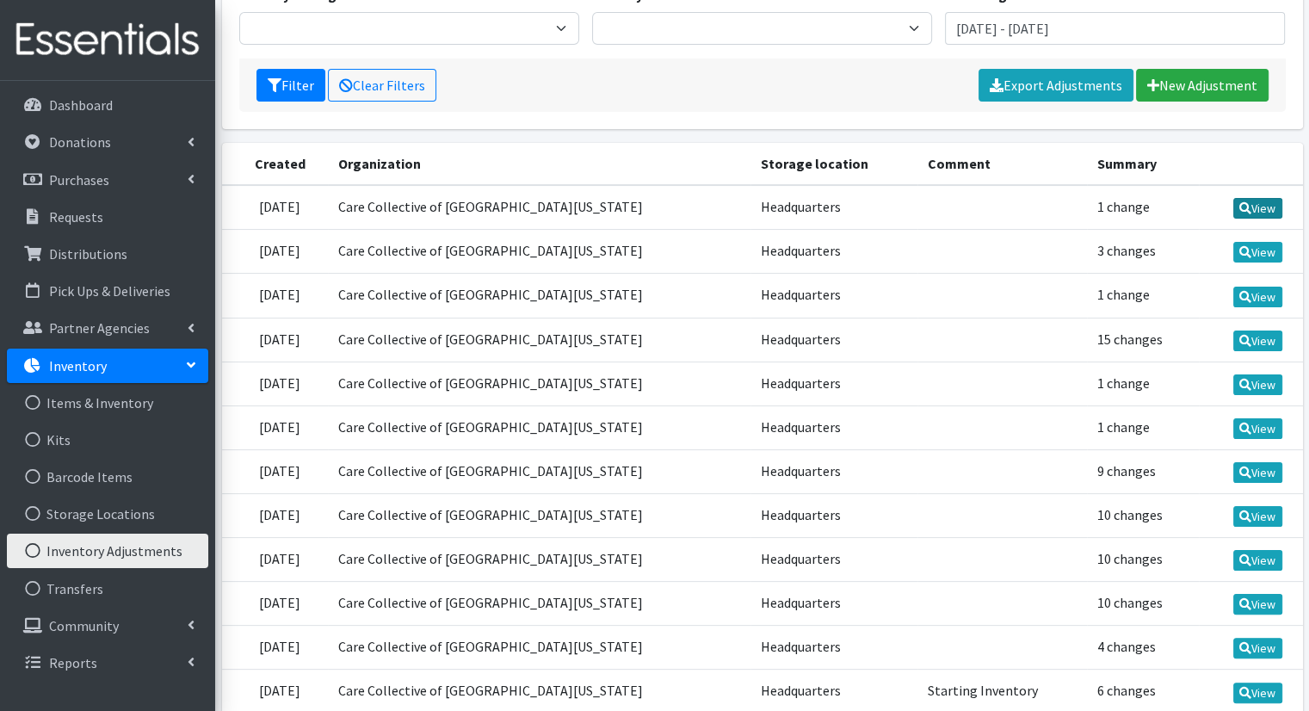
click at [1257, 210] on link "View" at bounding box center [1257, 208] width 49 height 21
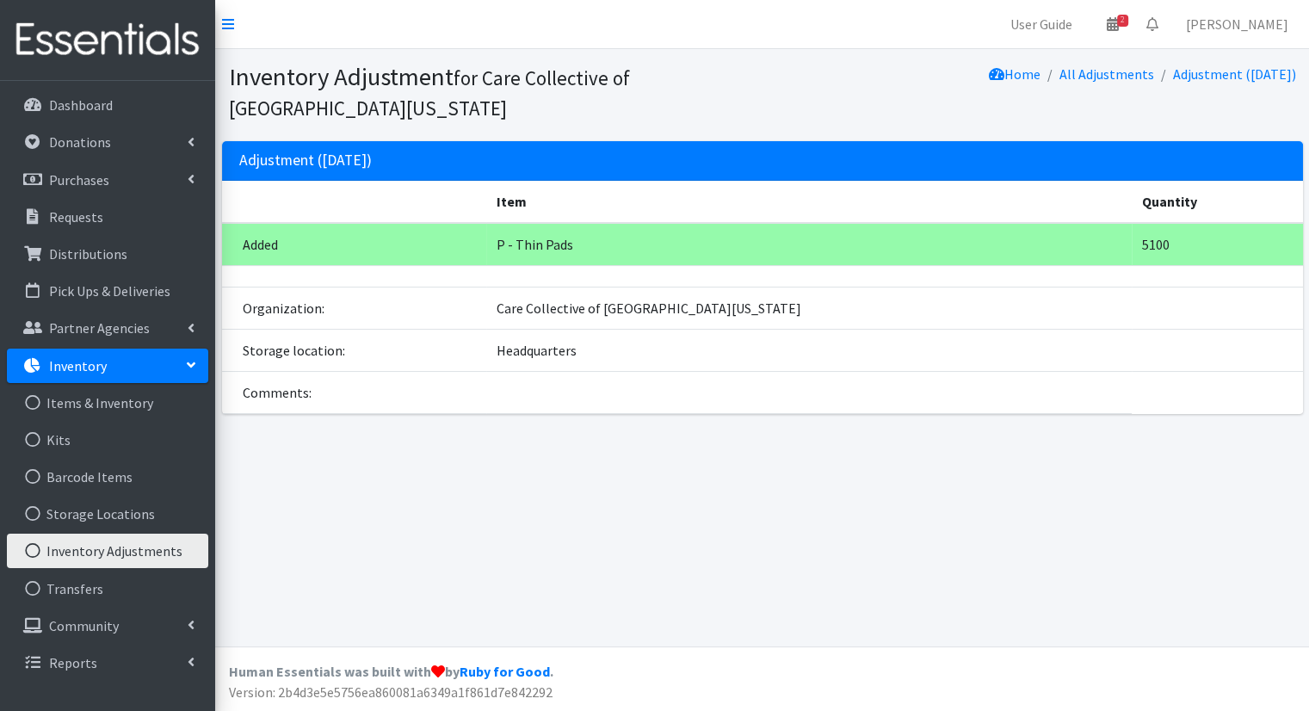
drag, startPoint x: 115, startPoint y: 562, endPoint x: 69, endPoint y: 564, distance: 46.5
click at [69, 564] on link "Inventory Adjustments" at bounding box center [107, 551] width 201 height 34
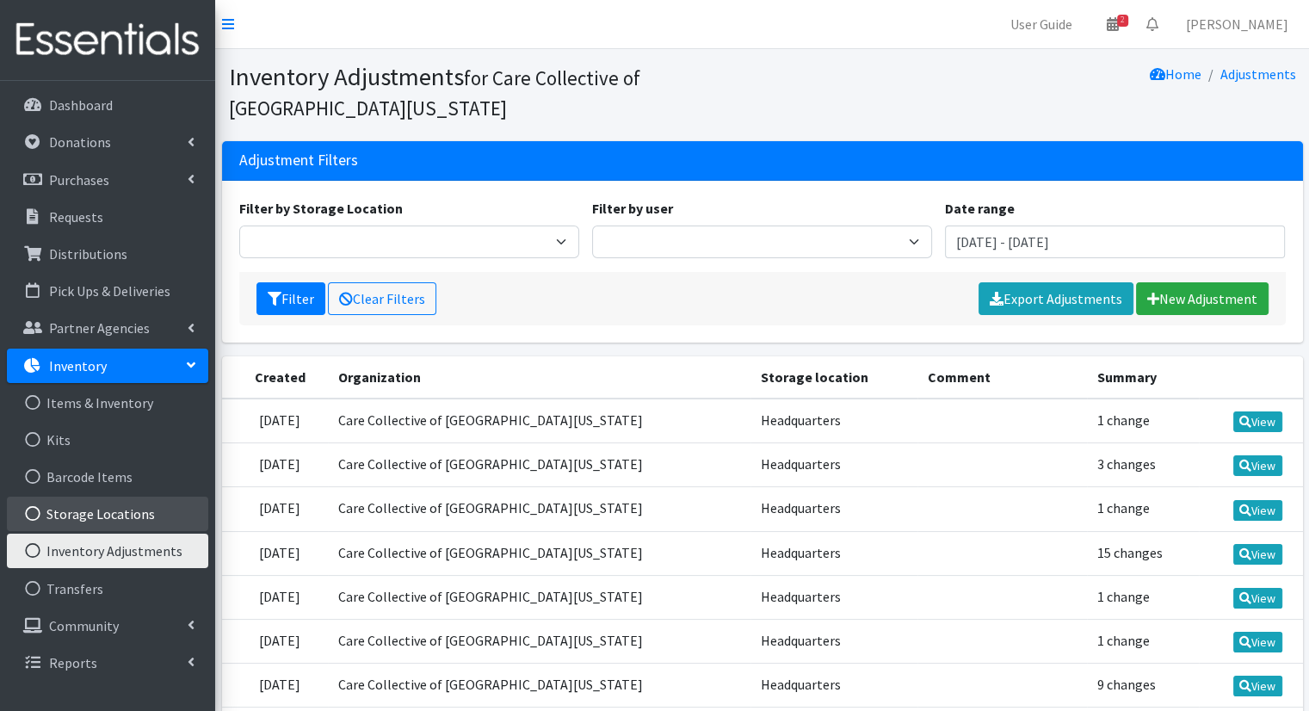
click at [93, 527] on link "Storage Locations" at bounding box center [107, 514] width 201 height 34
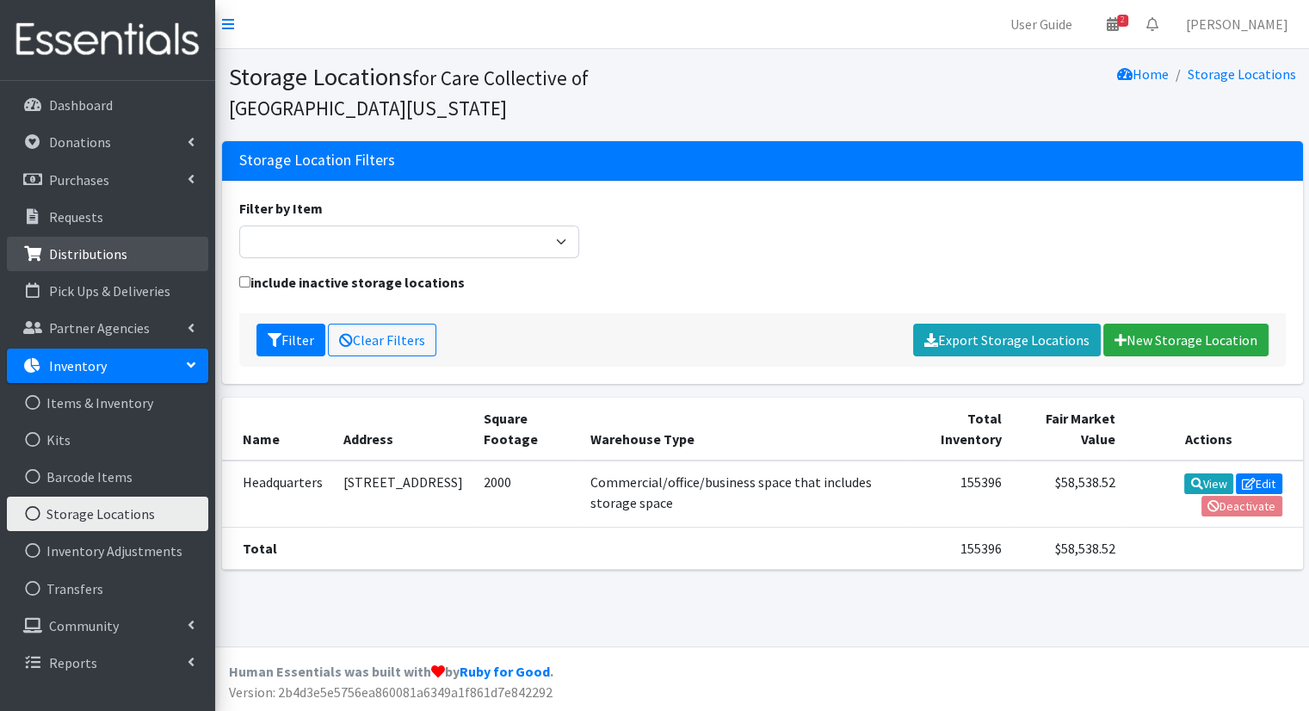
click at [132, 268] on link "Distributions" at bounding box center [107, 254] width 201 height 34
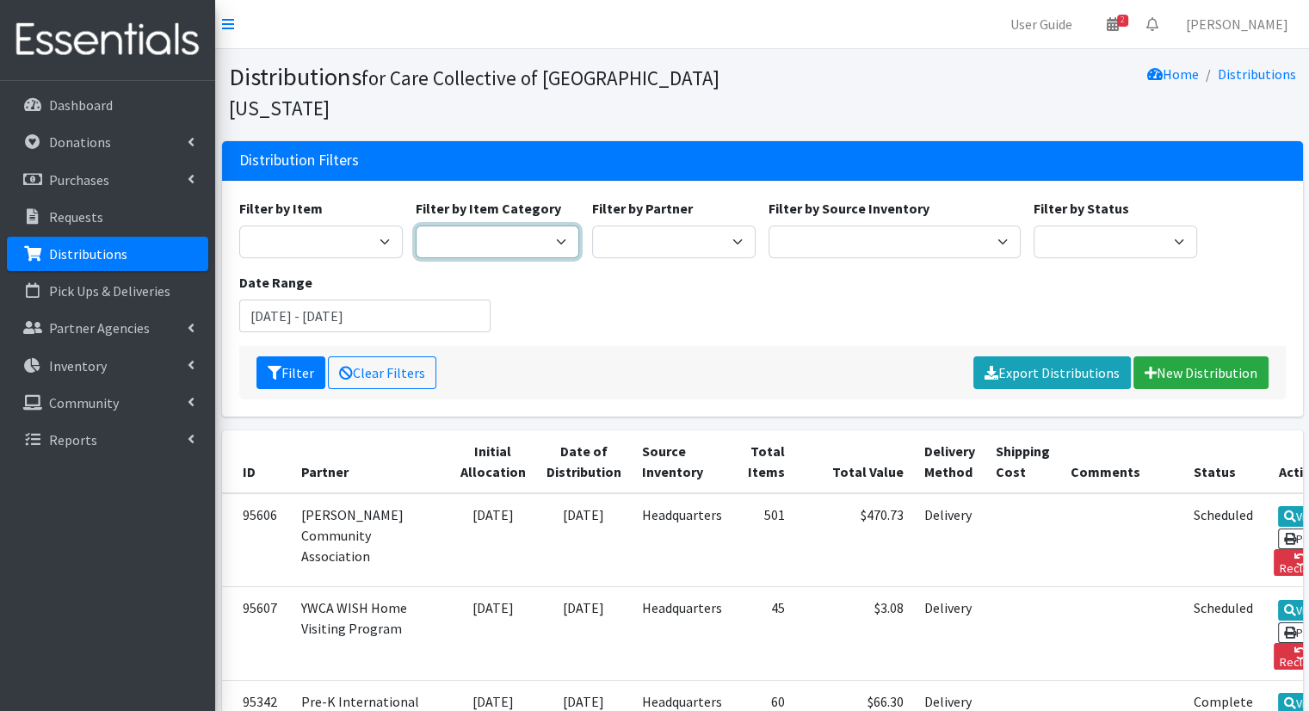
click at [565, 225] on select "Diaper Kits Period Kits Diapers Period Products" at bounding box center [498, 241] width 164 height 33
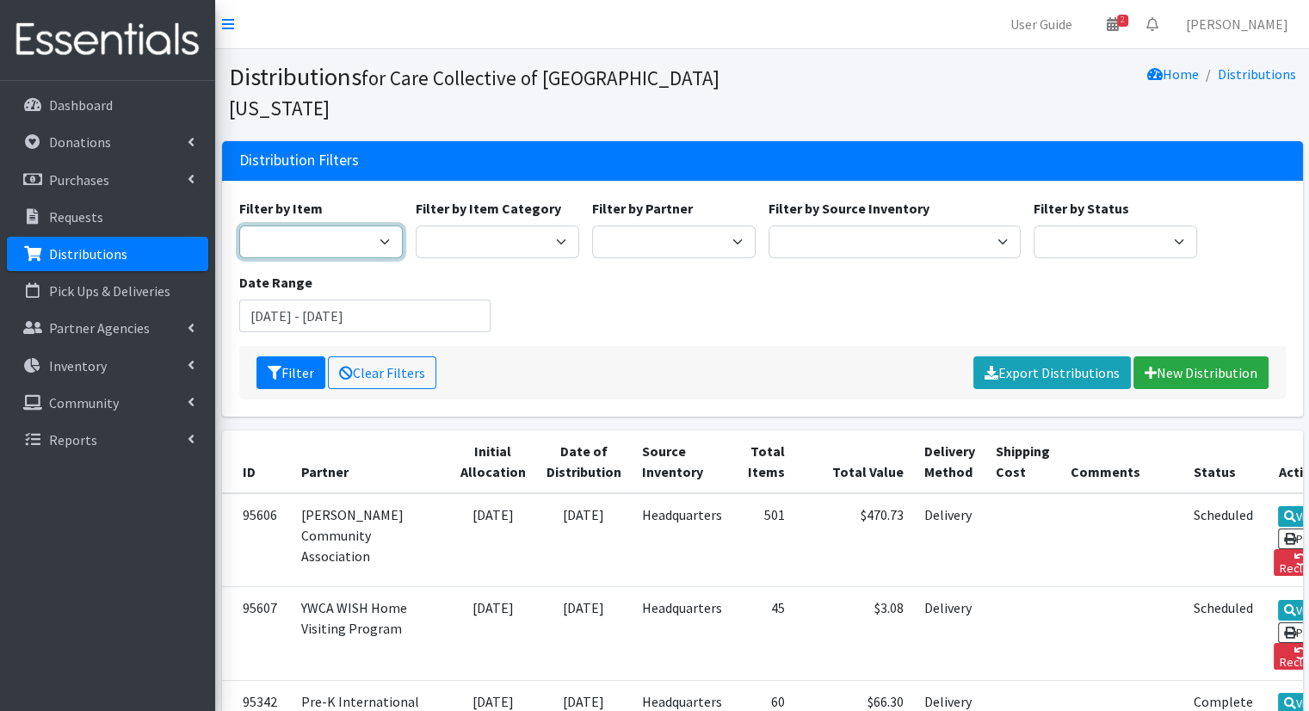
click at [347, 225] on select "0 - Diapers 2.0 Bathroom Bin D - 0 - Diapers D- 1 - Diapers D- 2 - Diapers D - …" at bounding box center [321, 241] width 164 height 33
select select "15496"
click at [239, 225] on select "0 - Diapers 2.0 Bathroom Bin D - 0 - Diapers D- 1 - Diapers D- 2 - Diapers D - …" at bounding box center [321, 241] width 164 height 33
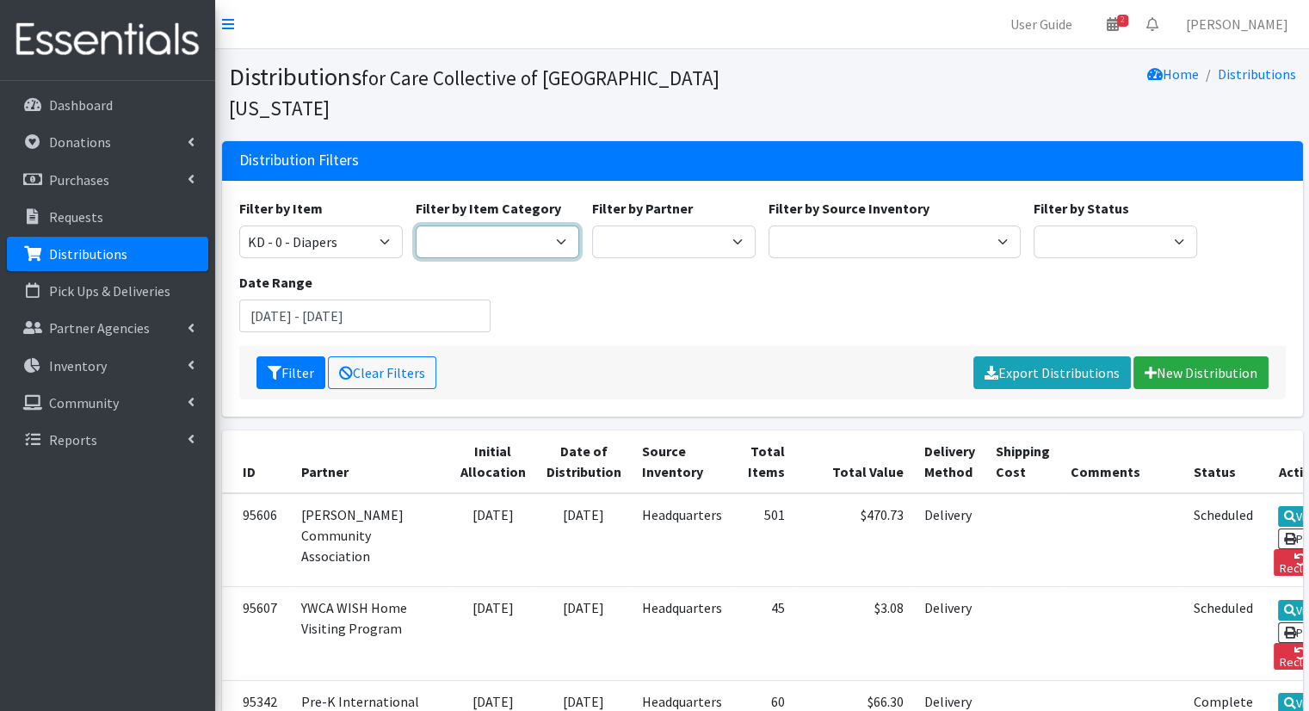
click at [540, 225] on select "Diaper Kits Period Kits Diapers Period Products" at bounding box center [498, 241] width 164 height 33
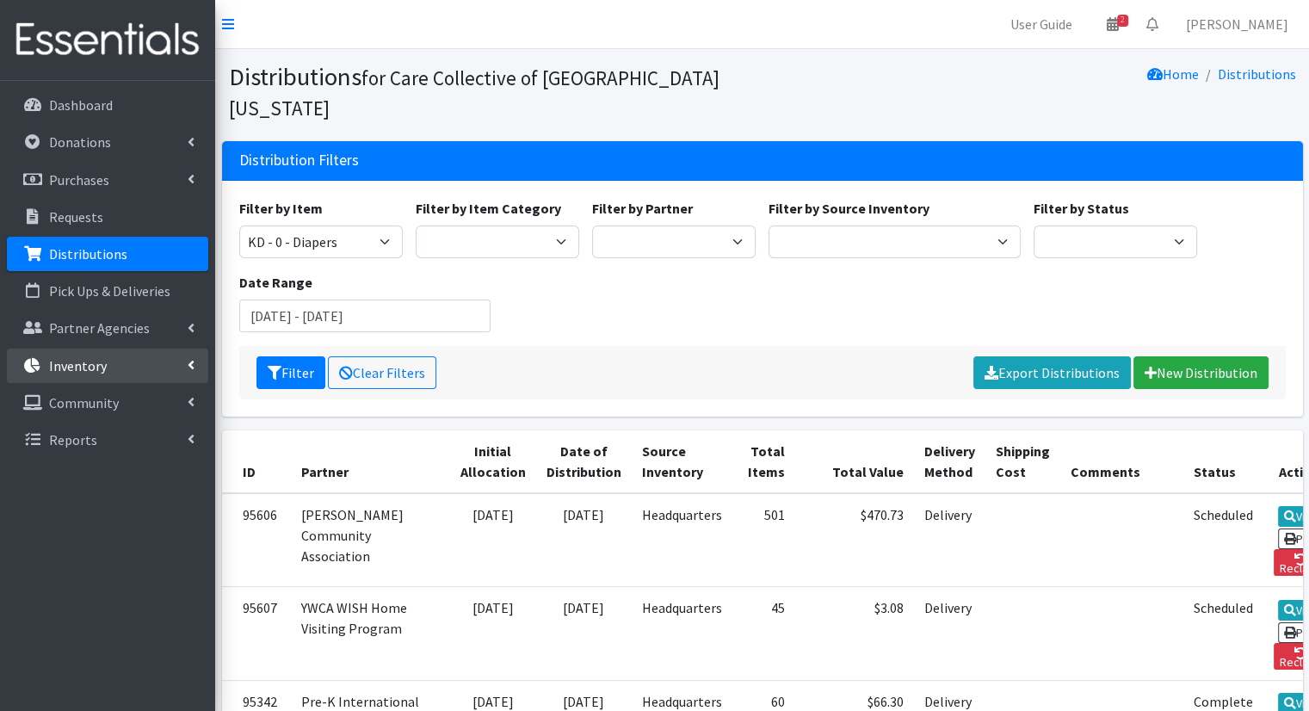
click at [142, 370] on link "Inventory" at bounding box center [107, 366] width 201 height 34
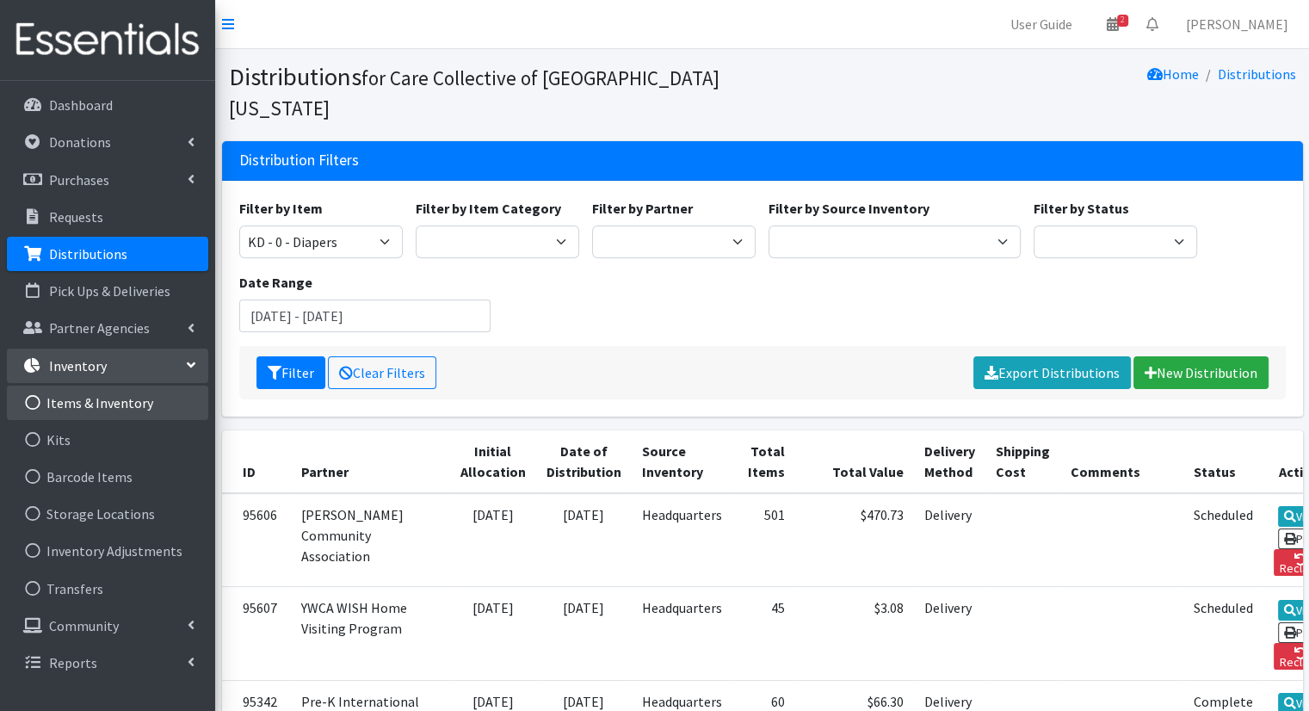
click at [127, 405] on link "Items & Inventory" at bounding box center [107, 403] width 201 height 34
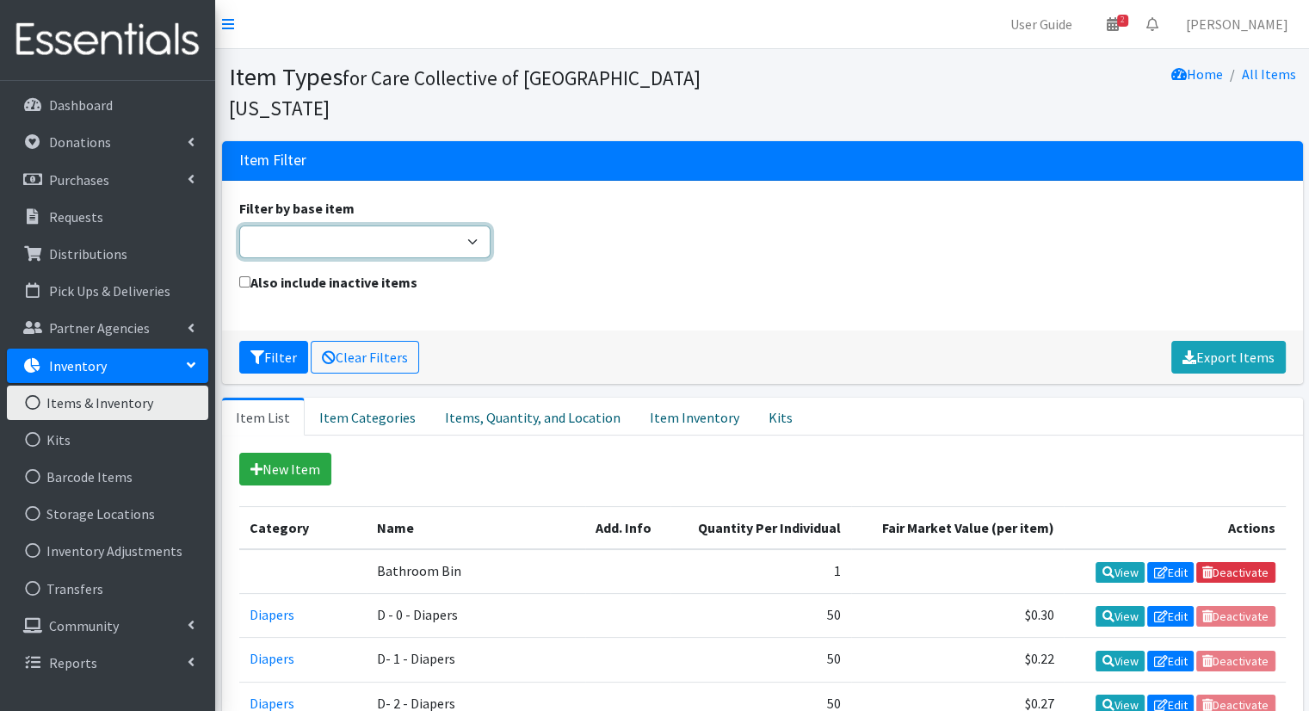
click at [334, 225] on select "Adult Briefs (Large/X-Large) Adult Briefs (Medium/Large) Adult Briefs (Small/Me…" at bounding box center [365, 241] width 252 height 33
click at [576, 272] on div "Also include inactive items" at bounding box center [761, 292] width 1059 height 41
click at [359, 398] on link "Item Categories" at bounding box center [368, 417] width 126 height 38
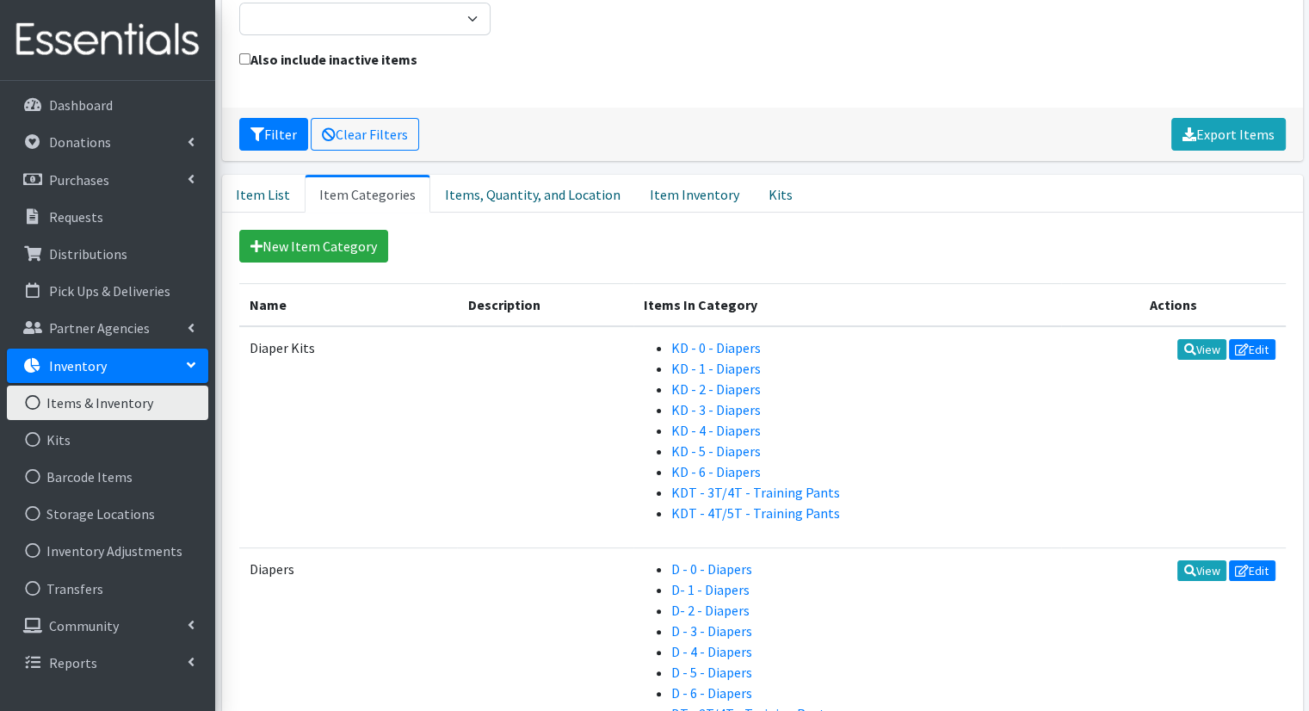
scroll to position [220, 0]
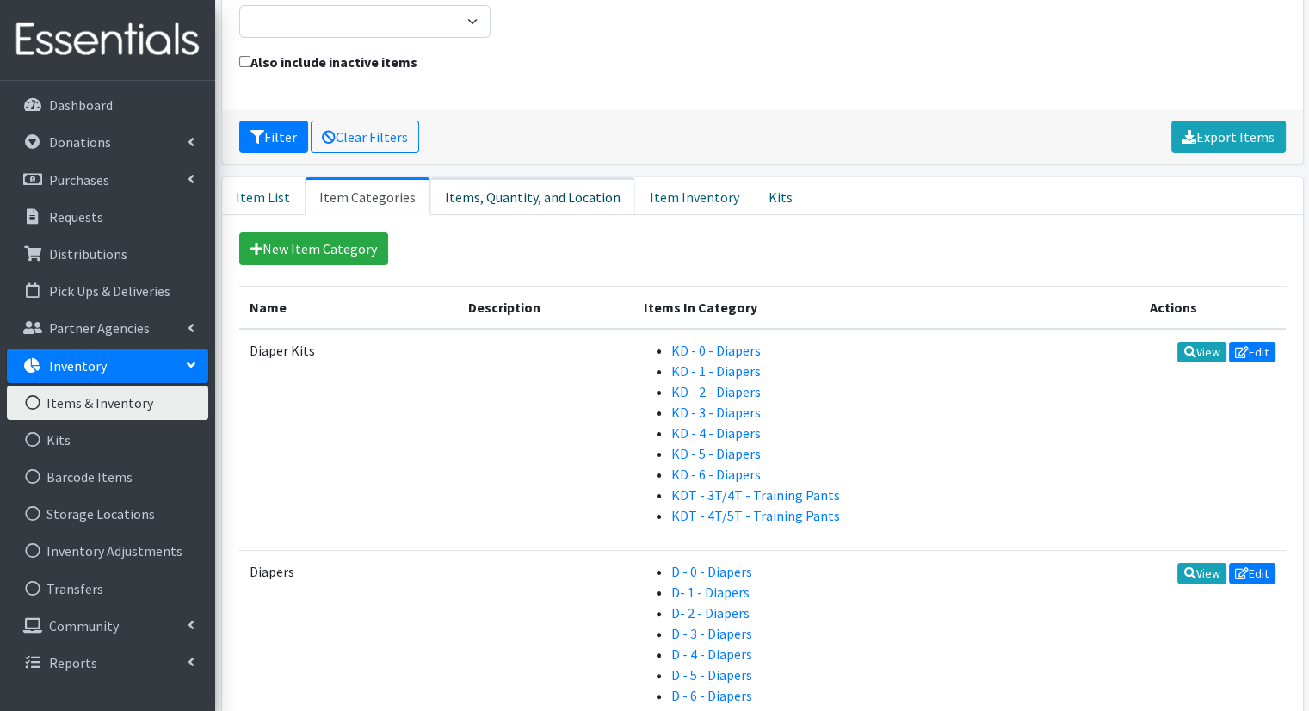
click at [530, 177] on link "Items, Quantity, and Location" at bounding box center [532, 196] width 205 height 38
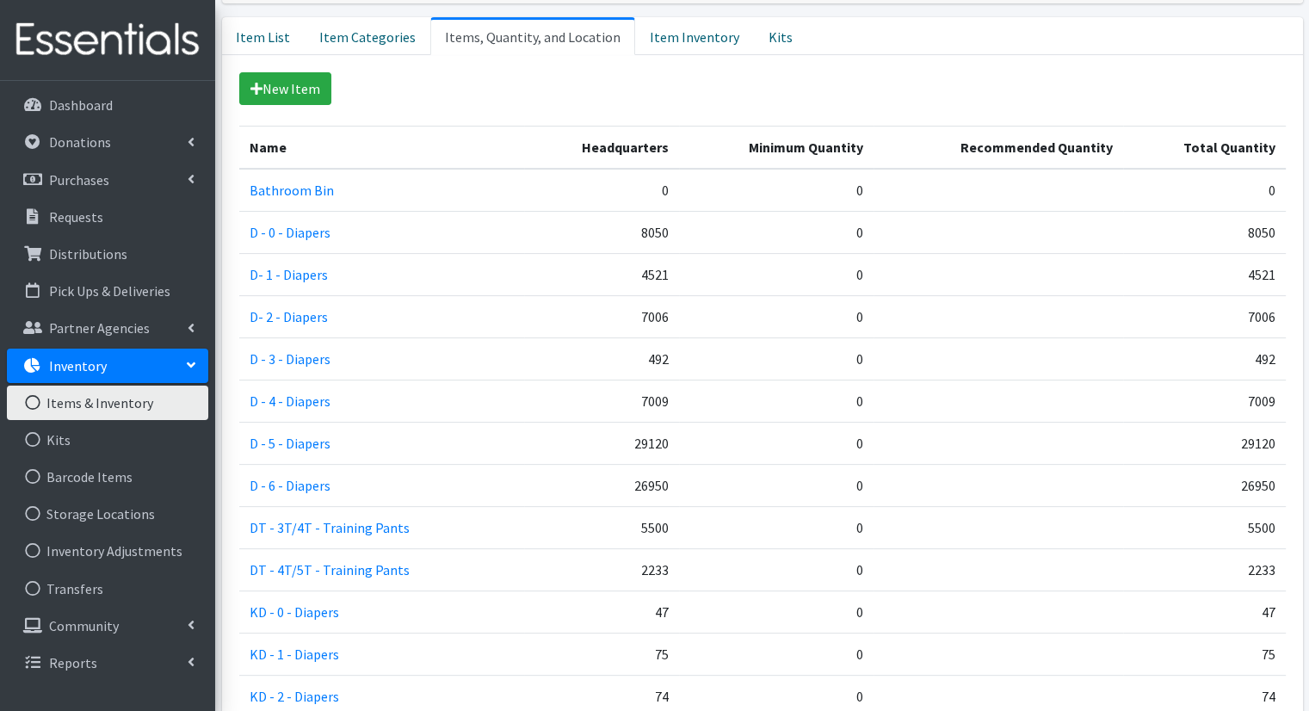
scroll to position [382, 0]
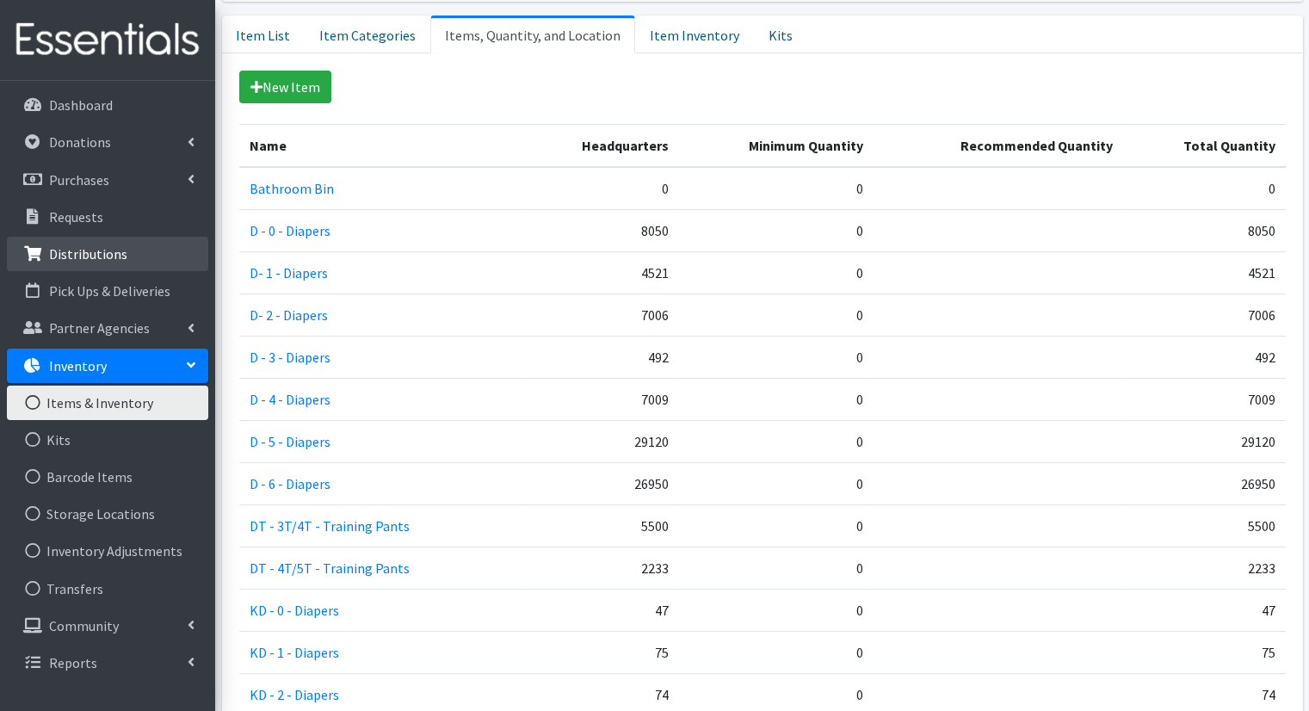
click at [105, 255] on p "Distributions" at bounding box center [88, 253] width 78 height 17
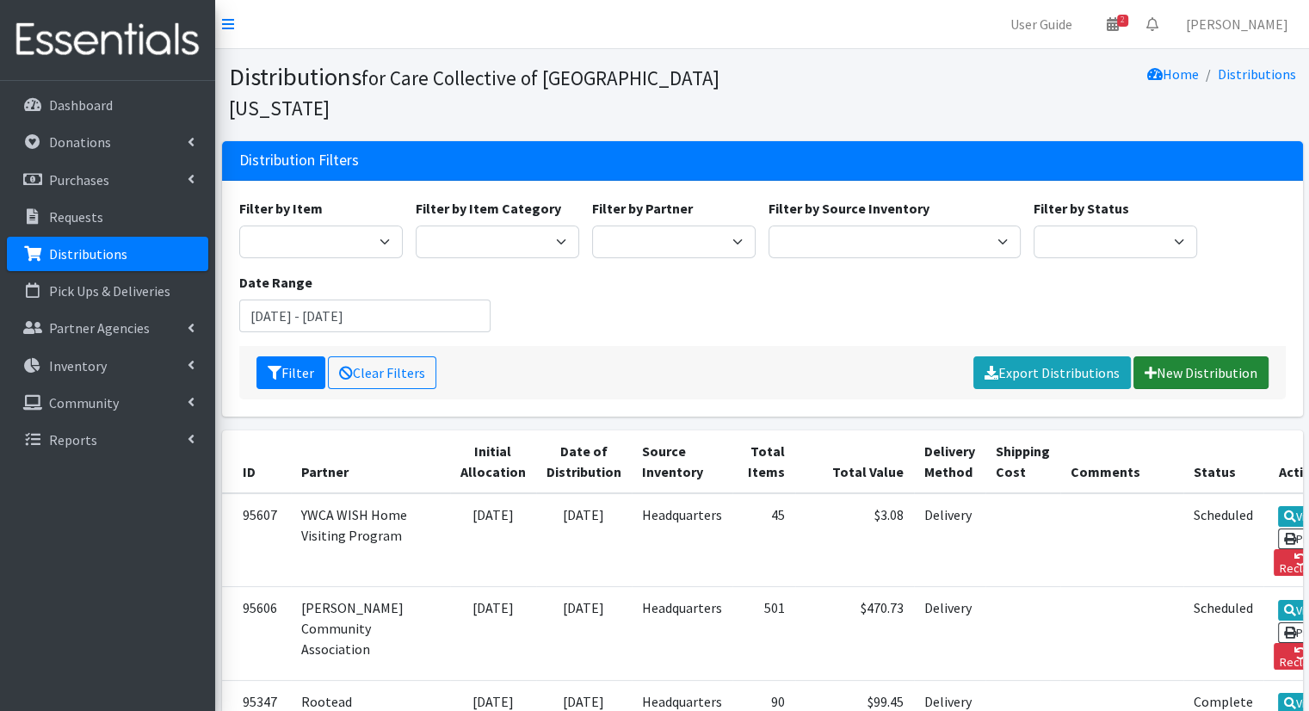
click at [1192, 356] on link "New Distribution" at bounding box center [1200, 372] width 135 height 33
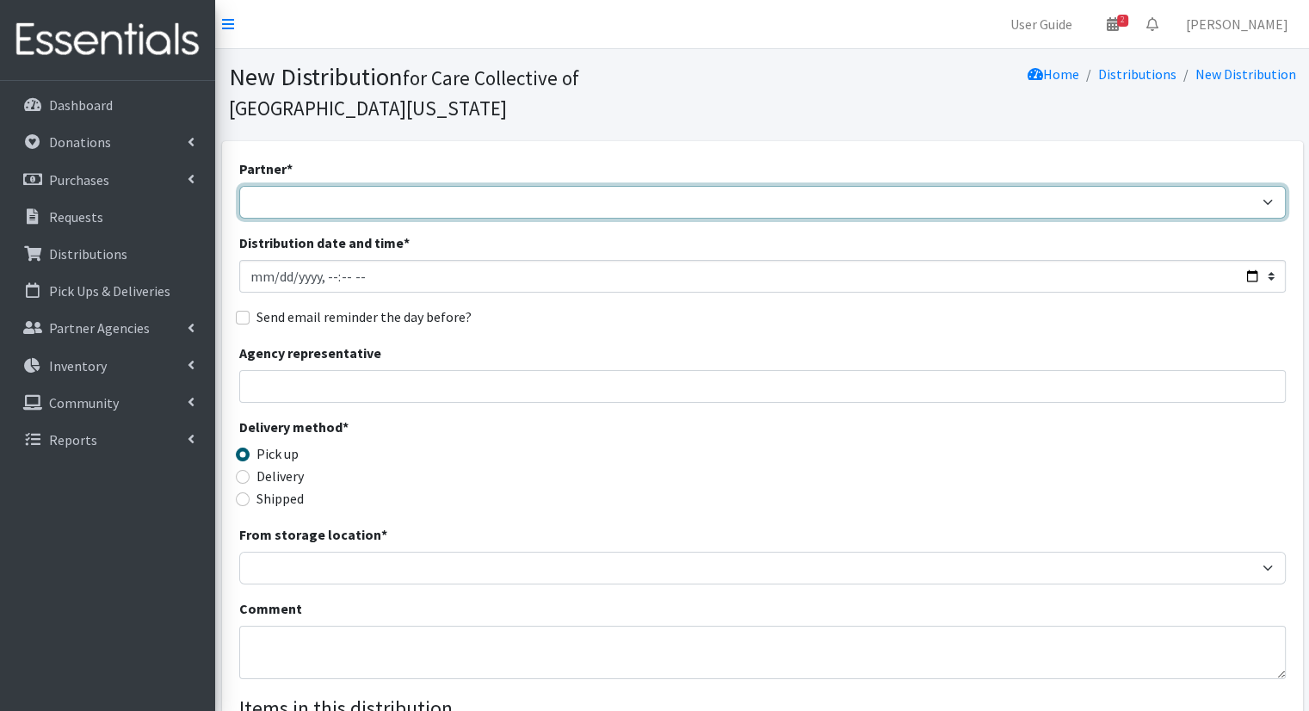
click at [564, 186] on select "African Community Kalamazoo Black Lives Matter Kzoo/[GEOGRAPHIC_DATA] Diaper Tr…" at bounding box center [762, 202] width 1047 height 33
select select "8043"
click at [239, 186] on select "African Community Kalamazoo Black Lives Matter Kzoo/BC Diaper Train Cares Sexua…" at bounding box center [762, 202] width 1047 height 33
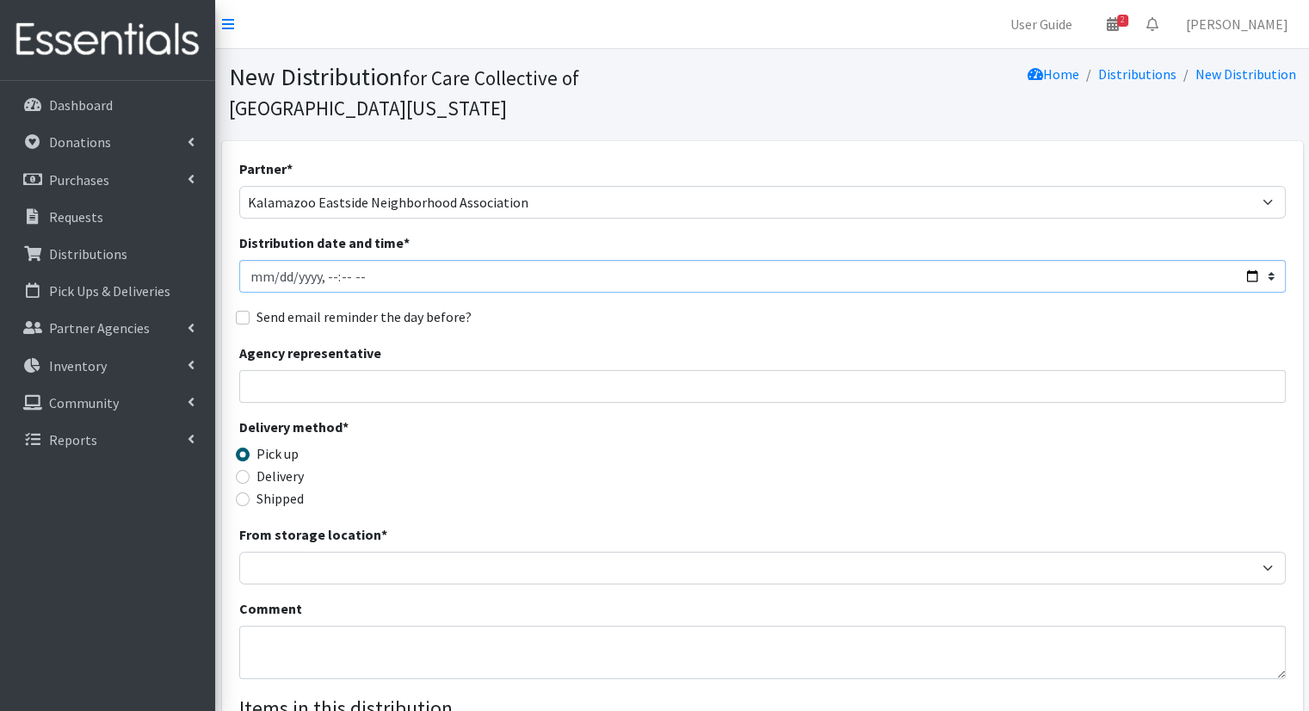
click at [1245, 260] on input "Distribution date and time *" at bounding box center [762, 276] width 1047 height 33
type input "2025-08-27T10:00"
click at [664, 302] on div "Partner * African Community Kalamazoo Black Lives Matter Kzoo/BC Diaper Train C…" at bounding box center [762, 550] width 1047 height 784
click at [283, 466] on label "Delivery" at bounding box center [279, 476] width 47 height 21
click at [250, 470] on input "Delivery" at bounding box center [243, 477] width 14 height 14
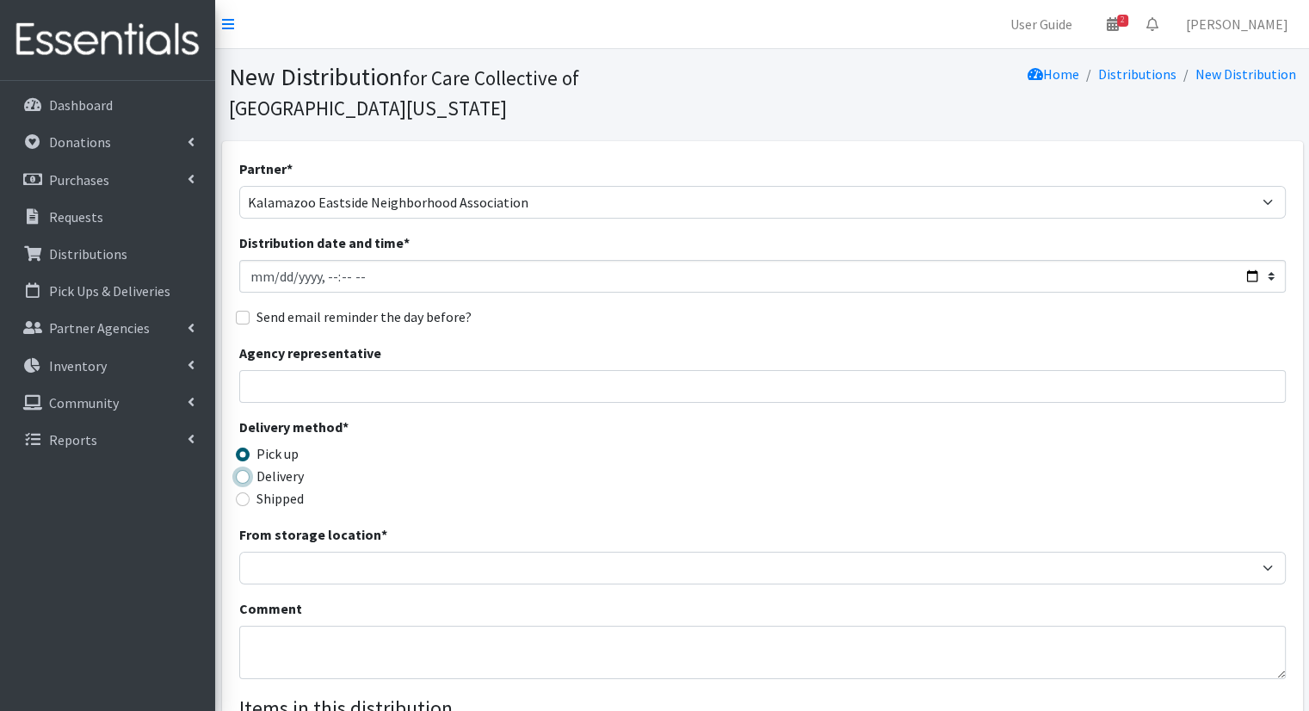
radio input "true"
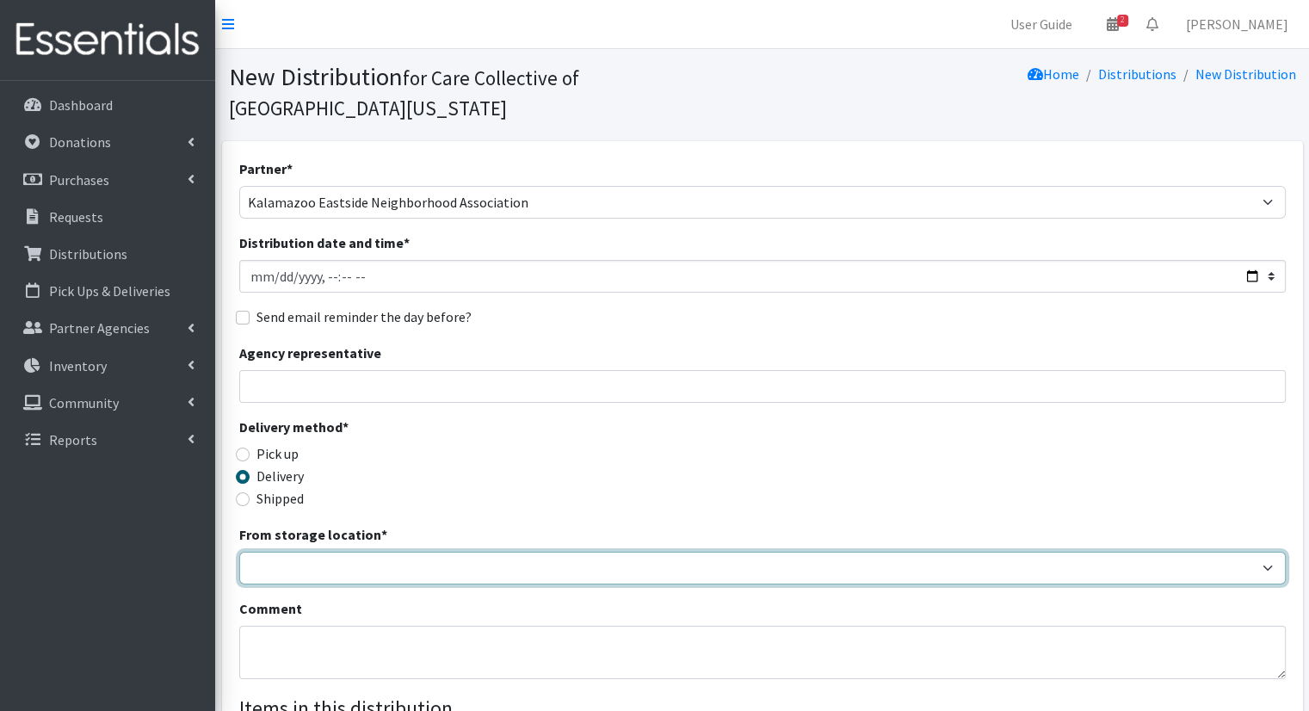
click at [344, 552] on select "Headquarters" at bounding box center [762, 568] width 1047 height 33
select select "491"
click at [239, 552] on select "Headquarters" at bounding box center [762, 568] width 1047 height 33
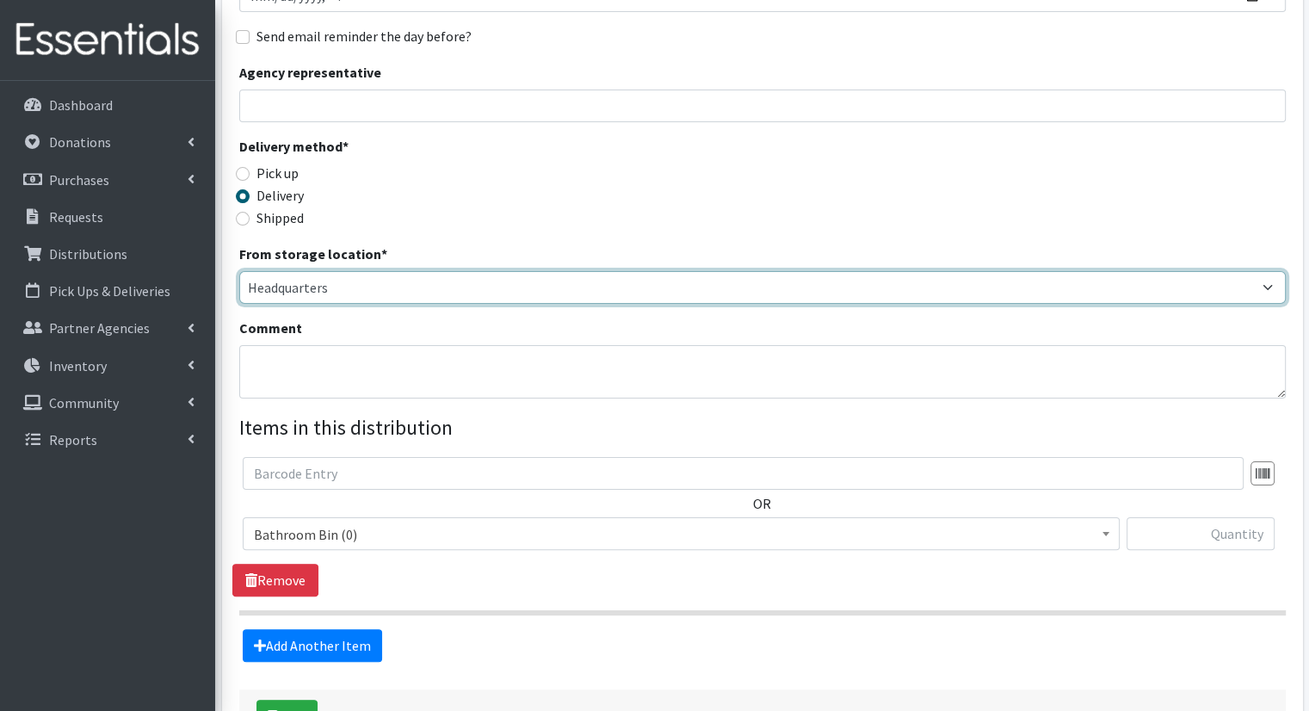
scroll to position [276, 0]
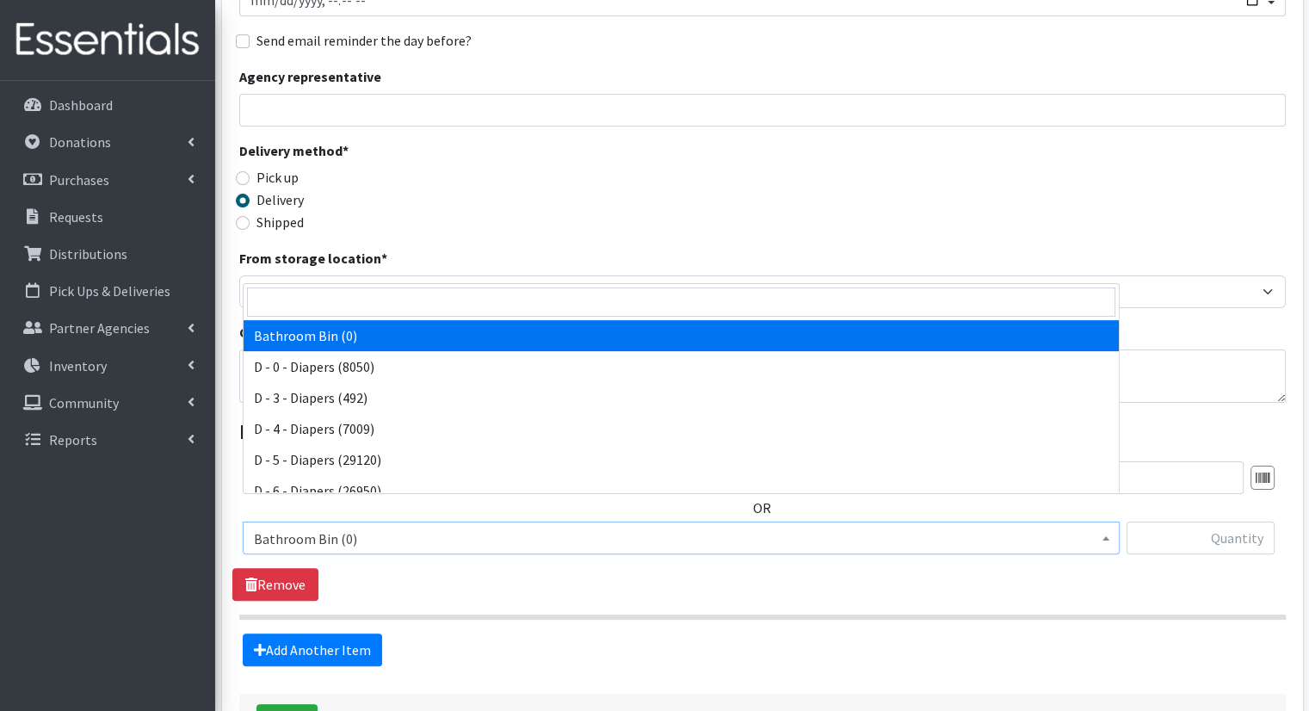
click at [558, 527] on span "Bathroom Bin (0)" at bounding box center [681, 539] width 855 height 24
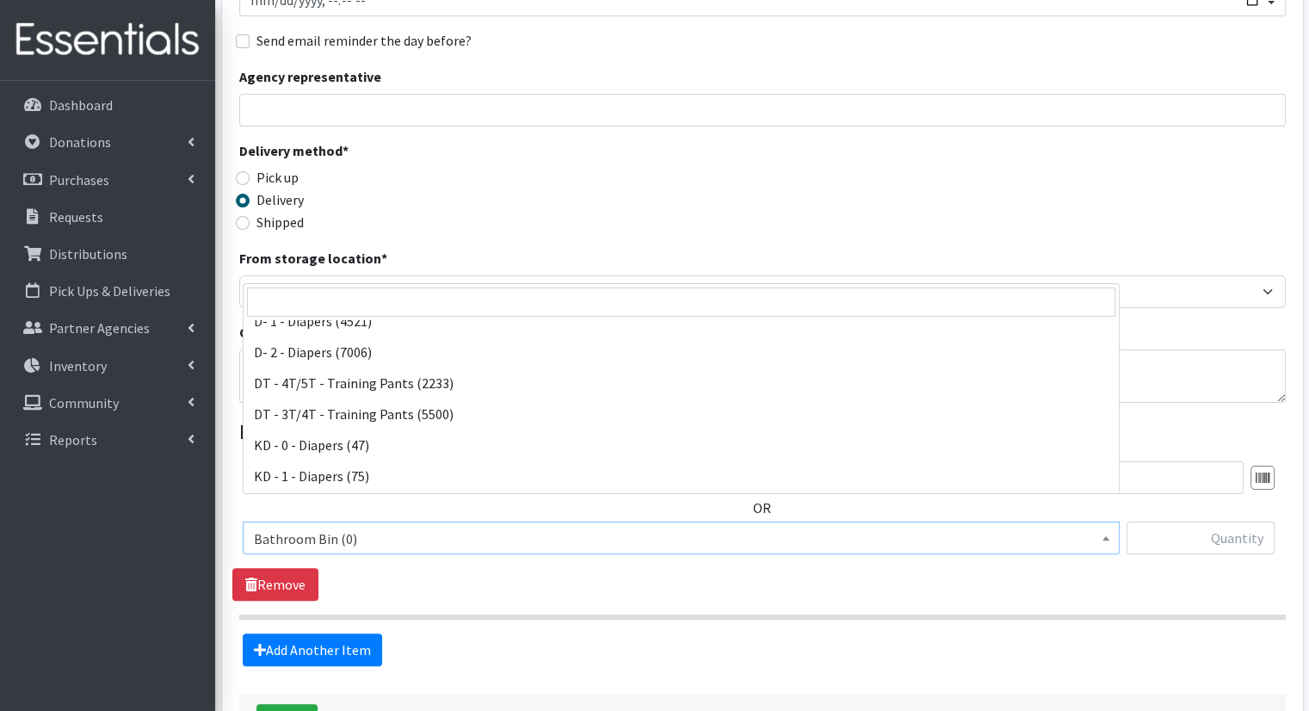
scroll to position [300, 0]
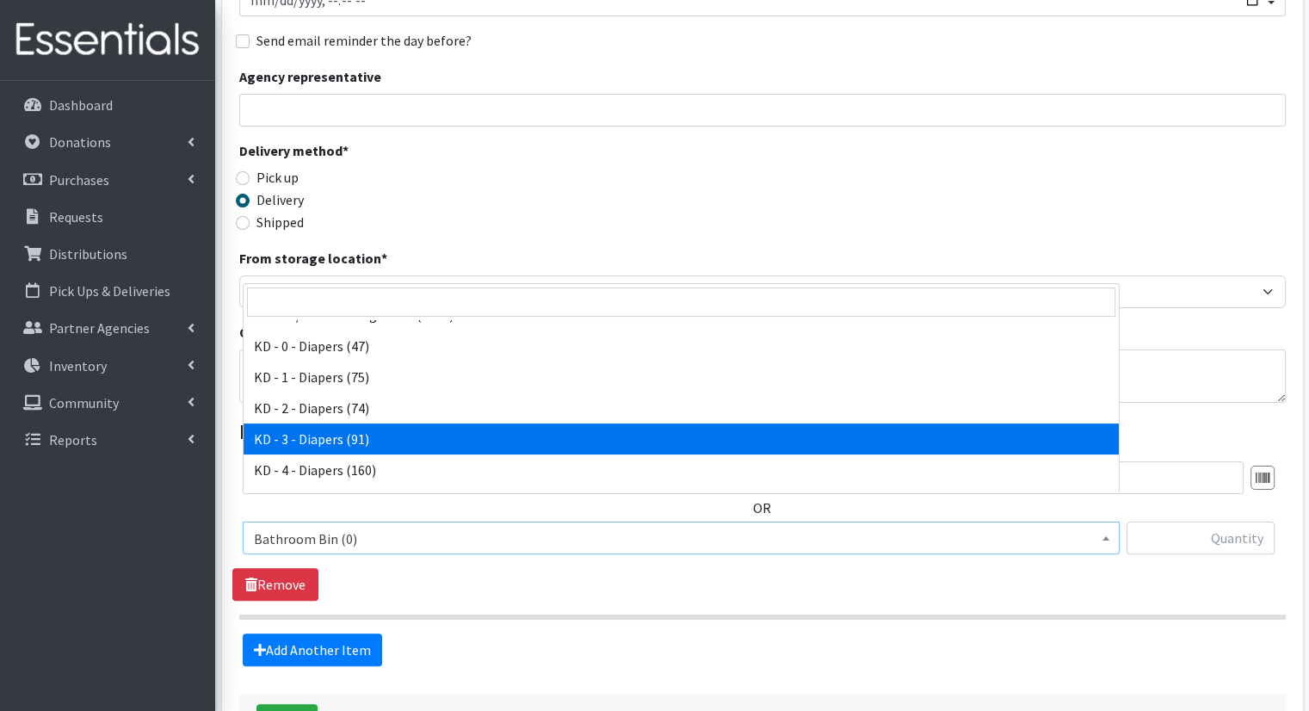
select select "15499"
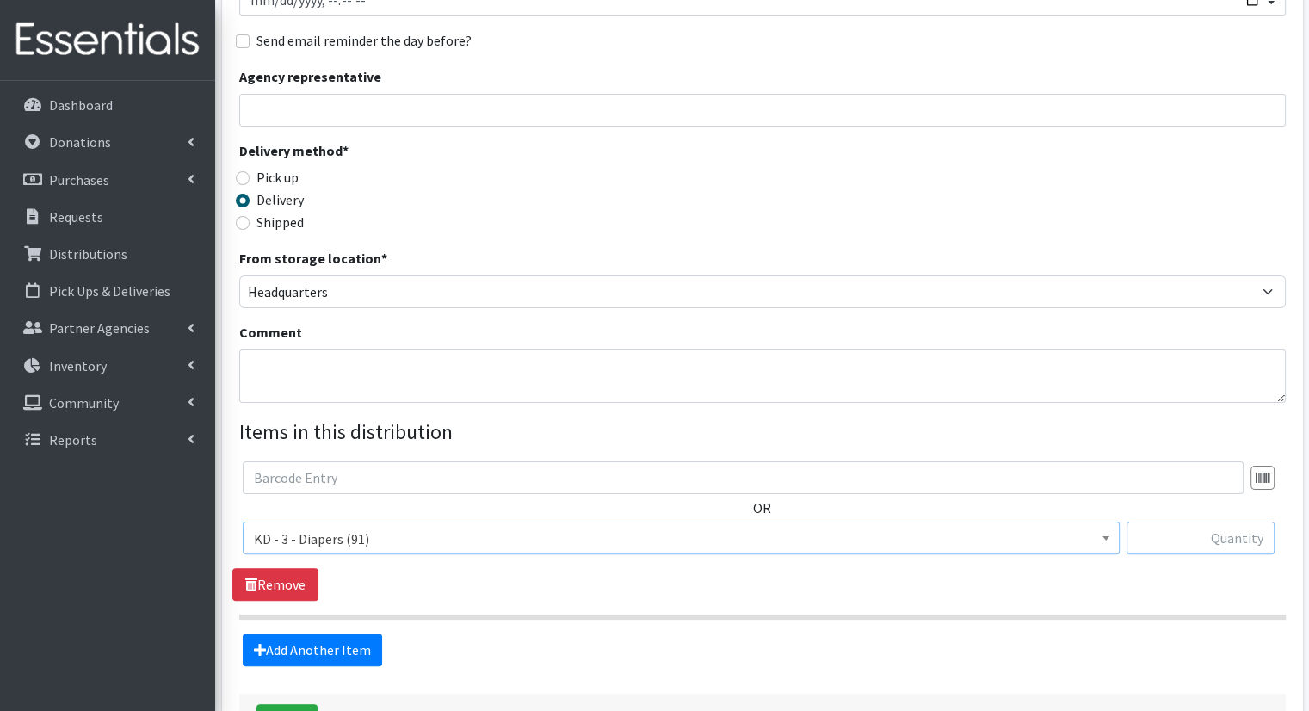
click at [1208, 522] on input "text" at bounding box center [1201, 538] width 148 height 33
type input "7"
click at [300, 633] on link "Add Another Item" at bounding box center [312, 649] width 139 height 33
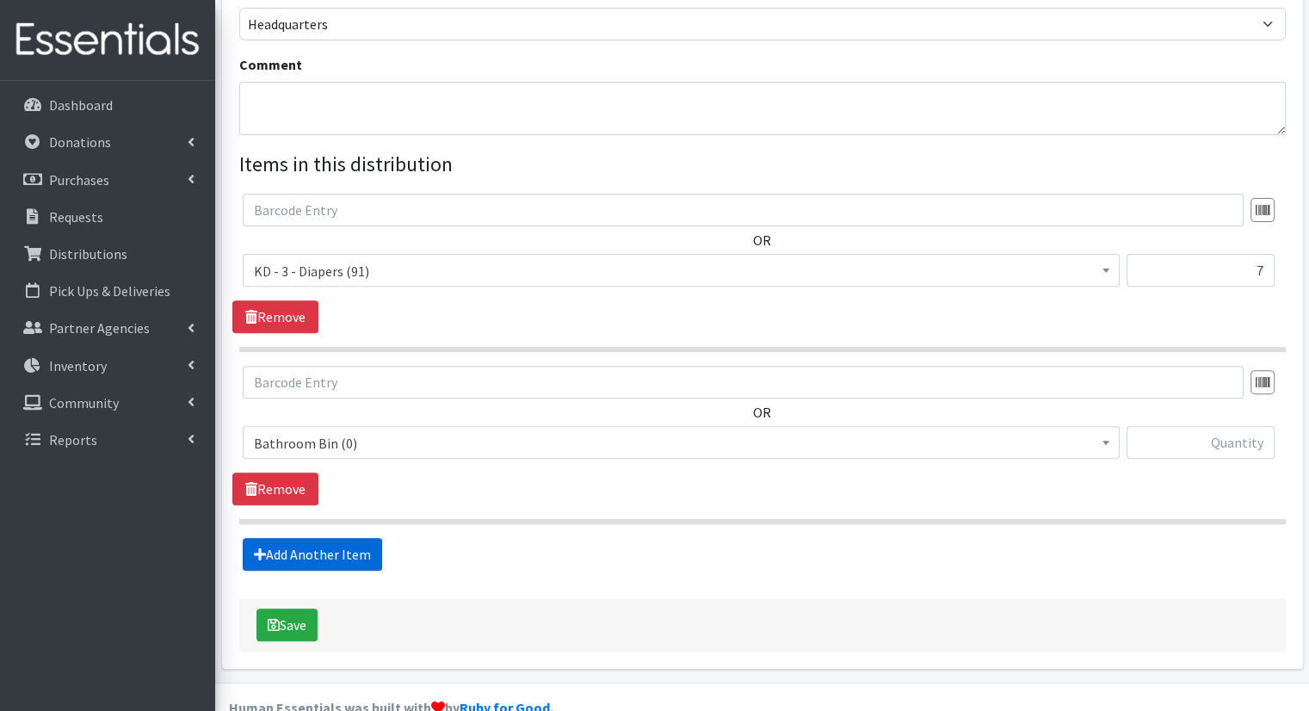
scroll to position [548, 0]
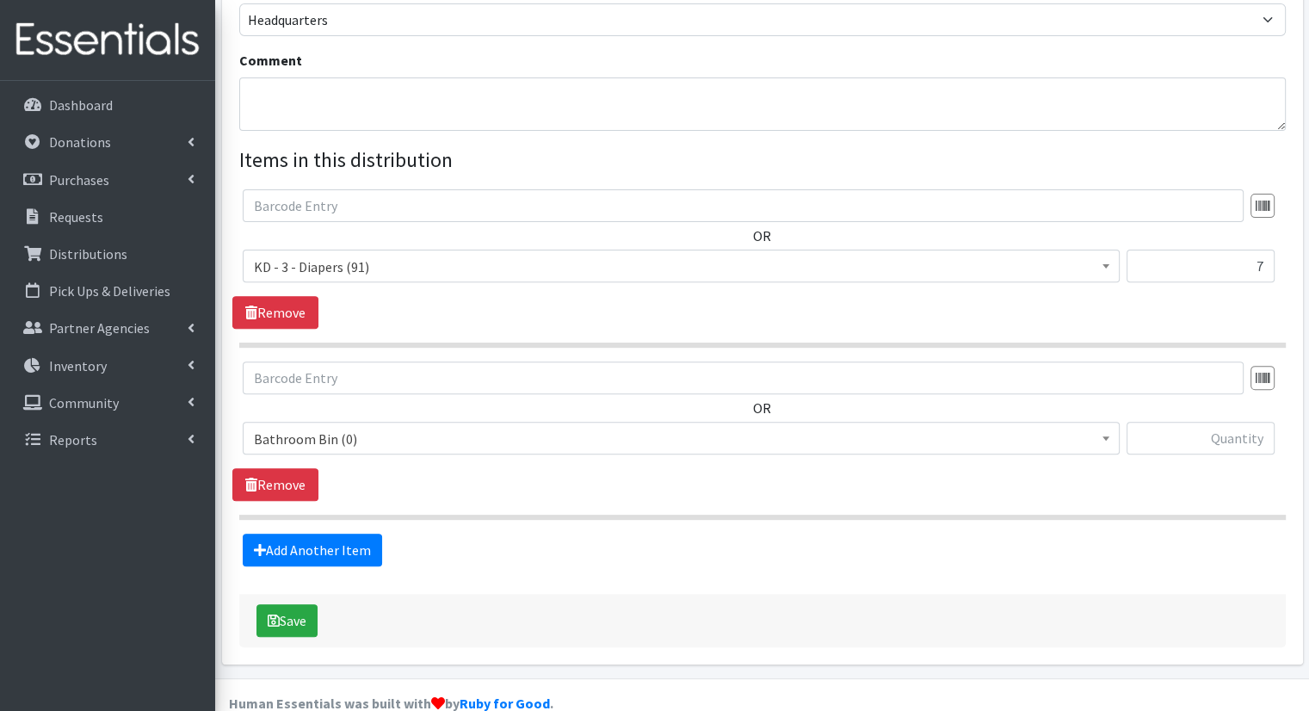
click at [399, 427] on span "Bathroom Bin (0)" at bounding box center [681, 439] width 855 height 24
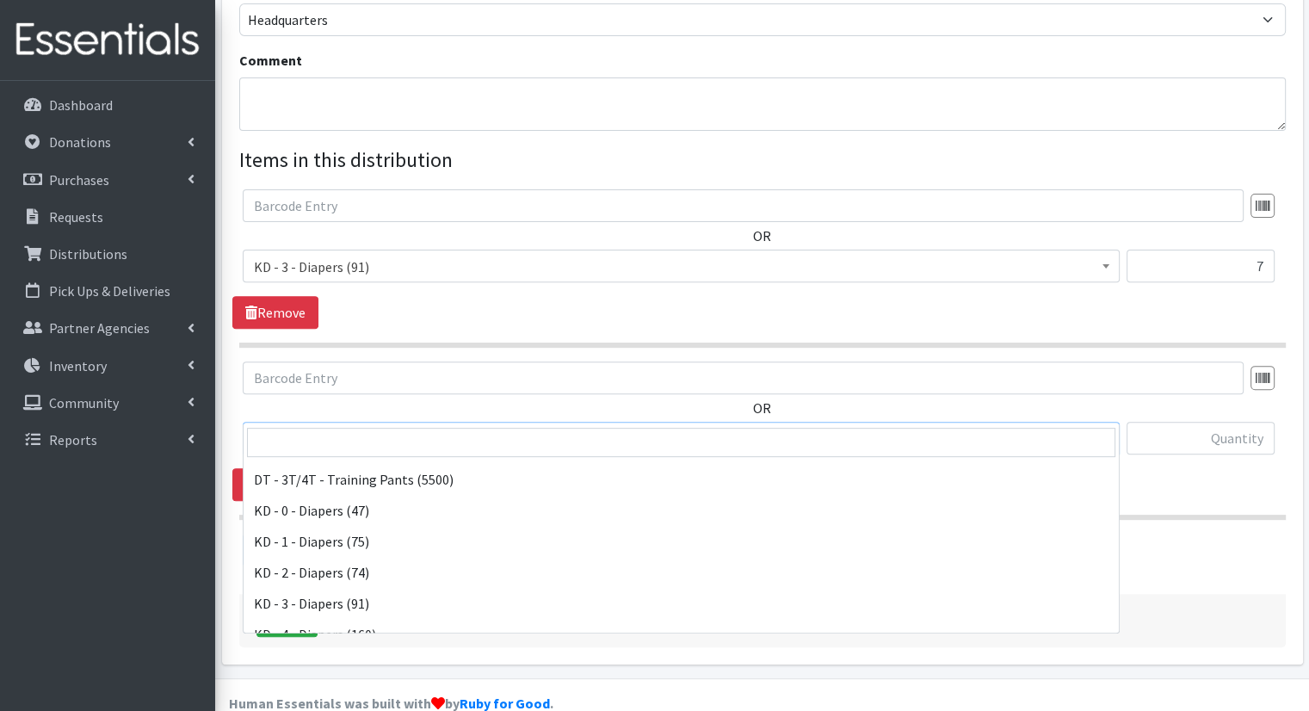
scroll to position [300, 0]
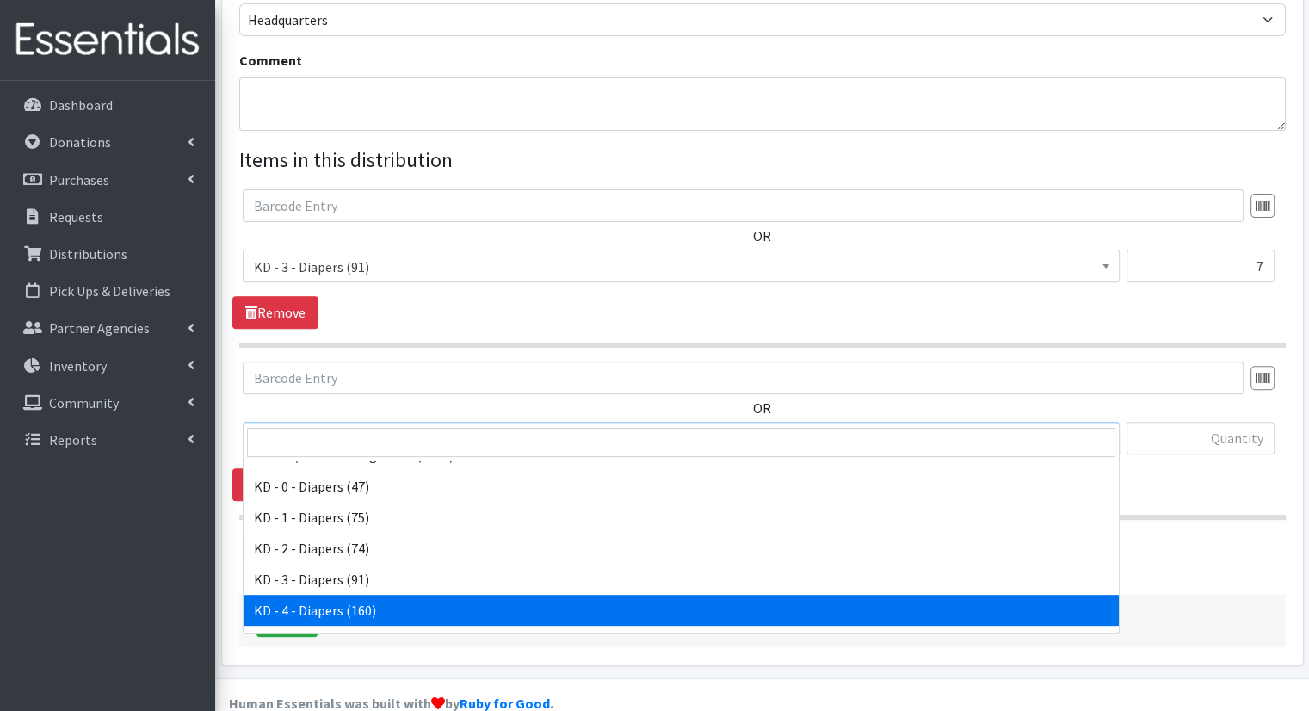
select select "15500"
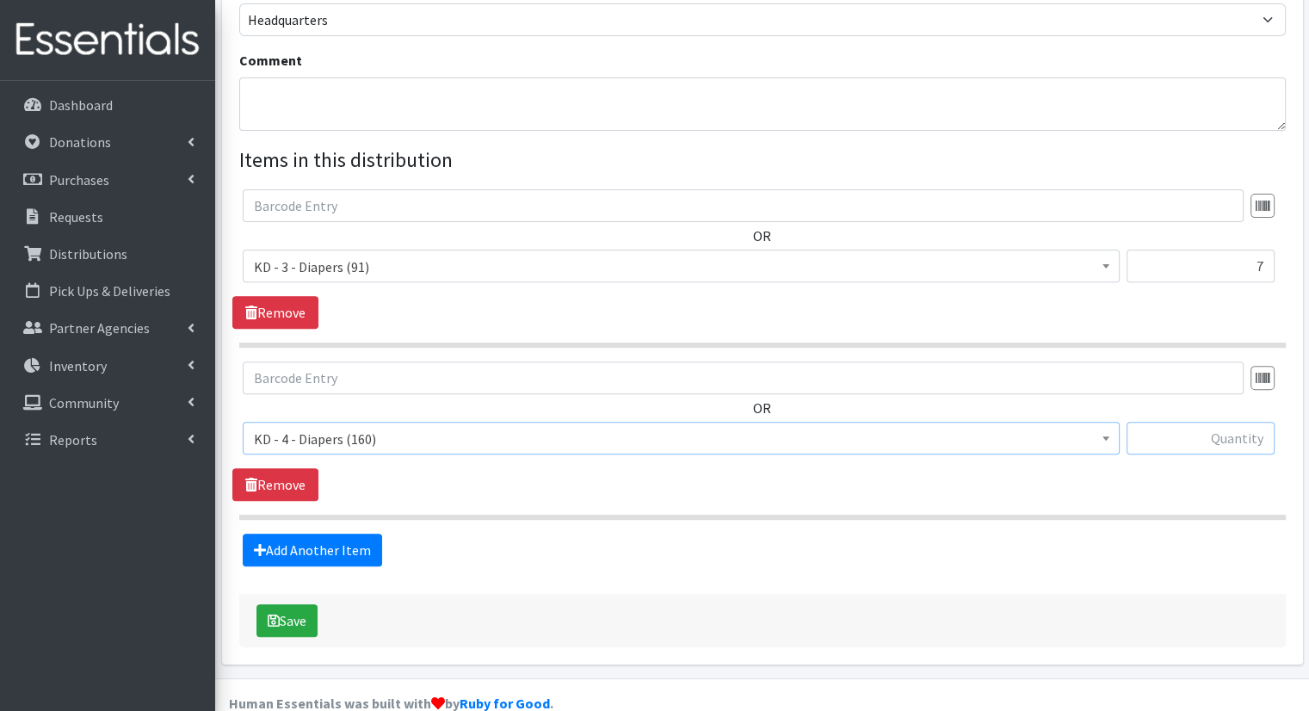
click at [1254, 423] on input "text" at bounding box center [1201, 438] width 148 height 33
type input "12"
click at [324, 534] on link "Add Another Item" at bounding box center [312, 550] width 139 height 33
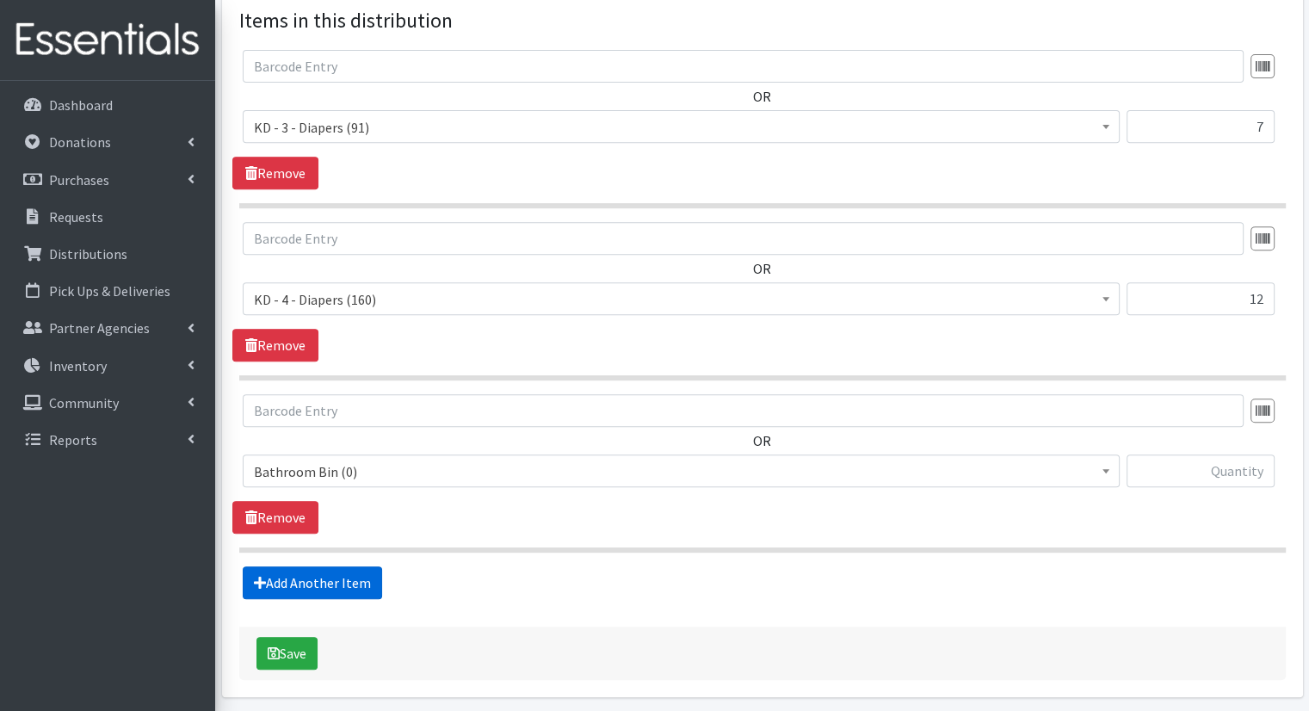
scroll to position [719, 0]
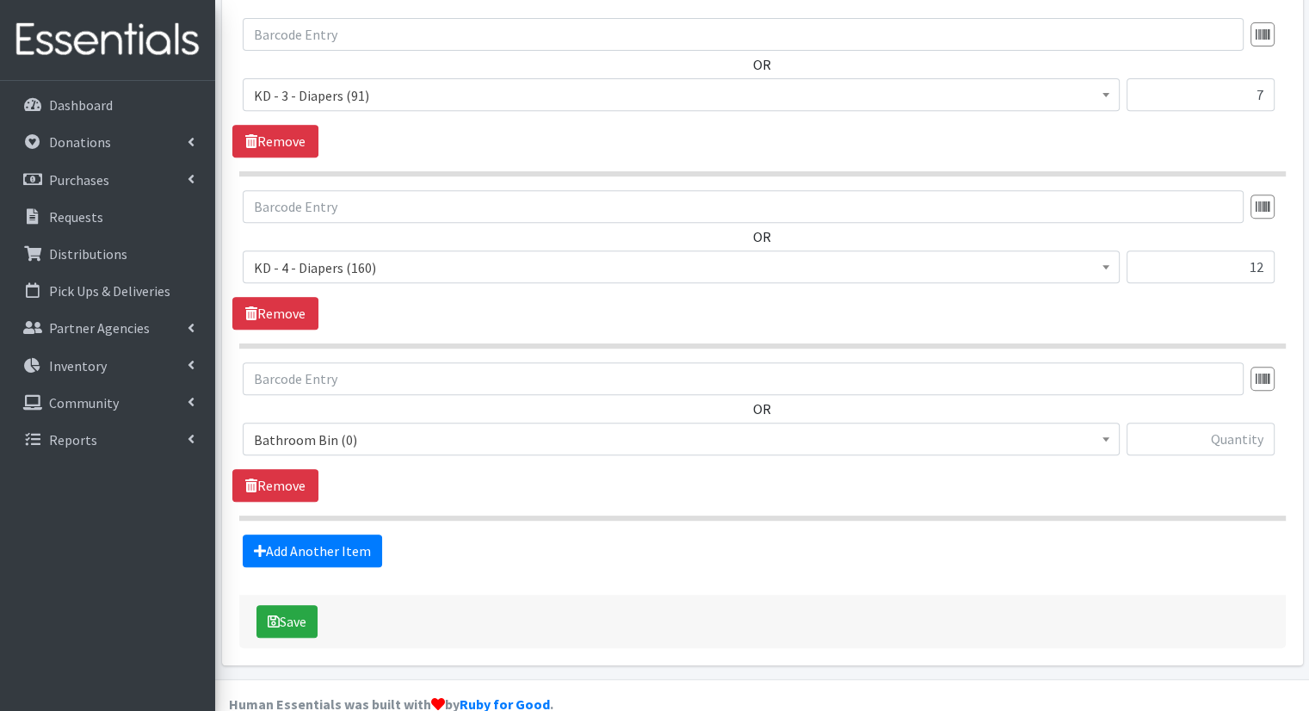
click at [386, 423] on body "User Guide 2 2 Pick-ups remaining this week View Calendar 0 Requests 0 Partner …" at bounding box center [654, 12] width 1309 height 1463
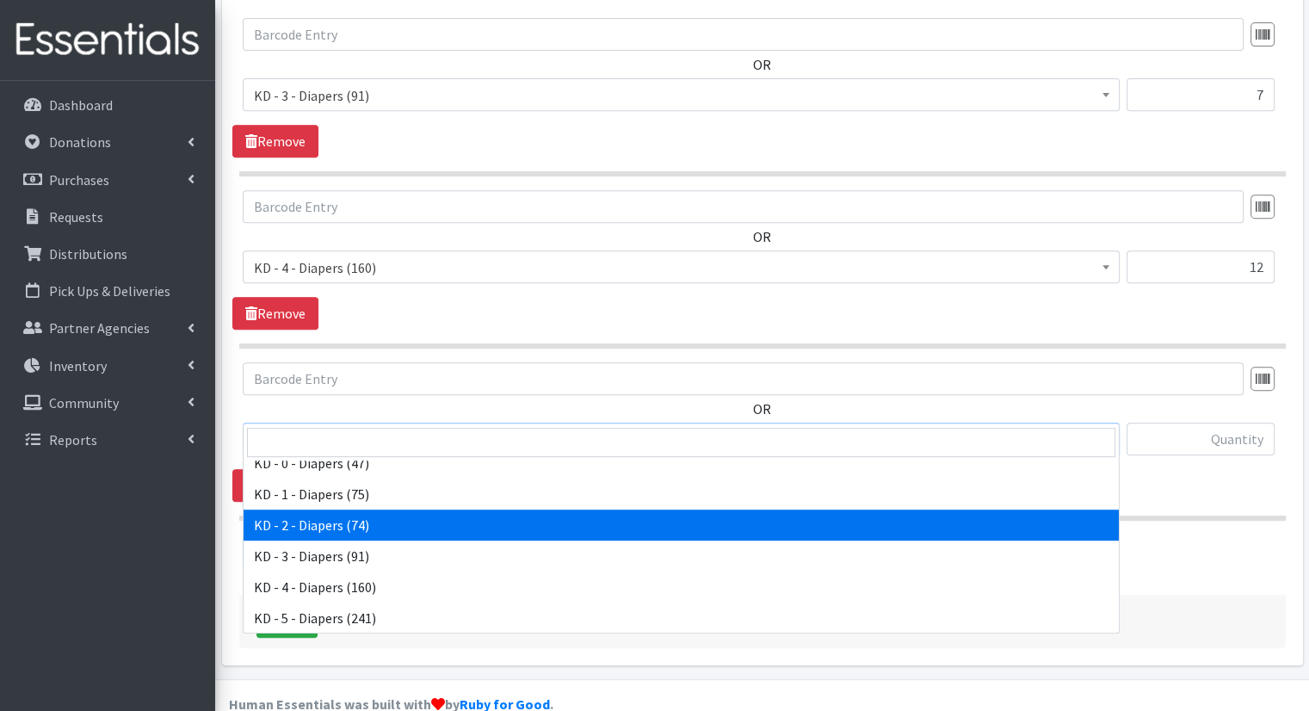
scroll to position [333, 0]
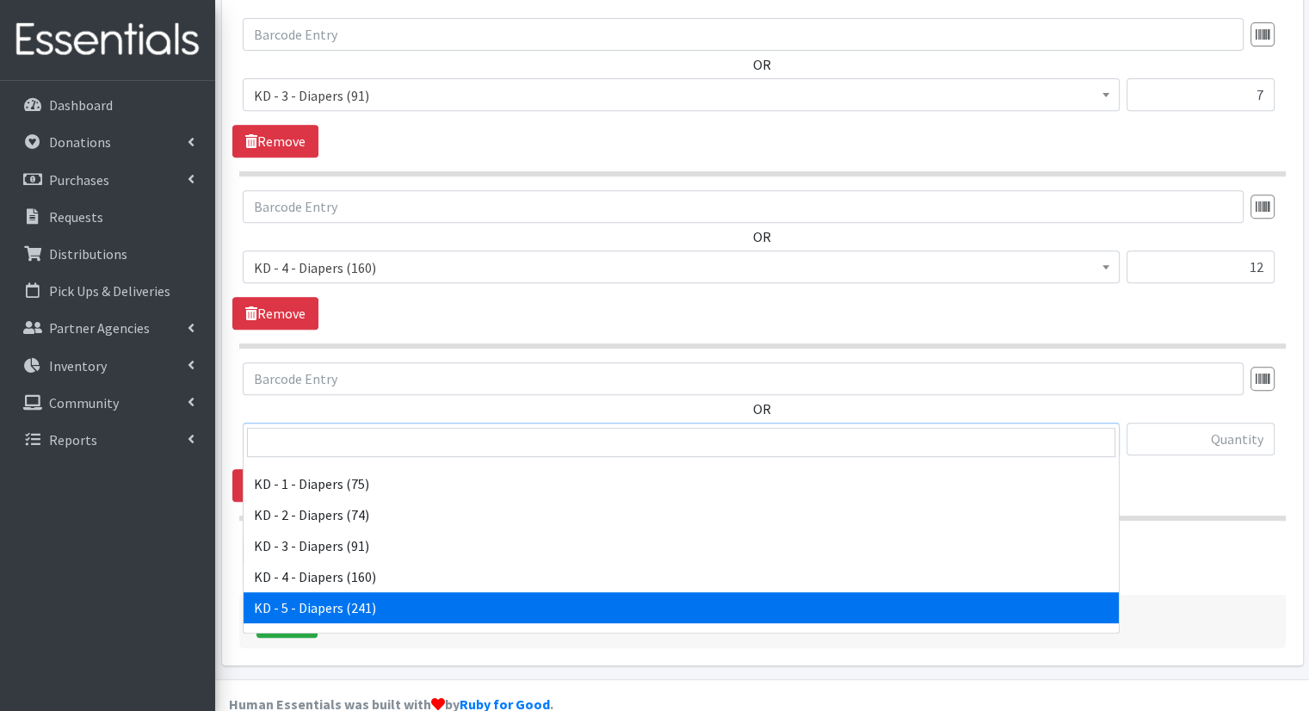
select select "15501"
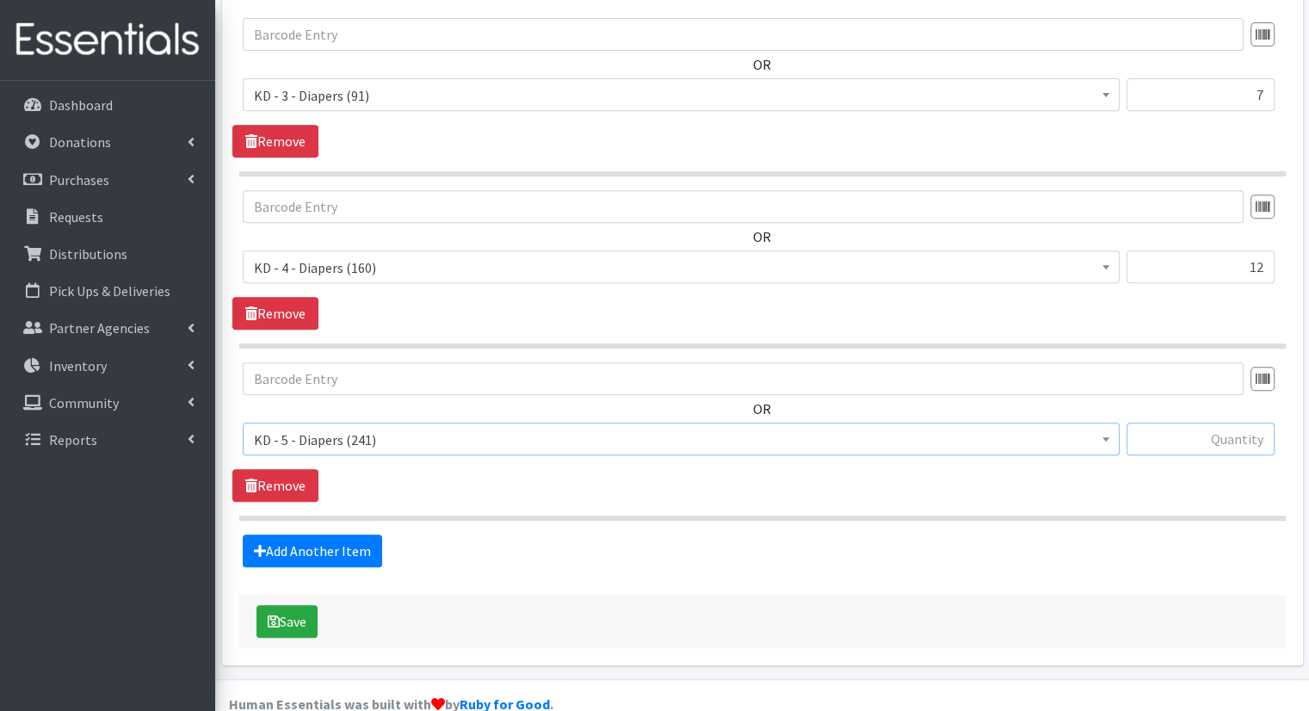
click at [1226, 423] on input "text" at bounding box center [1201, 439] width 148 height 33
type input "12"
click at [319, 534] on link "Add Another Item" at bounding box center [312, 550] width 139 height 33
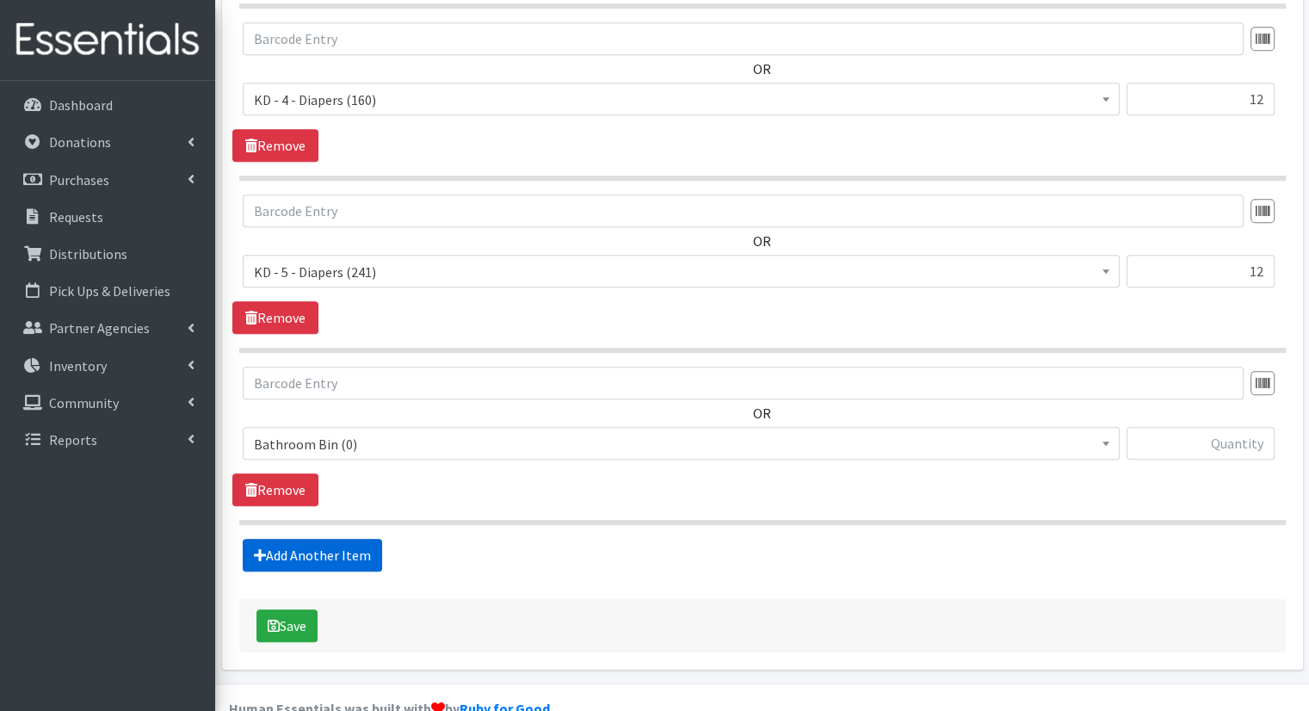
scroll to position [892, 0]
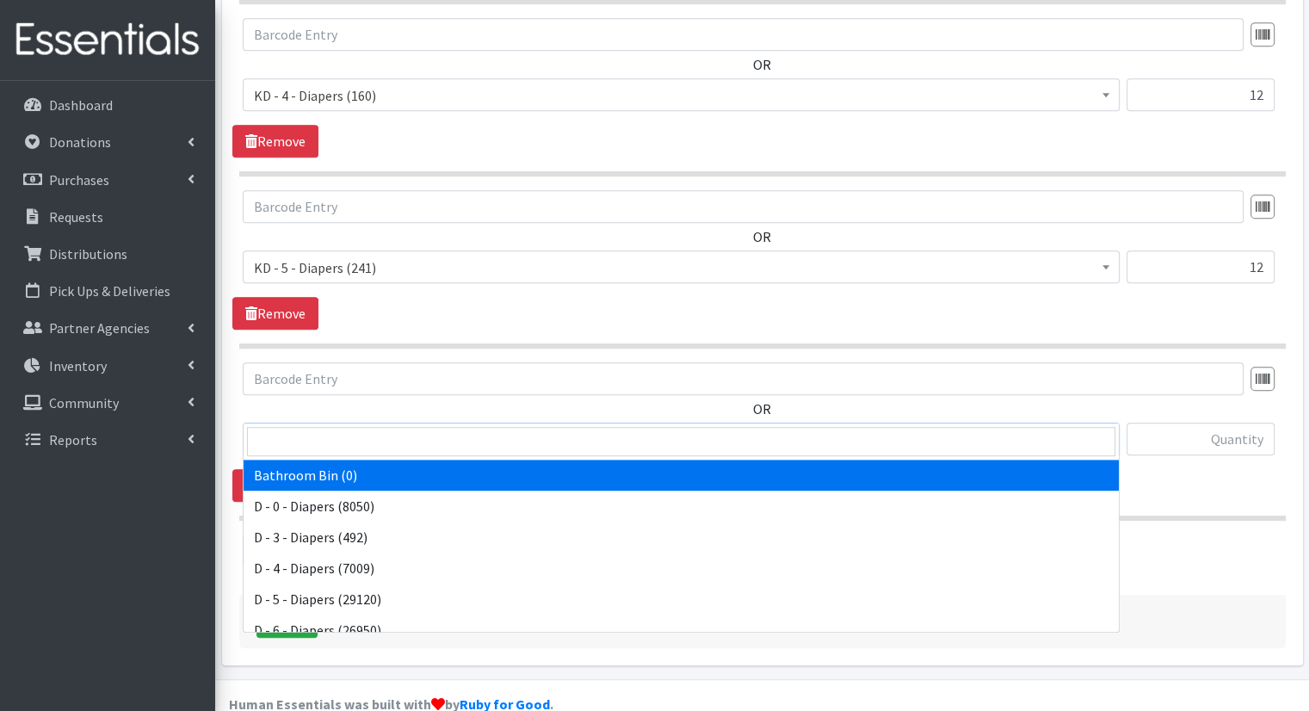
click at [692, 428] on span "Bathroom Bin (0)" at bounding box center [681, 440] width 855 height 24
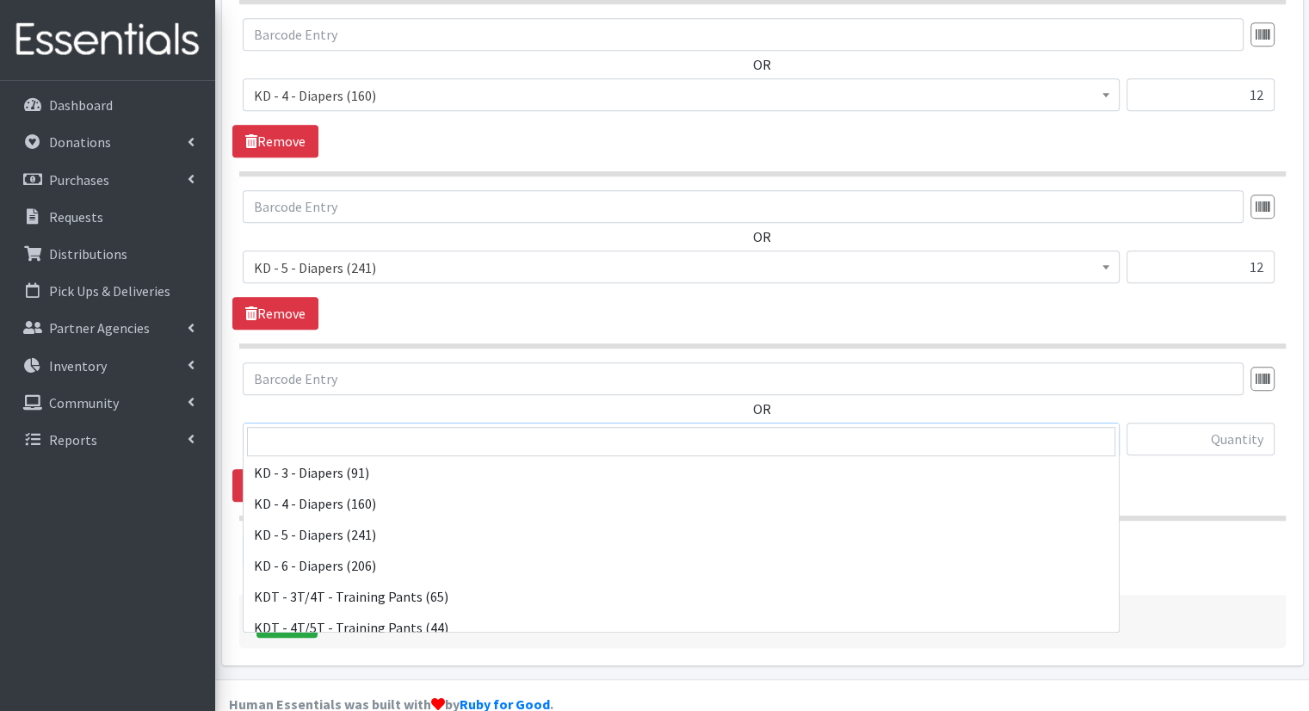
scroll to position [420, 0]
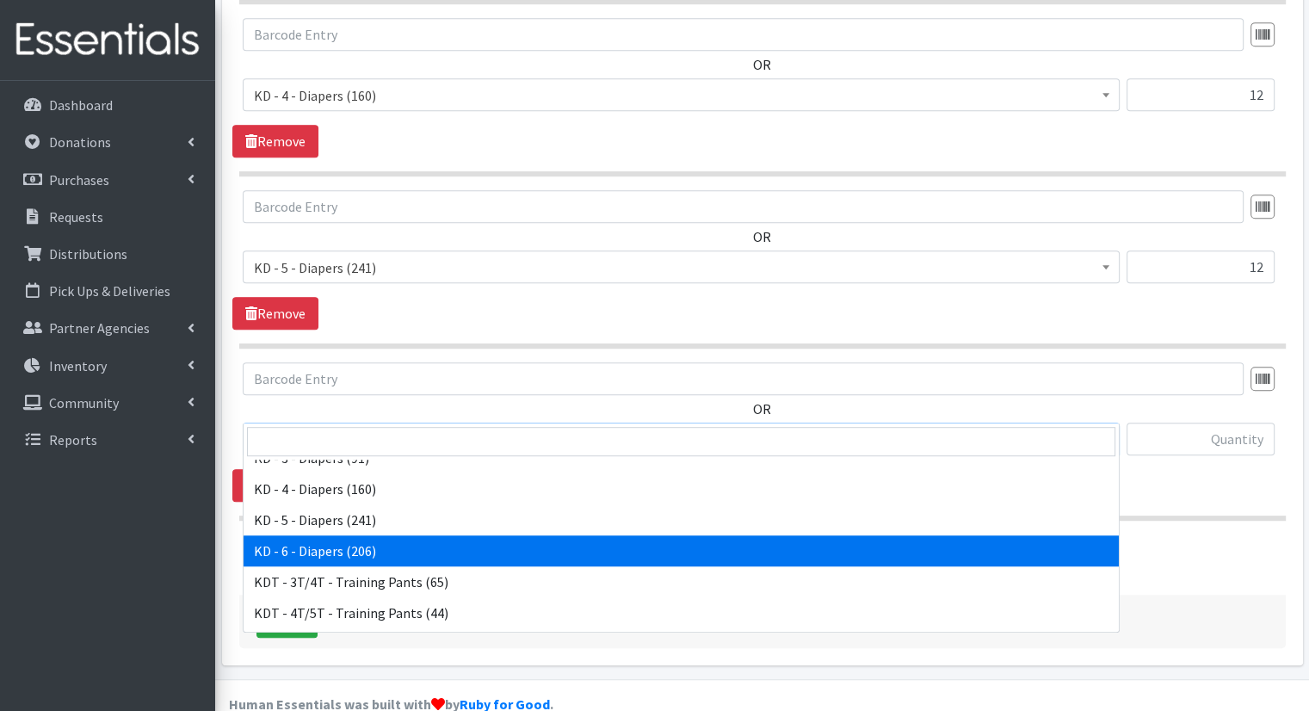
drag, startPoint x: 1021, startPoint y: 568, endPoint x: 1019, endPoint y: 559, distance: 8.8
select select "15502"
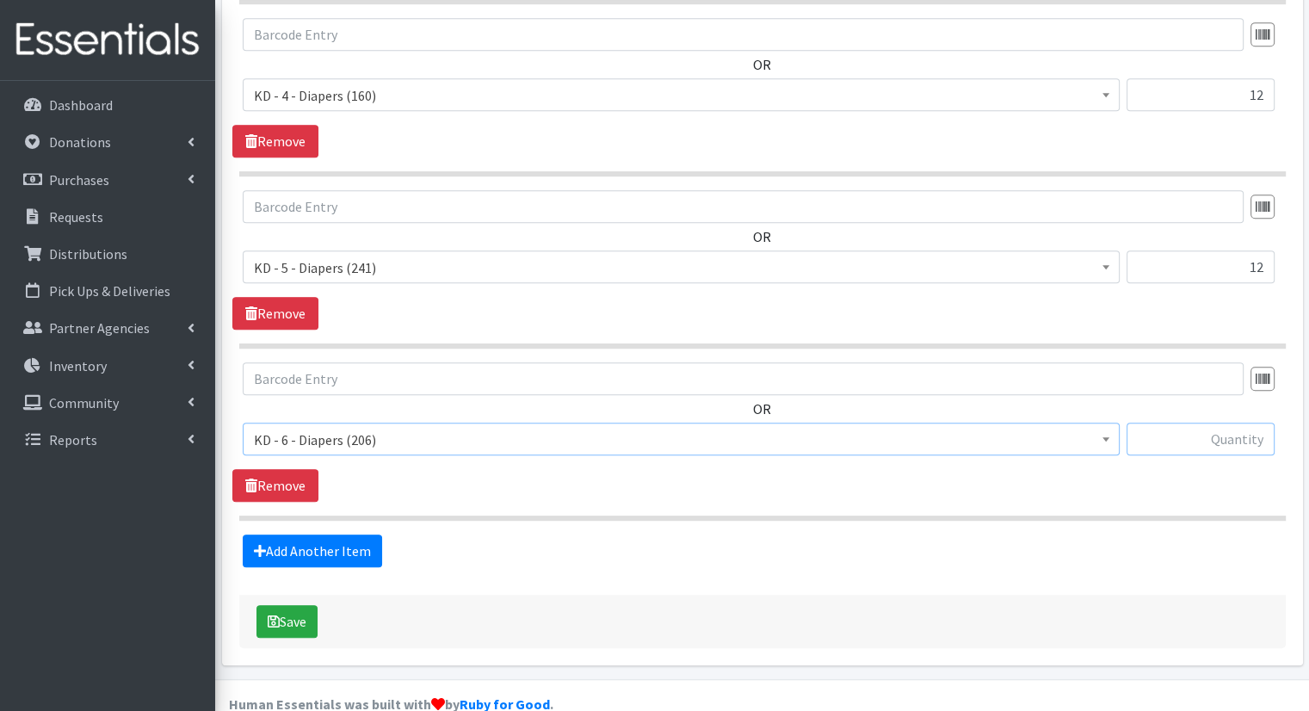
click at [1195, 423] on input "text" at bounding box center [1201, 439] width 148 height 33
type input "8"
click at [327, 534] on link "Add Another Item" at bounding box center [312, 550] width 139 height 33
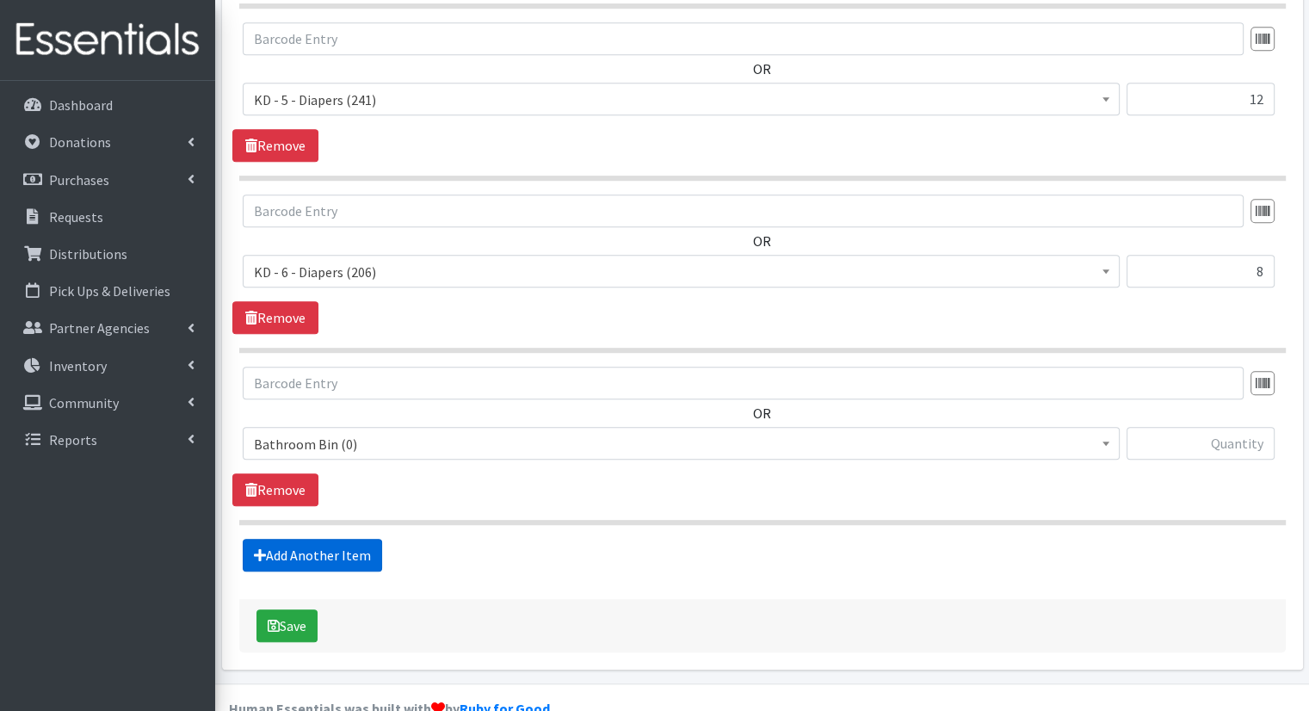
scroll to position [1064, 0]
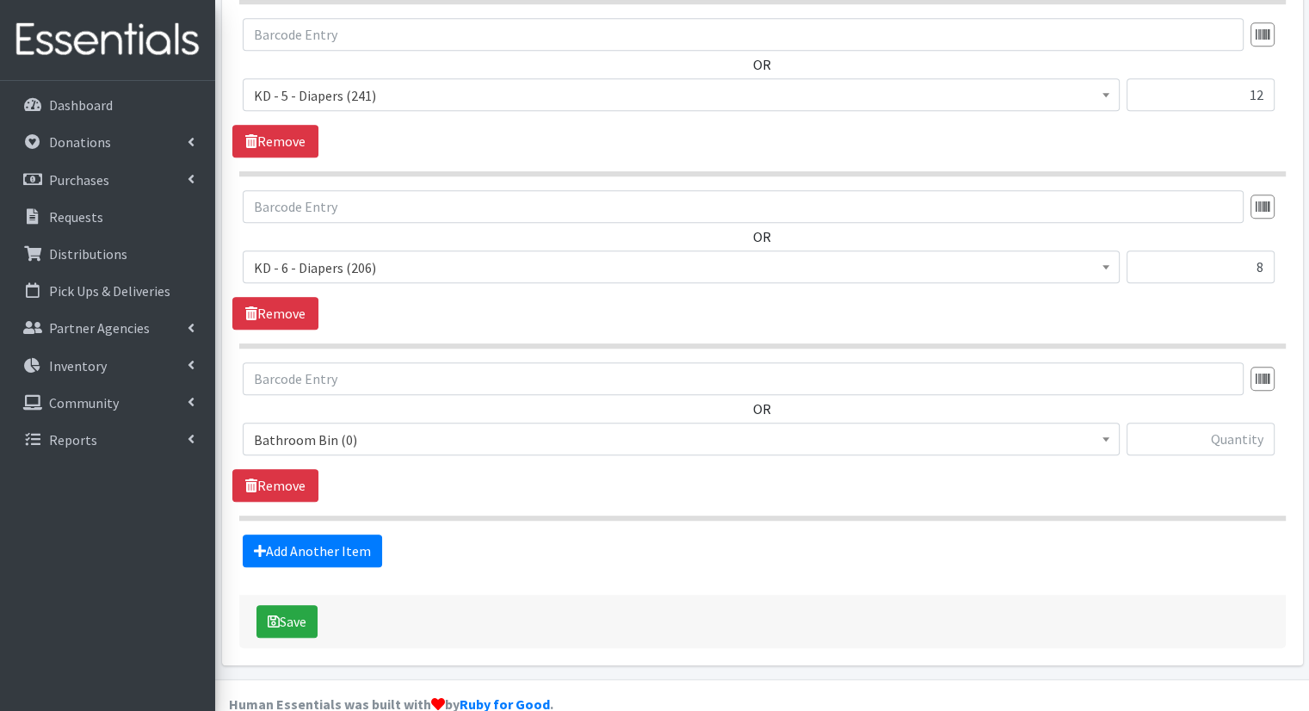
click at [478, 428] on span "Bathroom Bin (0)" at bounding box center [681, 440] width 855 height 24
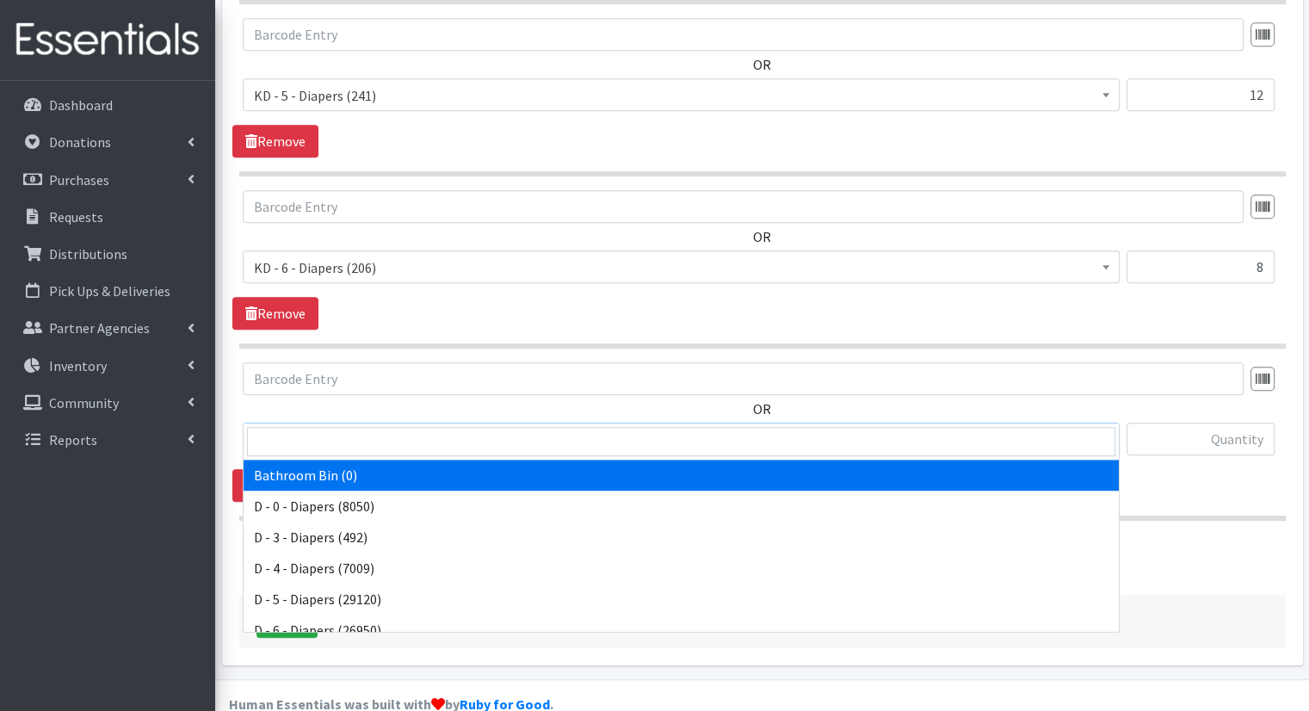
scroll to position [449, 0]
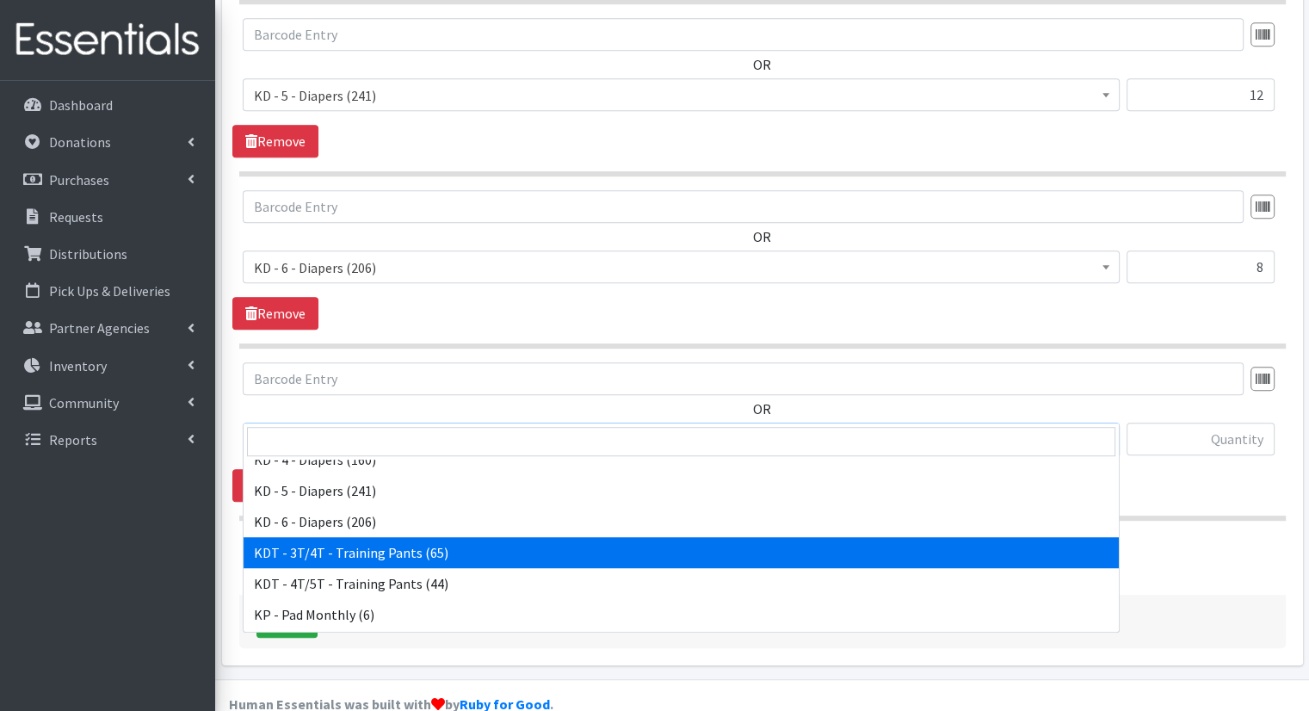
select select "15506"
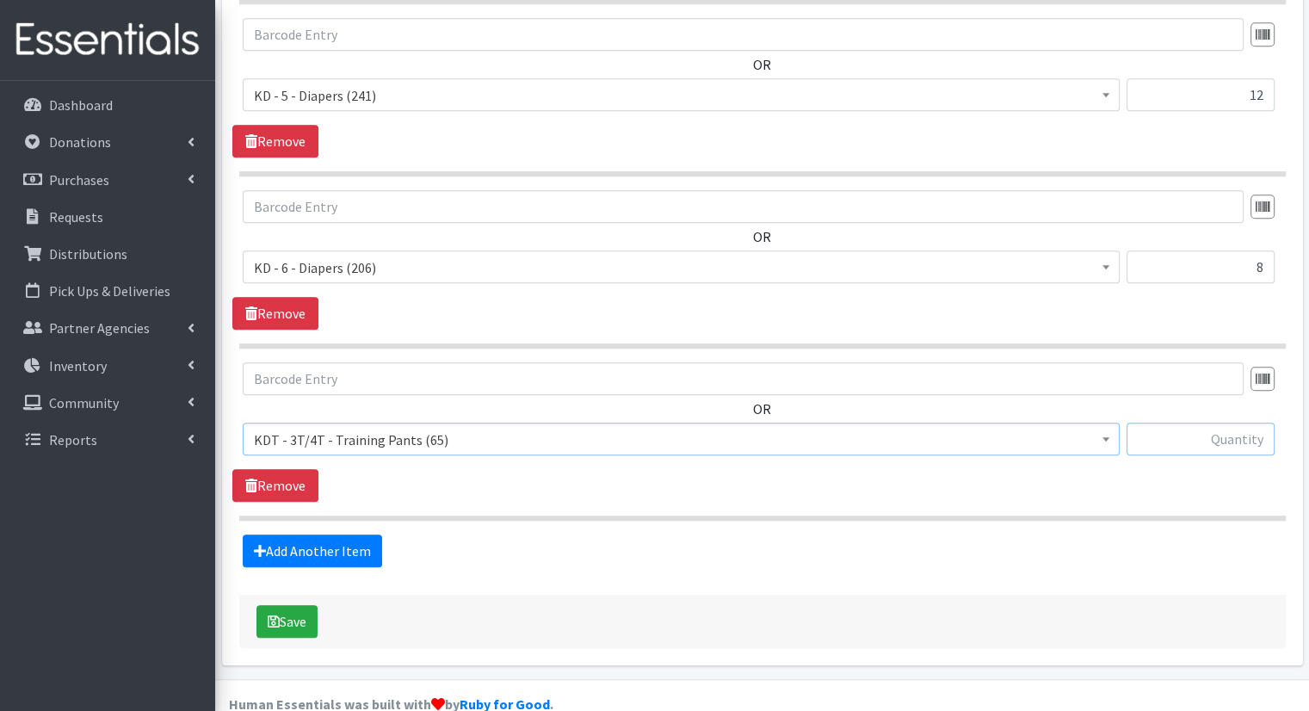
click at [1257, 423] on input "text" at bounding box center [1201, 439] width 148 height 33
type input "8"
click at [344, 534] on link "Add Another Item" at bounding box center [312, 550] width 139 height 33
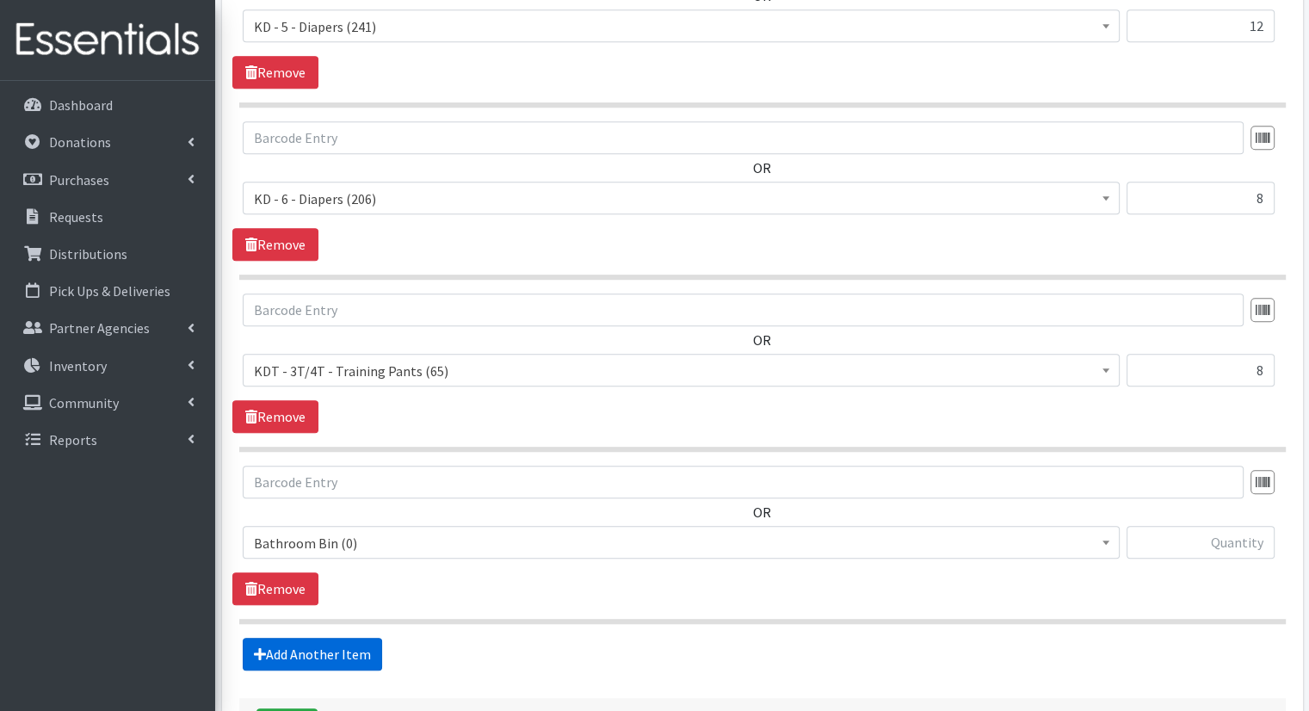
scroll to position [1235, 0]
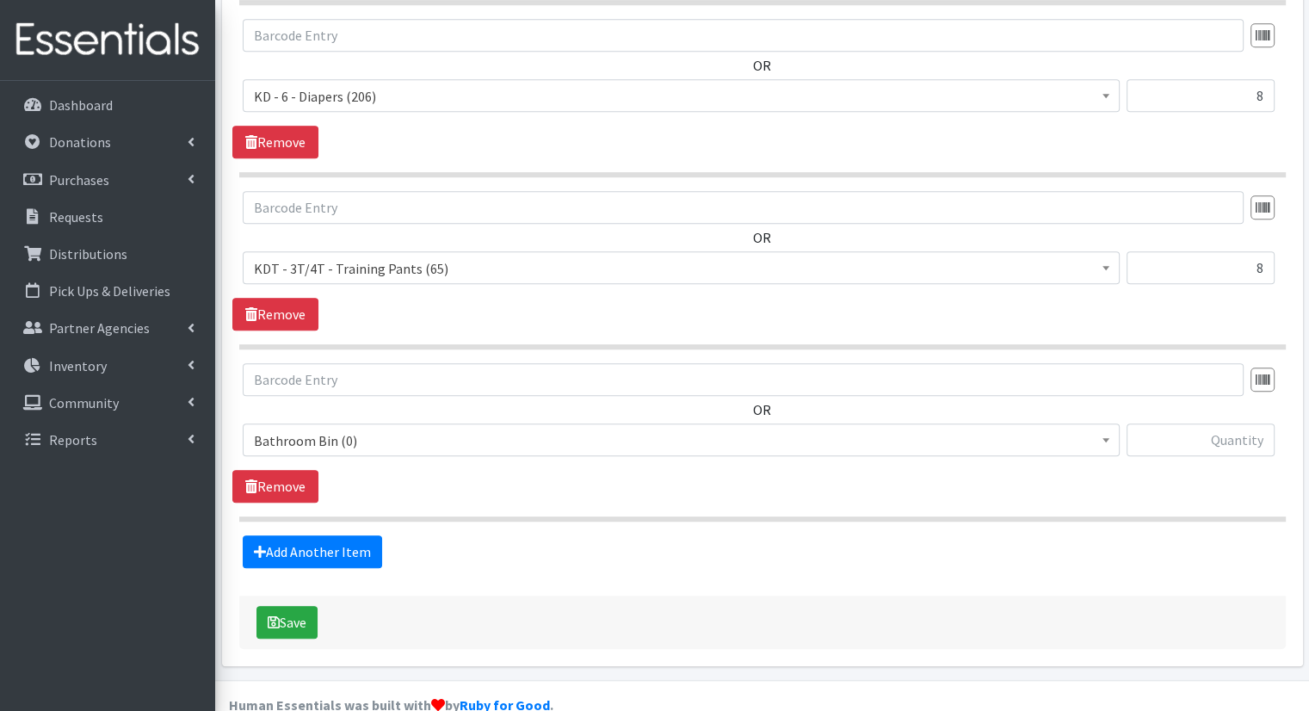
click at [444, 431] on span "Bathroom Bin (0) D - 0 - Diapers (8050) D - 3 - Diapers (492) D - 4 - Diapers (…" at bounding box center [681, 446] width 877 height 46
click at [440, 426] on span "Bathroom Bin (0) D - 0 - Diapers (8050) D - 3 - Diapers (492) D - 4 - Diapers (…" at bounding box center [681, 446] width 877 height 46
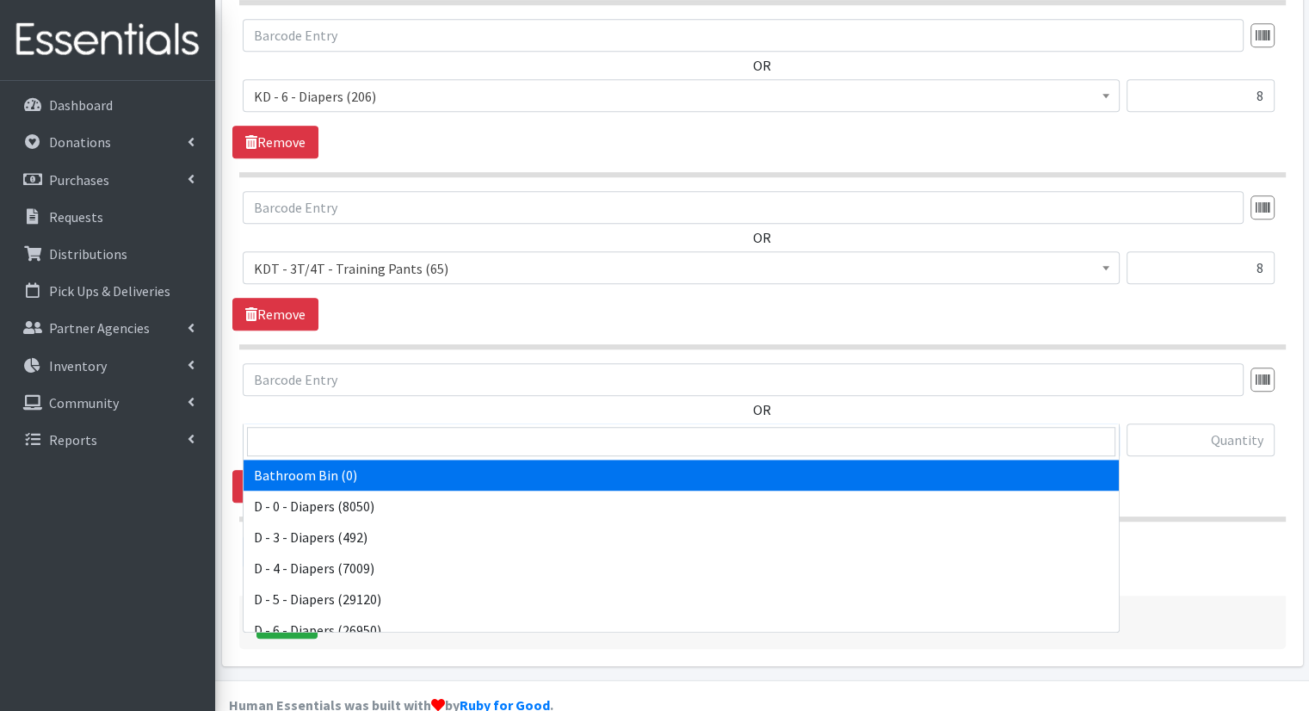
click at [435, 423] on span "Bathroom Bin (0)" at bounding box center [681, 439] width 877 height 33
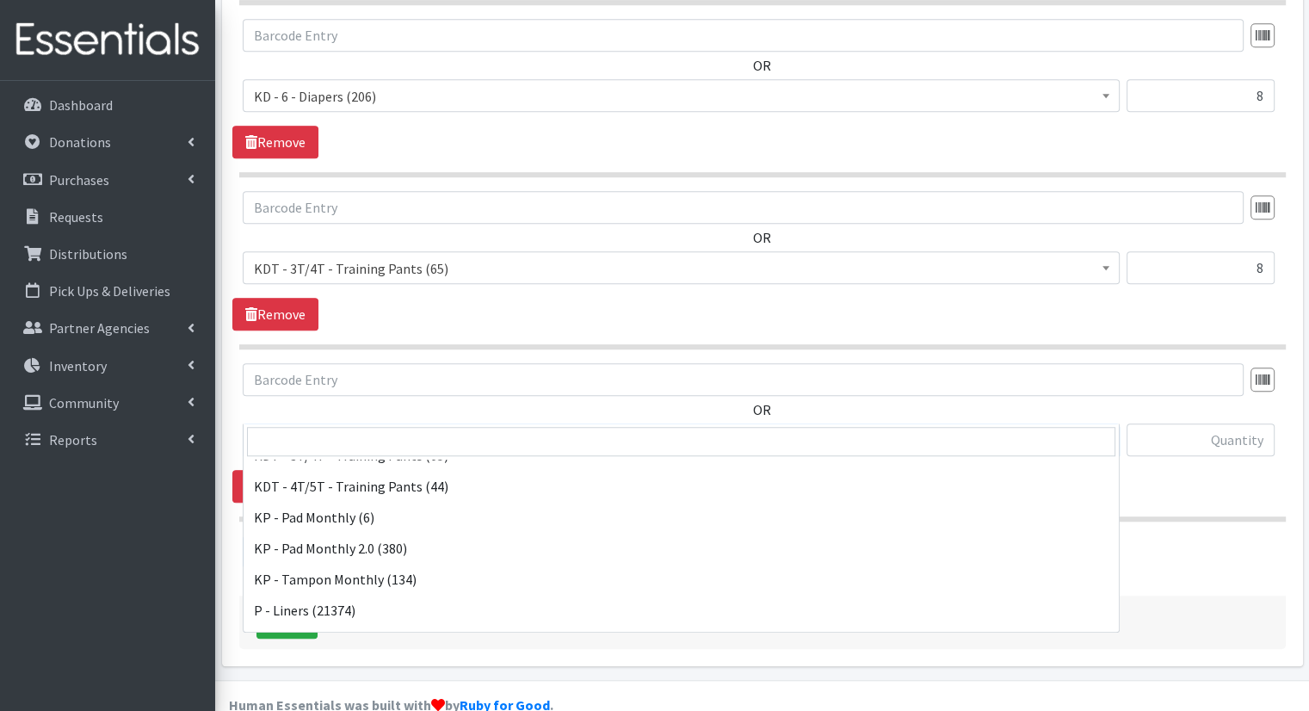
scroll to position [541, 0]
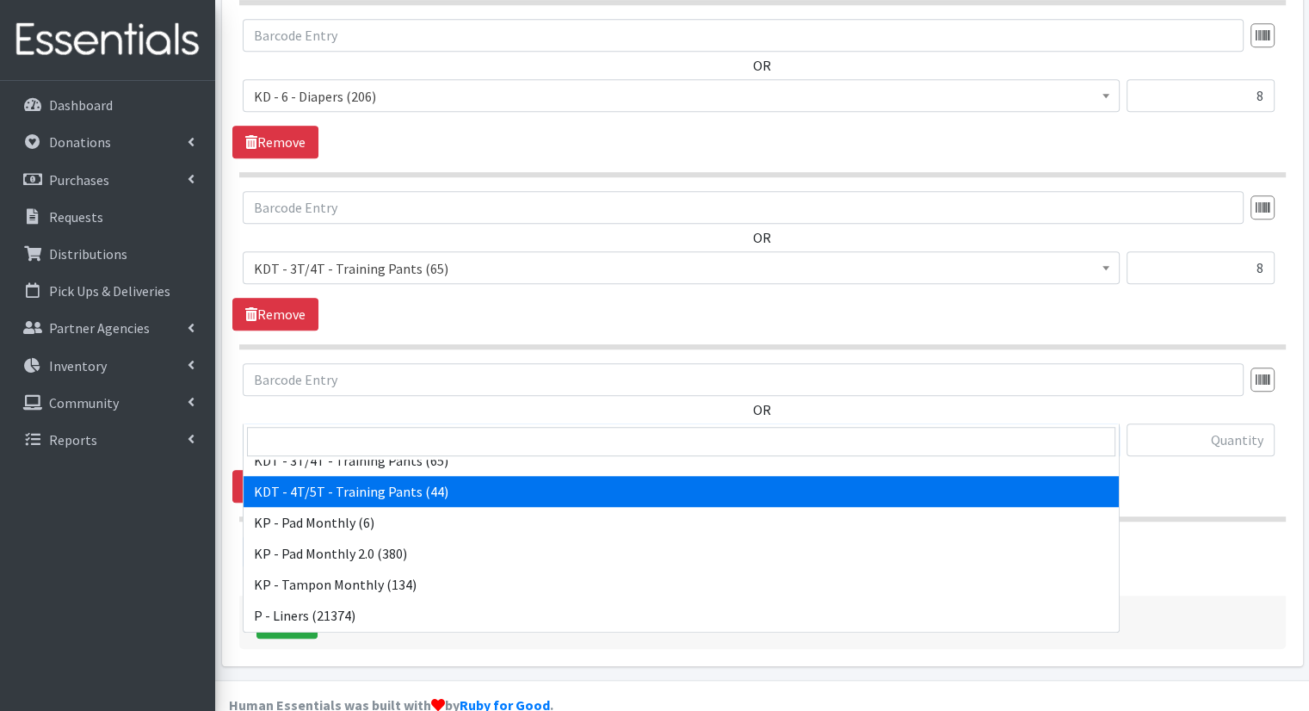
select select "15507"
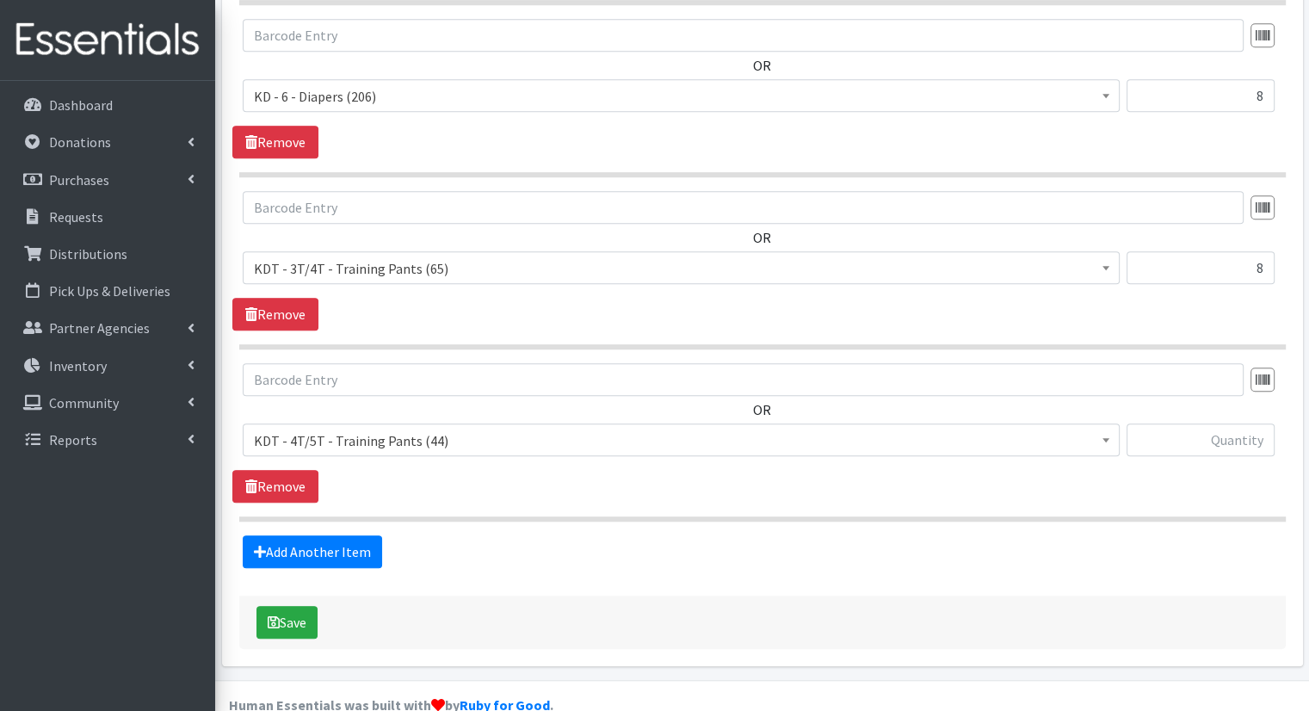
click at [1191, 433] on div at bounding box center [1201, 446] width 148 height 46
click at [1191, 423] on input "text" at bounding box center [1201, 439] width 148 height 33
type input "12"
click at [365, 535] on link "Add Another Item" at bounding box center [312, 551] width 139 height 33
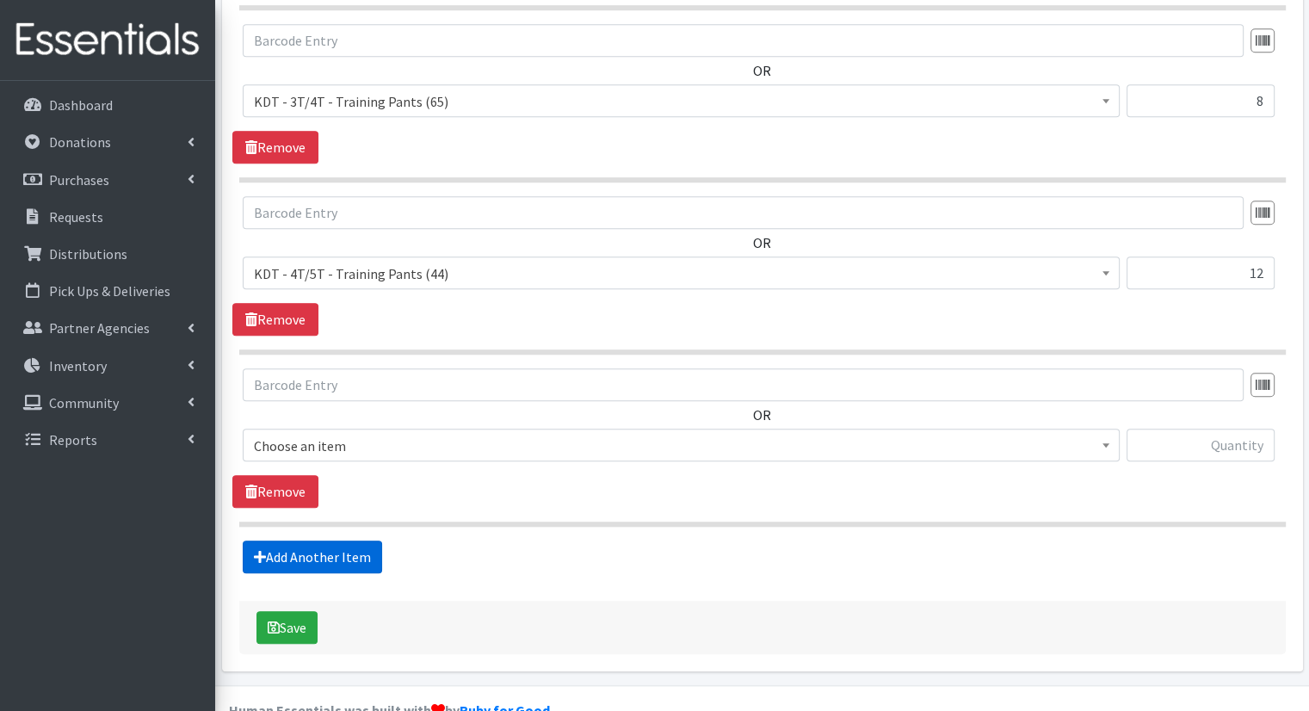
scroll to position [1406, 0]
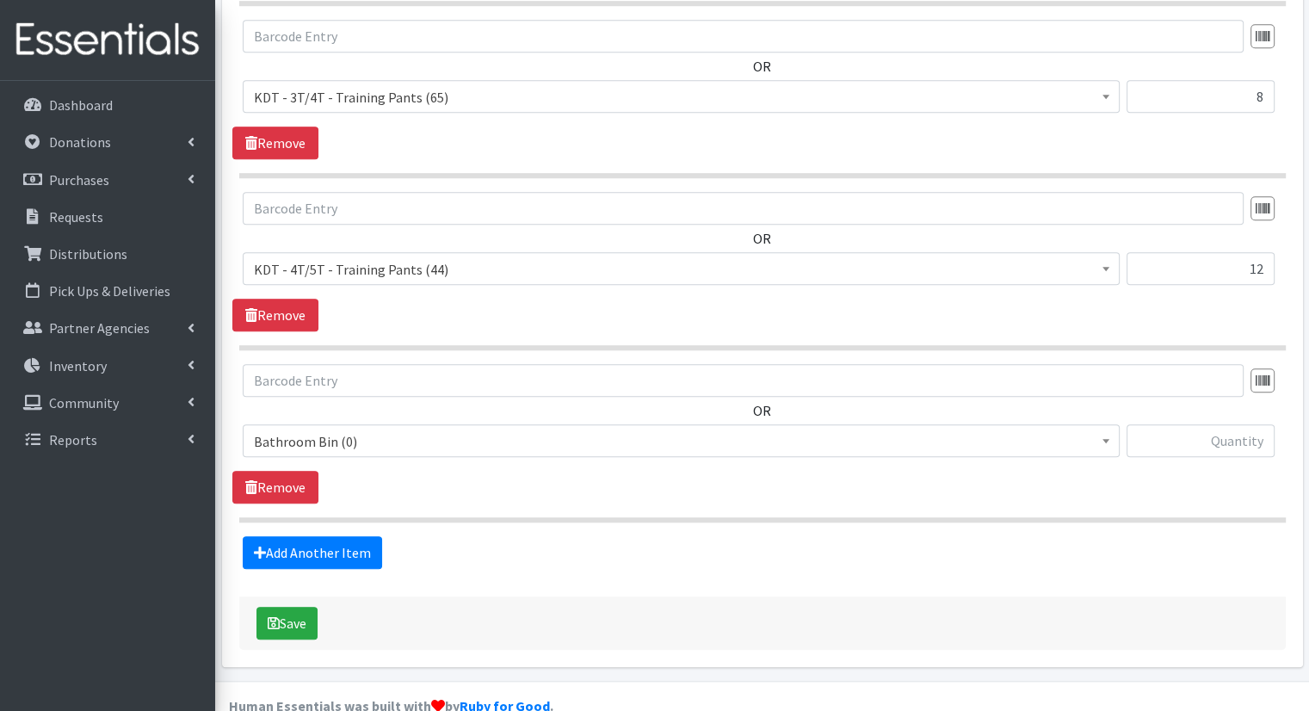
click at [390, 429] on span "Bathroom Bin (0)" at bounding box center [681, 441] width 855 height 24
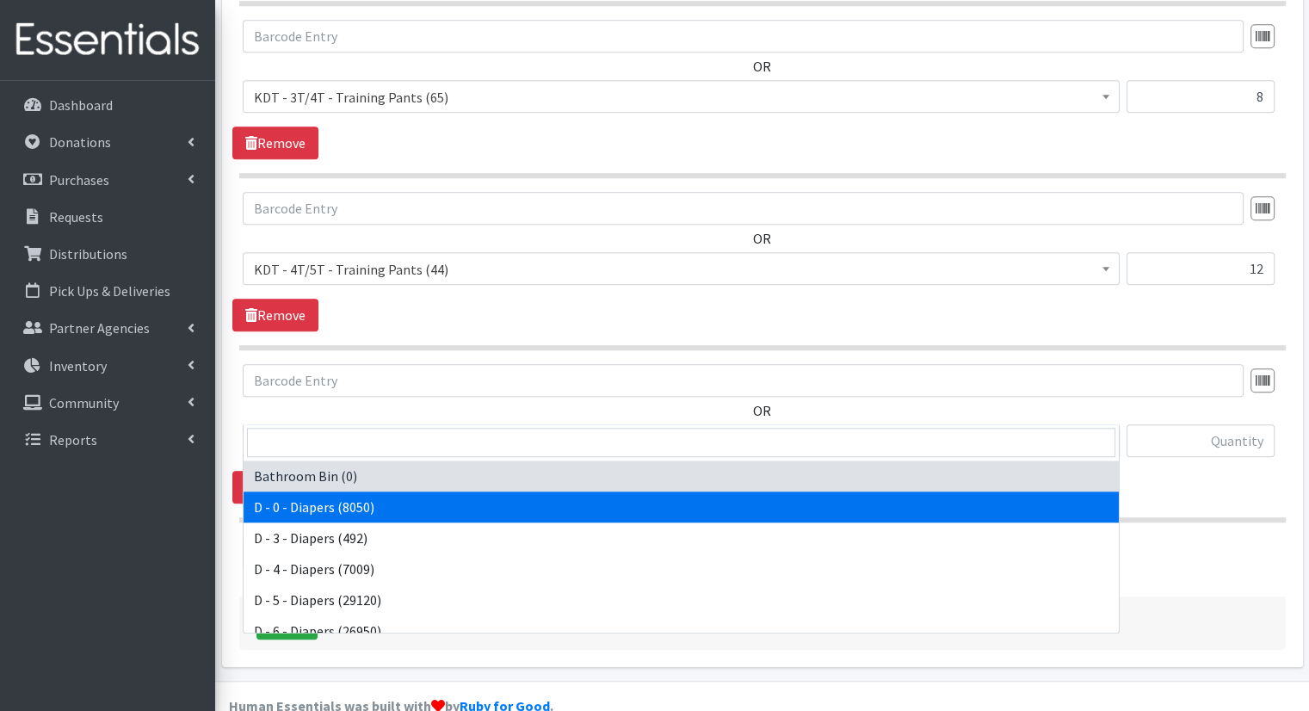
scroll to position [819, 0]
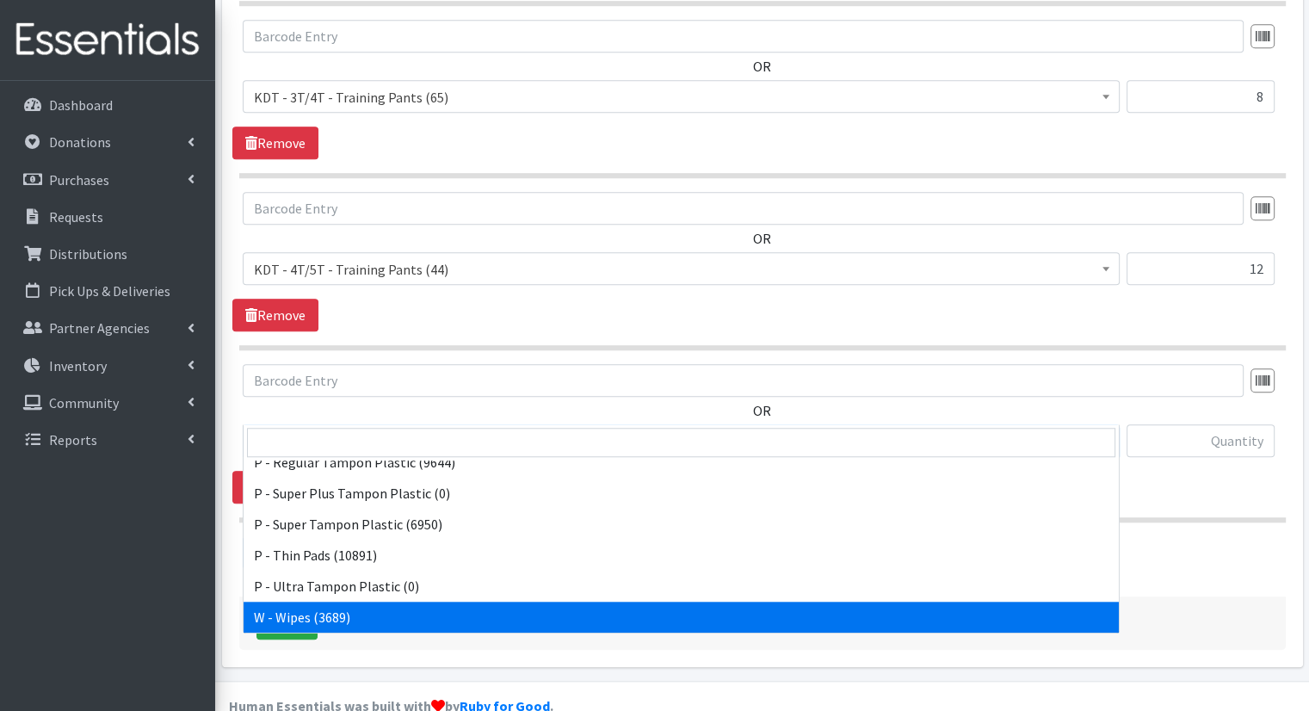
select select "15495"
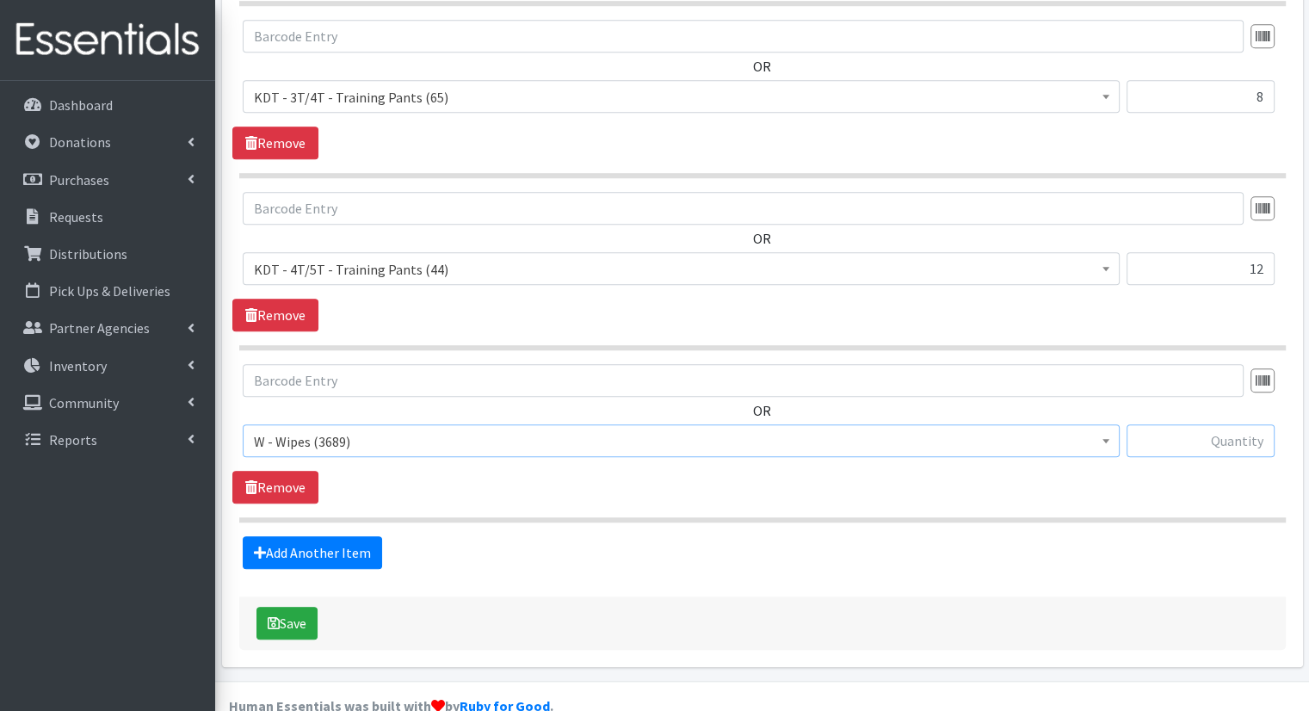
click at [1168, 424] on input "text" at bounding box center [1201, 440] width 148 height 33
type input "59"
click at [300, 607] on button "Save" at bounding box center [286, 623] width 61 height 33
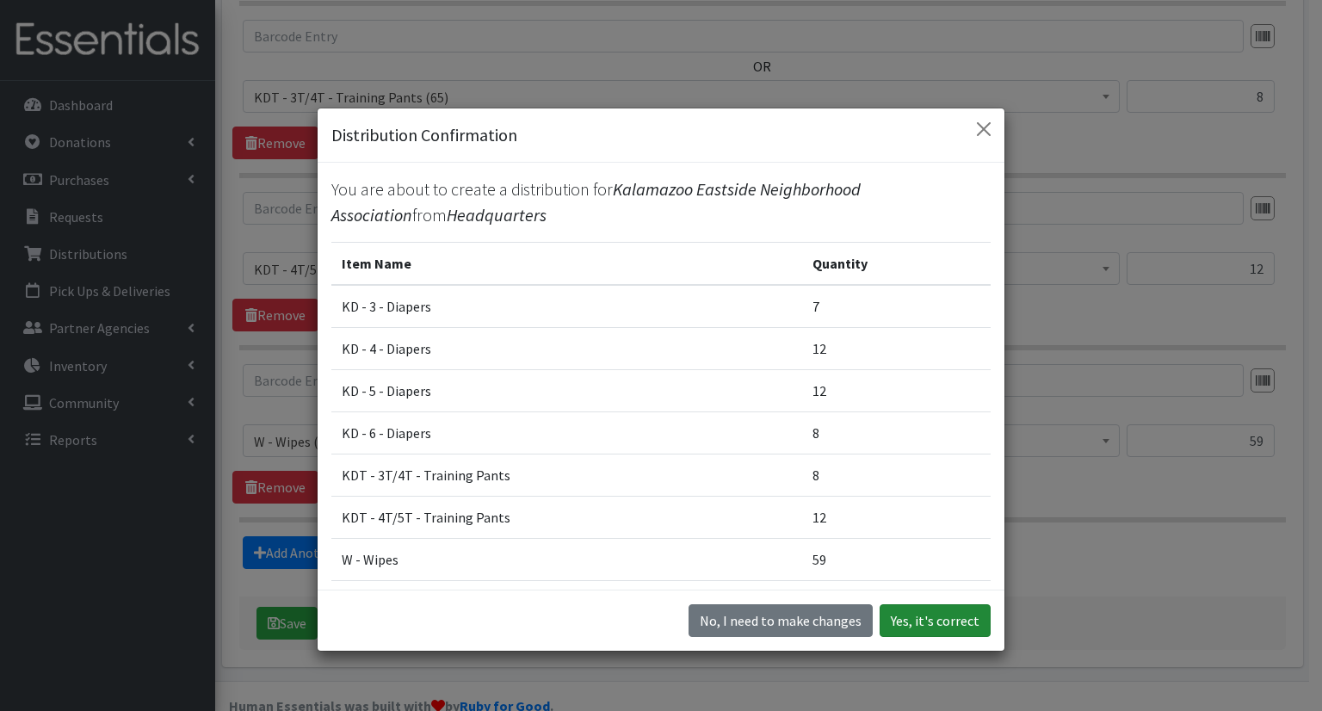
click at [960, 622] on button "Yes, it's correct" at bounding box center [935, 620] width 111 height 33
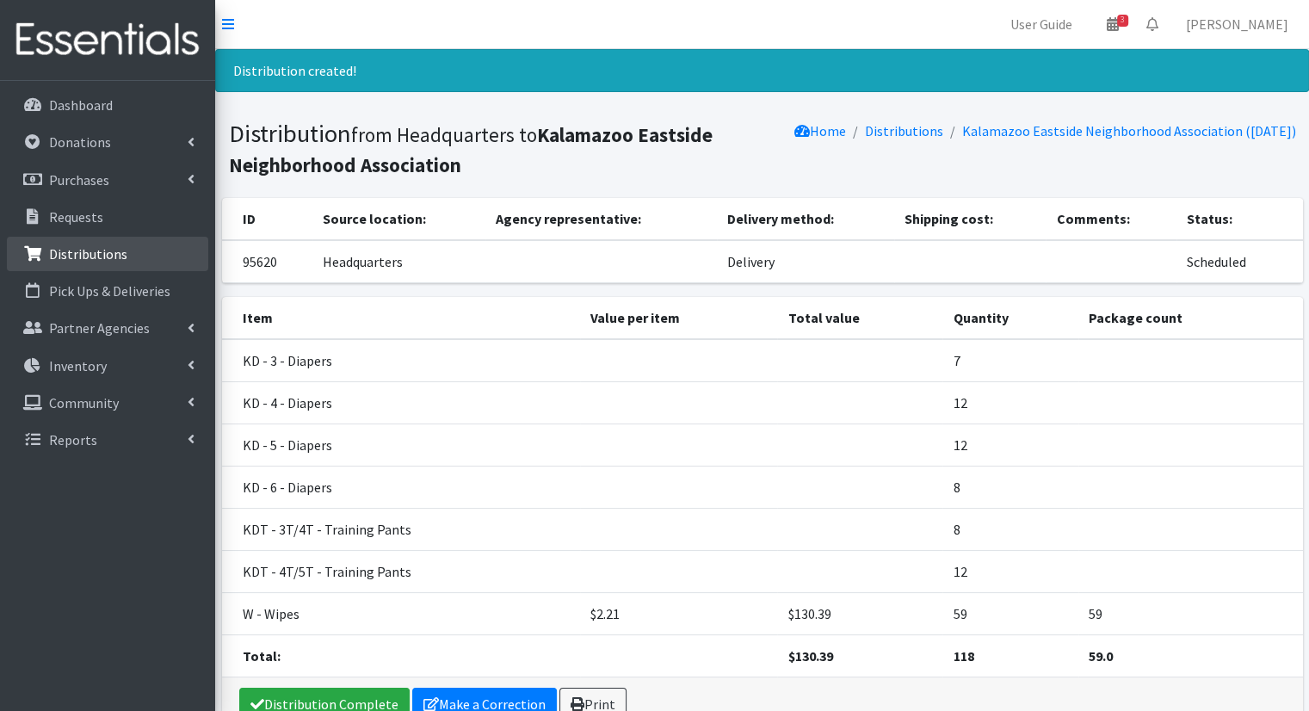
click at [71, 260] on p "Distributions" at bounding box center [88, 253] width 78 height 17
